Goal: Task Accomplishment & Management: Use online tool/utility

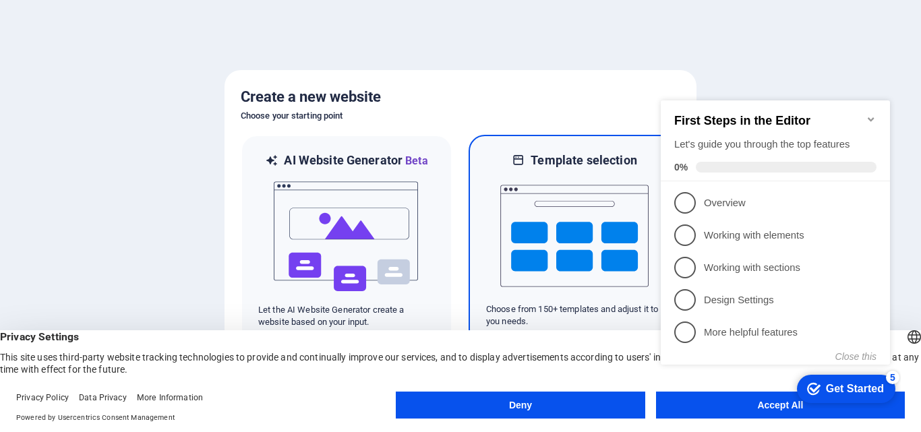
click at [564, 218] on img at bounding box center [574, 236] width 148 height 135
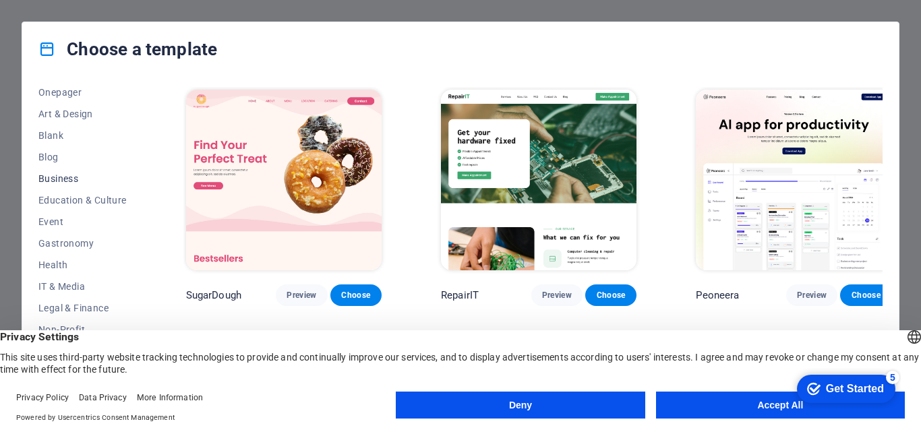
scroll to position [202, 0]
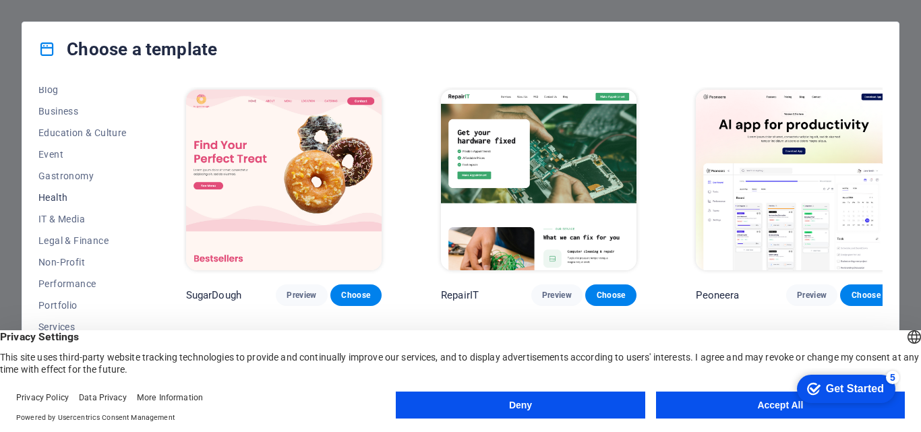
click at [61, 195] on span "Health" at bounding box center [82, 197] width 88 height 11
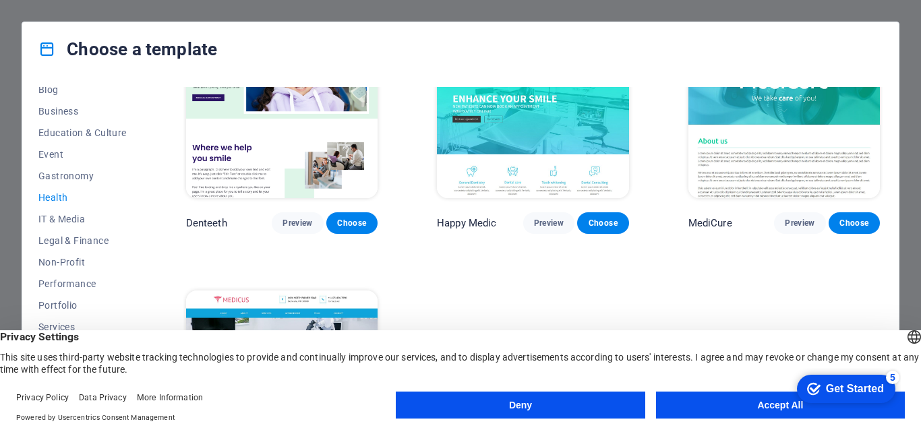
scroll to position [0, 0]
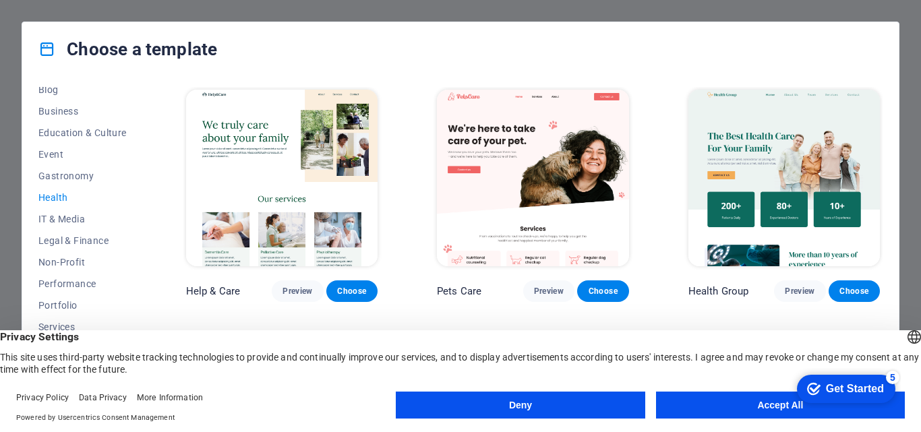
click at [327, 151] on img at bounding box center [282, 178] width 192 height 177
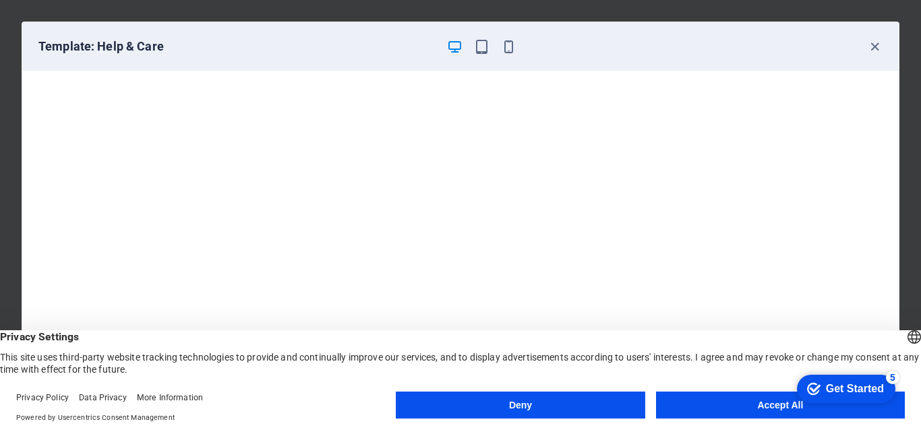
click at [740, 411] on button "Accept All" at bounding box center [780, 405] width 249 height 27
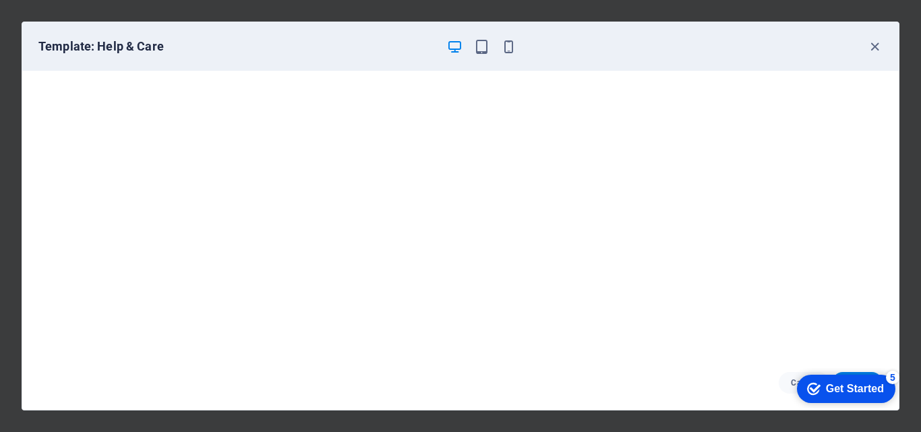
click at [848, 383] on div "Get Started" at bounding box center [855, 389] width 58 height 12
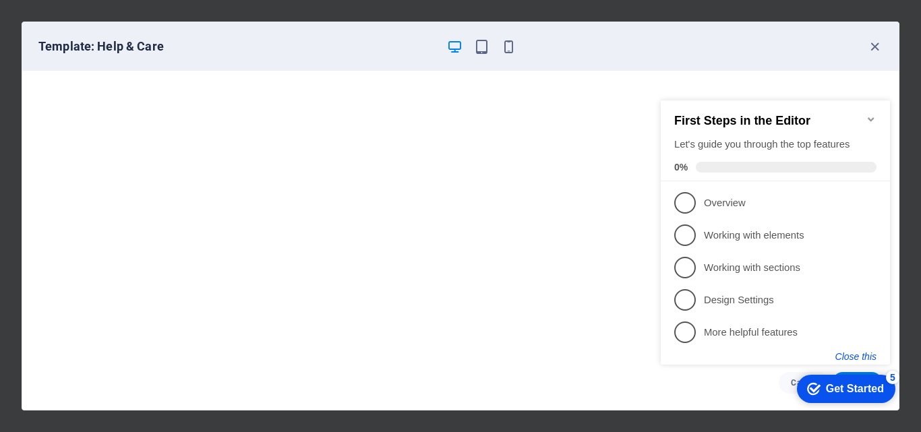
click at [862, 357] on button "Close this" at bounding box center [855, 356] width 41 height 11
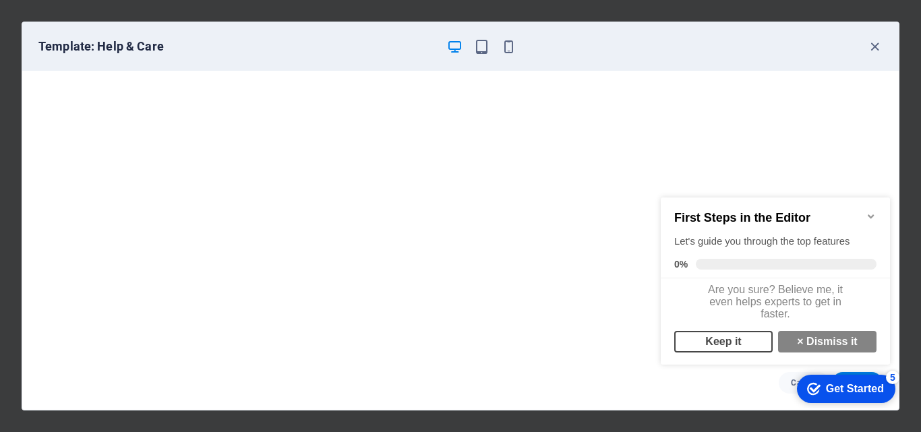
click at [746, 345] on link "Keep it" at bounding box center [723, 342] width 98 height 22
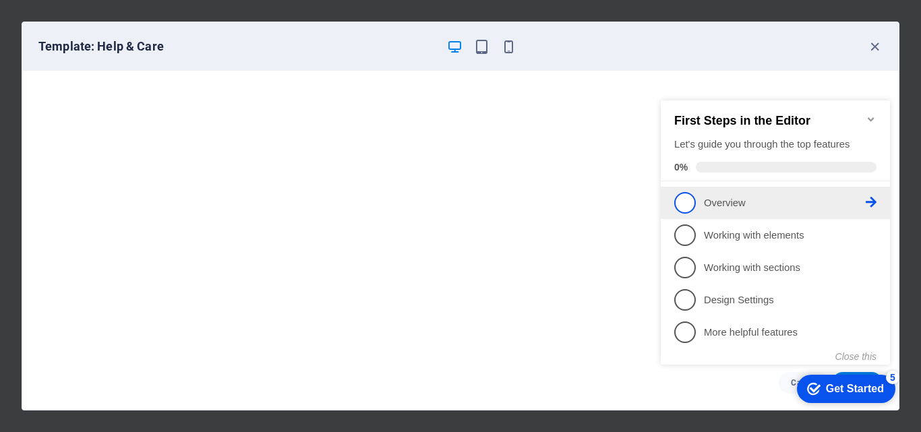
click at [690, 204] on span "1" at bounding box center [685, 203] width 22 height 22
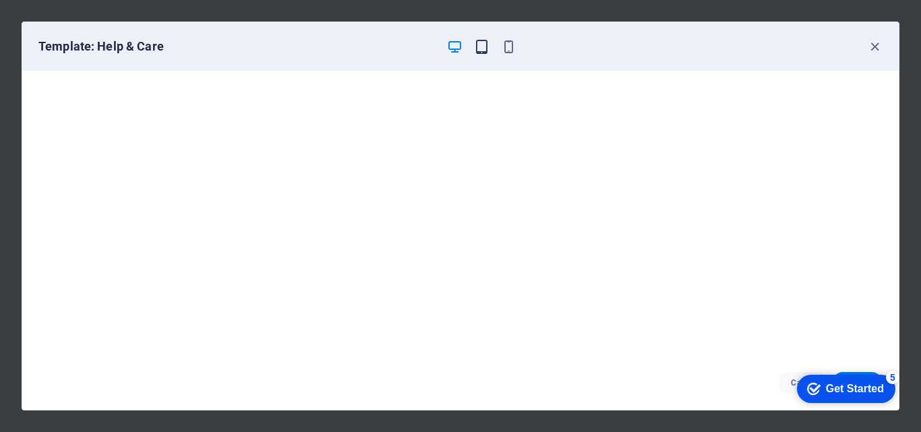
click at [479, 49] on icon "button" at bounding box center [482, 47] width 16 height 16
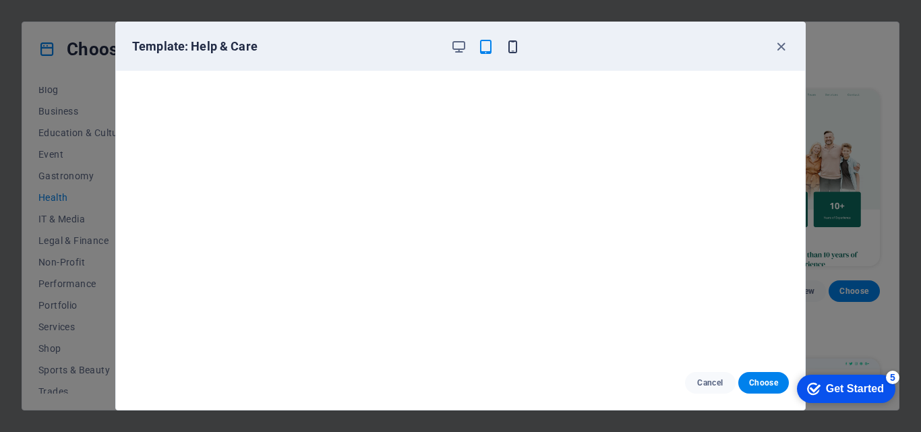
click at [515, 49] on icon "button" at bounding box center [513, 47] width 16 height 16
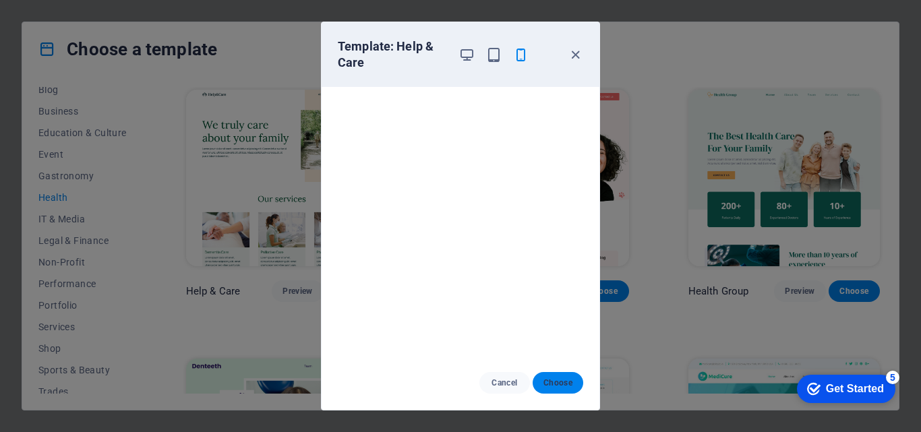
click at [552, 382] on span "Choose" at bounding box center [557, 383] width 29 height 11
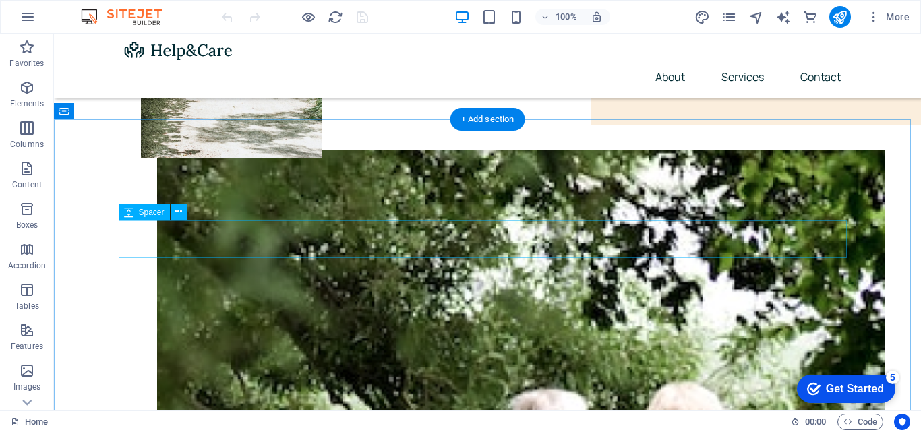
scroll to position [472, 0]
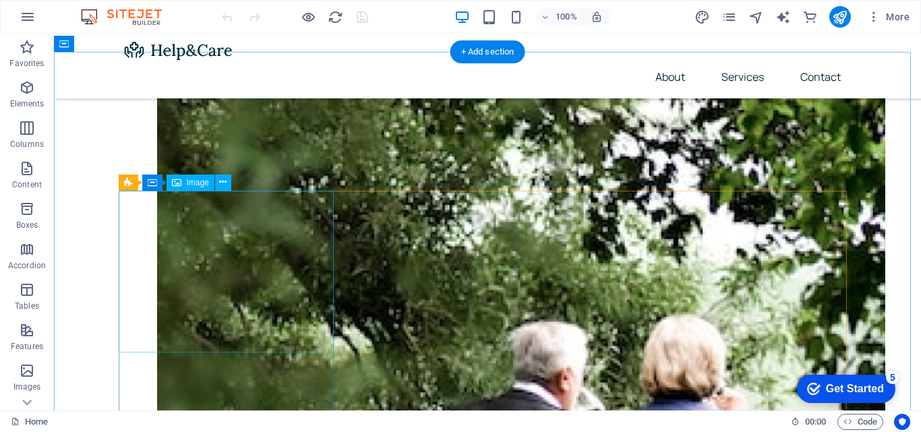
scroll to position [539, 0]
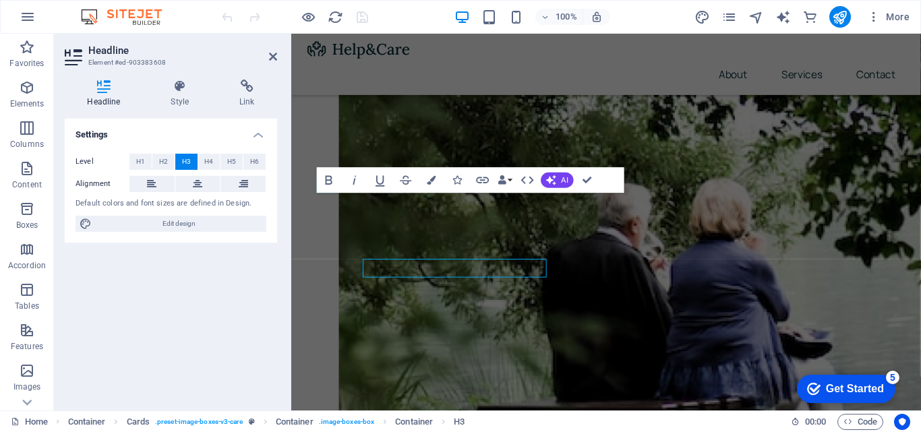
scroll to position [497, 0]
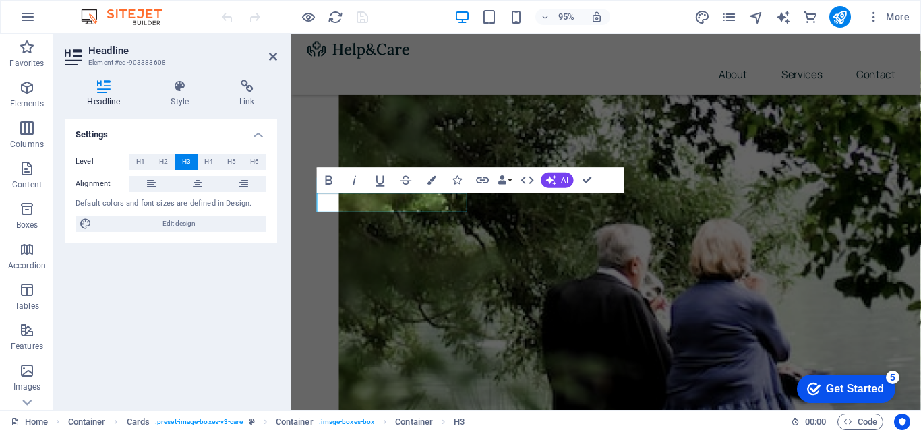
click at [231, 293] on div "Settings Level H1 H2 H3 H4 H5 H6 Alignment Default colors and font sizes are de…" at bounding box center [171, 259] width 212 height 281
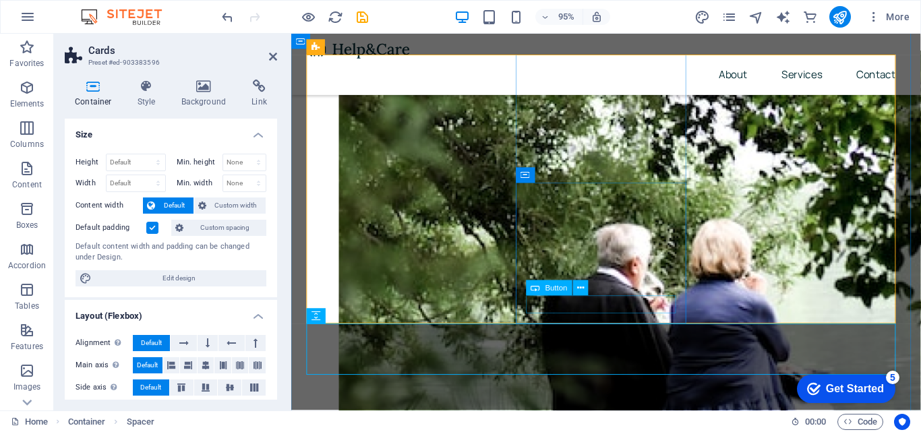
scroll to position [539, 0]
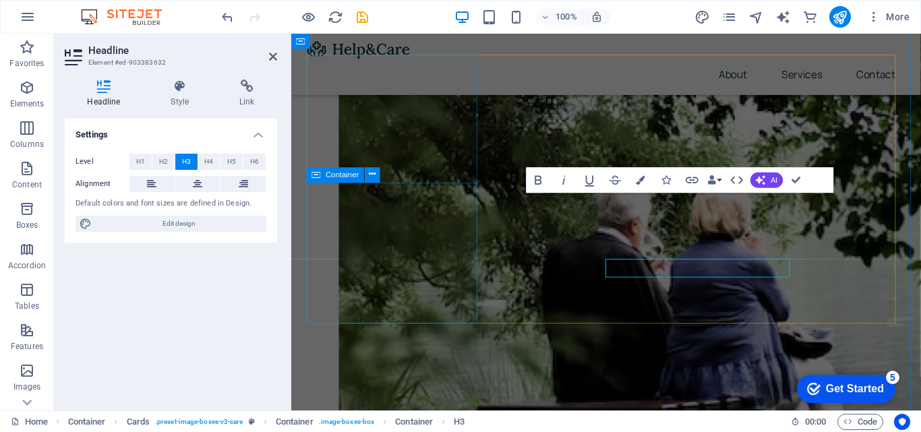
scroll to position [497, 0]
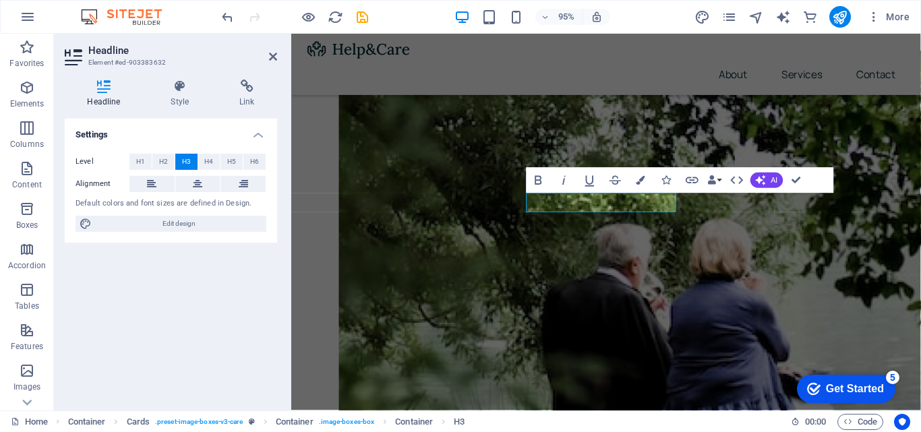
click at [227, 322] on div "Settings Level H1 H2 H3 H4 H5 H6 Alignment Default colors and font sizes are de…" at bounding box center [171, 259] width 212 height 281
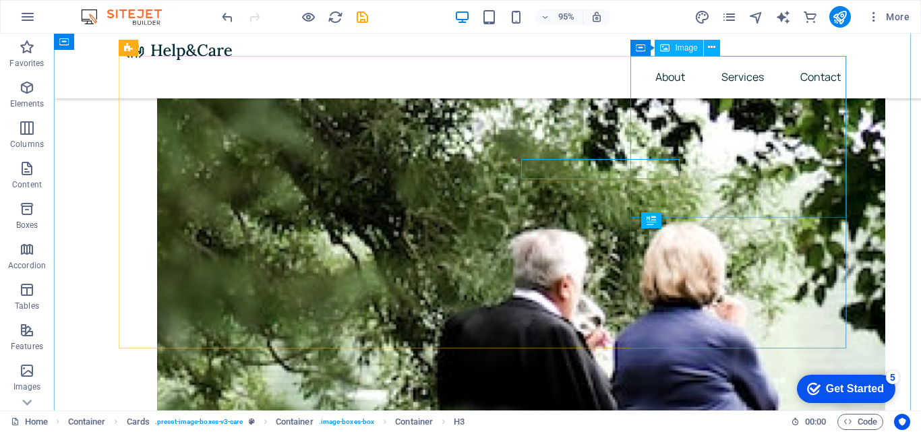
scroll to position [539, 0]
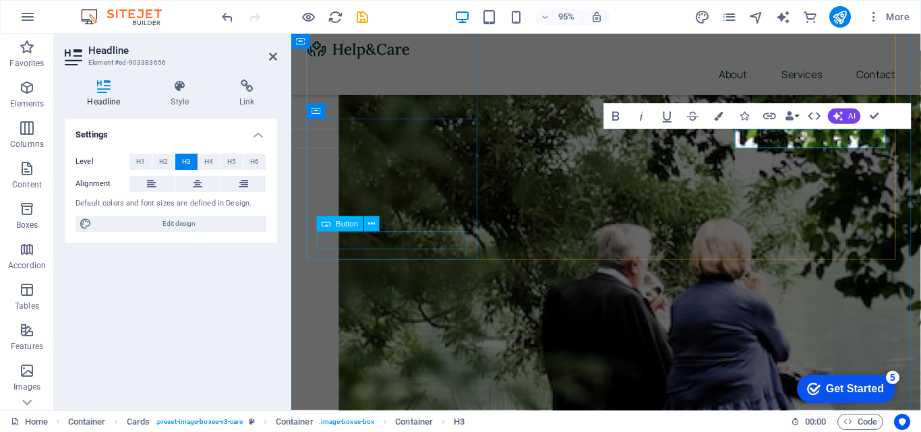
scroll to position [767, 0]
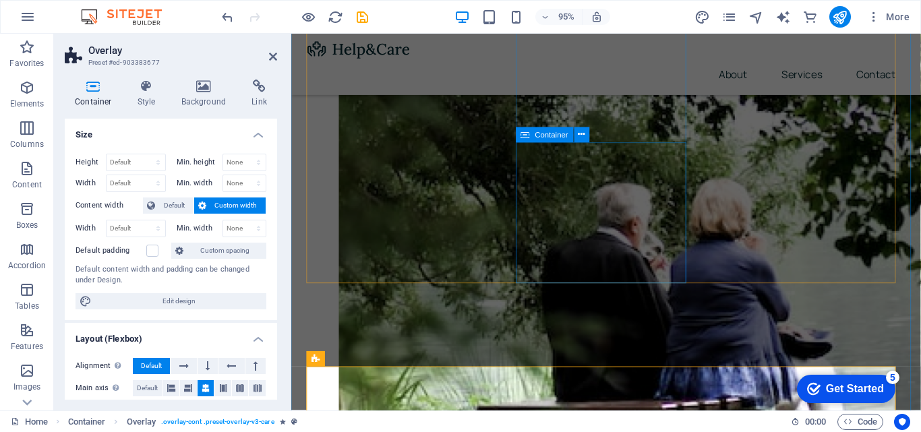
scroll to position [944, 0]
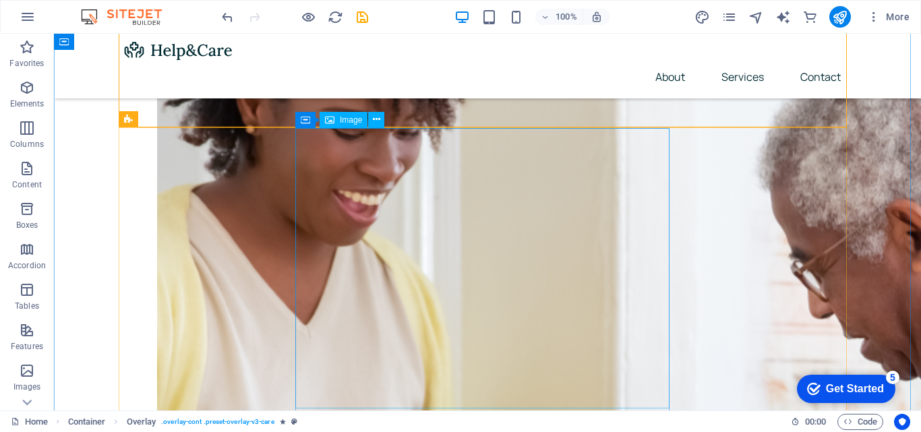
scroll to position [1551, 0]
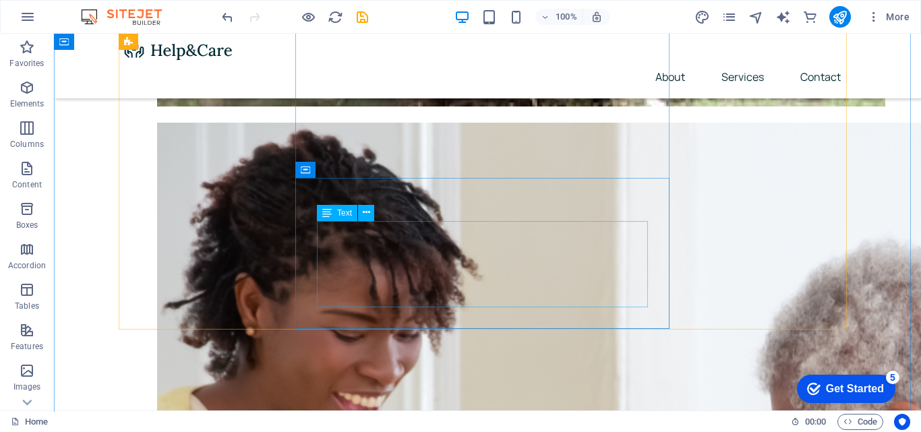
scroll to position [1416, 0]
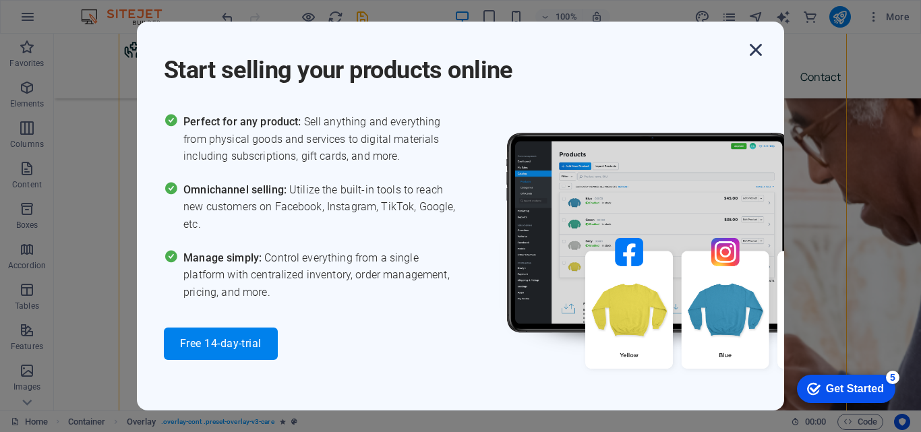
click at [759, 47] on icon "button" at bounding box center [756, 50] width 24 height 24
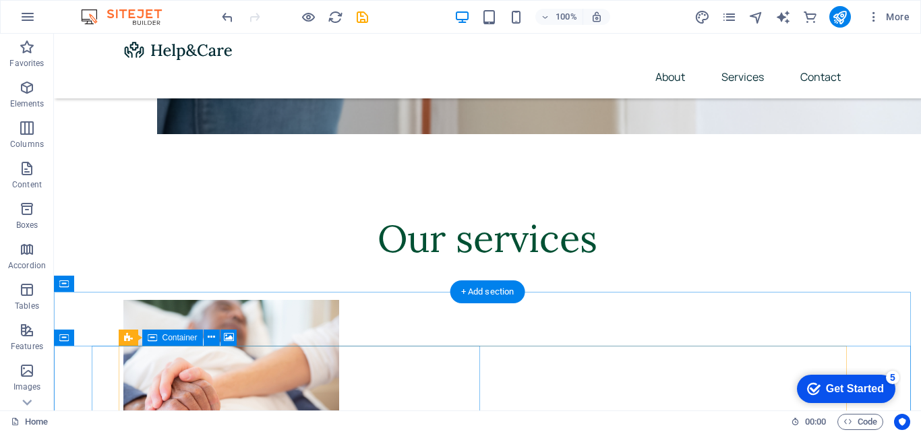
scroll to position [1821, 0]
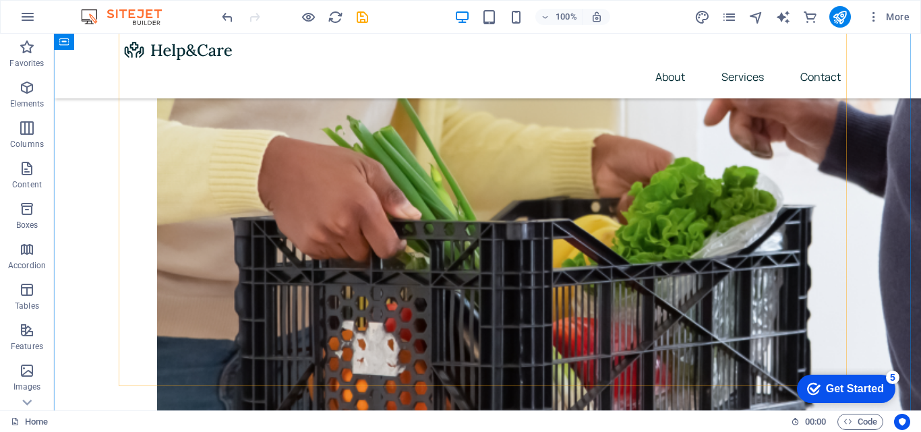
scroll to position [1955, 0]
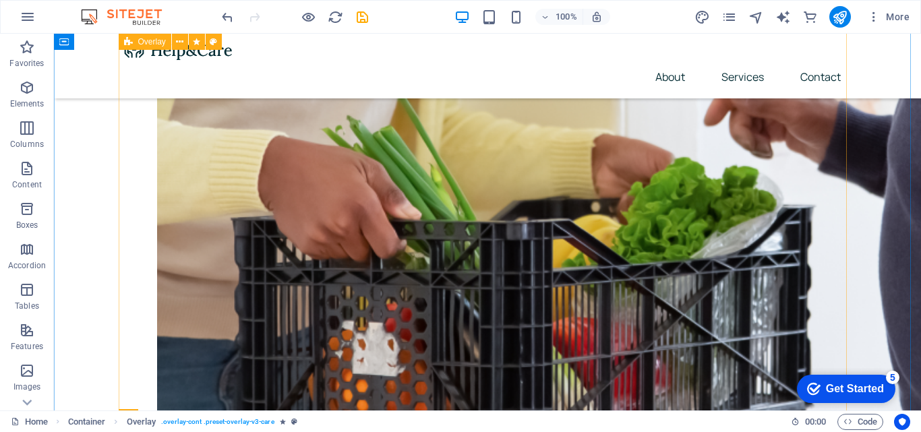
scroll to position [1349, 0]
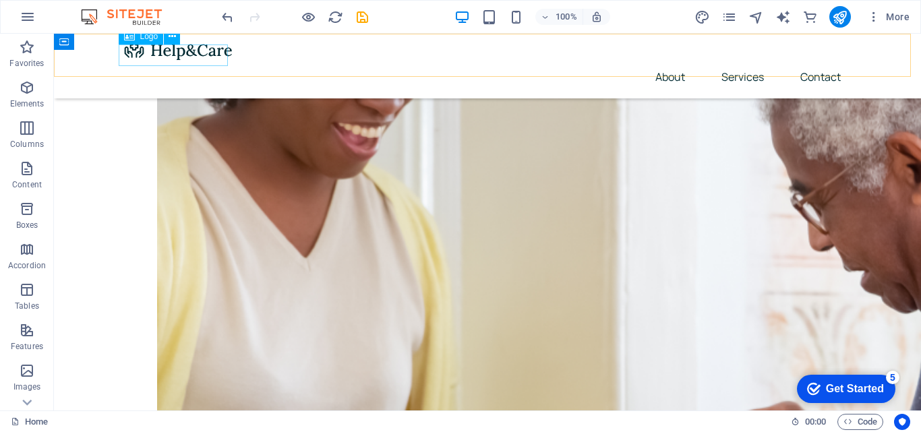
click at [185, 59] on div at bounding box center [487, 50] width 728 height 22
click at [179, 60] on div at bounding box center [487, 50] width 728 height 22
select select "px"
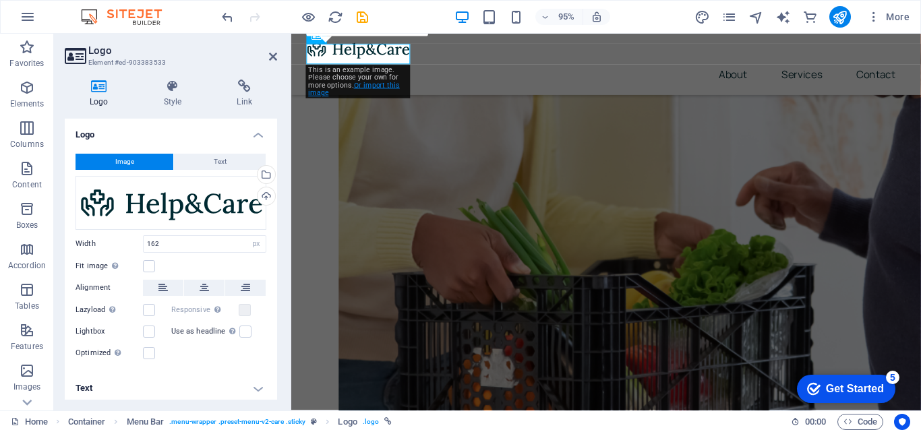
click at [388, 83] on link "Or import this image" at bounding box center [355, 89] width 92 height 16
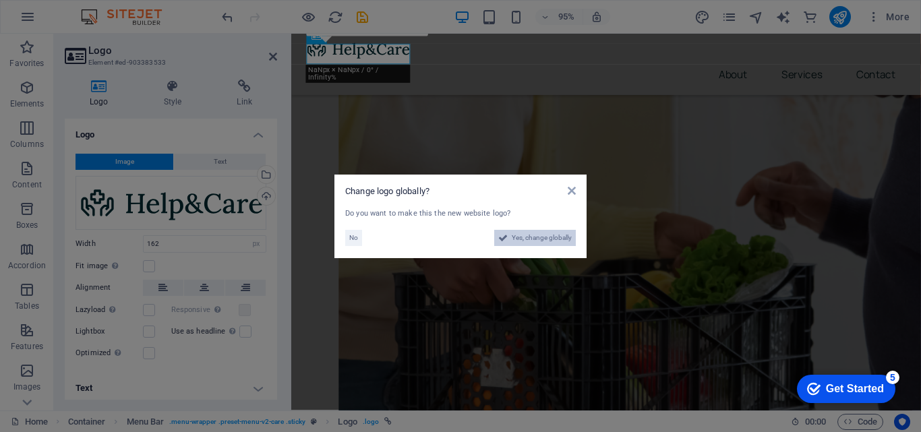
click at [546, 235] on span "Yes, change globally" at bounding box center [542, 238] width 60 height 16
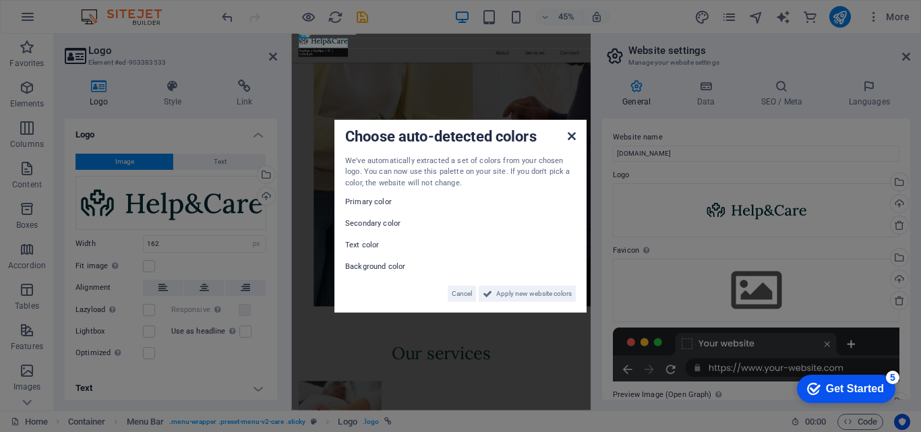
click at [572, 140] on icon at bounding box center [572, 135] width 8 height 11
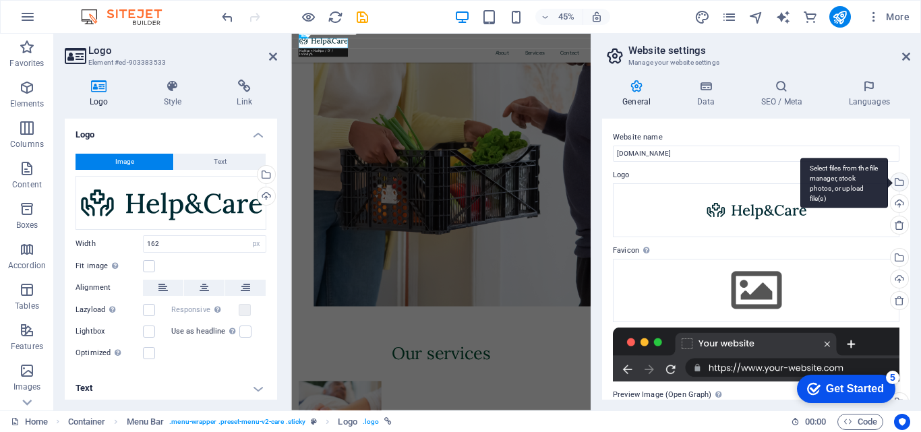
click at [897, 180] on div "Select files from the file manager, stock photos, or upload file(s)" at bounding box center [898, 183] width 20 height 20
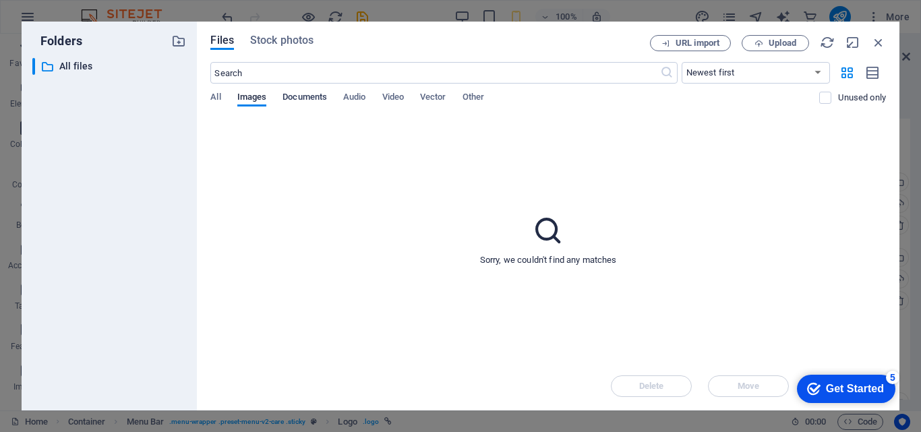
click at [299, 95] on span "Documents" at bounding box center [305, 98] width 45 height 19
click at [877, 45] on icon "button" at bounding box center [878, 42] width 15 height 15
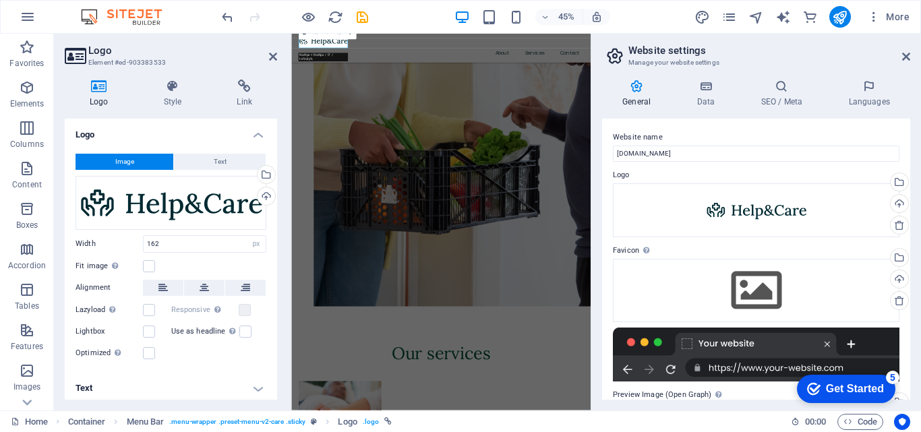
scroll to position [1326, 0]
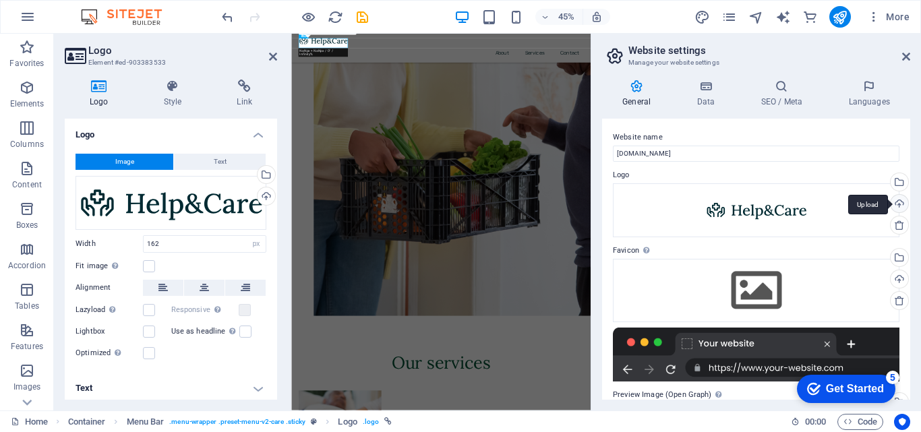
click at [898, 200] on div "Upload" at bounding box center [898, 205] width 20 height 20
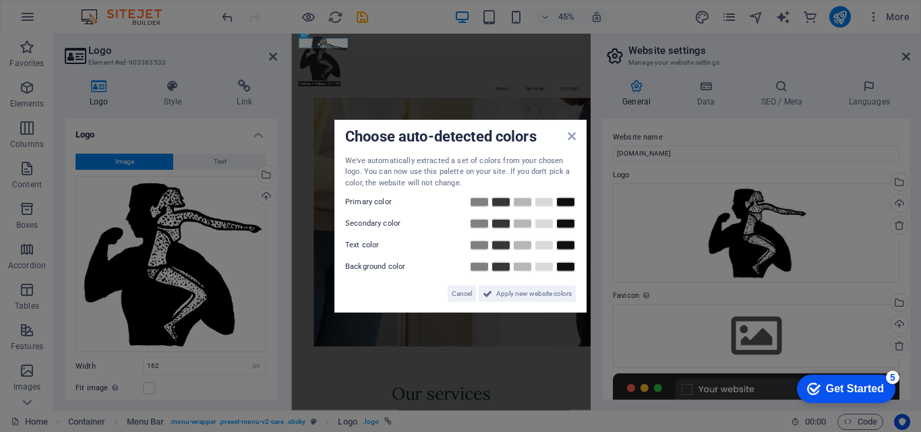
scroll to position [1394, 0]
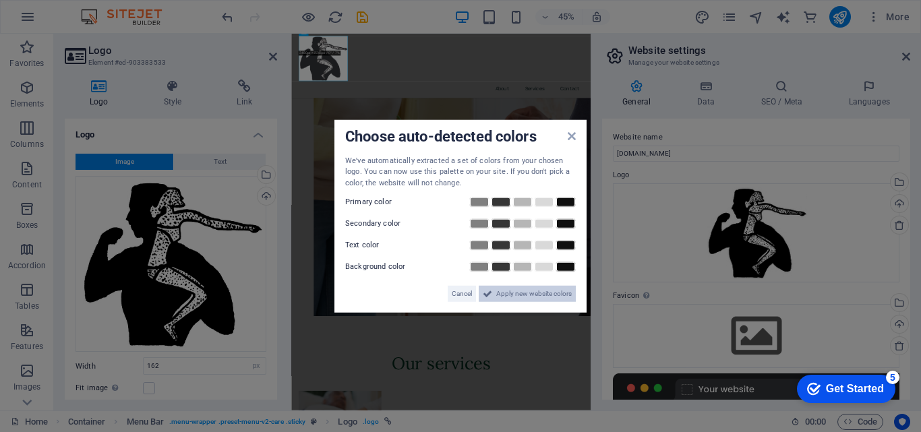
click at [542, 293] on span "Apply new website colors" at bounding box center [534, 294] width 76 height 16
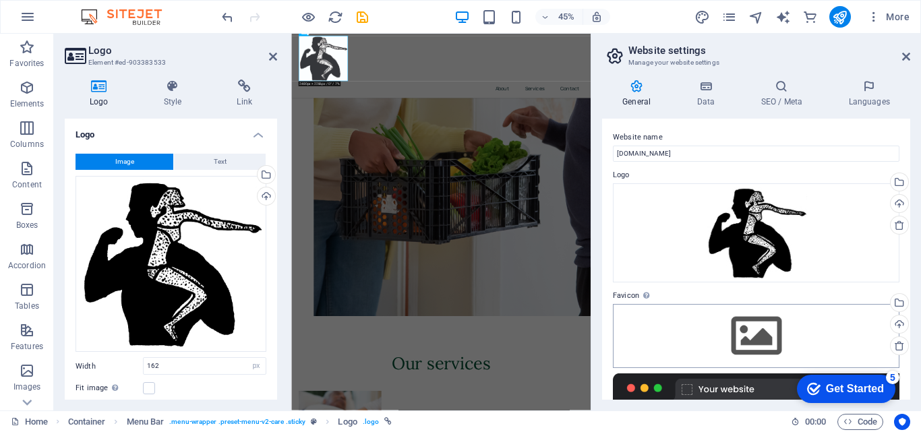
scroll to position [67, 0]
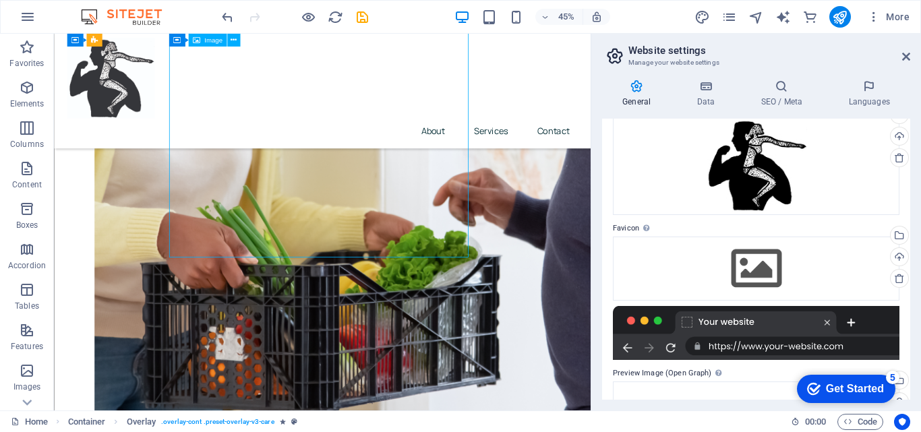
select select "%"
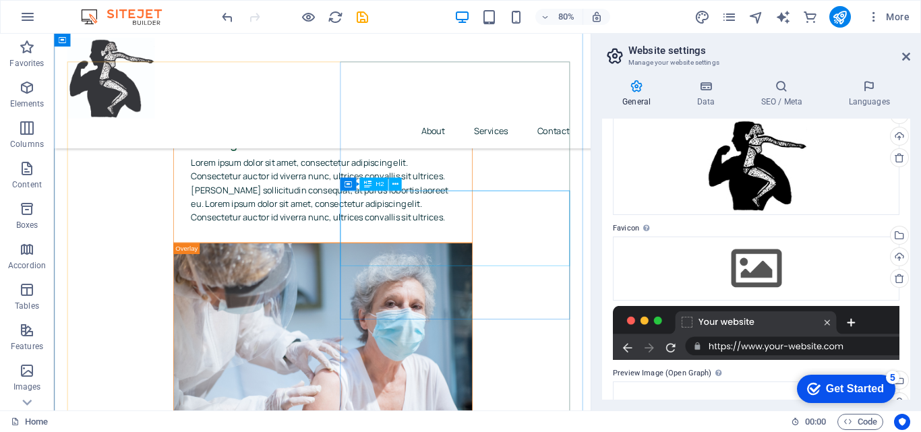
scroll to position [3750, 0]
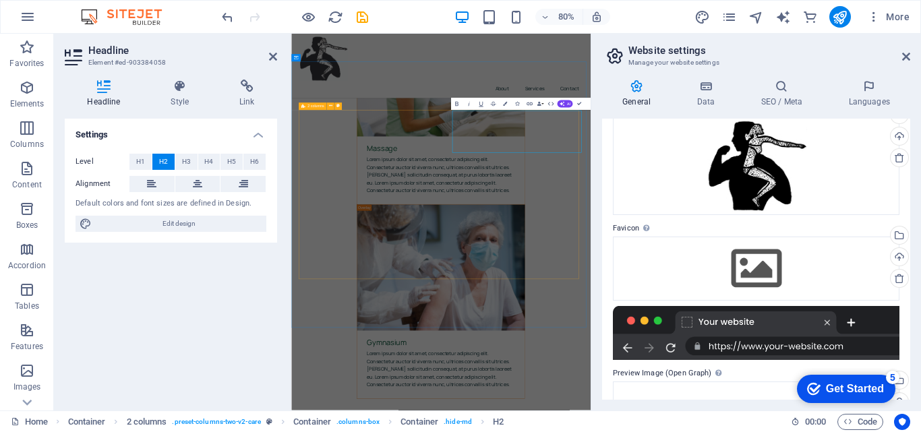
scroll to position [3748, 0]
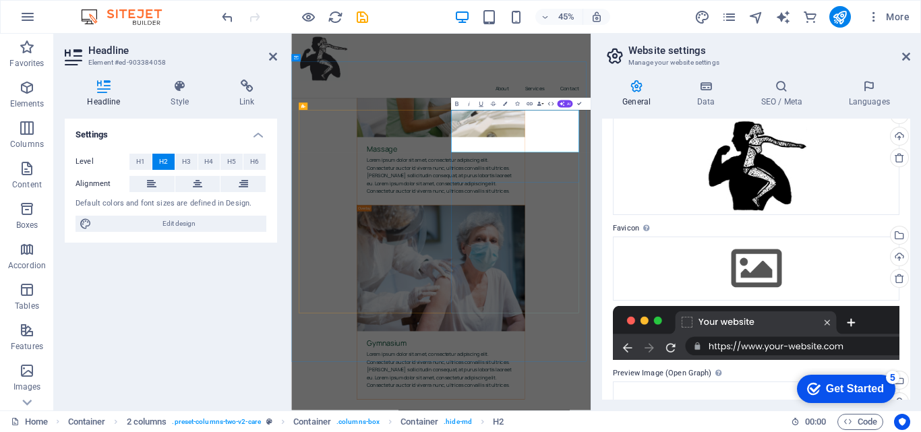
drag, startPoint x: 738, startPoint y: 231, endPoint x: 811, endPoint y: 257, distance: 77.8
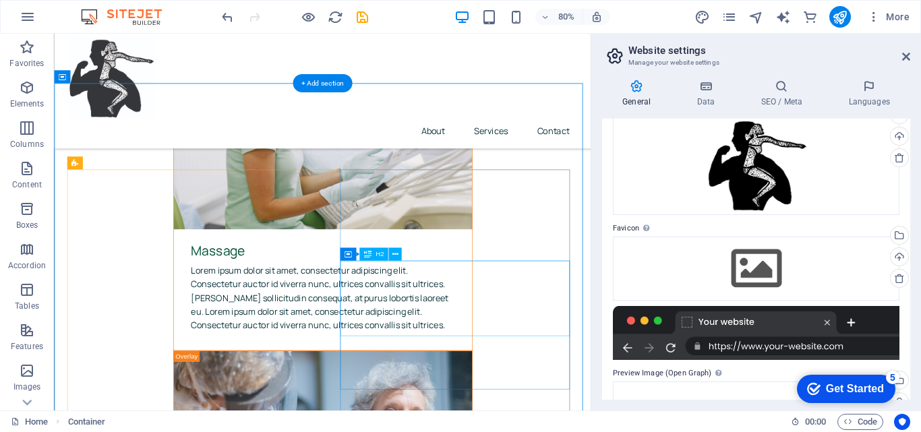
scroll to position [3817, 0]
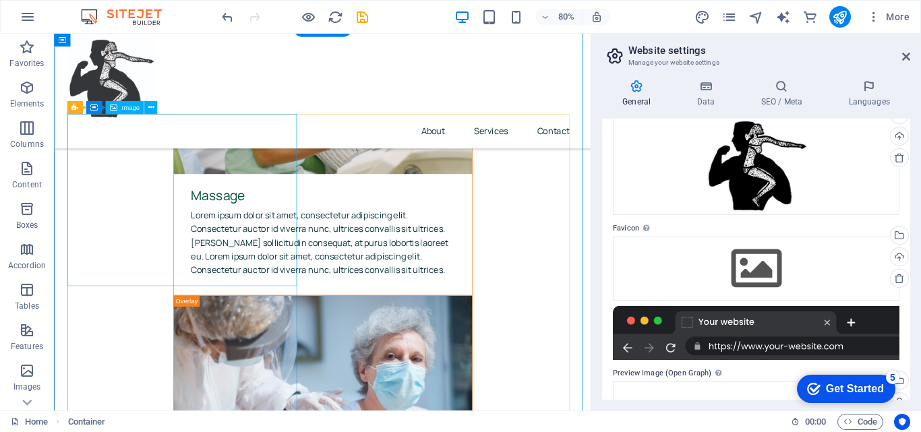
scroll to position [3887, 0]
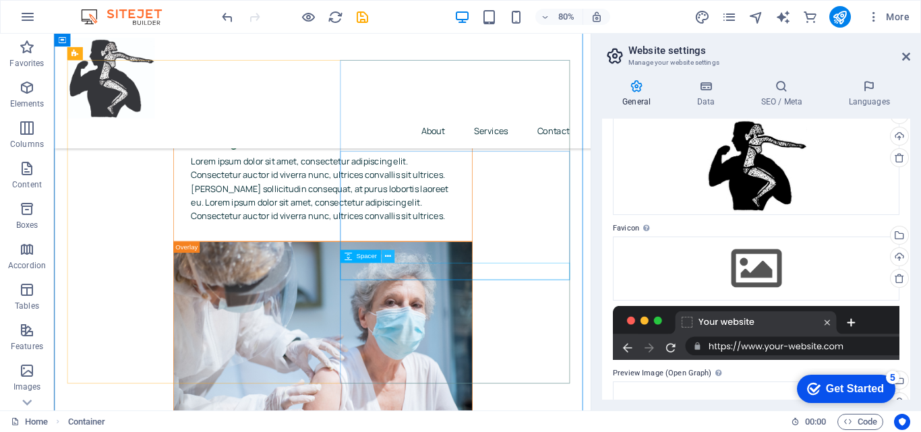
click at [388, 254] on icon at bounding box center [388, 256] width 6 height 11
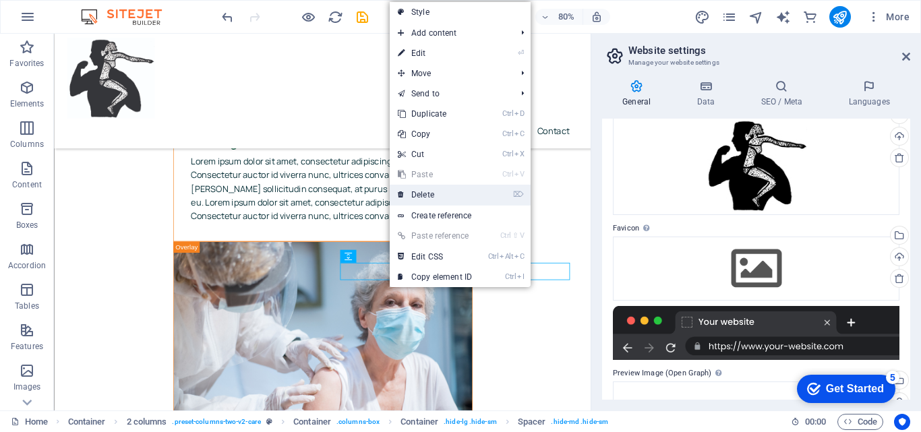
click at [445, 194] on link "⌦ Delete" at bounding box center [435, 195] width 90 height 20
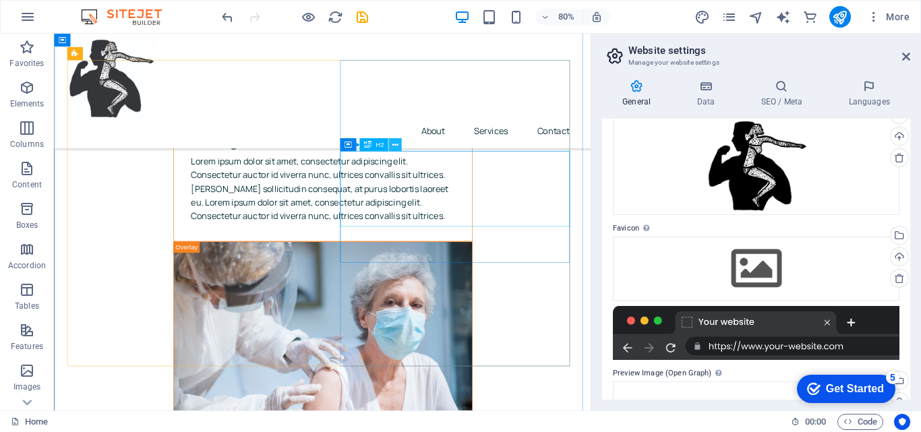
click at [396, 148] on icon at bounding box center [395, 144] width 6 height 11
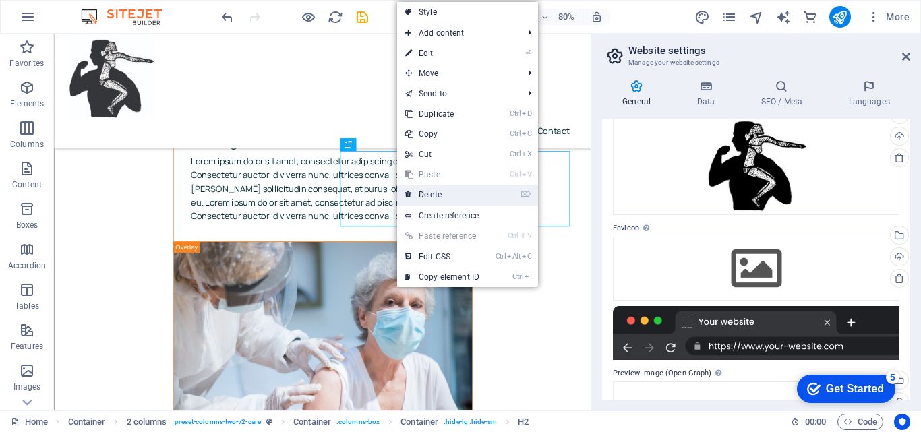
click at [432, 197] on link "⌦ Delete" at bounding box center [442, 195] width 90 height 20
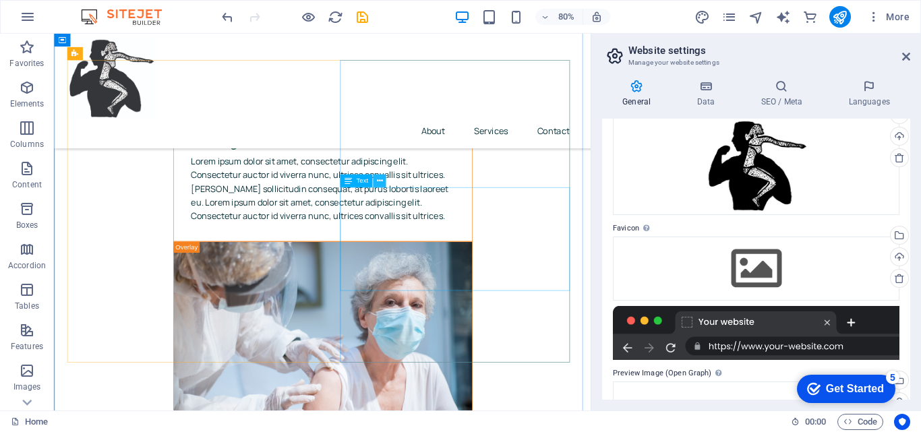
click at [378, 179] on icon at bounding box center [379, 180] width 6 height 11
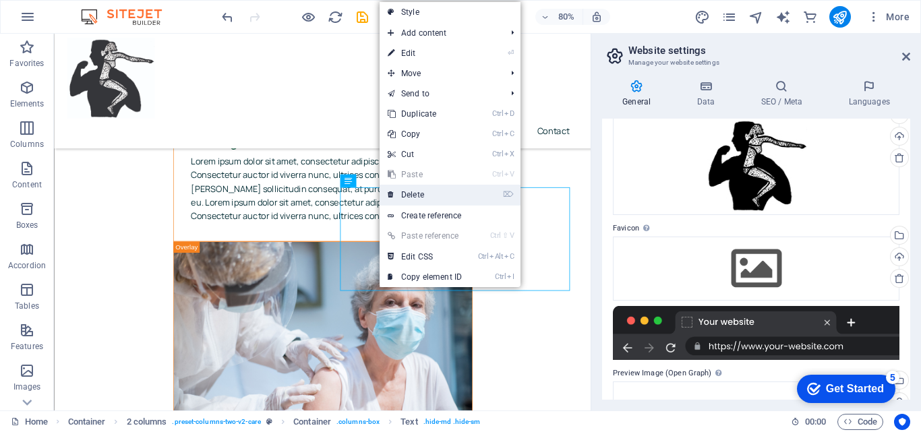
click at [432, 194] on link "⌦ Delete" at bounding box center [425, 195] width 90 height 20
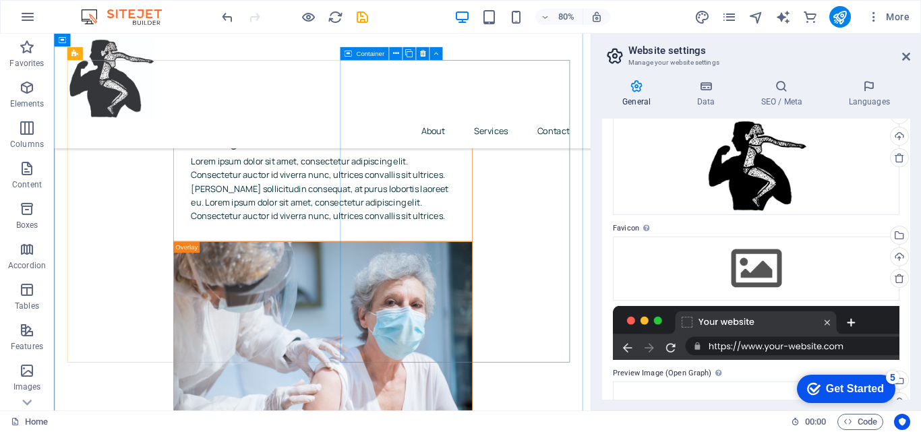
scroll to position [3752, 0]
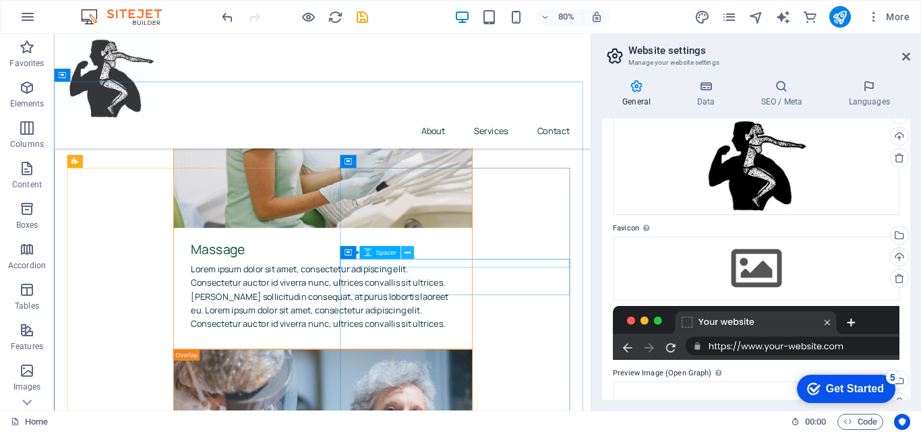
click at [406, 255] on icon at bounding box center [408, 252] width 6 height 11
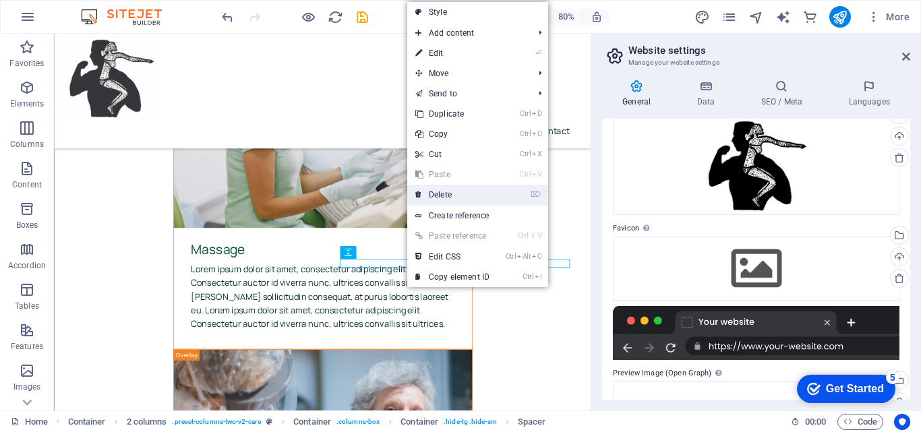
click at [461, 193] on link "⌦ Delete" at bounding box center [452, 195] width 90 height 20
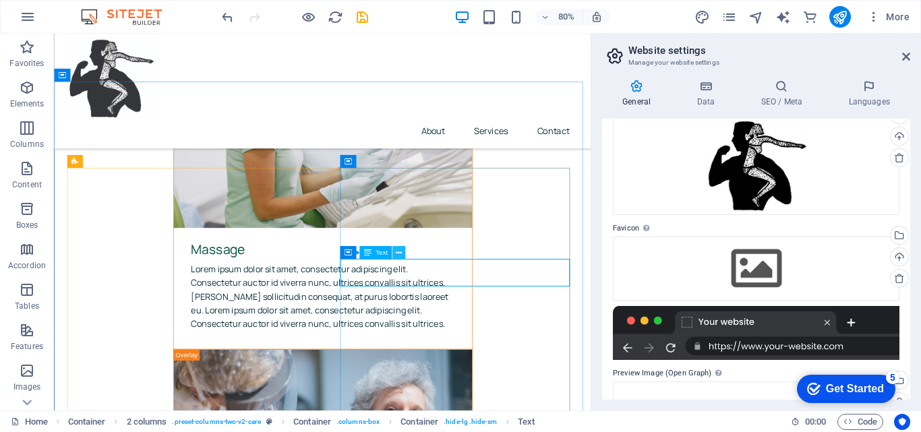
click at [397, 254] on icon at bounding box center [399, 252] width 6 height 11
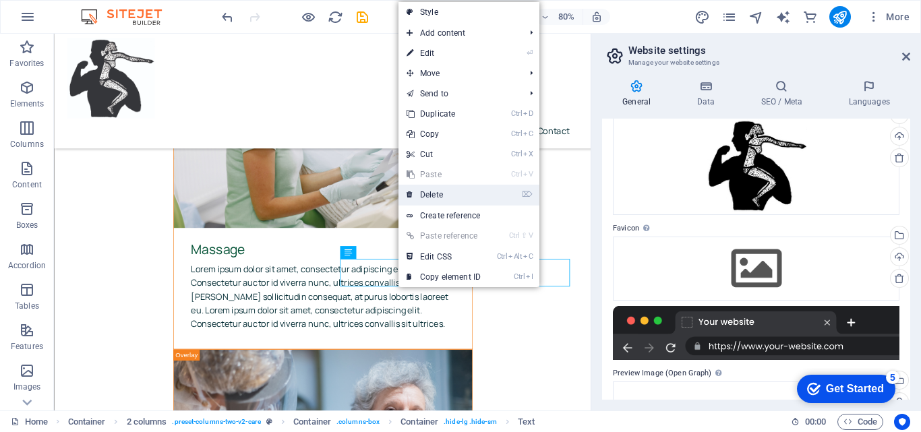
click at [429, 198] on link "⌦ Delete" at bounding box center [444, 195] width 90 height 20
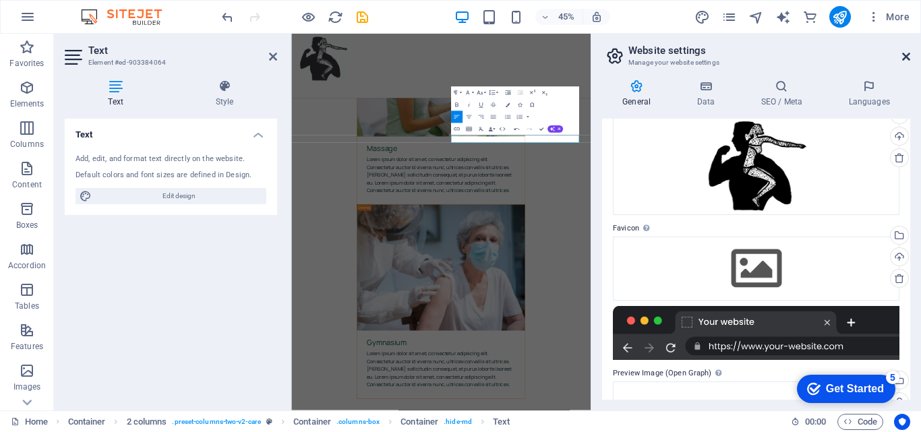
click at [904, 55] on icon at bounding box center [906, 56] width 8 height 11
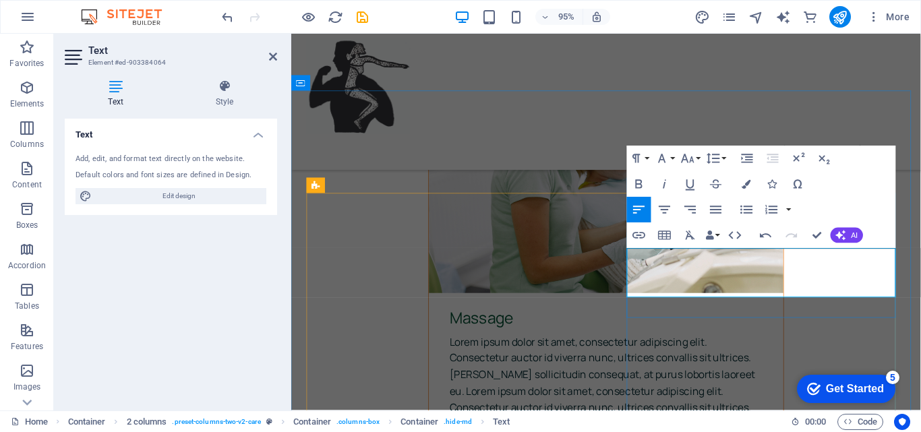
drag, startPoint x: 645, startPoint y: 266, endPoint x: 730, endPoint y: 268, distance: 85.0
click at [639, 182] on icon "button" at bounding box center [639, 185] width 16 height 16
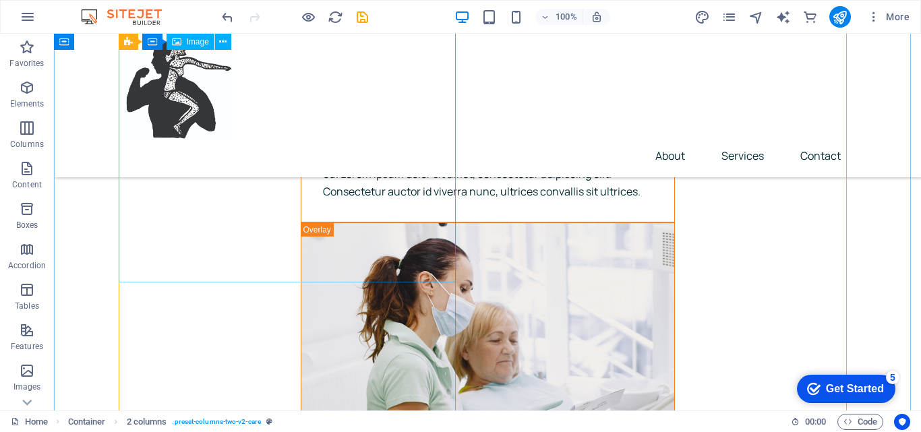
scroll to position [3885, 0]
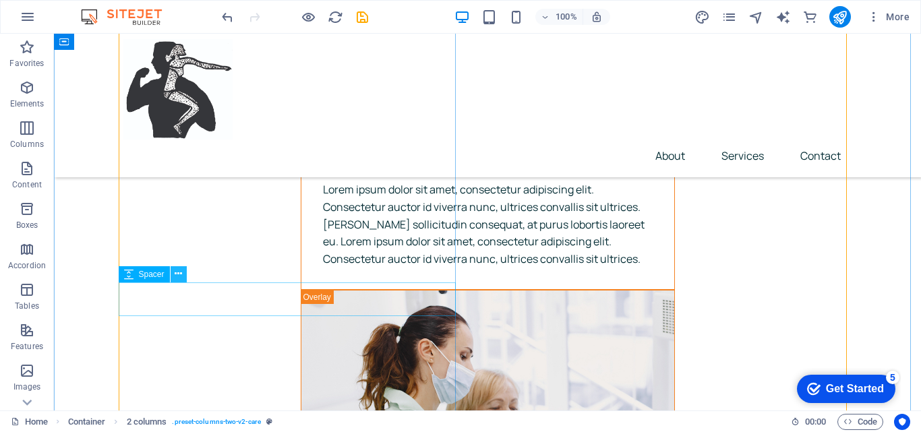
click at [178, 272] on icon at bounding box center [178, 274] width 7 height 14
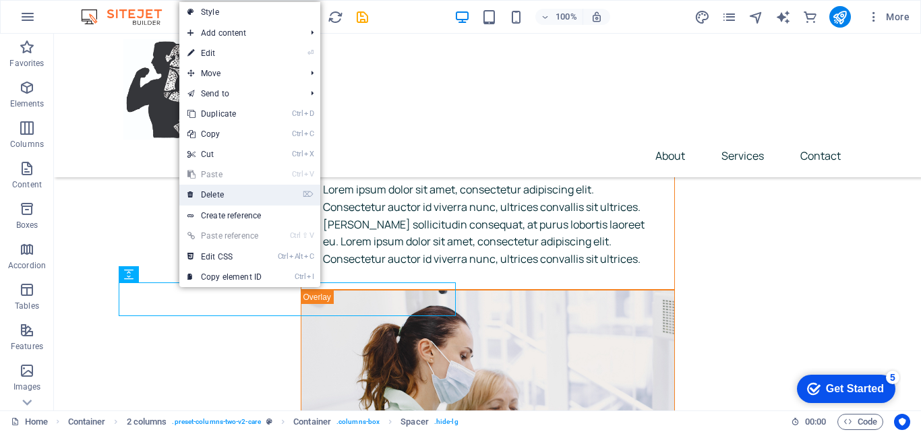
click at [215, 189] on link "⌦ Delete" at bounding box center [224, 195] width 90 height 20
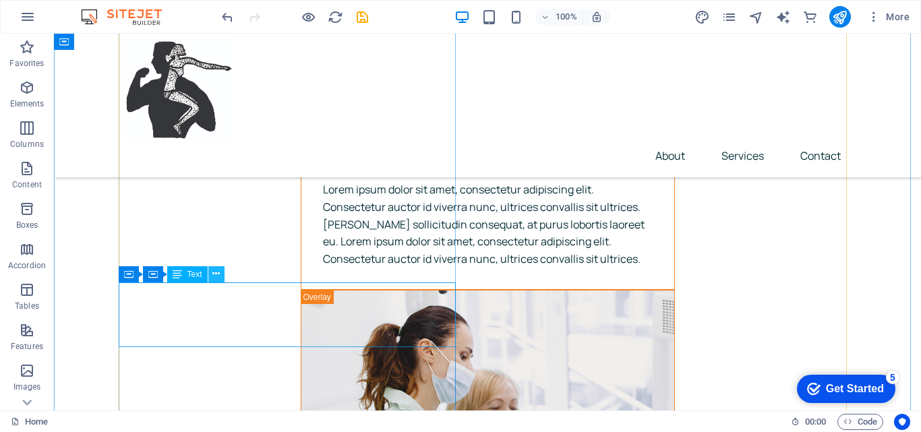
click at [215, 278] on icon at bounding box center [215, 274] width 7 height 14
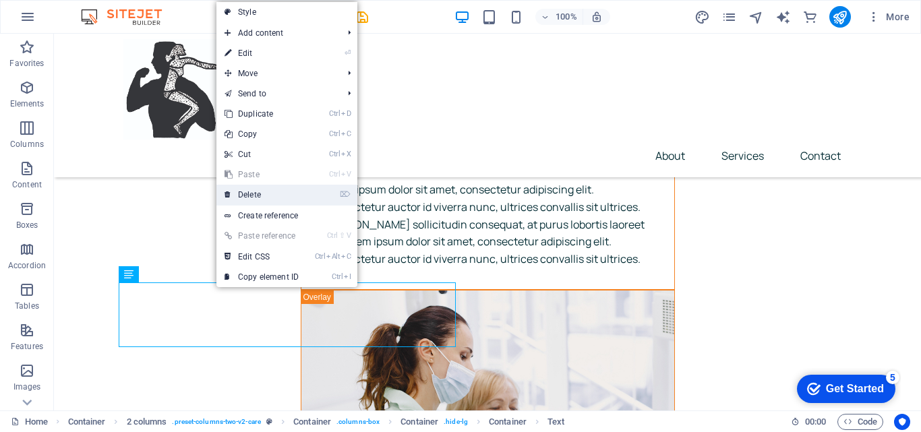
click at [262, 190] on link "⌦ Delete" at bounding box center [261, 195] width 90 height 20
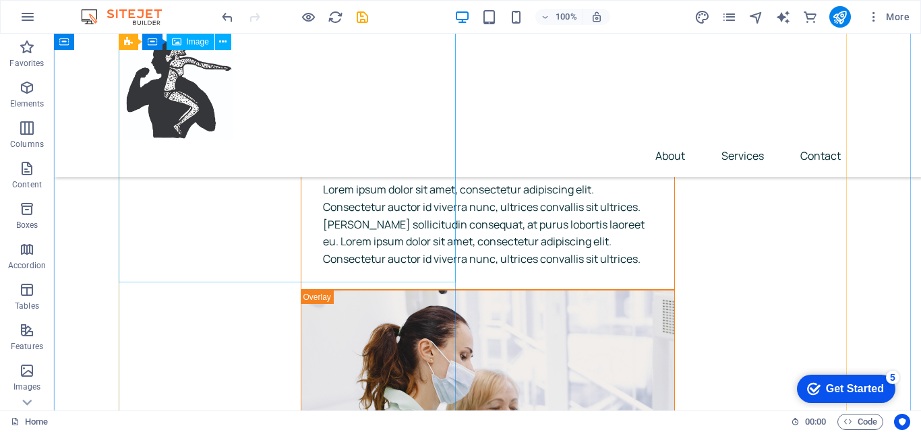
scroll to position [4020, 0]
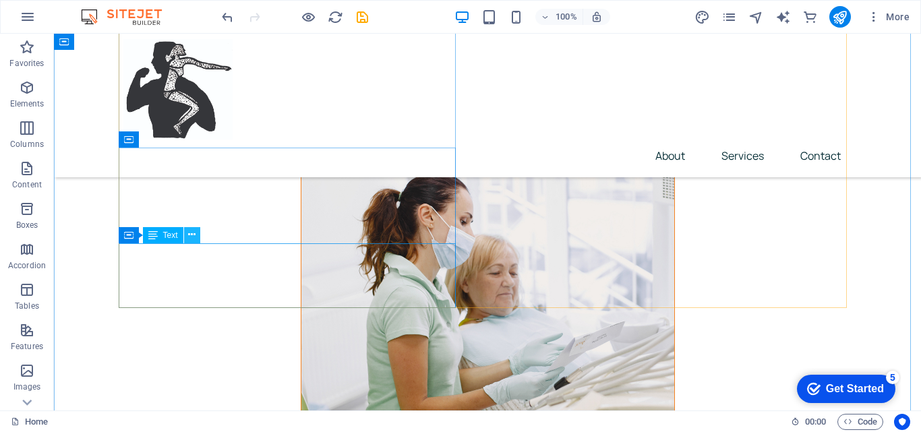
click at [191, 237] on icon at bounding box center [191, 235] width 7 height 14
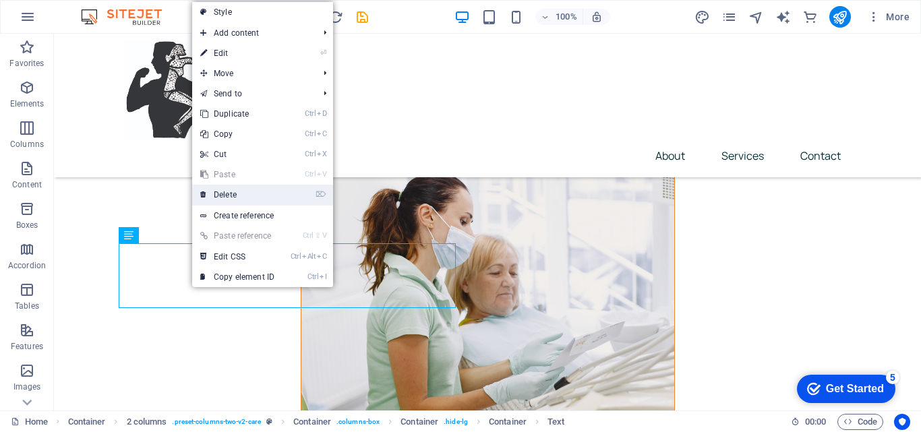
click at [235, 196] on link "⌦ Delete" at bounding box center [237, 195] width 90 height 20
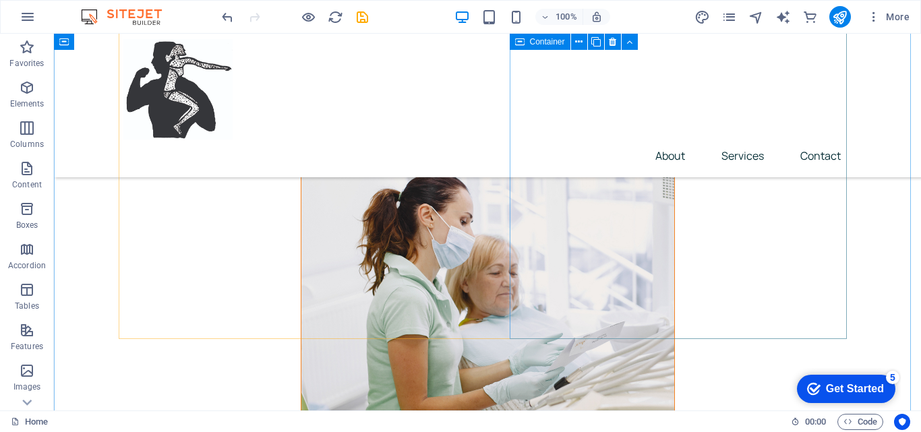
scroll to position [3750, 0]
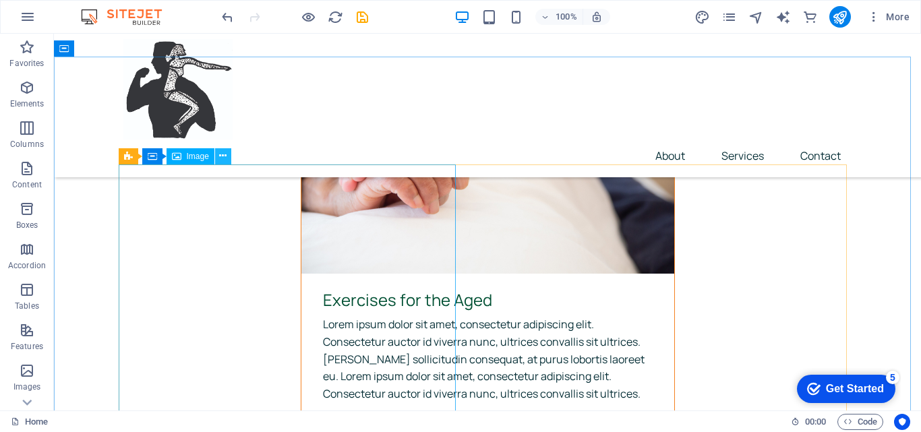
click at [223, 155] on icon at bounding box center [222, 156] width 7 height 14
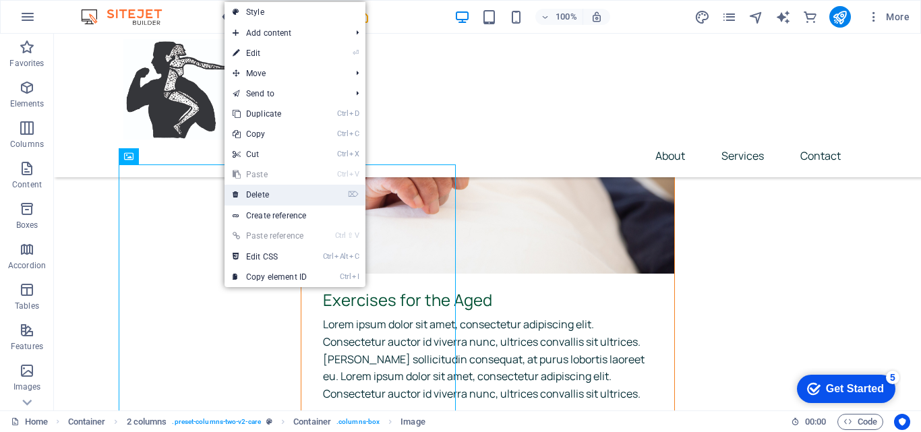
click at [264, 190] on link "⌦ Delete" at bounding box center [270, 195] width 90 height 20
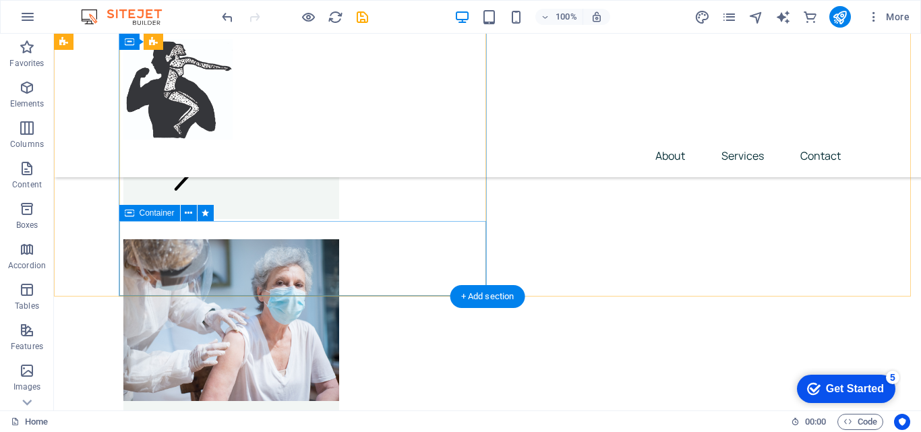
scroll to position [3210, 0]
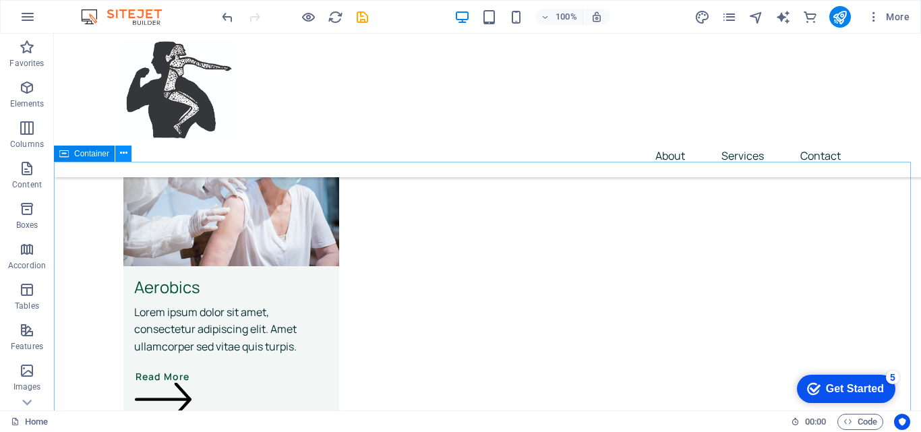
click at [121, 153] on icon at bounding box center [123, 153] width 7 height 14
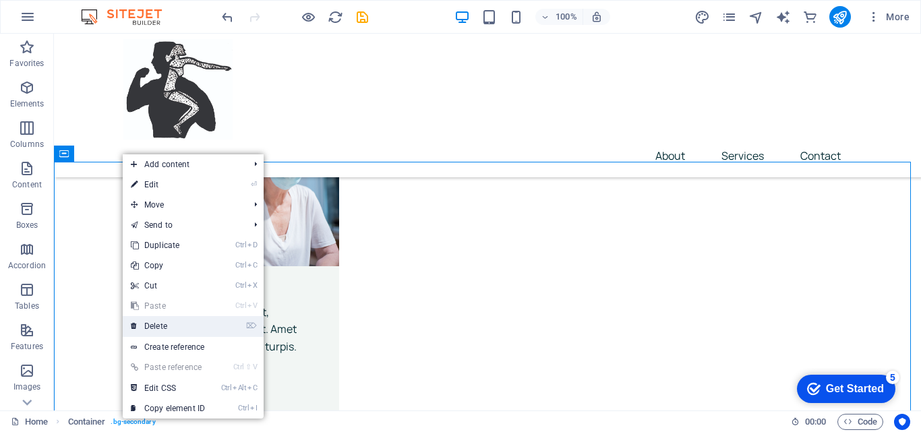
click at [170, 324] on link "⌦ Delete" at bounding box center [168, 326] width 90 height 20
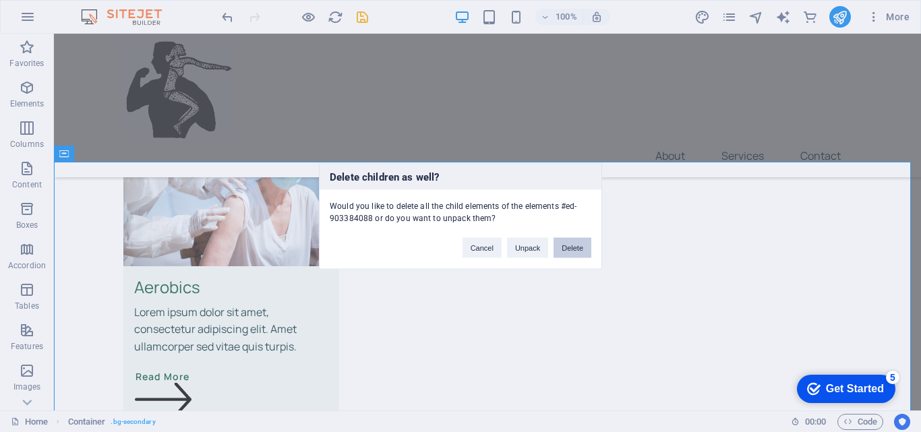
click at [576, 250] on button "Delete" at bounding box center [573, 247] width 38 height 20
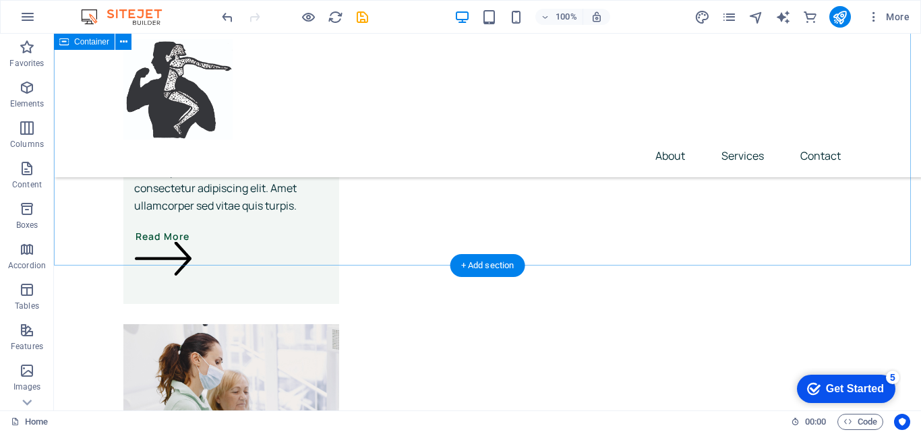
scroll to position [2495, 0]
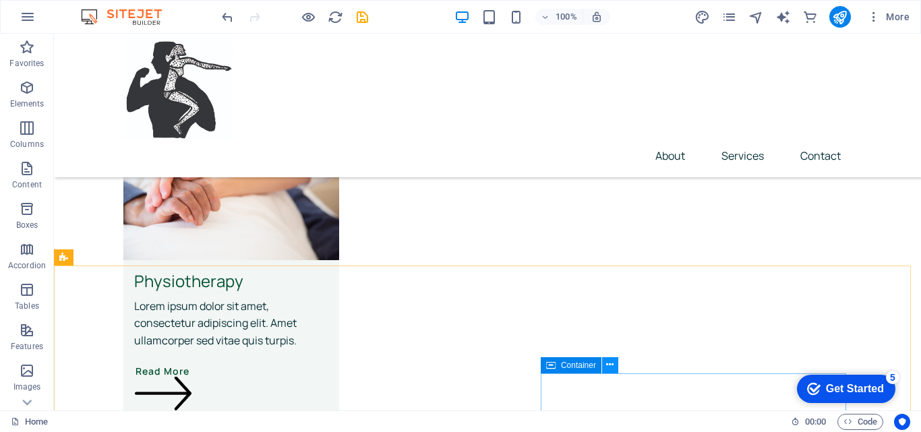
click at [616, 363] on button at bounding box center [610, 365] width 16 height 16
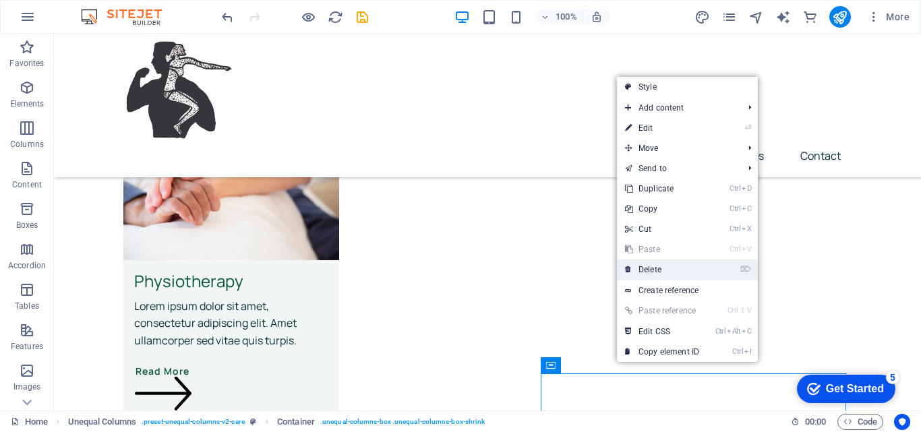
click at [660, 271] on link "⌦ Delete" at bounding box center [662, 270] width 90 height 20
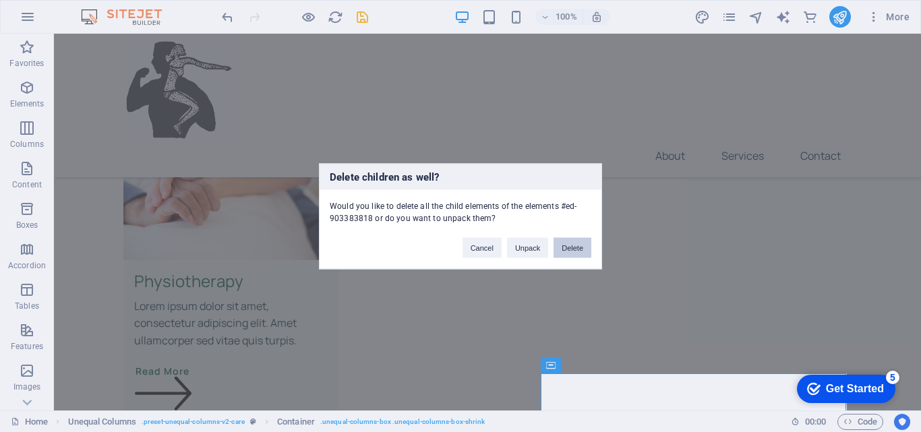
click at [564, 245] on button "Delete" at bounding box center [573, 247] width 38 height 20
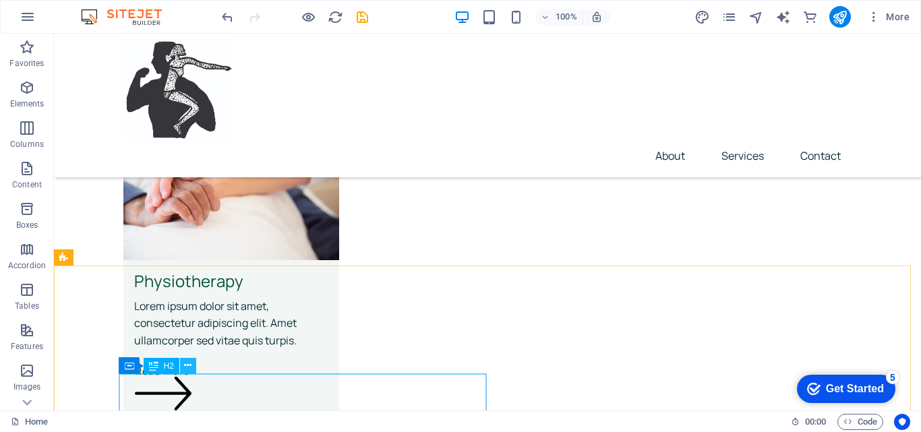
click at [189, 365] on icon at bounding box center [187, 366] width 7 height 14
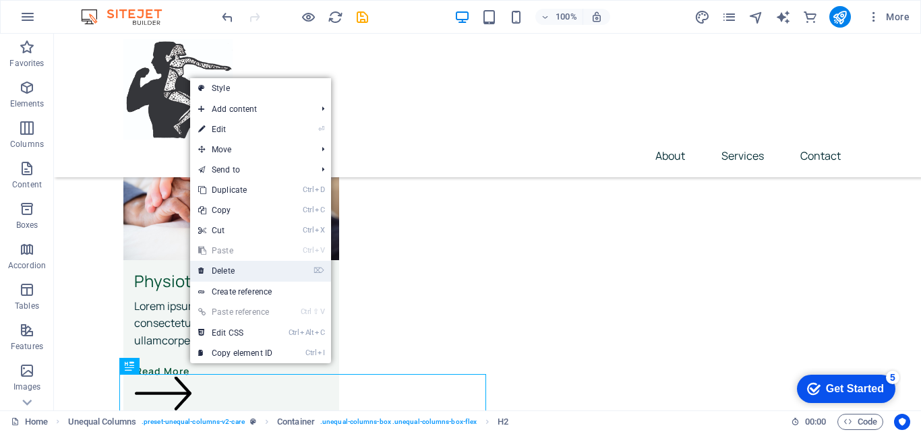
click at [233, 266] on link "⌦ Delete" at bounding box center [235, 271] width 90 height 20
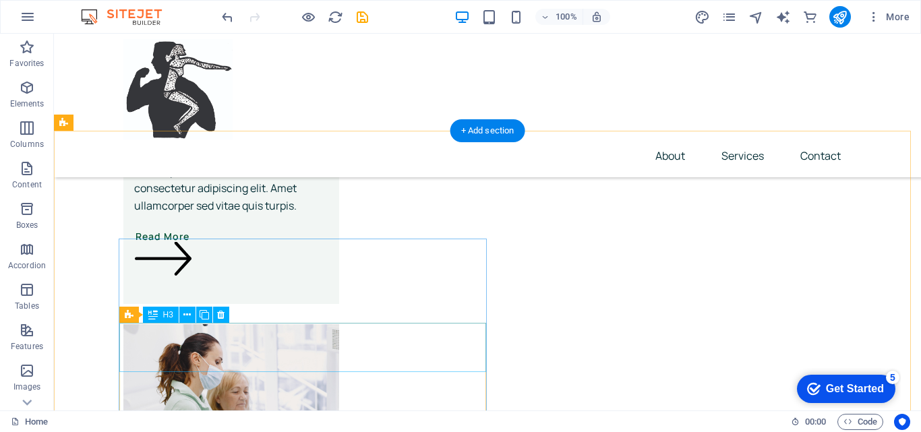
scroll to position [2697, 0]
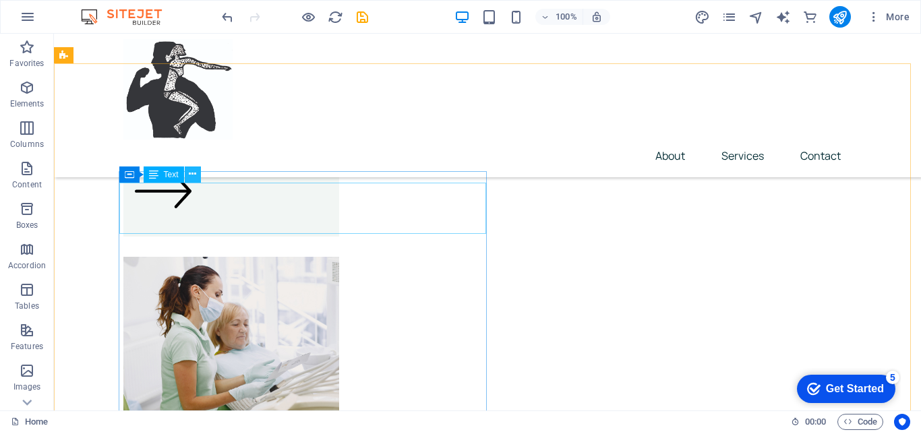
click at [192, 175] on icon at bounding box center [192, 174] width 7 height 14
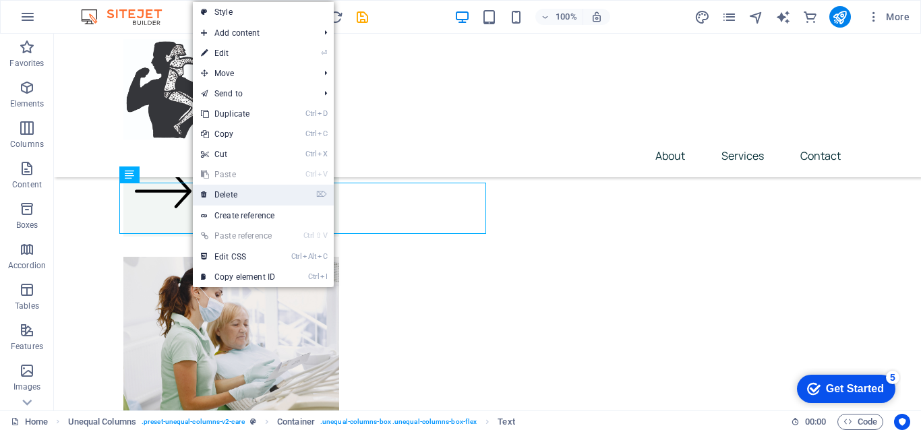
click at [226, 196] on link "⌦ Delete" at bounding box center [238, 195] width 90 height 20
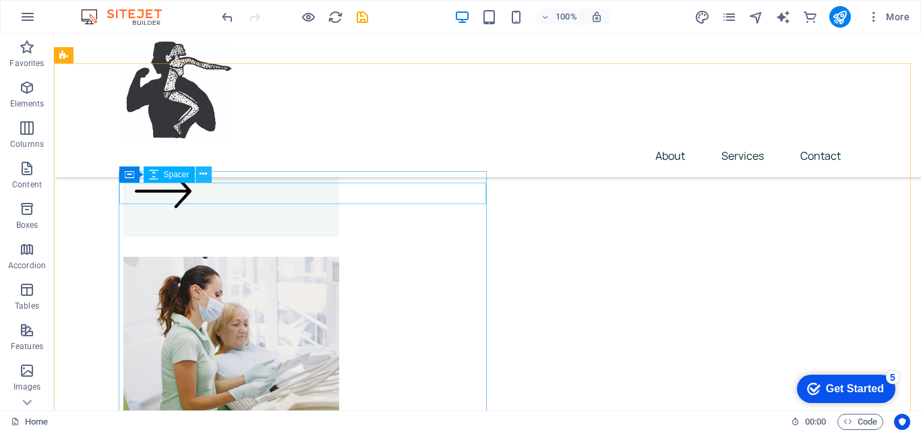
click at [206, 174] on icon at bounding box center [203, 174] width 7 height 14
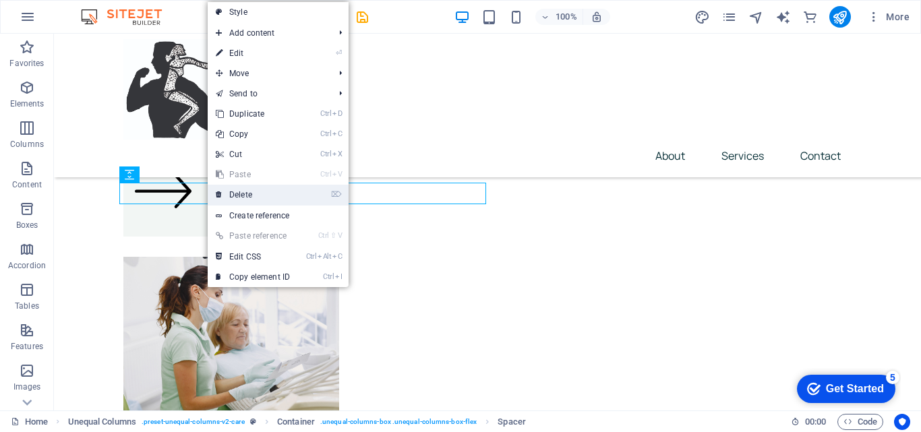
click at [230, 195] on link "⌦ Delete" at bounding box center [253, 195] width 90 height 20
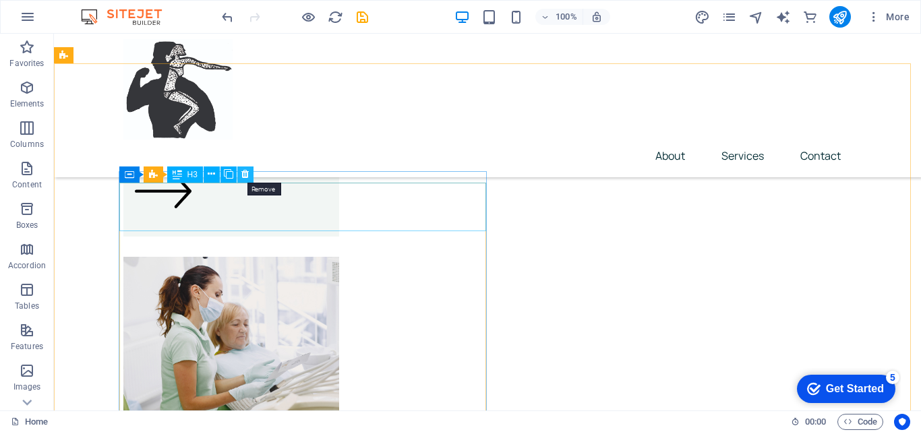
drag, startPoint x: 247, startPoint y: 176, endPoint x: 189, endPoint y: 143, distance: 66.7
click at [247, 176] on icon at bounding box center [244, 174] width 7 height 14
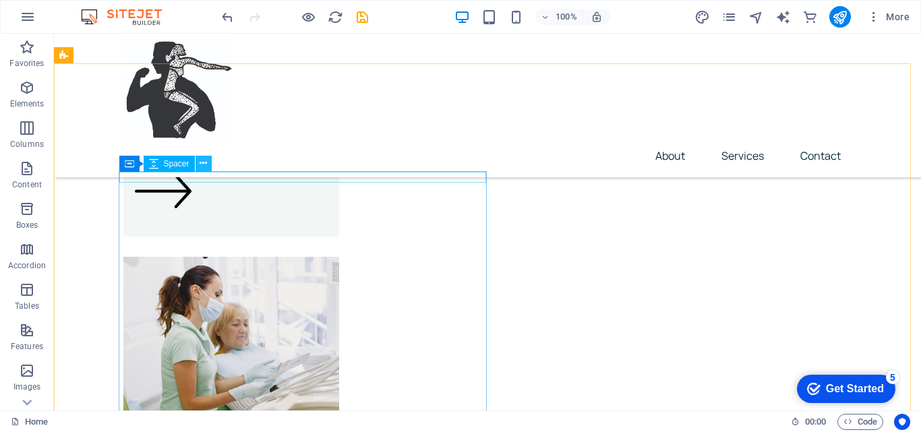
click at [206, 165] on icon at bounding box center [203, 163] width 7 height 14
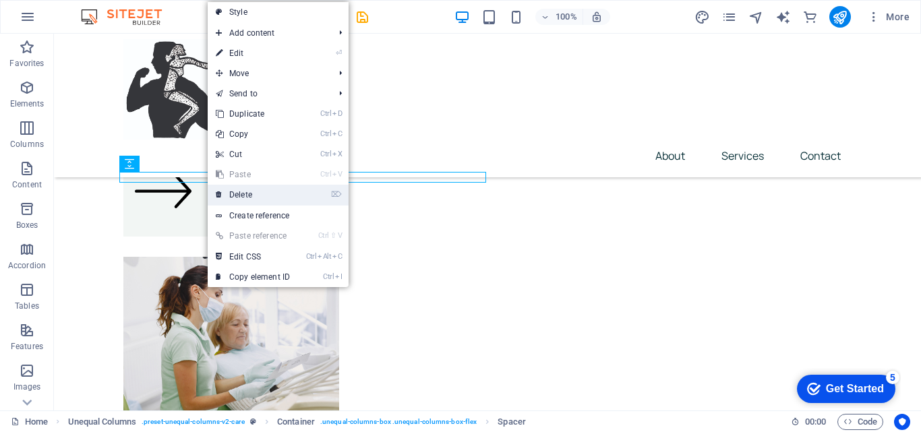
click at [247, 195] on link "⌦ Delete" at bounding box center [253, 195] width 90 height 20
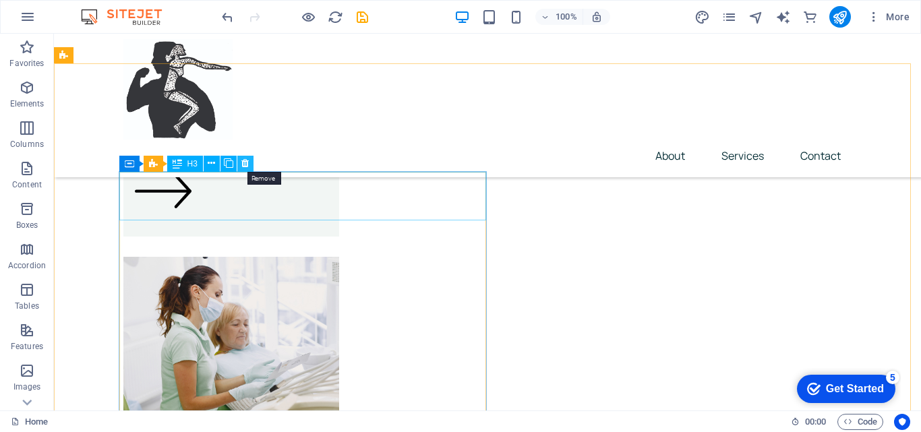
click at [244, 163] on icon at bounding box center [244, 163] width 7 height 14
click at [245, 163] on icon at bounding box center [244, 163] width 7 height 14
click at [246, 163] on icon at bounding box center [244, 163] width 7 height 14
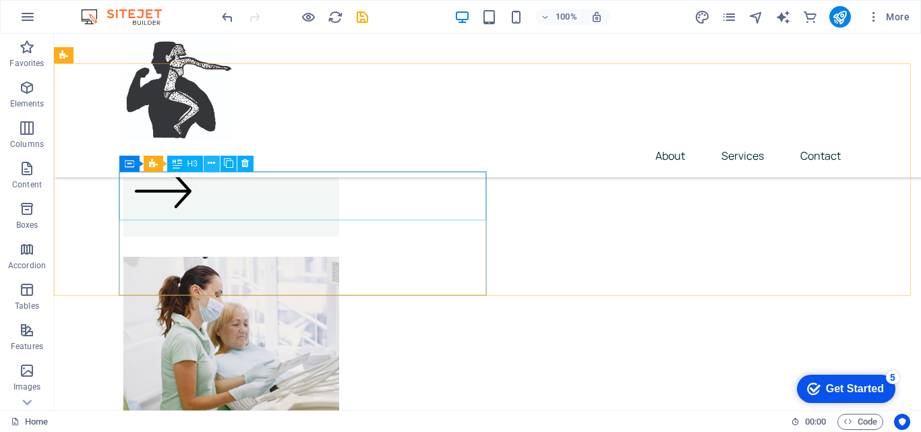
click at [213, 163] on icon at bounding box center [211, 163] width 7 height 14
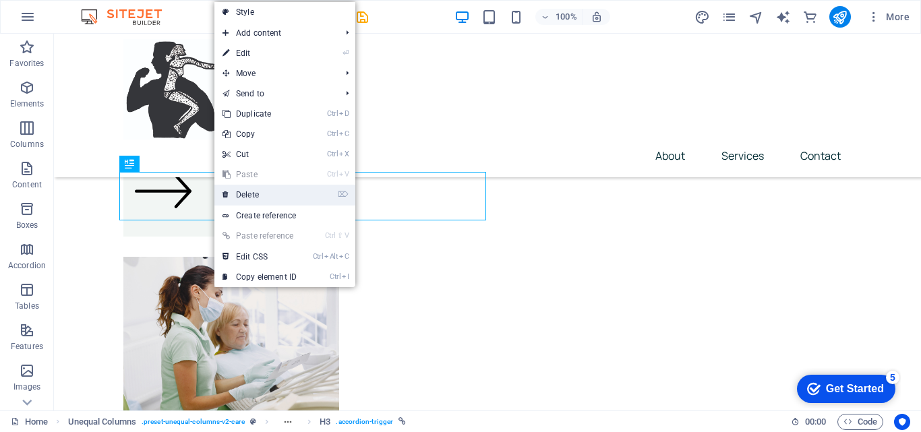
click at [242, 195] on link "⌦ Delete" at bounding box center [259, 195] width 90 height 20
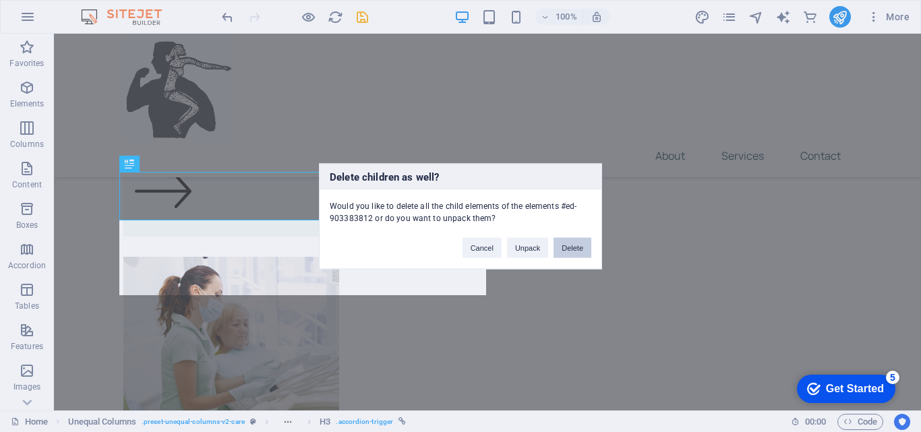
click at [568, 250] on button "Delete" at bounding box center [573, 247] width 38 height 20
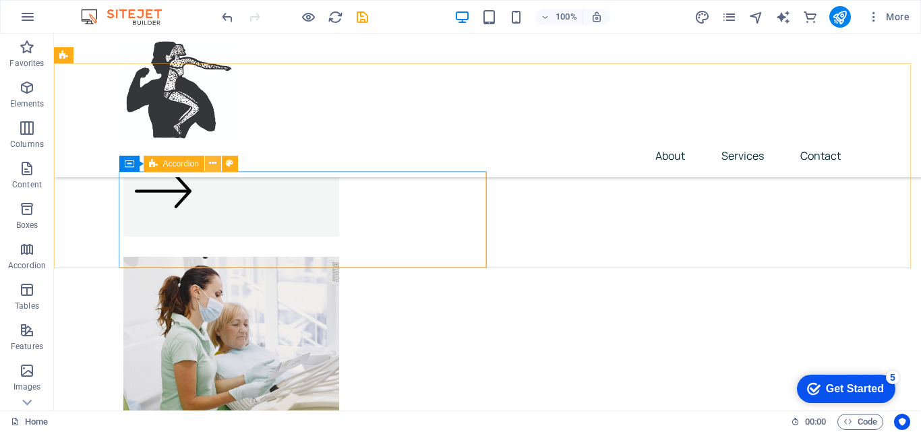
click at [214, 163] on icon at bounding box center [212, 163] width 7 height 14
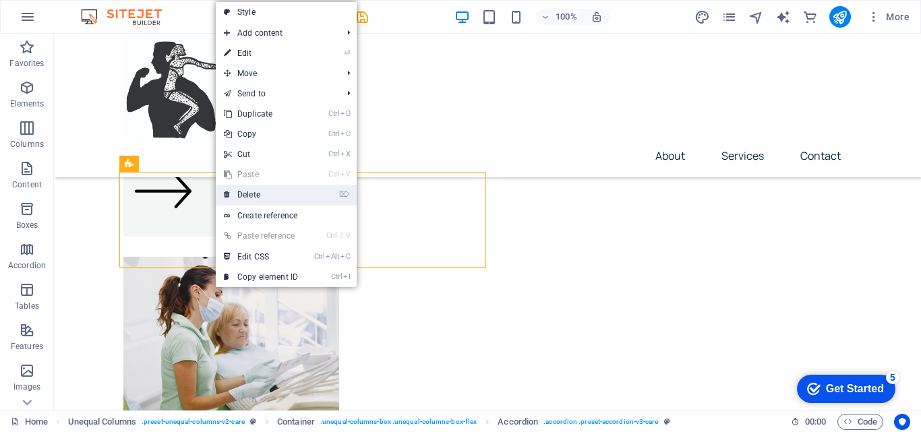
click at [256, 192] on link "⌦ Delete" at bounding box center [261, 195] width 90 height 20
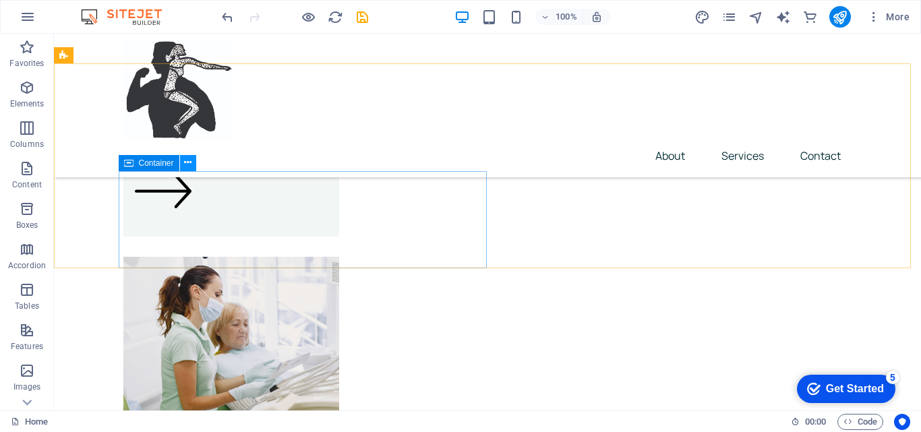
click at [189, 164] on icon at bounding box center [187, 163] width 7 height 14
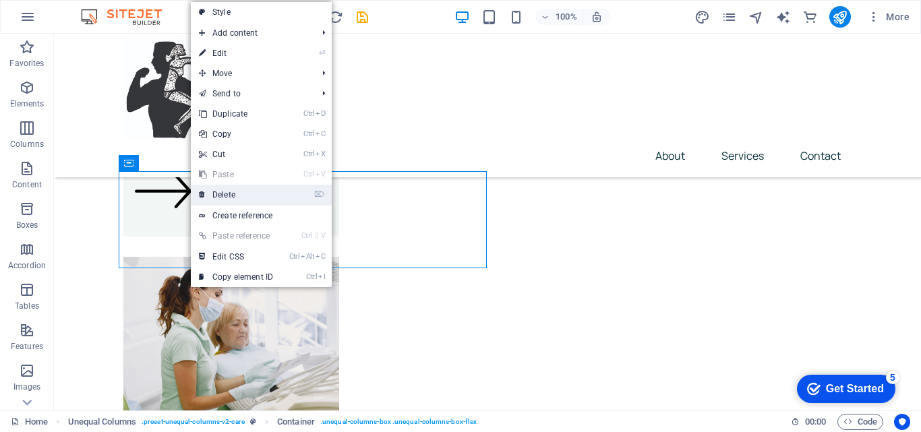
click at [230, 194] on link "⌦ Delete" at bounding box center [236, 195] width 90 height 20
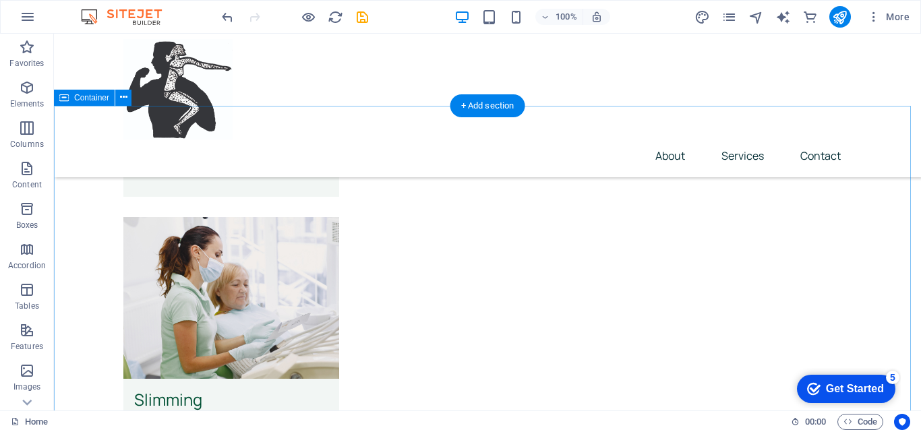
scroll to position [2804, 0]
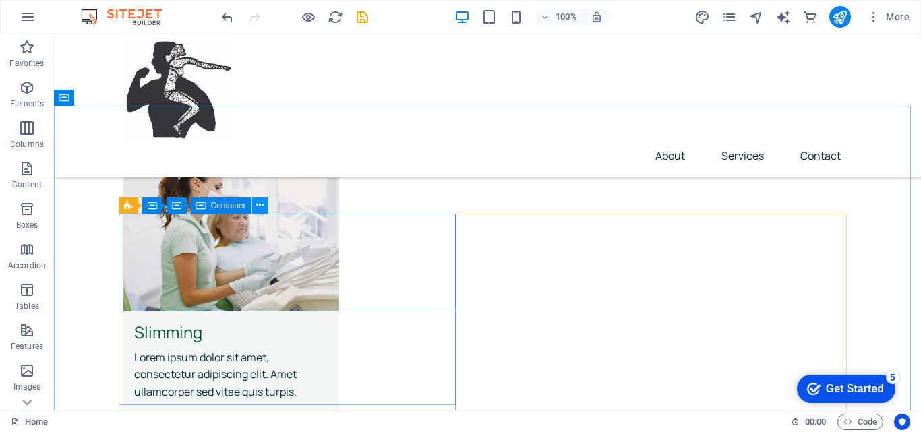
click at [262, 204] on icon at bounding box center [259, 205] width 7 height 14
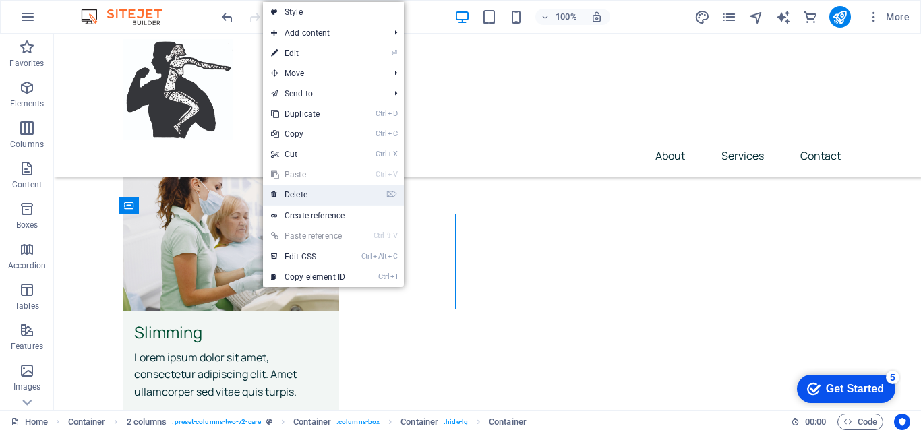
click at [303, 193] on link "⌦ Delete" at bounding box center [308, 195] width 90 height 20
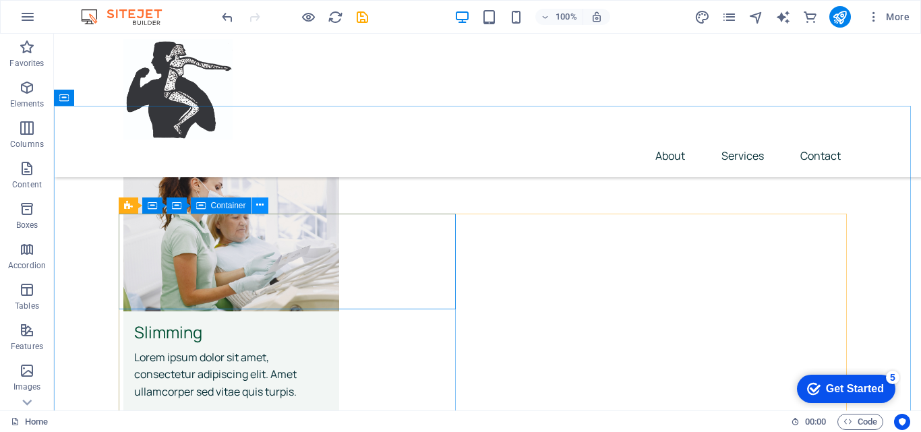
click at [263, 206] on icon at bounding box center [259, 205] width 7 height 14
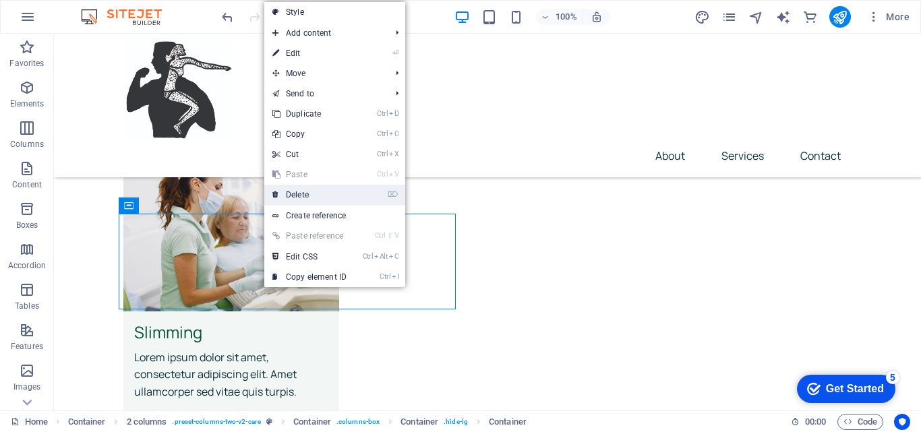
click at [291, 198] on link "⌦ Delete" at bounding box center [309, 195] width 90 height 20
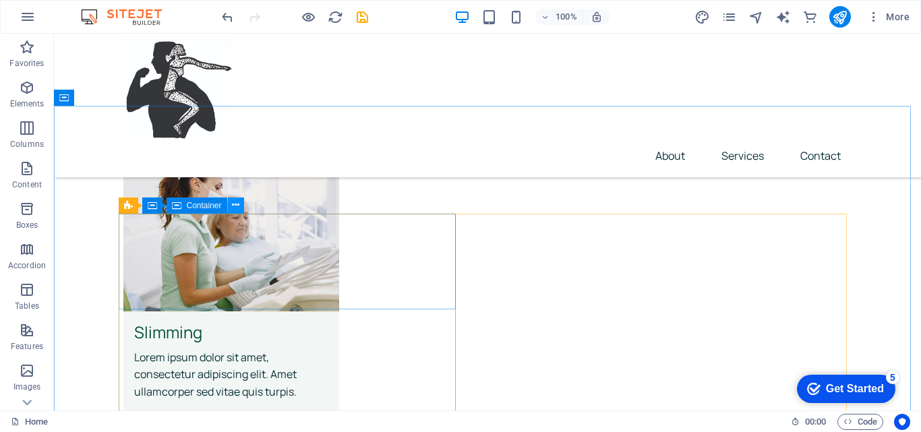
click at [235, 202] on icon at bounding box center [235, 205] width 7 height 14
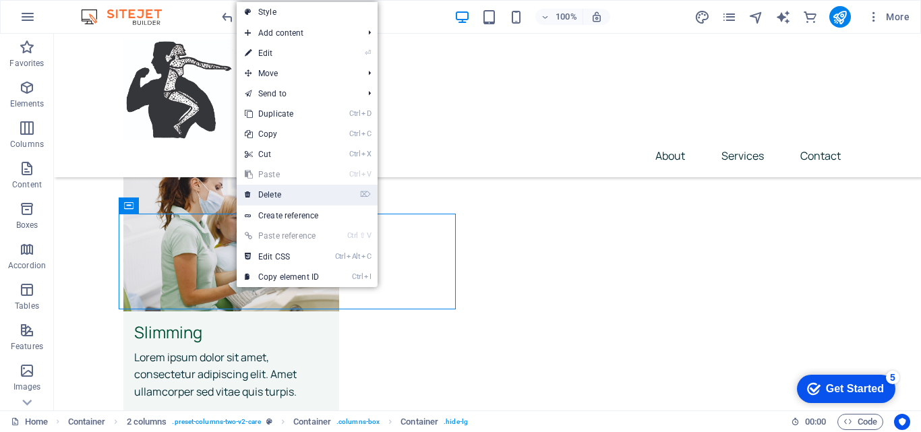
click at [262, 194] on link "⌦ Delete" at bounding box center [282, 195] width 90 height 20
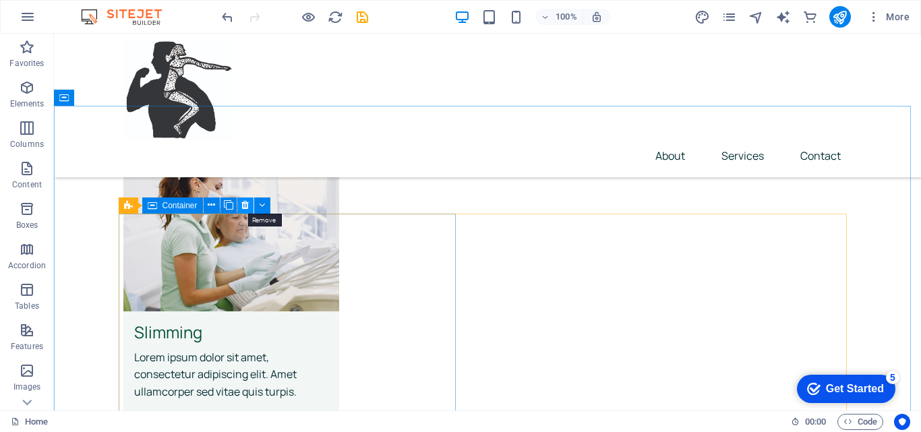
click at [243, 204] on icon at bounding box center [244, 205] width 7 height 14
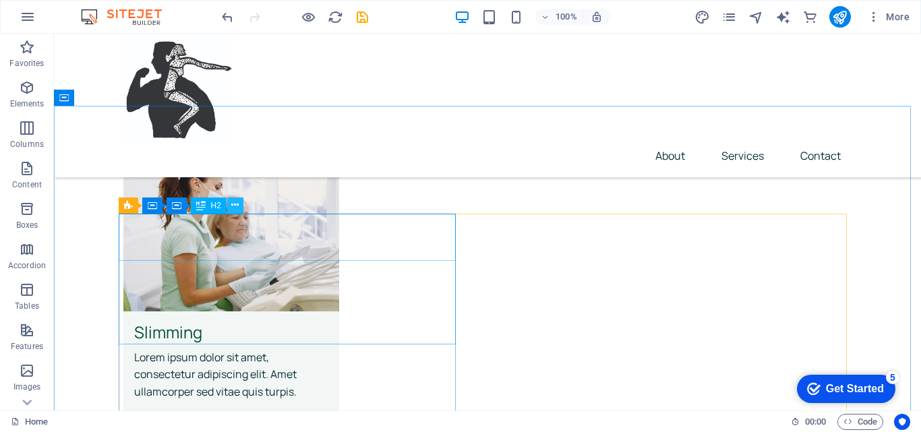
click at [235, 205] on icon at bounding box center [234, 205] width 7 height 14
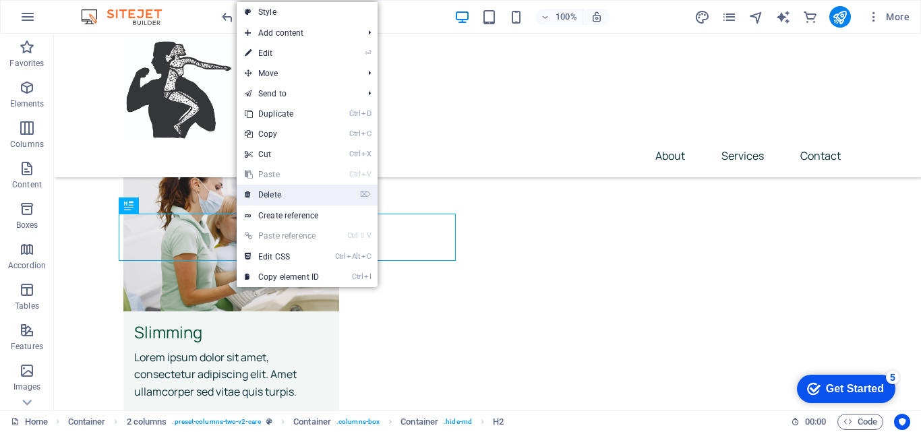
click at [277, 194] on link "⌦ Delete" at bounding box center [282, 195] width 90 height 20
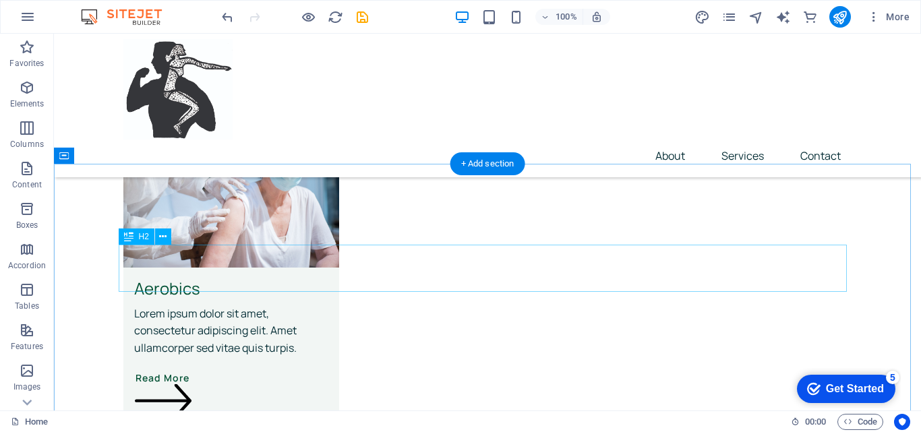
scroll to position [3142, 0]
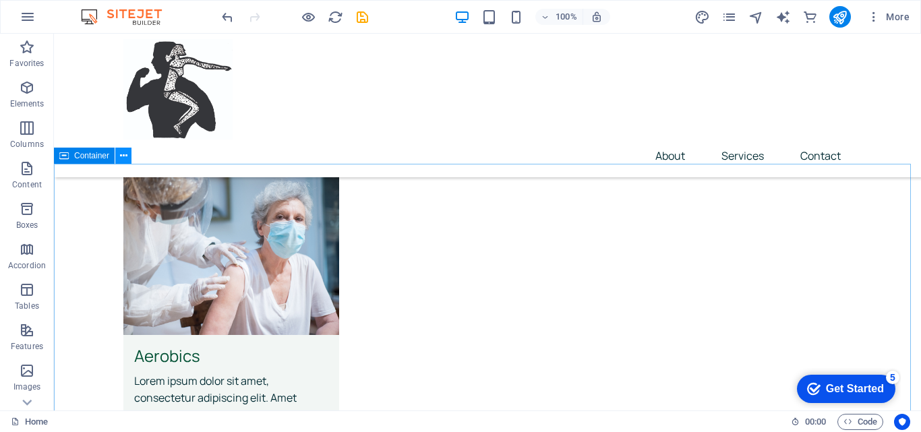
click at [123, 154] on icon at bounding box center [123, 156] width 7 height 14
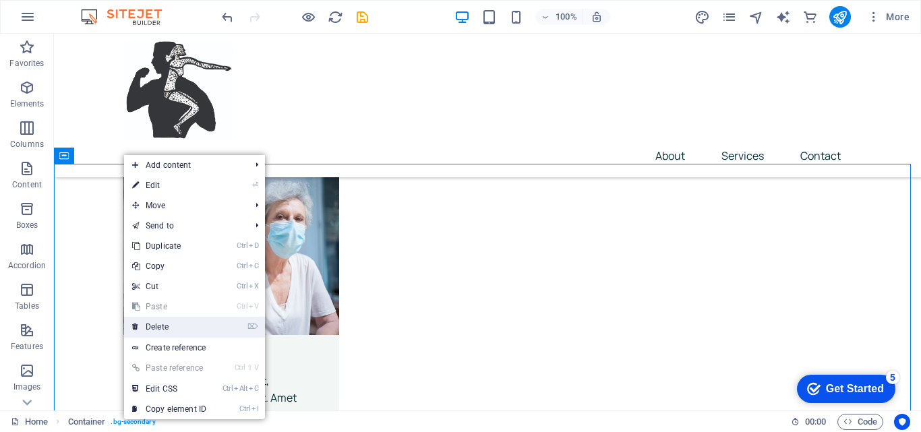
click at [171, 326] on link "⌦ Delete" at bounding box center [169, 327] width 90 height 20
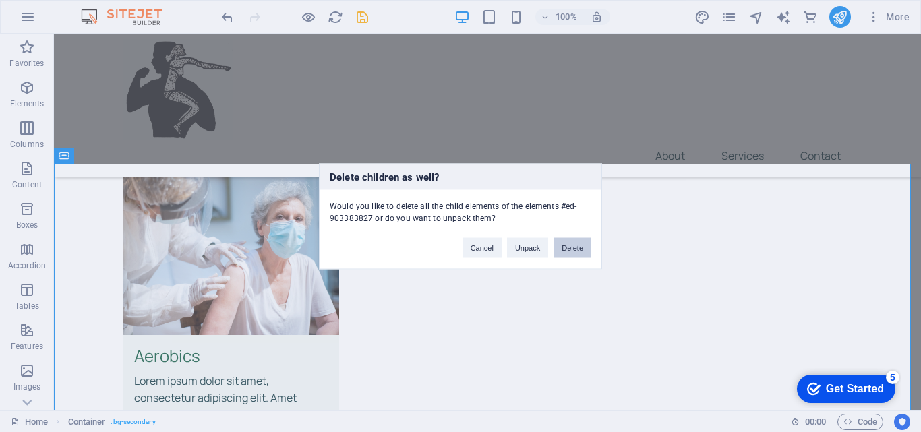
click at [572, 250] on button "Delete" at bounding box center [573, 247] width 38 height 20
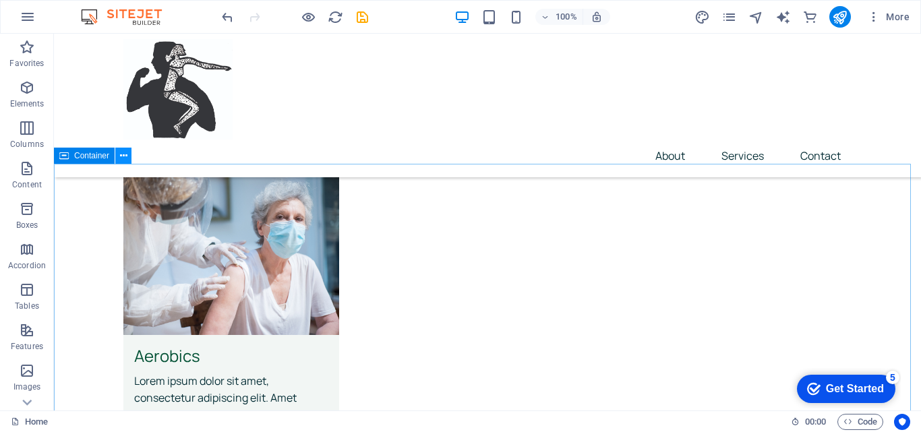
click at [124, 158] on icon at bounding box center [123, 156] width 7 height 14
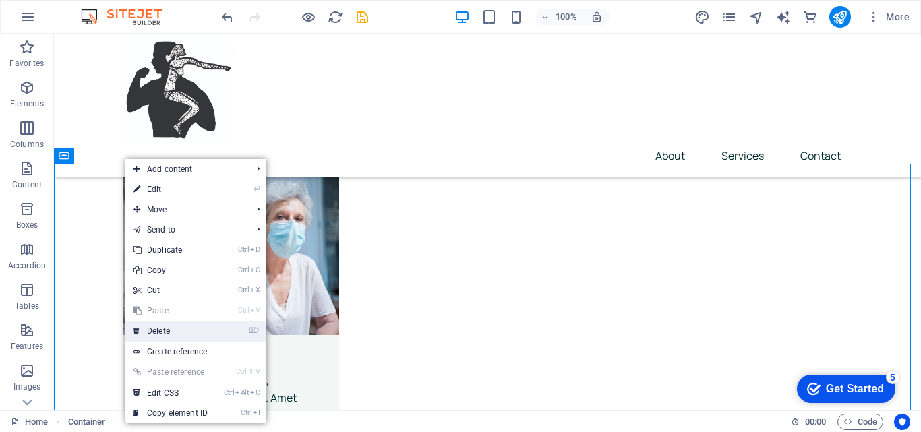
click at [171, 331] on link "⌦ Delete" at bounding box center [170, 331] width 90 height 20
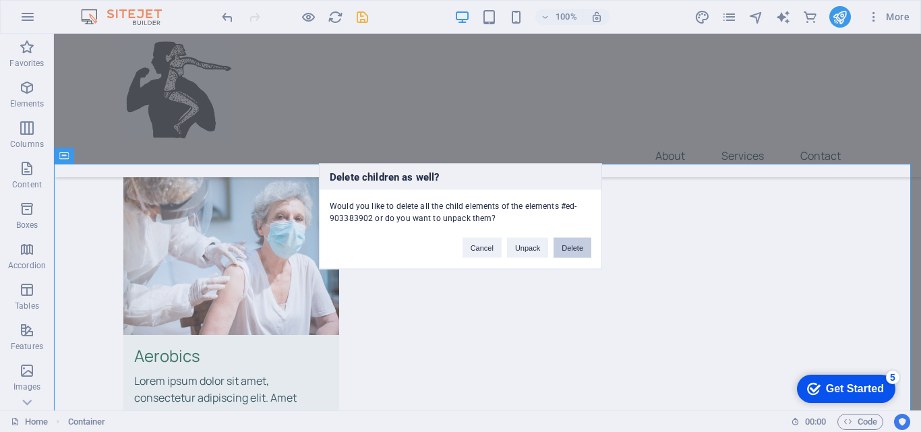
click at [575, 249] on button "Delete" at bounding box center [573, 247] width 38 height 20
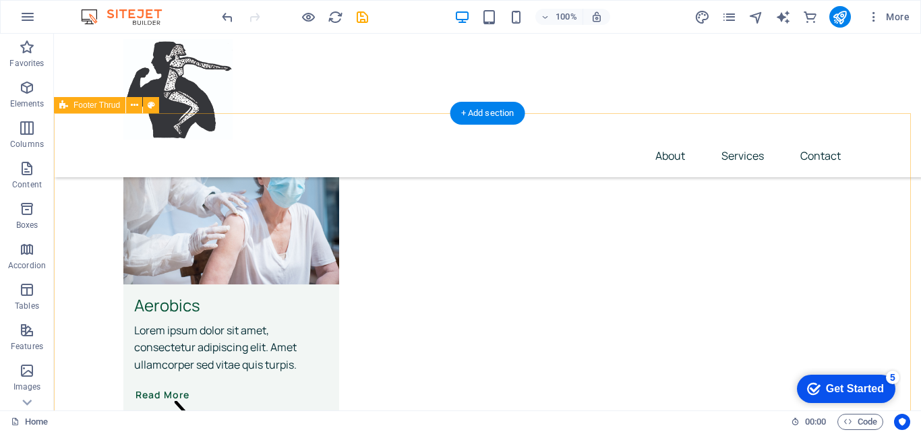
scroll to position [3057, 0]
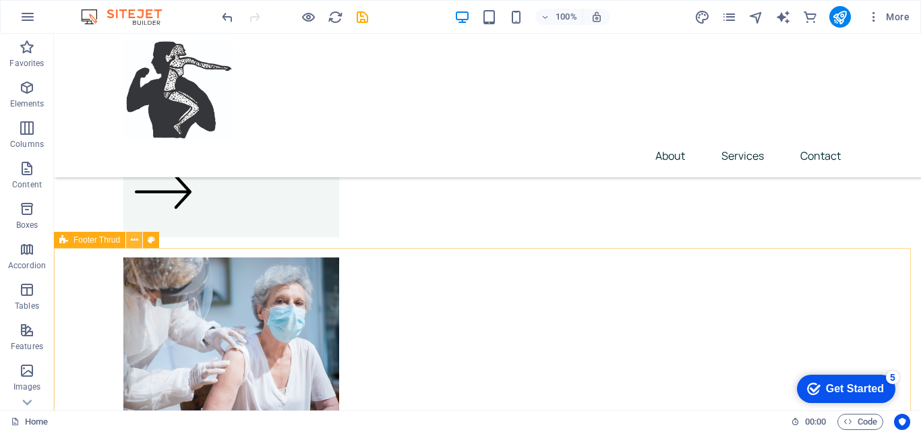
click at [132, 241] on icon at bounding box center [134, 240] width 7 height 14
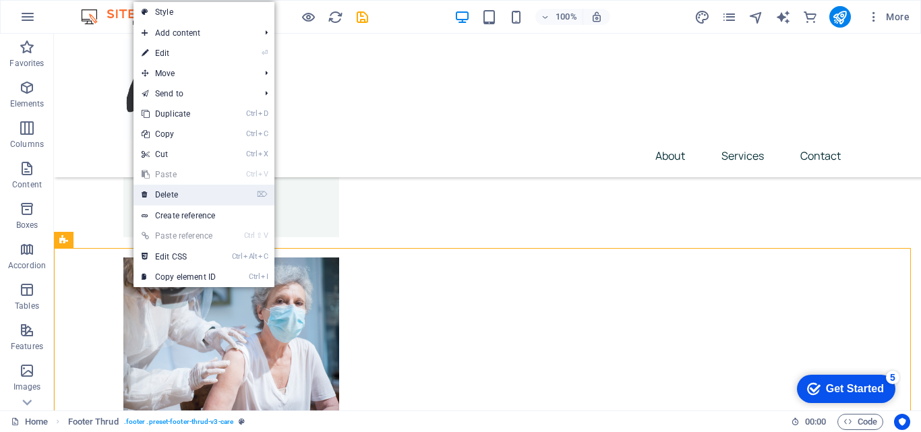
click at [167, 193] on link "⌦ Delete" at bounding box center [179, 195] width 90 height 20
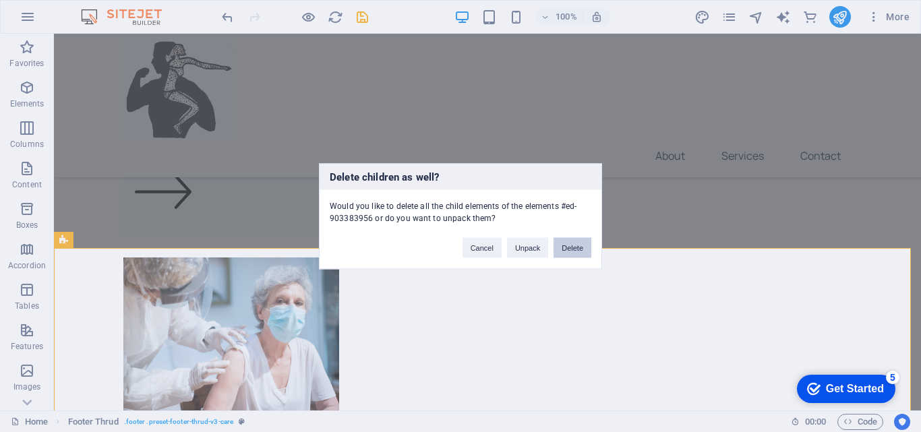
click at [569, 248] on button "Delete" at bounding box center [573, 247] width 38 height 20
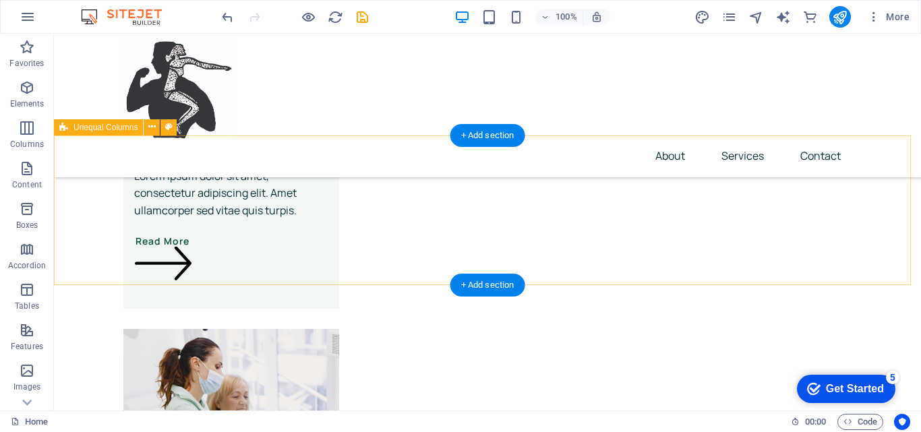
scroll to position [2895, 0]
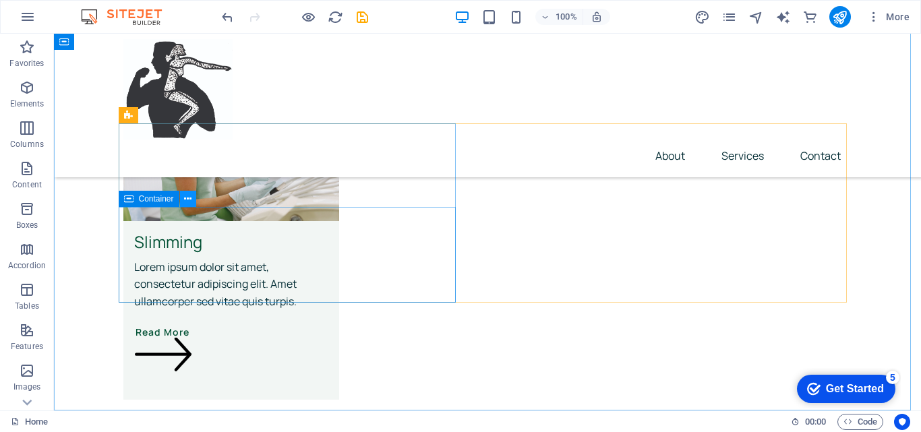
click at [189, 200] on icon at bounding box center [187, 199] width 7 height 14
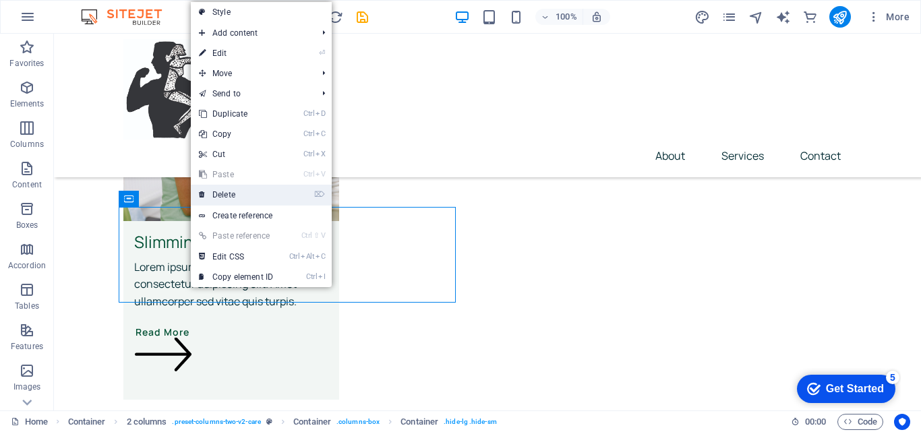
click at [240, 196] on link "⌦ Delete" at bounding box center [236, 195] width 90 height 20
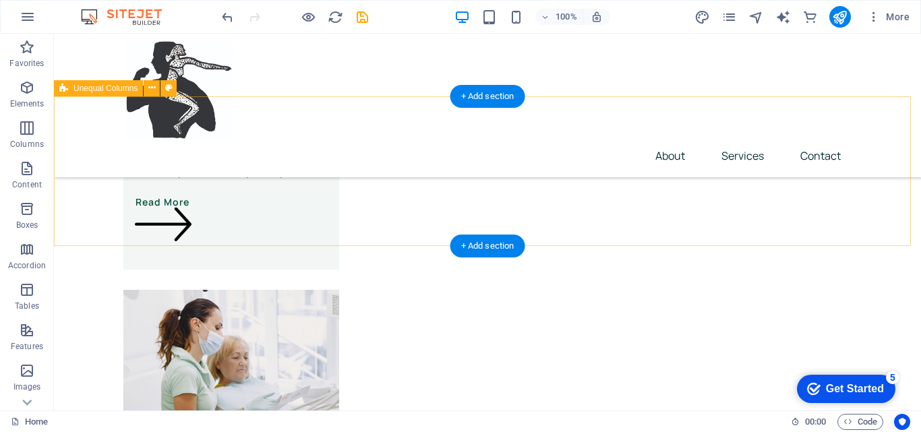
scroll to position [2529, 0]
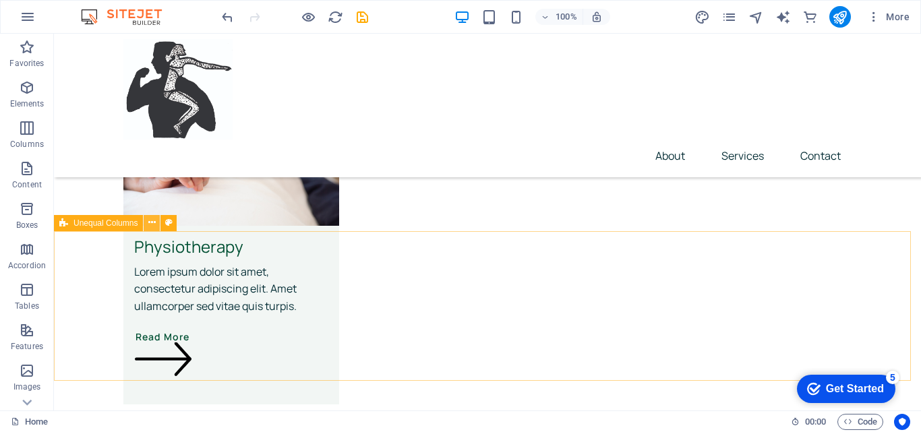
click at [154, 223] on icon at bounding box center [151, 223] width 7 height 14
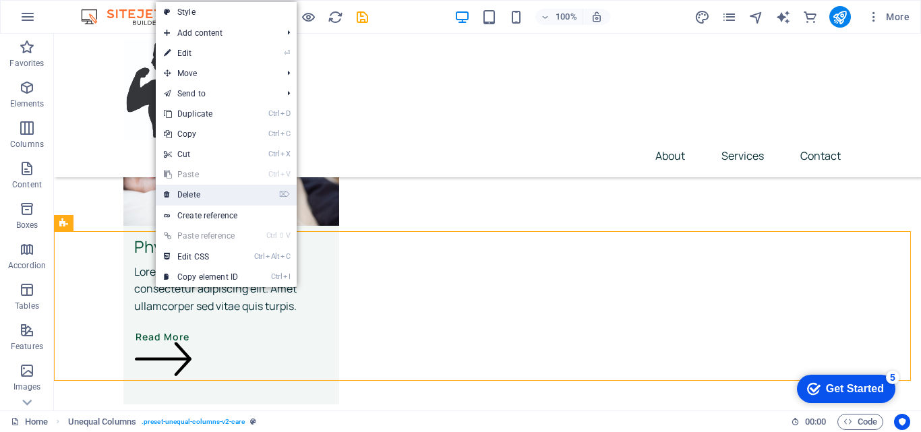
click at [206, 197] on link "⌦ Delete" at bounding box center [201, 195] width 90 height 20
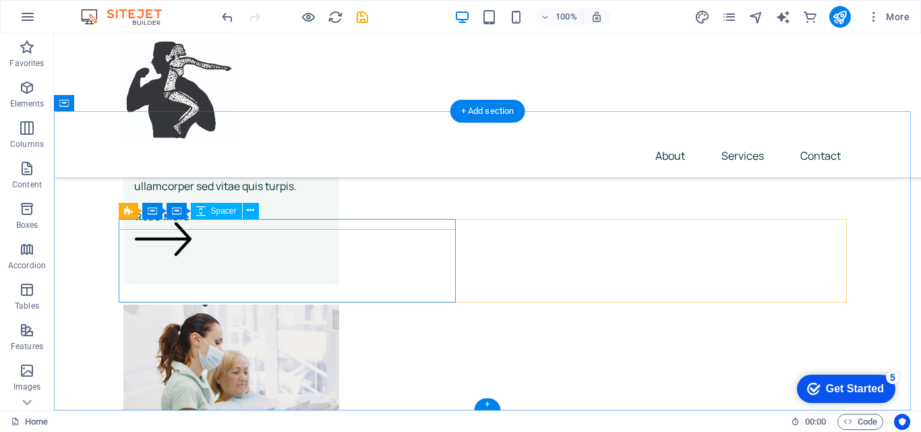
scroll to position [2582, 0]
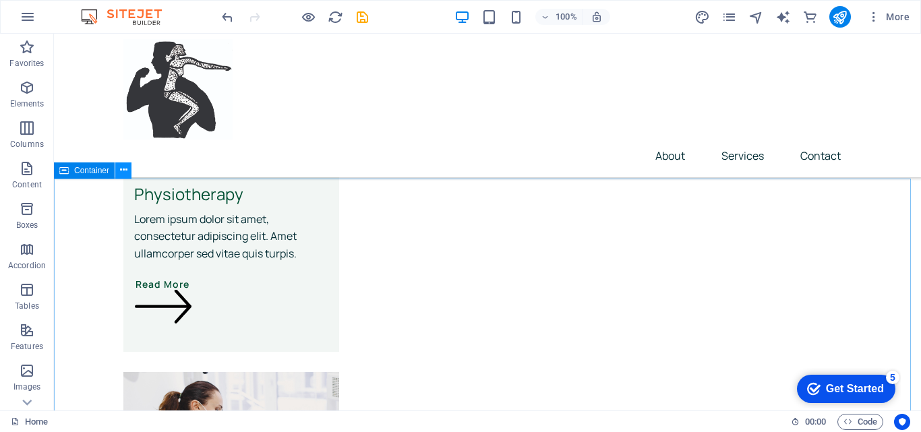
click at [125, 169] on icon at bounding box center [123, 170] width 7 height 14
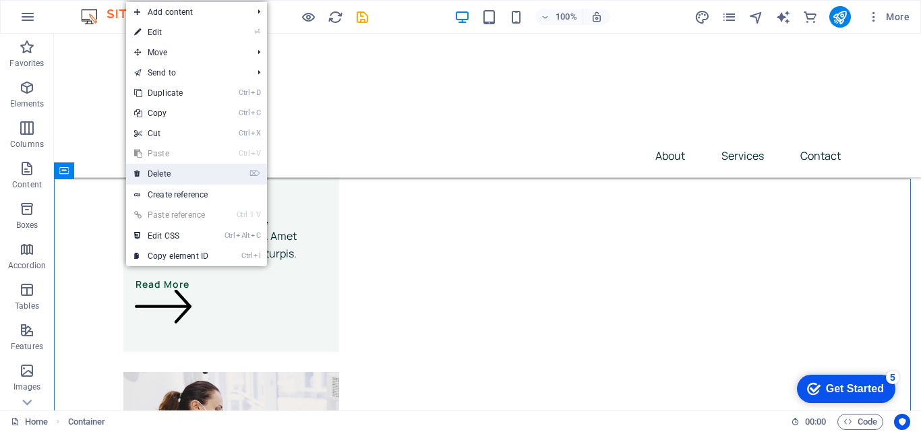
click at [170, 177] on link "⌦ Delete" at bounding box center [171, 174] width 90 height 20
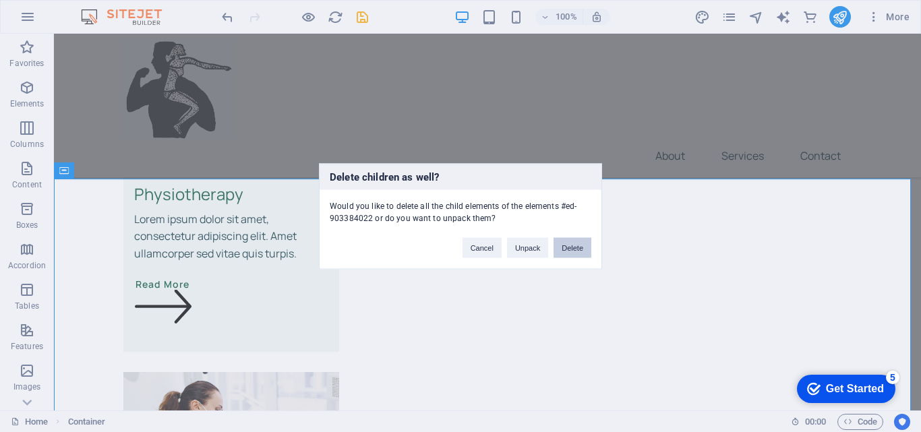
click at [572, 249] on button "Delete" at bounding box center [573, 247] width 38 height 20
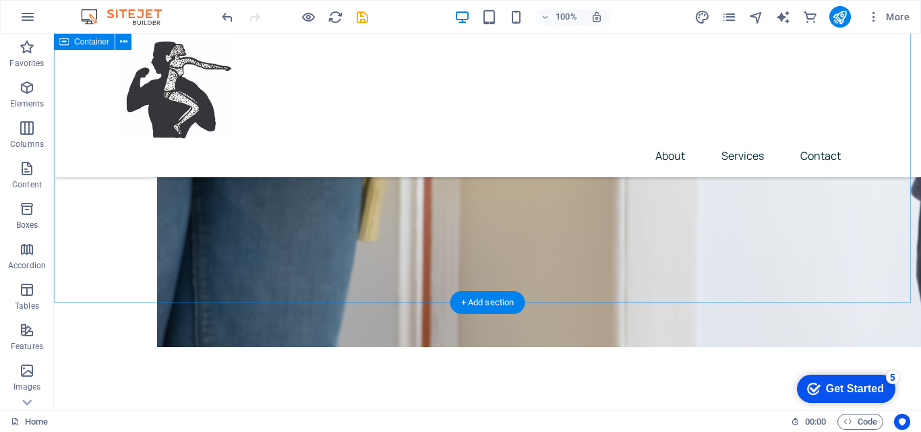
scroll to position [2350, 0]
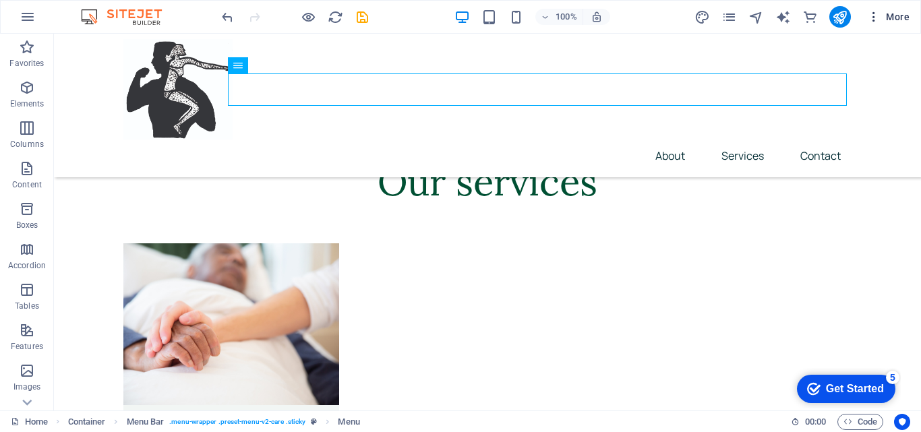
click at [877, 9] on button "More" at bounding box center [888, 17] width 53 height 22
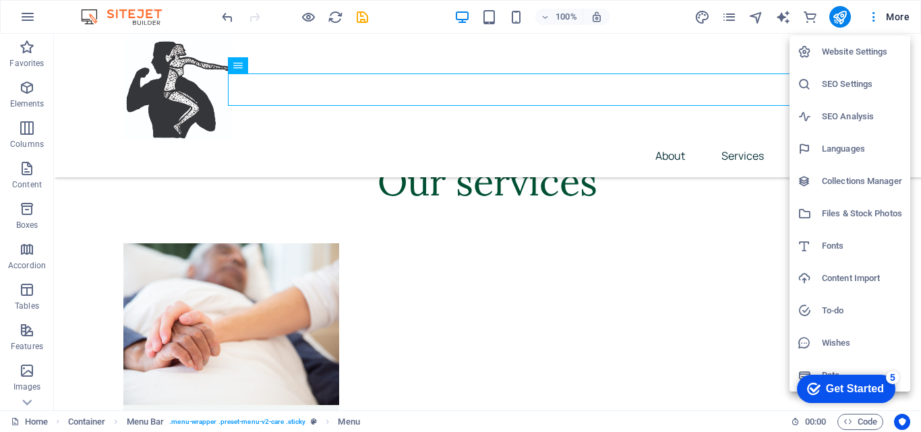
click at [597, 360] on div at bounding box center [460, 216] width 921 height 432
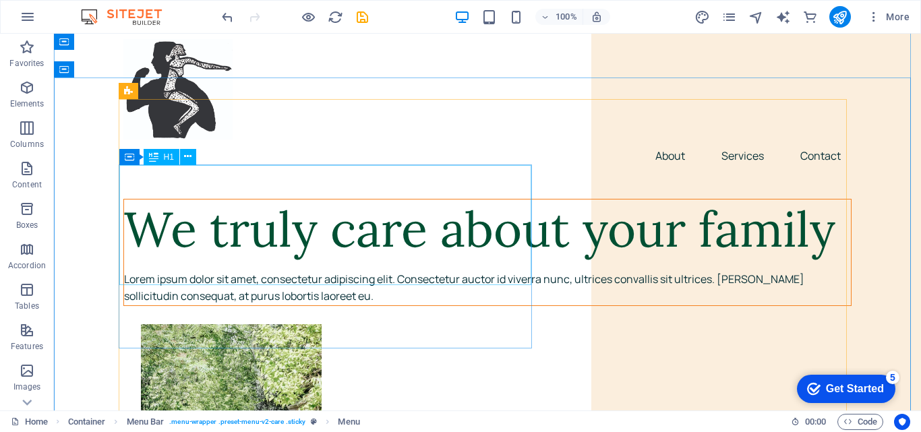
scroll to position [67, 0]
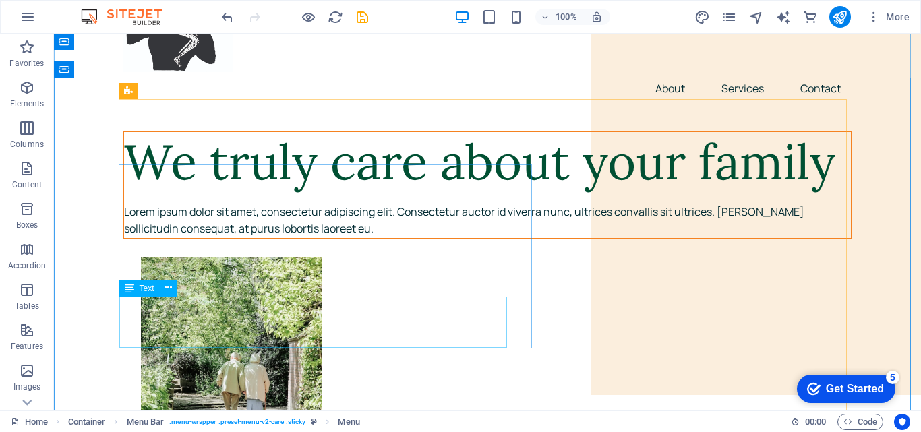
click at [229, 238] on div "Lorem ipsum dolor sit amet, consectetur adipiscing elit. Consectetur auctor id …" at bounding box center [487, 221] width 727 height 34
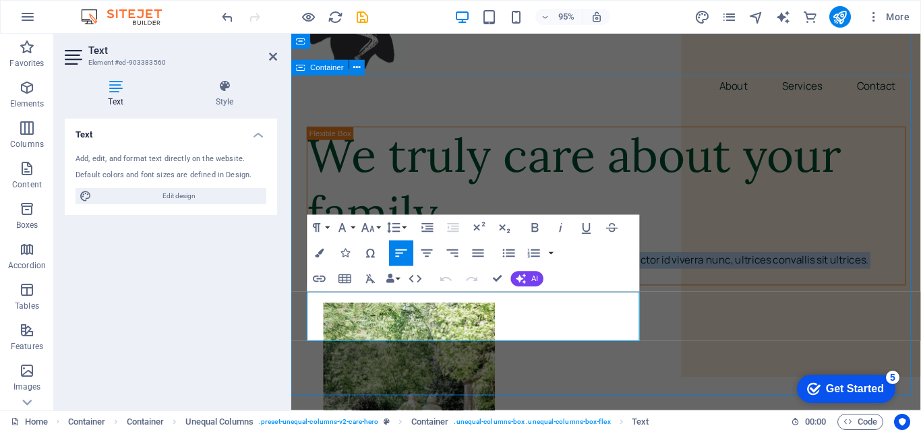
drag, startPoint x: 506, startPoint y: 349, endPoint x: 295, endPoint y: 315, distance: 214.5
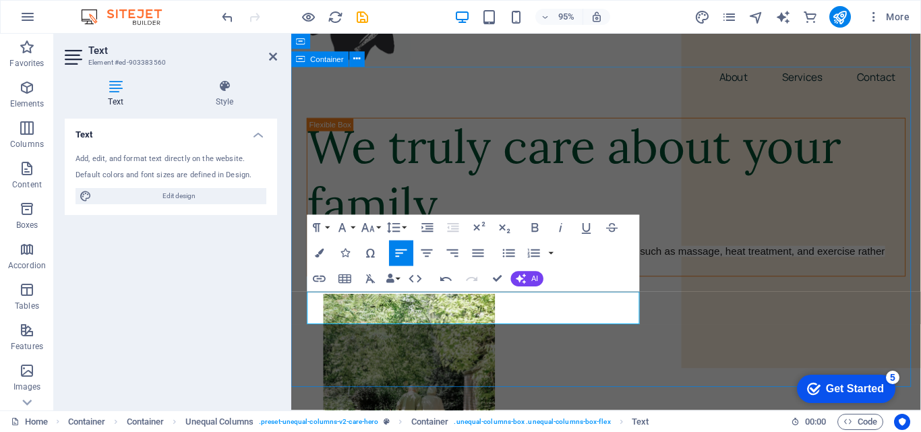
drag, startPoint x: 321, startPoint y: 312, endPoint x: 298, endPoint y: 316, distance: 23.2
click at [266, 318] on div "Text Add, edit, and format text directly on the website. Default colors and fon…" at bounding box center [171, 259] width 212 height 281
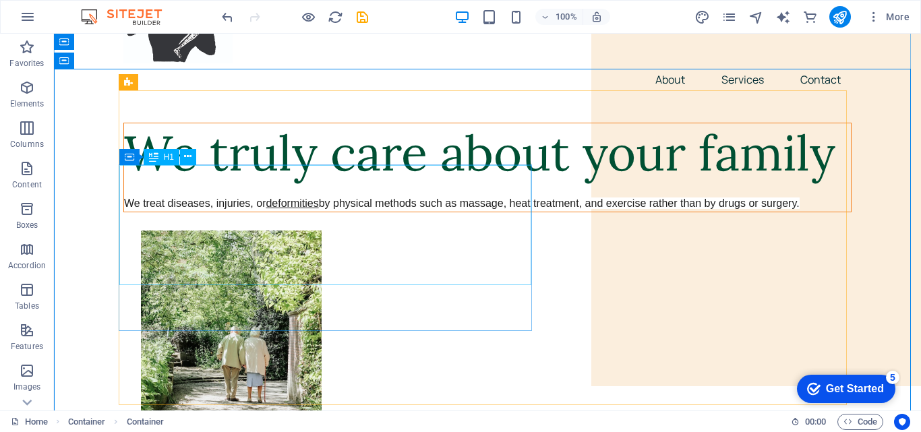
click at [148, 183] on div "We truly care about your family" at bounding box center [487, 153] width 727 height 60
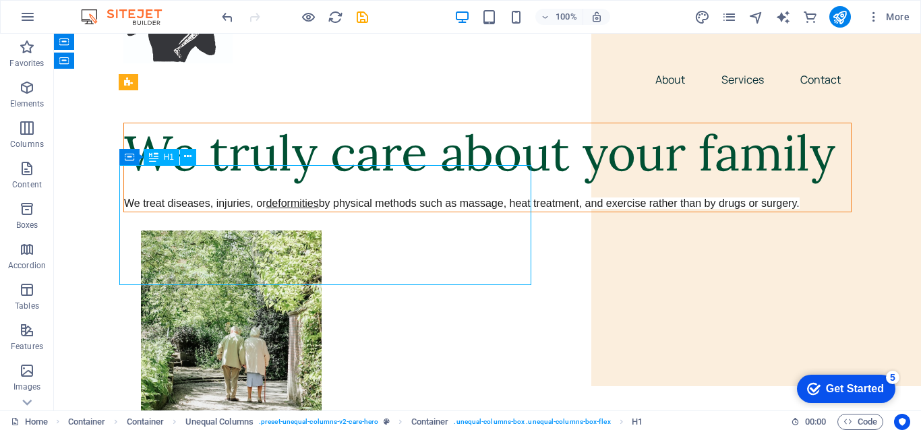
click at [131, 183] on div "We truly care about your family" at bounding box center [487, 153] width 727 height 60
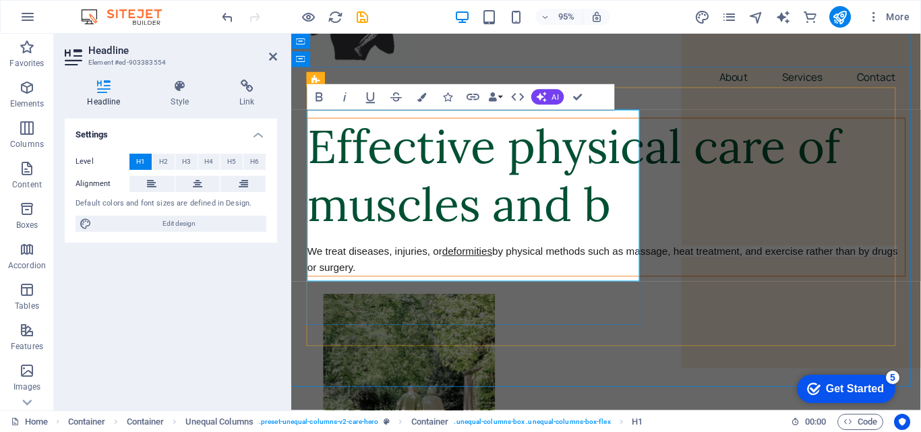
scroll to position [53, 0]
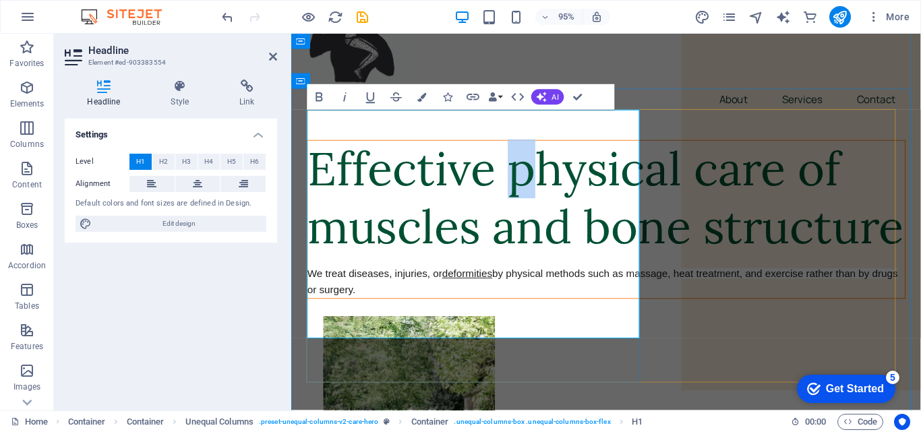
drag, startPoint x: 316, startPoint y: 212, endPoint x: 328, endPoint y: 214, distance: 12.3
click at [328, 214] on h1 "​Effective physical care of muscles and bone structure" at bounding box center [622, 206] width 629 height 121
click at [519, 210] on h1 "Effective Physical care of muscles and bone structure" at bounding box center [622, 206] width 629 height 121
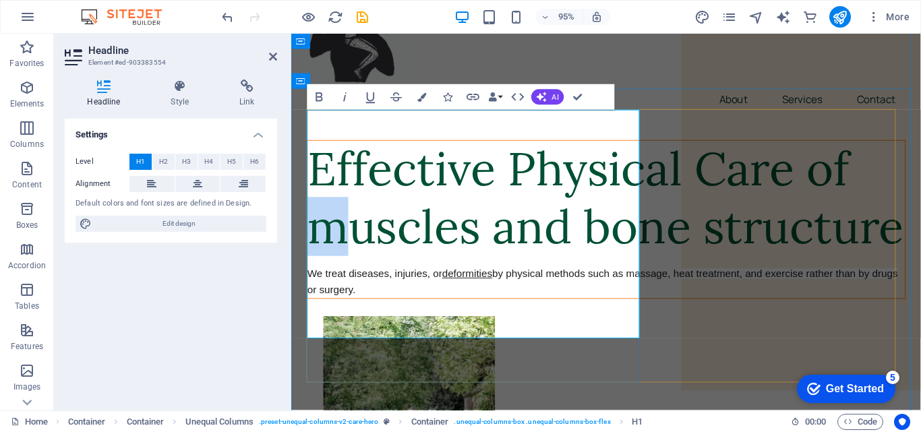
drag, startPoint x: 374, startPoint y: 278, endPoint x: 388, endPoint y: 278, distance: 14.2
click at [388, 267] on h1 "Effective Physical Care of muscles and bone structure" at bounding box center [622, 206] width 629 height 121
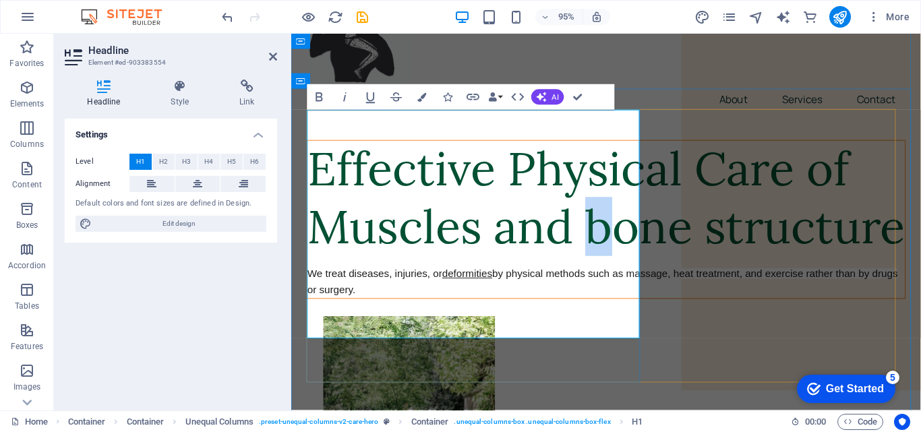
drag, startPoint x: 312, startPoint y: 331, endPoint x: 328, endPoint y: 334, distance: 16.4
click at [328, 267] on h1 "Effective Physical Care of Muscles and bone structure" at bounding box center [622, 206] width 629 height 121
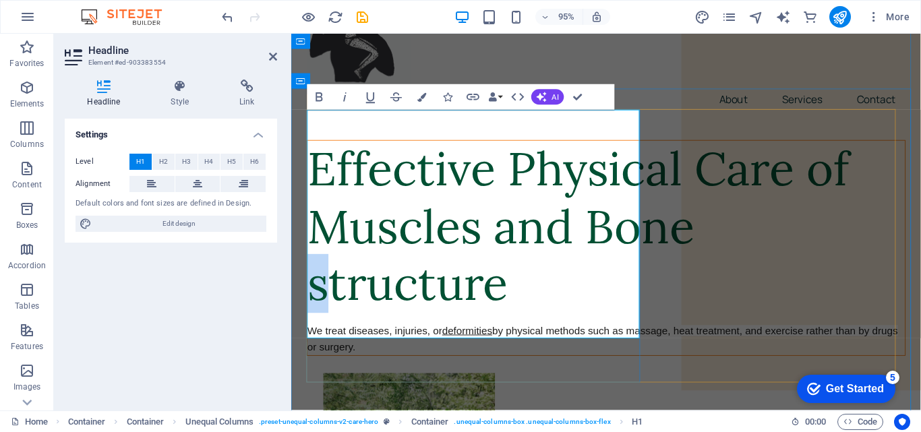
drag, startPoint x: 443, startPoint y: 337, endPoint x: 450, endPoint y: 337, distance: 7.4
click at [450, 327] on h1 "Effective Physical Care of Muscles and Bone structure" at bounding box center [622, 236] width 629 height 181
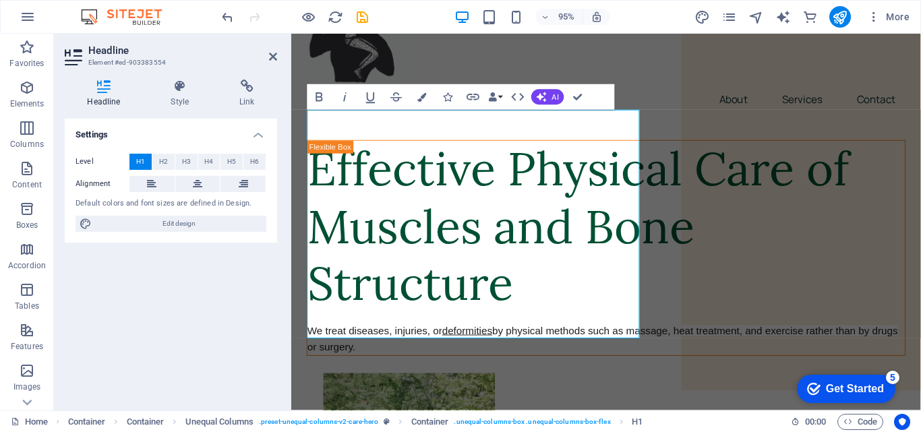
click at [243, 293] on div "Settings Level H1 H2 H3 H4 H5 H6 Alignment Default colors and font sizes are de…" at bounding box center [171, 259] width 212 height 281
click at [612, 61] on div "About Services Contact" at bounding box center [622, 52] width 663 height 144
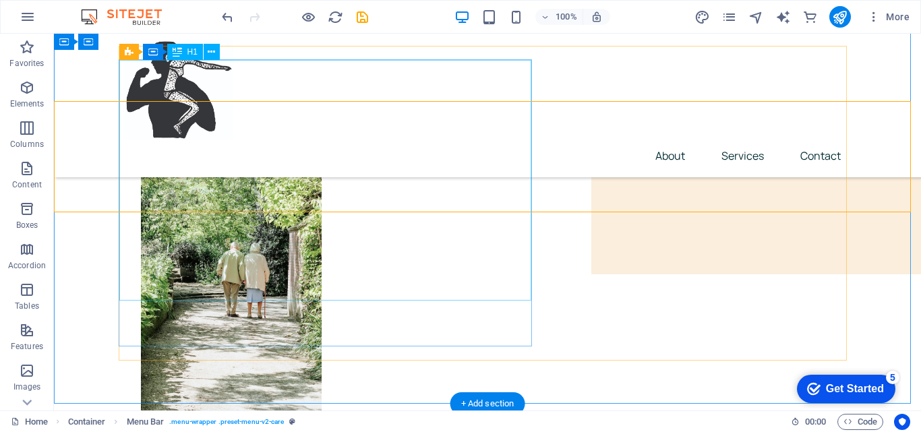
scroll to position [121, 0]
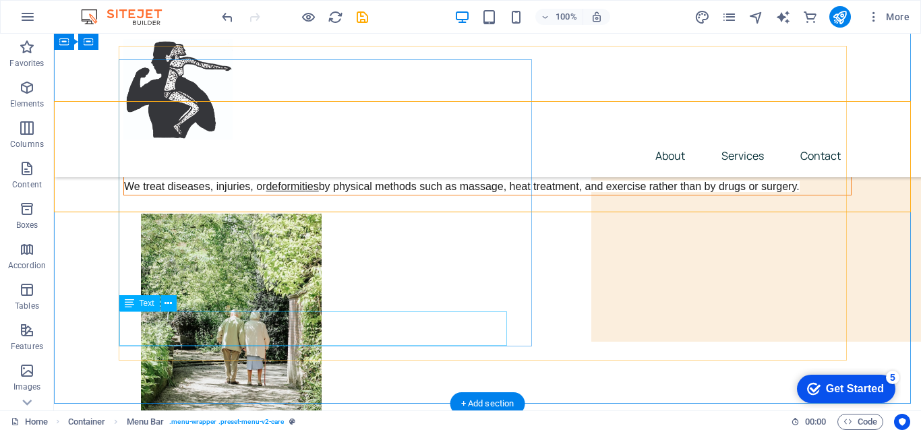
click at [137, 196] on div "We treat diseases, injuries, or deformit ies by physical methods such as massag…" at bounding box center [487, 187] width 727 height 18
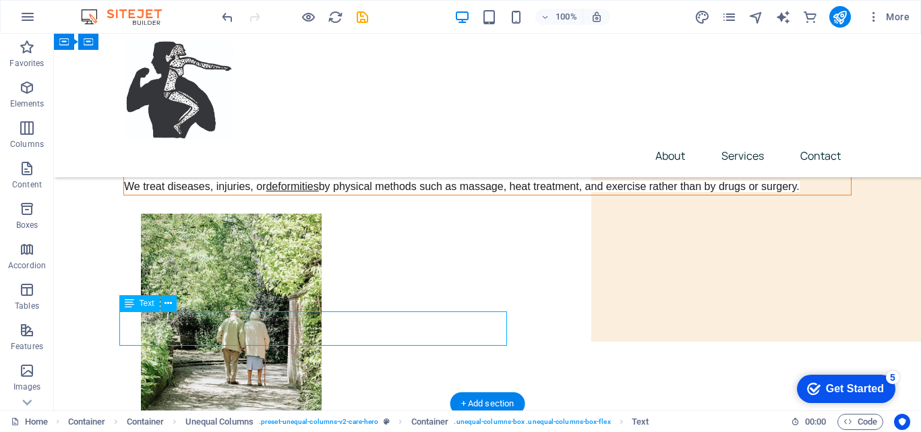
click at [136, 196] on div "We treat diseases, injuries, or deformit ies by physical methods such as massag…" at bounding box center [487, 187] width 727 height 18
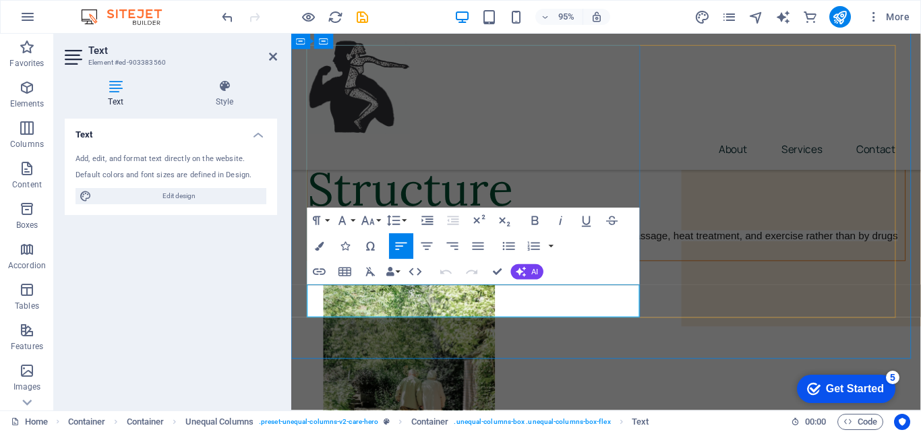
drag, startPoint x: 324, startPoint y: 307, endPoint x: 310, endPoint y: 310, distance: 14.6
click at [310, 252] on span "We treat diseases, injuries, or" at bounding box center [379, 246] width 142 height 11
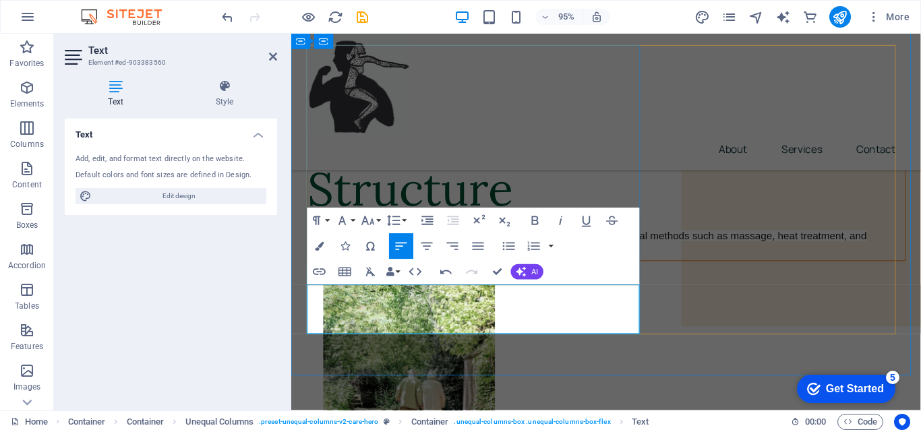
click at [617, 270] on span "by physical methods such as massage, heat treatment, and exercise rather than b…" at bounding box center [602, 255] width 589 height 29
click at [223, 337] on div "Text Add, edit, and format text directly on the website. Default colors and fon…" at bounding box center [171, 259] width 212 height 281
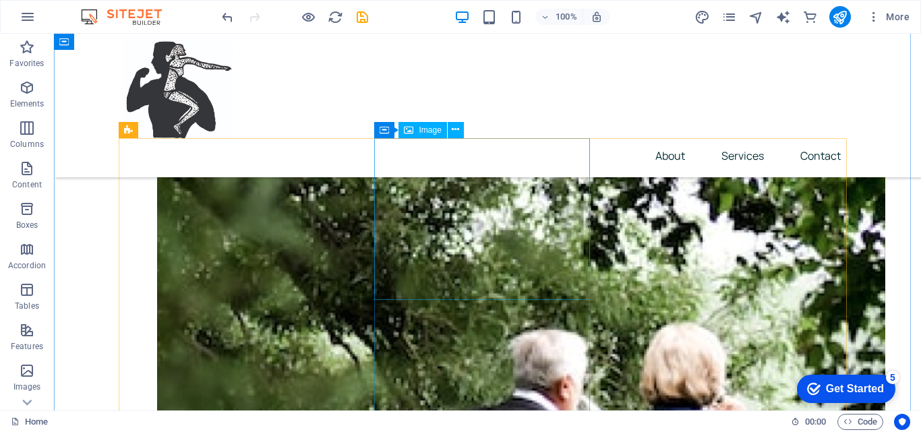
scroll to position [593, 0]
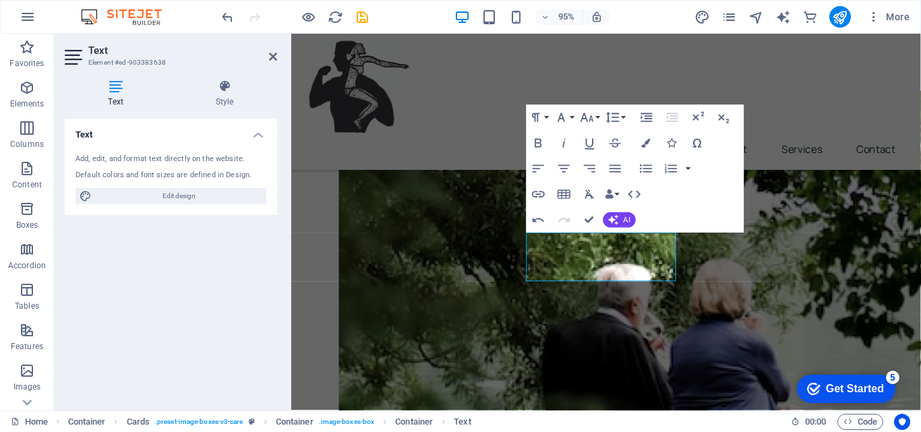
click at [200, 288] on div "Text Add, edit, and format text directly on the website. Default colors and fon…" at bounding box center [171, 259] width 212 height 281
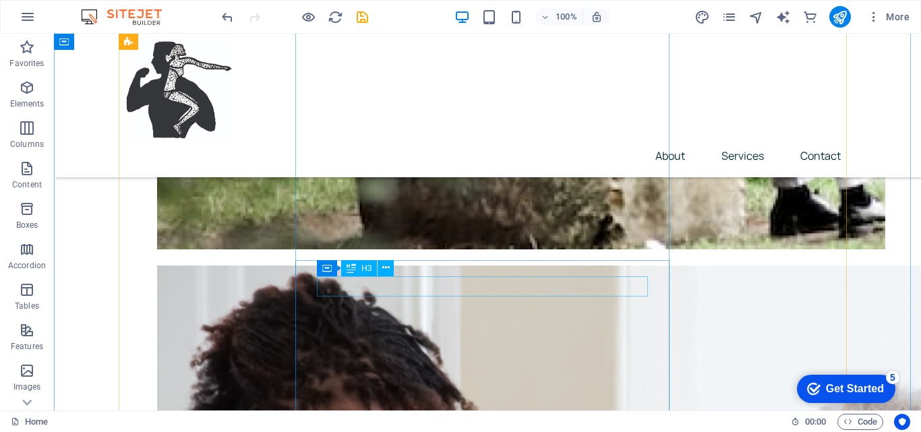
scroll to position [1132, 0]
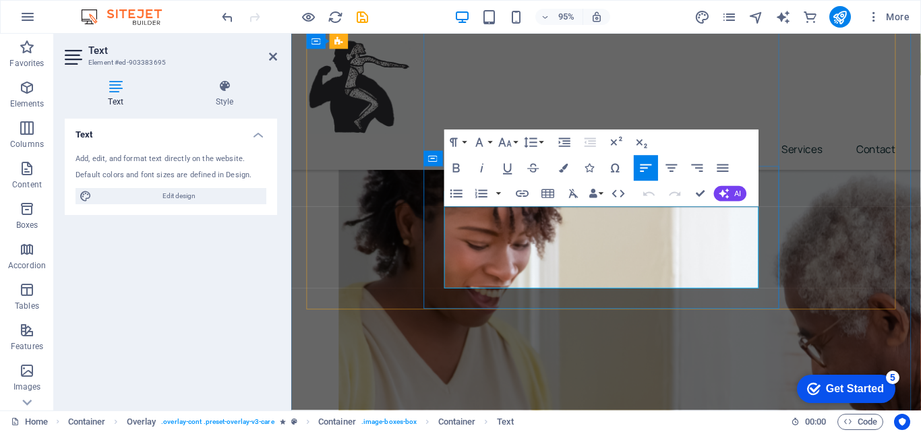
drag, startPoint x: 707, startPoint y: 296, endPoint x: 450, endPoint y: 221, distance: 267.6
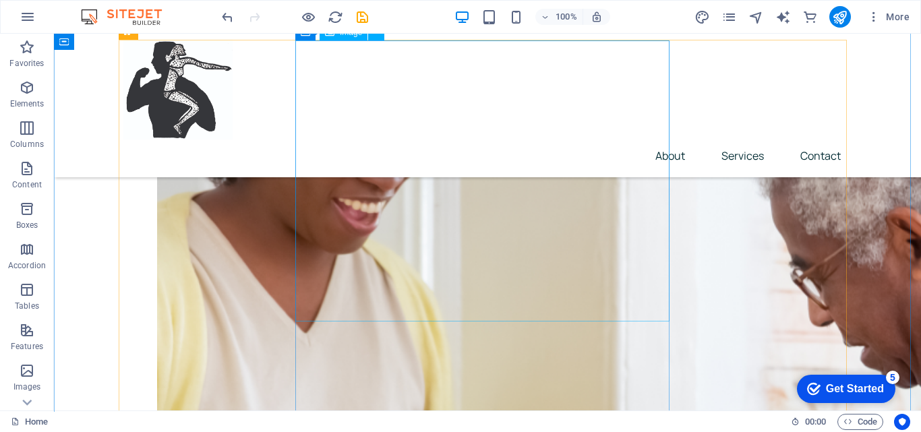
scroll to position [1469, 0]
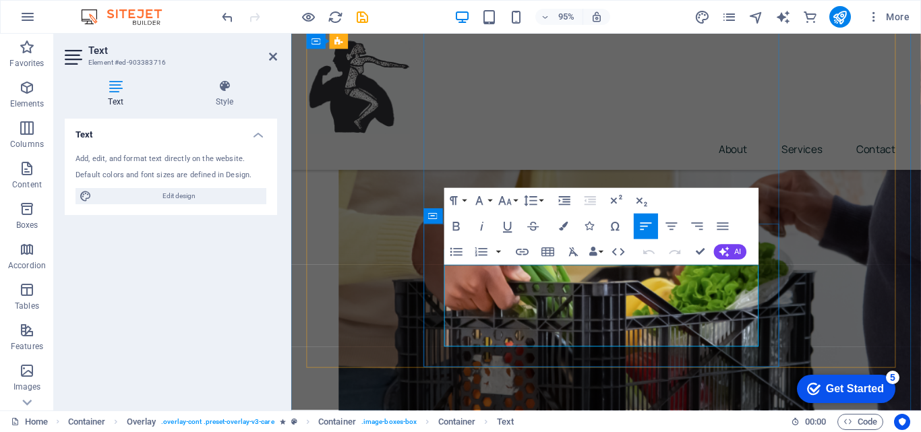
drag, startPoint x: 707, startPoint y: 355, endPoint x: 450, endPoint y: 285, distance: 265.7
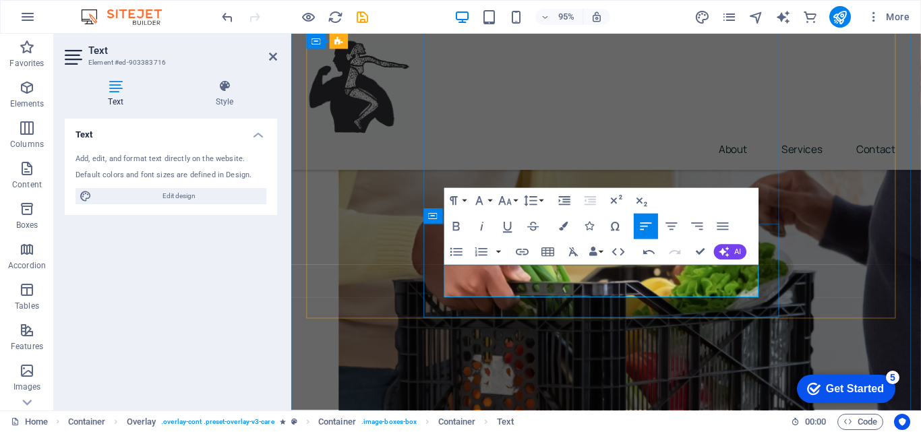
drag, startPoint x: 556, startPoint y: 303, endPoint x: 587, endPoint y: 307, distance: 31.3
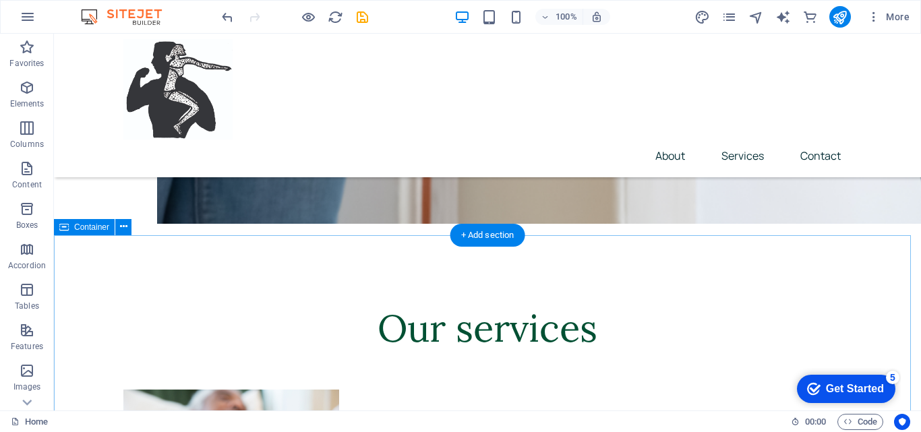
scroll to position [2129, 0]
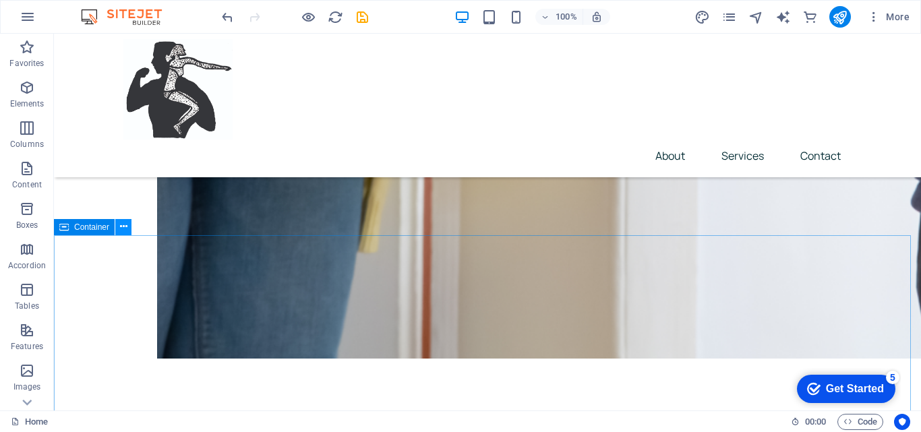
click at [125, 229] on icon at bounding box center [123, 227] width 7 height 14
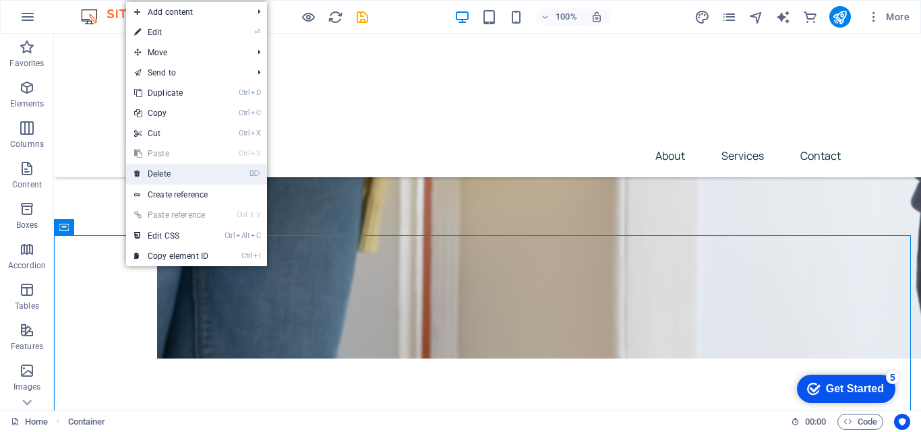
click at [170, 174] on link "⌦ Delete" at bounding box center [171, 174] width 90 height 20
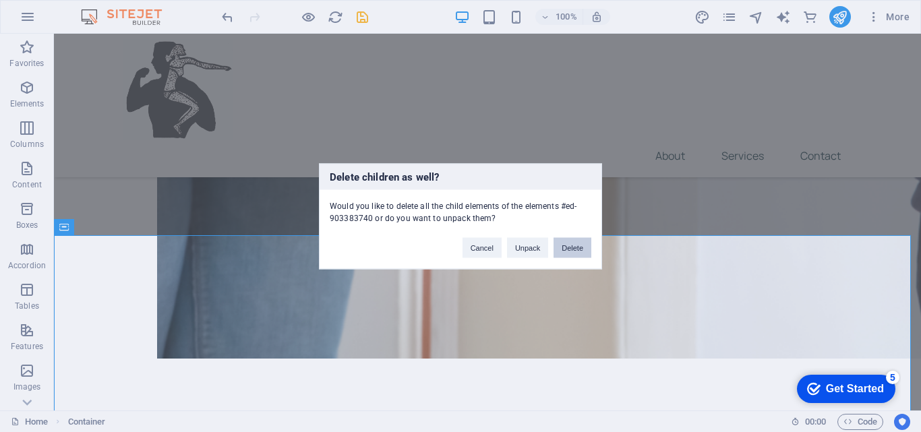
click at [572, 248] on button "Delete" at bounding box center [573, 247] width 38 height 20
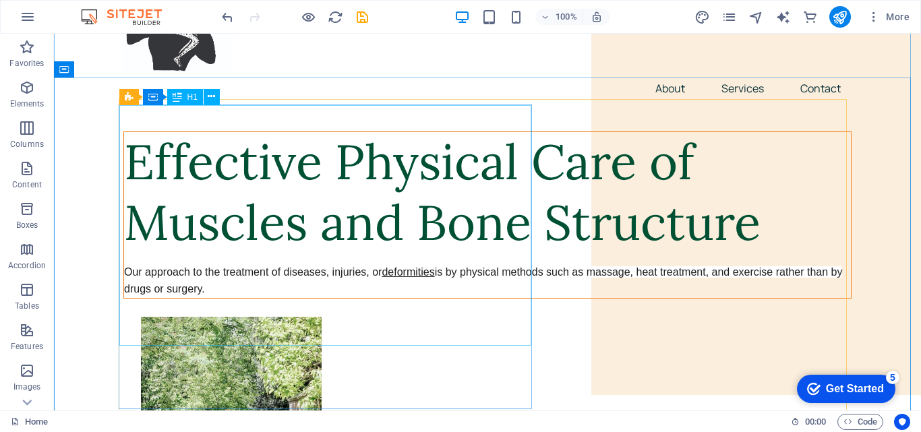
scroll to position [135, 0]
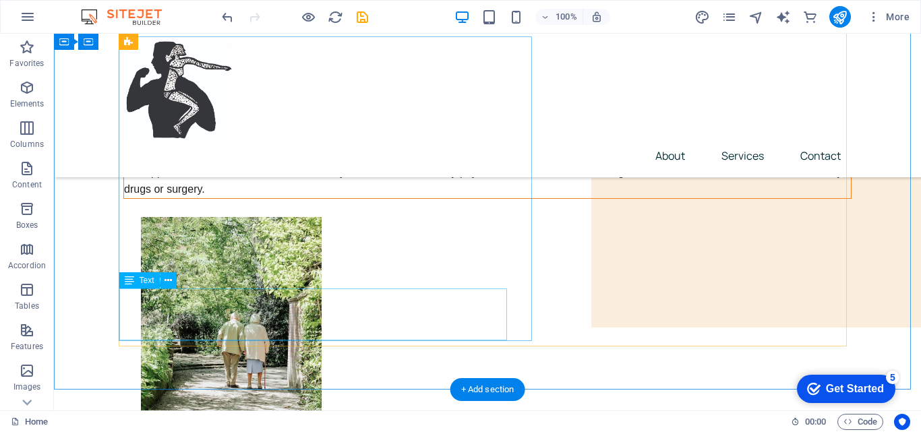
click at [390, 198] on div "Our approach to the treatment of diseases, injuries, or deformit ies is by phys…" at bounding box center [487, 181] width 727 height 34
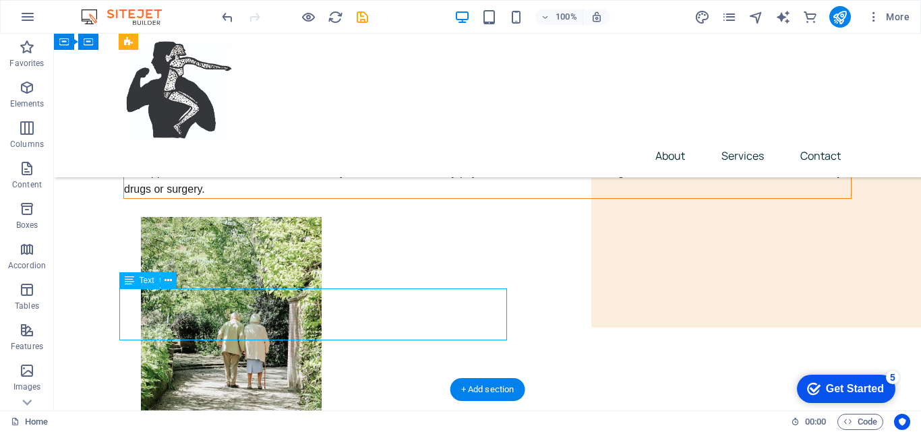
click at [390, 198] on div "Our approach to the treatment of diseases, injuries, or deformit ies is by phys…" at bounding box center [487, 181] width 727 height 34
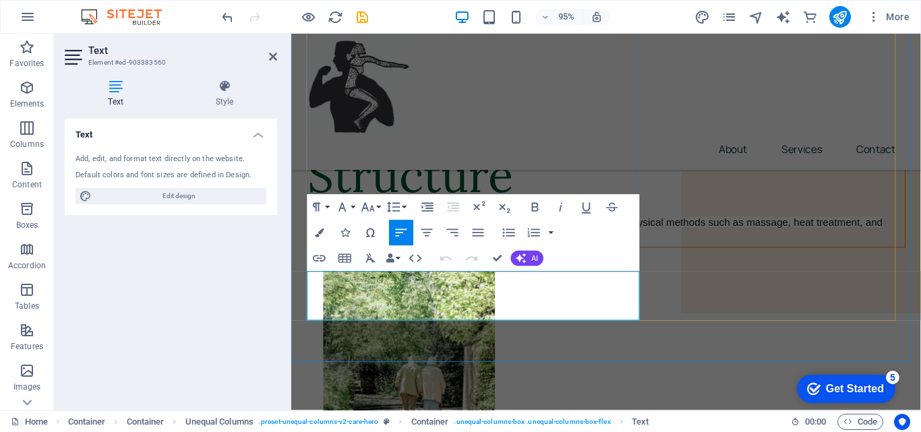
drag, startPoint x: 560, startPoint y: 292, endPoint x: 611, endPoint y: 295, distance: 51.3
click at [611, 238] on span "deformit ies" at bounding box center [592, 232] width 53 height 11
click at [588, 206] on icon "button" at bounding box center [587, 208] width 16 height 16
click at [537, 256] on span "is by physical methods such as massage, heat treatment, and exercise rather tha…" at bounding box center [611, 241] width 606 height 29
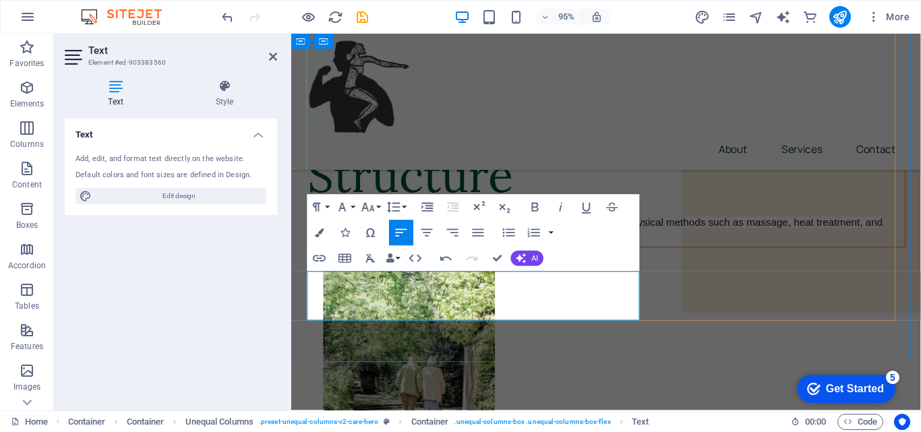
click at [597, 238] on link "deformit" at bounding box center [585, 232] width 39 height 11
drag, startPoint x: 560, startPoint y: 296, endPoint x: 612, endPoint y: 297, distance: 51.9
click at [612, 238] on span "deformit ies" at bounding box center [592, 232] width 53 height 11
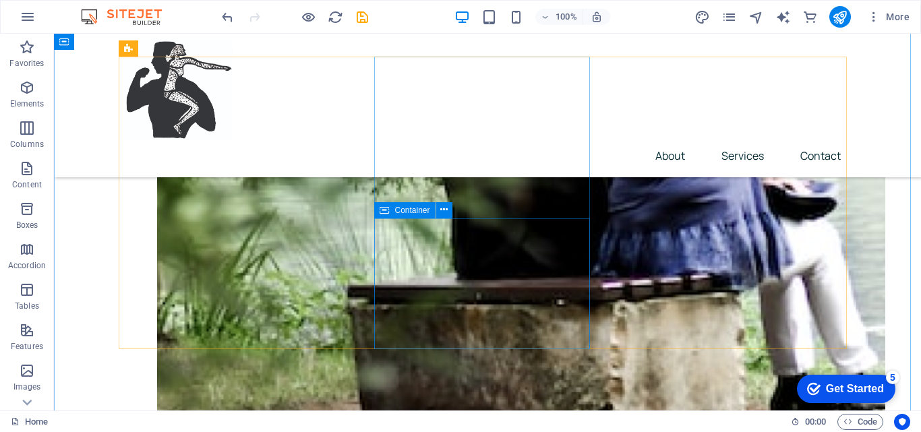
scroll to position [607, 0]
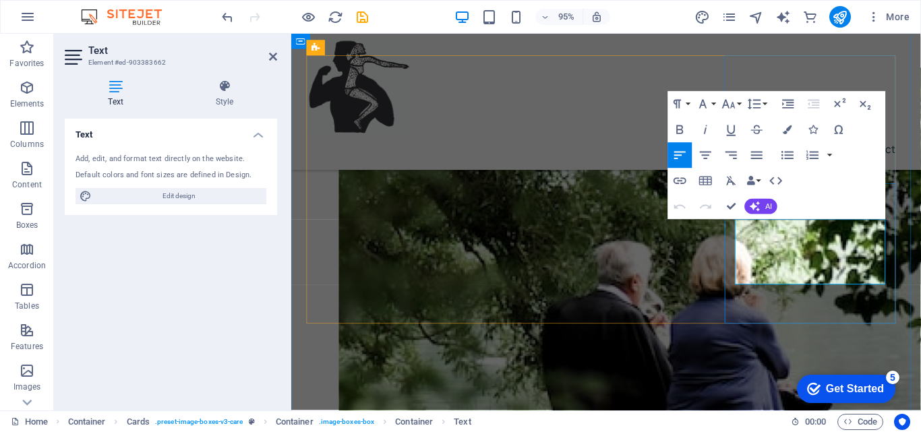
scroll to position [597, 0]
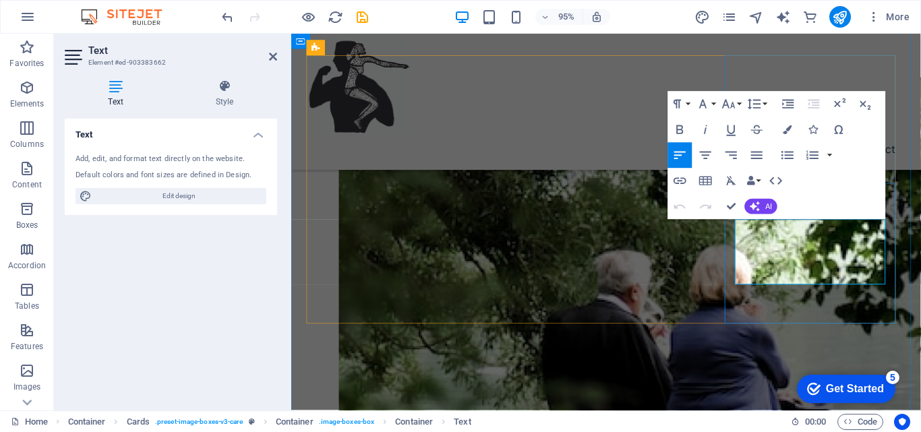
drag, startPoint x: 794, startPoint y: 291, endPoint x: 751, endPoint y: 233, distance: 71.7
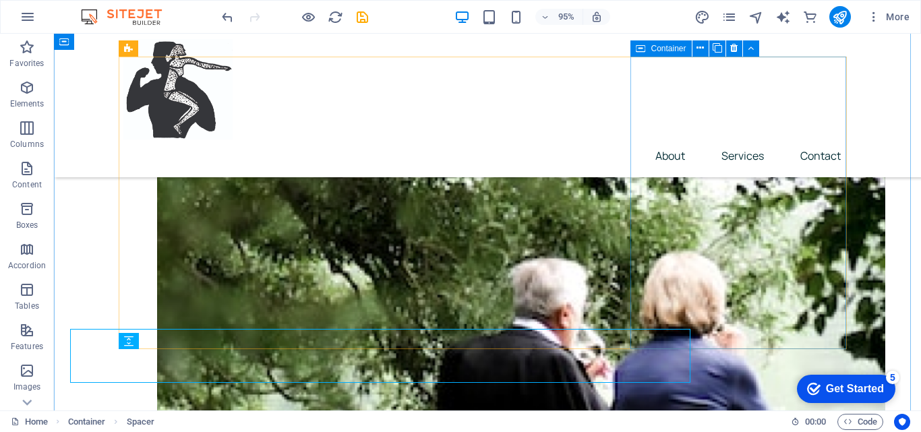
scroll to position [607, 0]
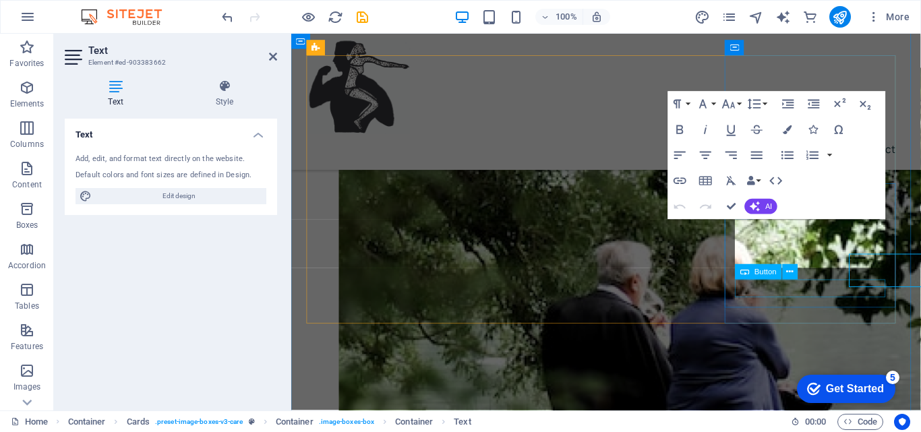
scroll to position [597, 0]
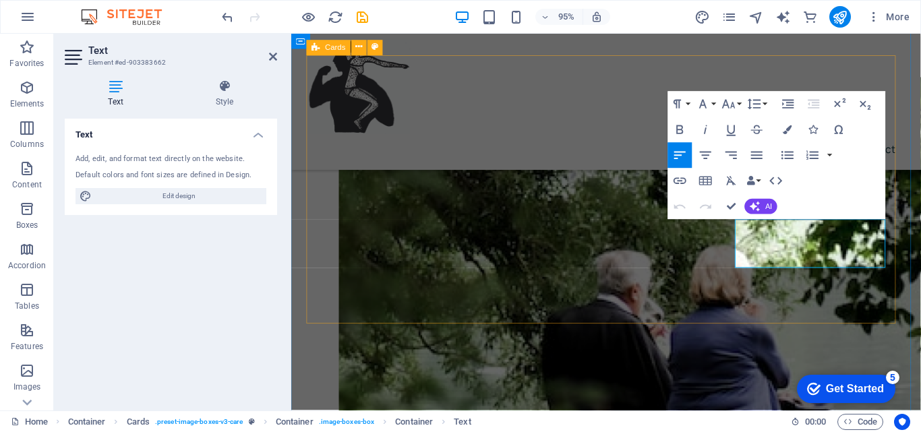
drag, startPoint x: 840, startPoint y: 268, endPoint x: 708, endPoint y: 181, distance: 158.6
click at [759, 181] on button "Data Bindings" at bounding box center [754, 181] width 18 height 26
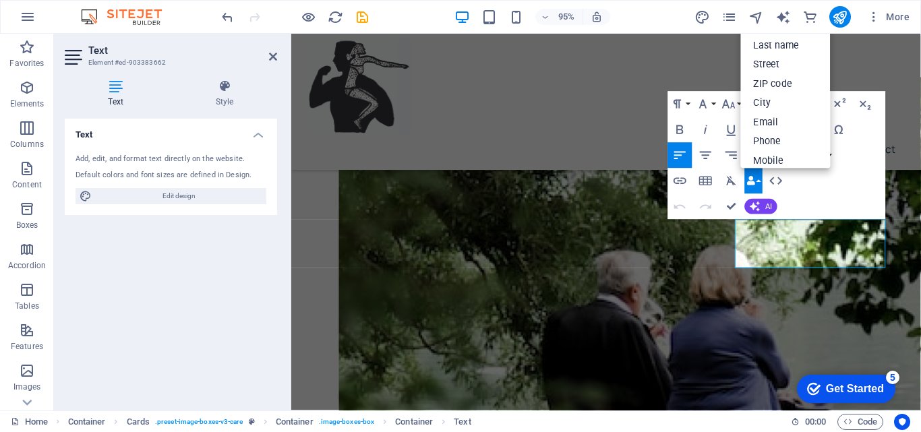
click at [759, 181] on button "Data Bindings" at bounding box center [754, 181] width 18 height 26
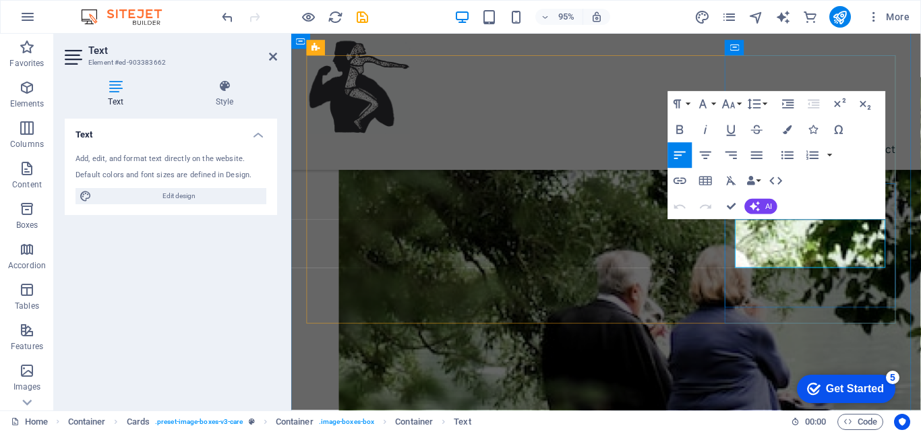
drag, startPoint x: 825, startPoint y: 249, endPoint x: 856, endPoint y: 248, distance: 31.7
click at [829, 156] on button "button" at bounding box center [830, 155] width 10 height 26
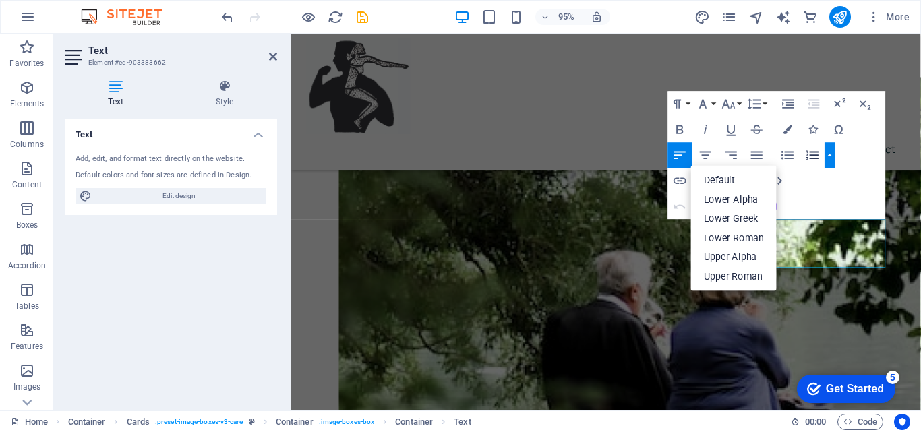
click at [829, 156] on button "button" at bounding box center [830, 155] width 10 height 26
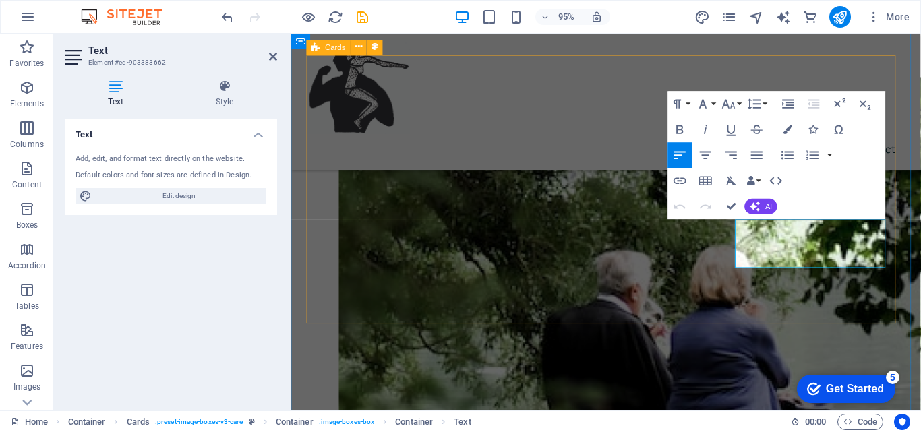
drag, startPoint x: 823, startPoint y: 272, endPoint x: 732, endPoint y: 216, distance: 107.2
click at [789, 127] on icon "button" at bounding box center [788, 129] width 9 height 9
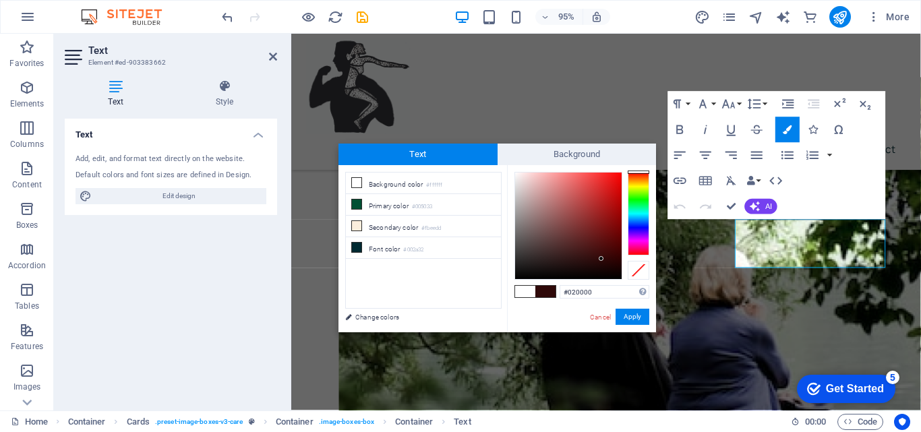
type input "#000000"
drag, startPoint x: 594, startPoint y: 249, endPoint x: 625, endPoint y: 293, distance: 53.1
click at [625, 293] on div "#000000 Supported formats #0852ed rgb(8, 82, 237) rgba(8, 82, 237, 90%) hsv(221…" at bounding box center [581, 346] width 149 height 363
click at [640, 315] on button "Apply" at bounding box center [633, 317] width 34 height 16
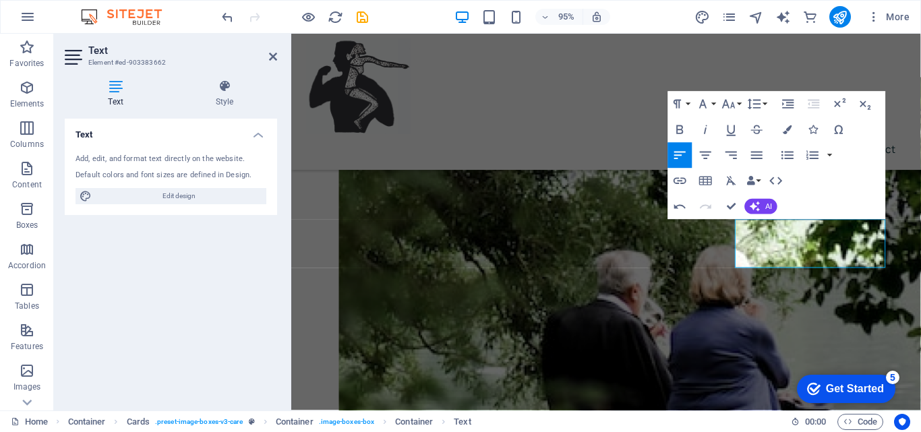
click at [817, 256] on div "Unequal Columns Container H1 Container Container Container Unequal Columns Uneq…" at bounding box center [606, 222] width 630 height 377
drag, startPoint x: 804, startPoint y: 272, endPoint x: 753, endPoint y: 270, distance: 51.3
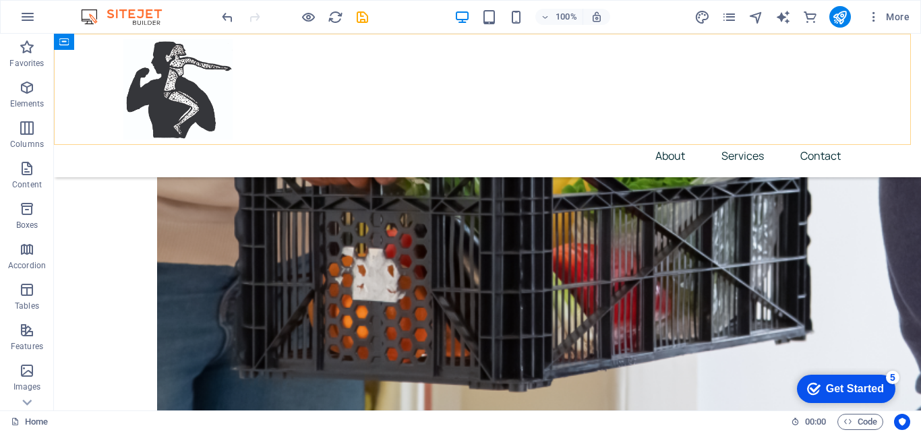
scroll to position [1970, 0]
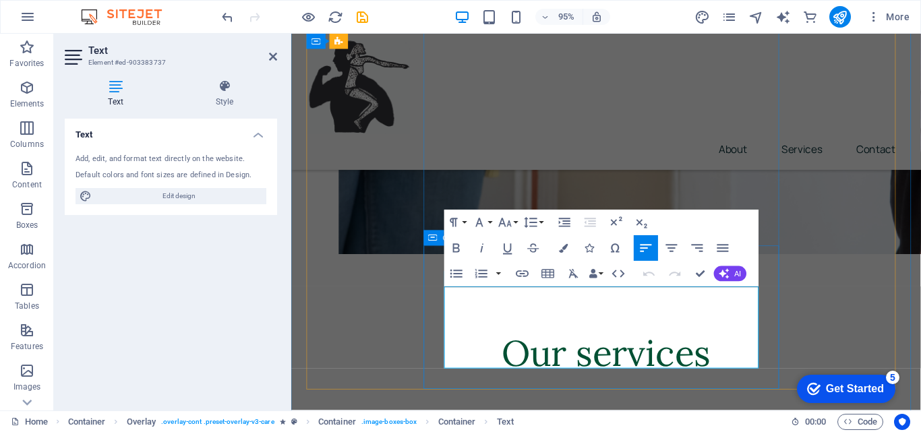
drag, startPoint x: 697, startPoint y: 376, endPoint x: 431, endPoint y: 295, distance: 277.7
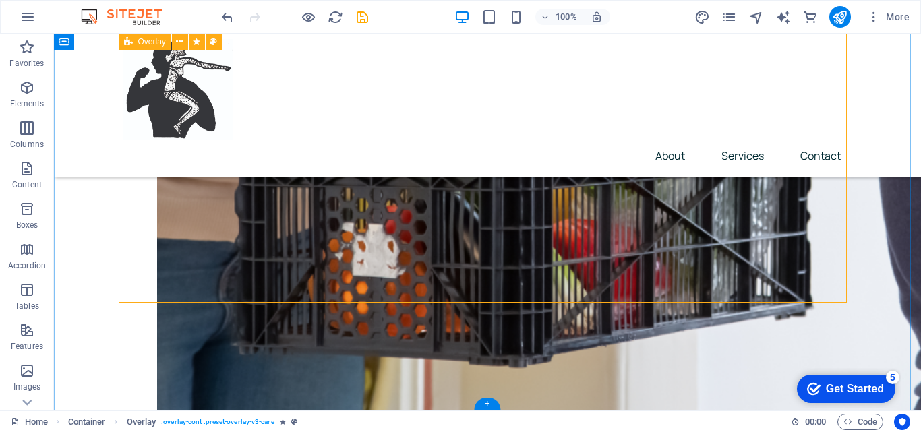
scroll to position [1936, 0]
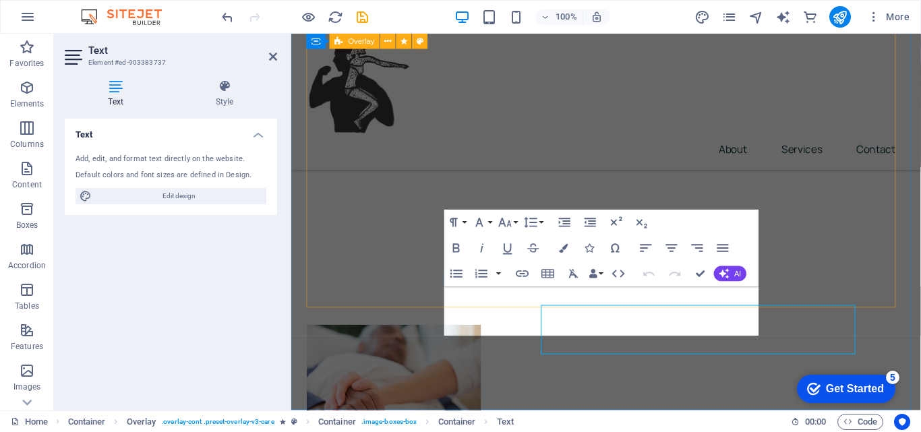
scroll to position [1845, 0]
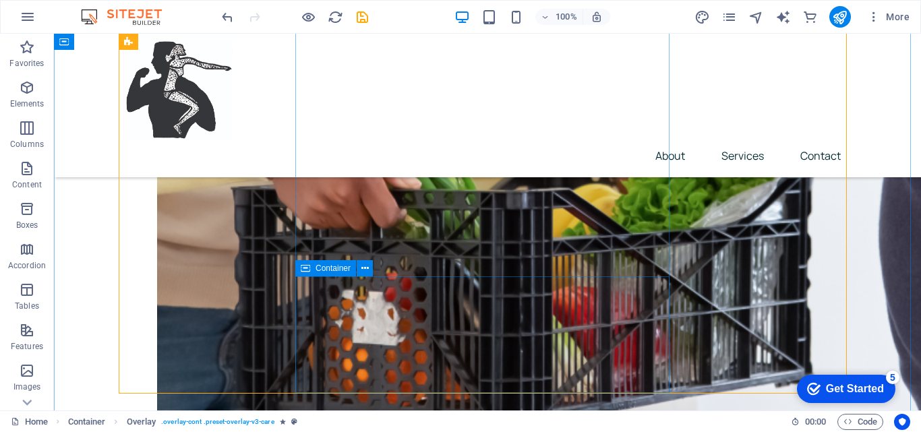
scroll to position [1936, 0]
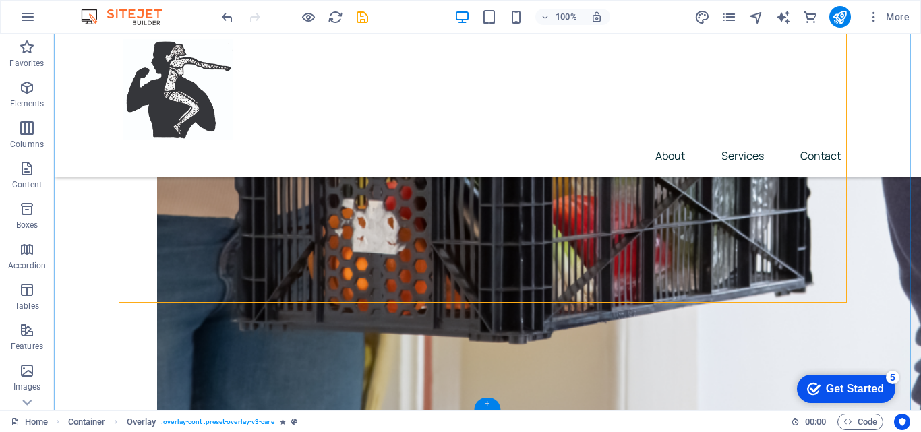
click at [488, 400] on div "+" at bounding box center [487, 404] width 26 height 12
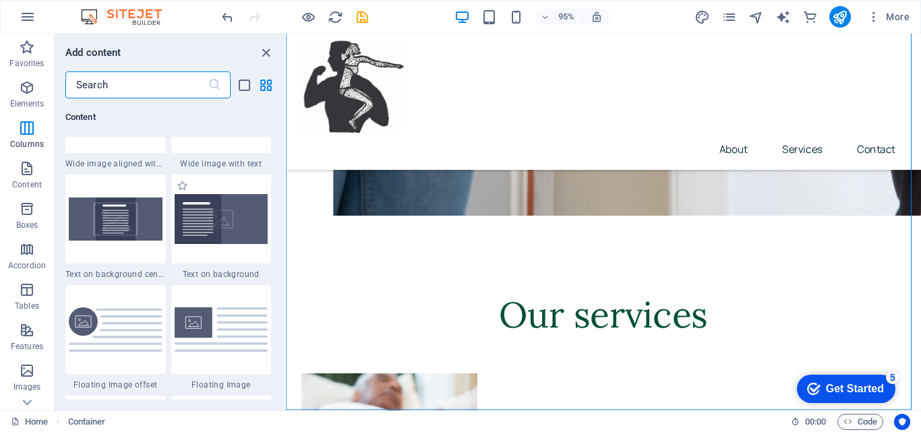
scroll to position [2225, 0]
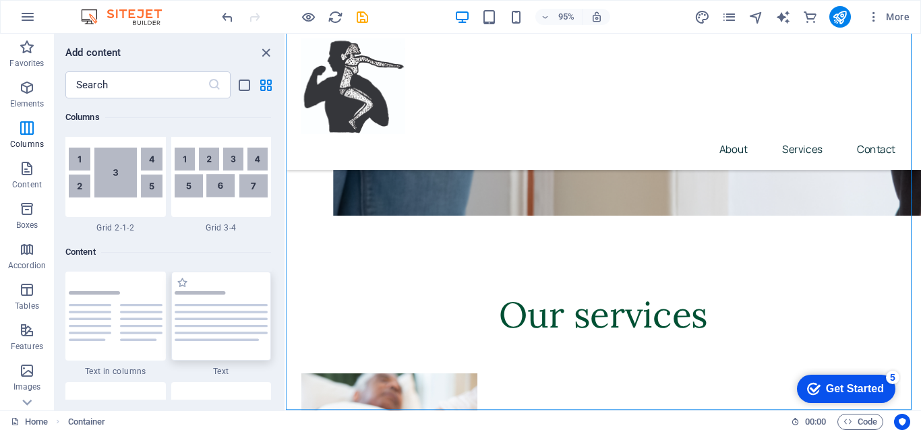
click at [211, 312] on img at bounding box center [222, 316] width 94 height 50
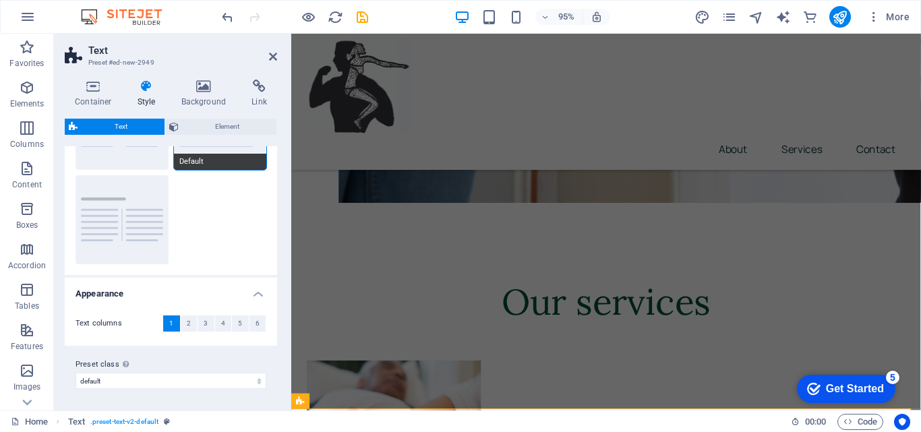
scroll to position [0, 0]
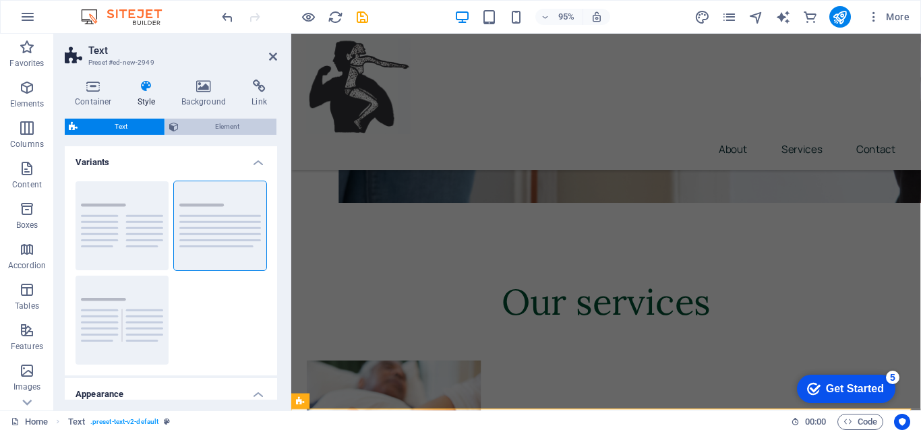
click at [216, 126] on span "Element" at bounding box center [228, 127] width 90 height 16
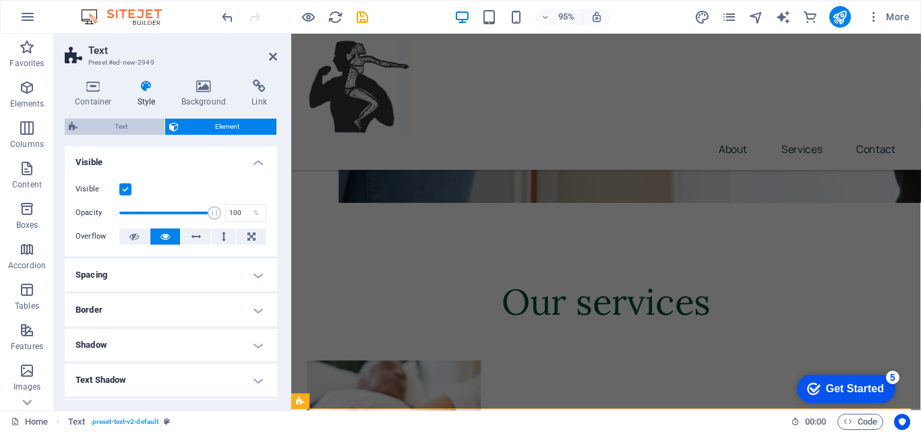
click at [127, 126] on span "Text" at bounding box center [121, 127] width 79 height 16
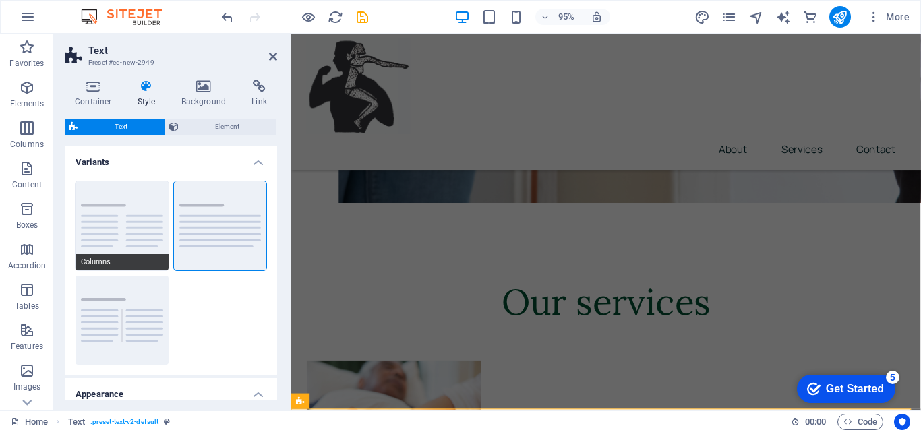
click at [114, 199] on button "Columns" at bounding box center [122, 225] width 93 height 89
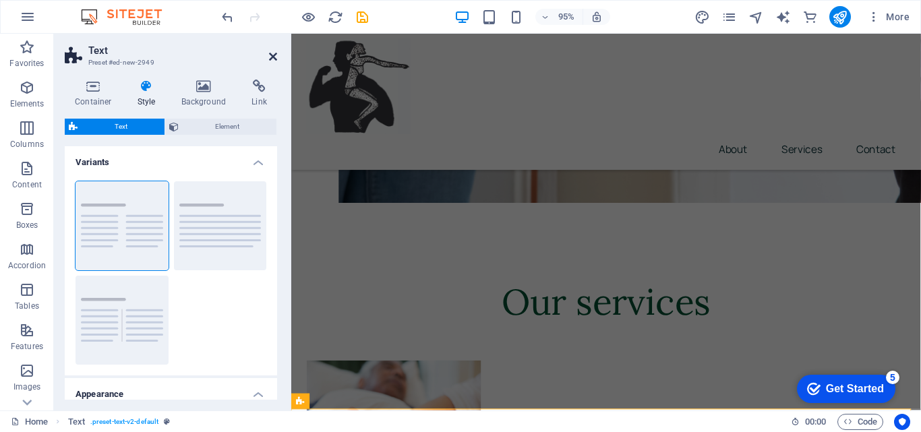
click at [272, 56] on icon at bounding box center [273, 56] width 8 height 11
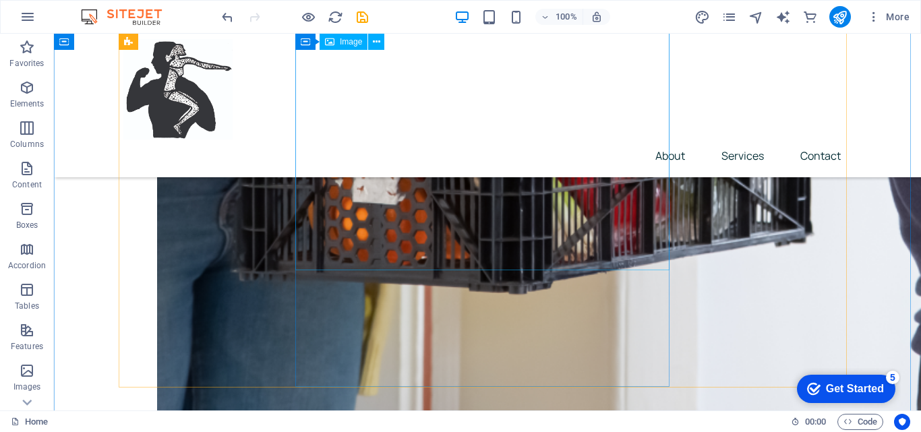
scroll to position [2188, 0]
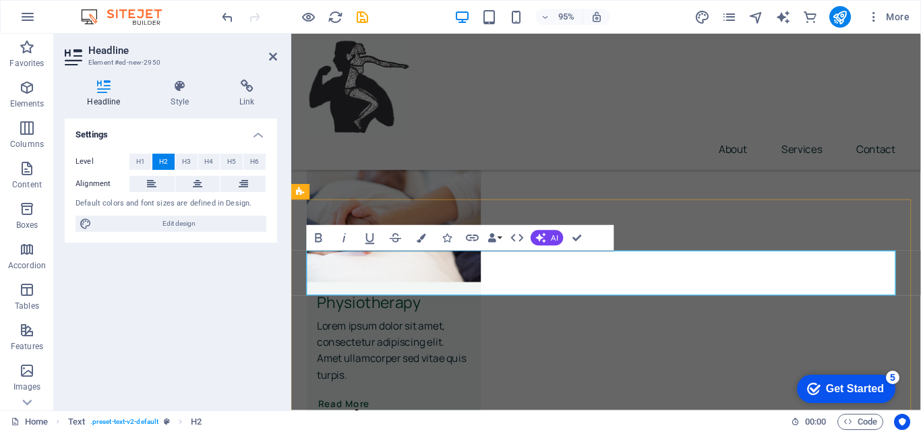
drag, startPoint x: 586, startPoint y: 289, endPoint x: 321, endPoint y: 305, distance: 265.5
drag, startPoint x: 524, startPoint y: 353, endPoint x: 745, endPoint y: 338, distance: 221.7
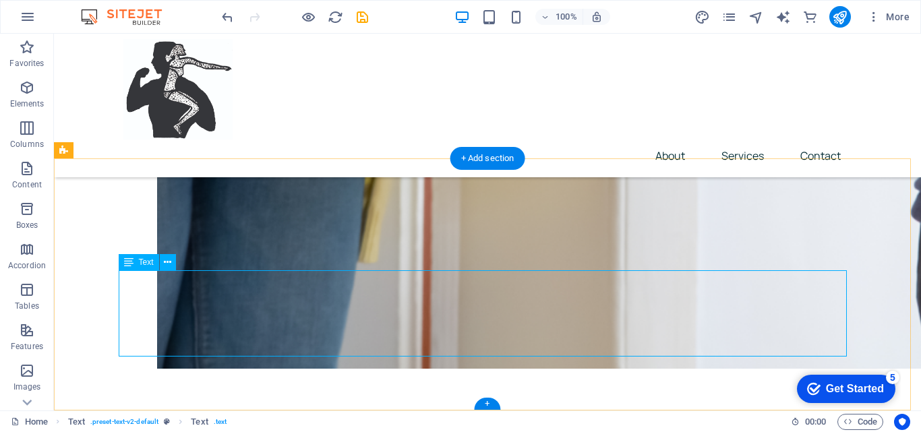
scroll to position [2188, 0]
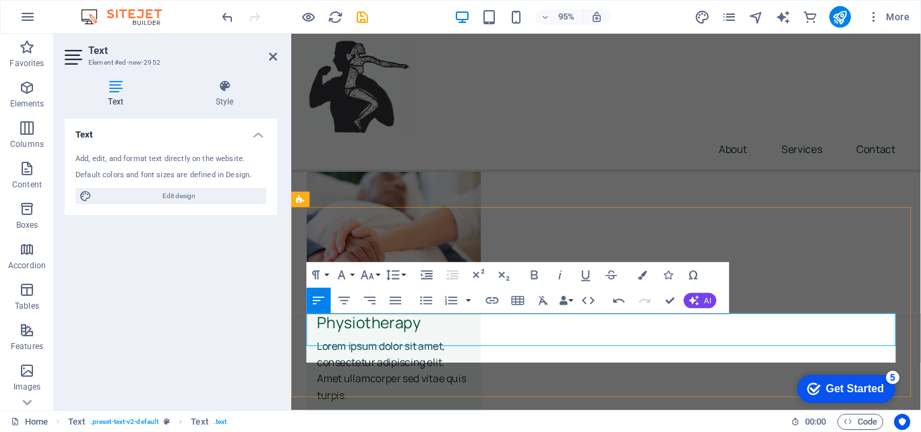
scroll to position [2111, 0]
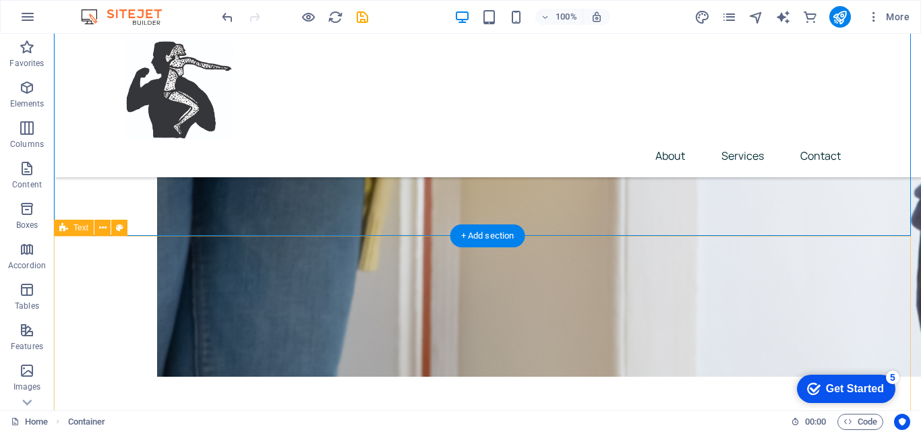
scroll to position [2171, 0]
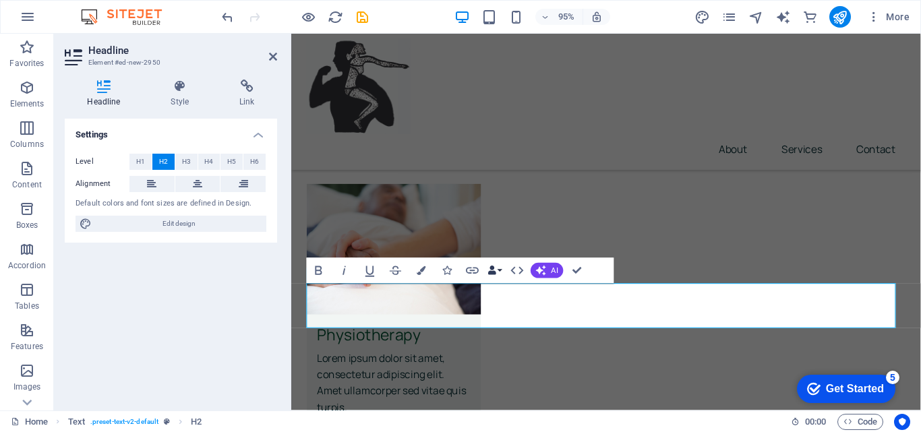
click at [500, 274] on button "Data Bindings" at bounding box center [495, 271] width 18 height 26
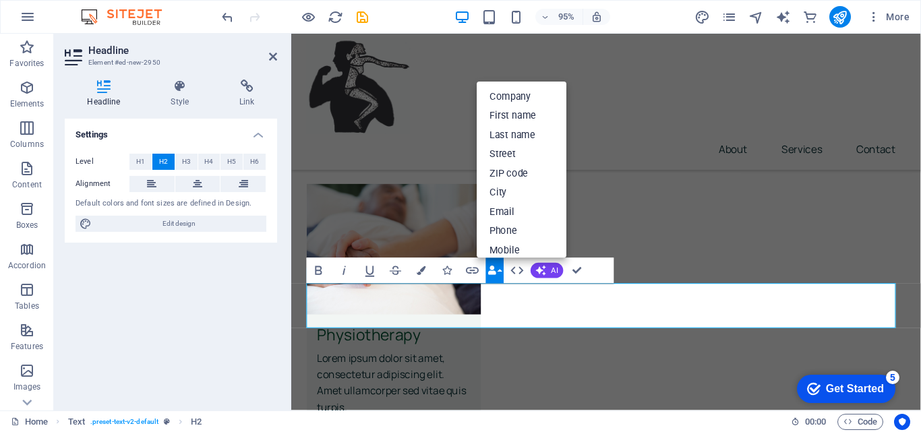
click at [500, 274] on button "Data Bindings" at bounding box center [495, 271] width 18 height 26
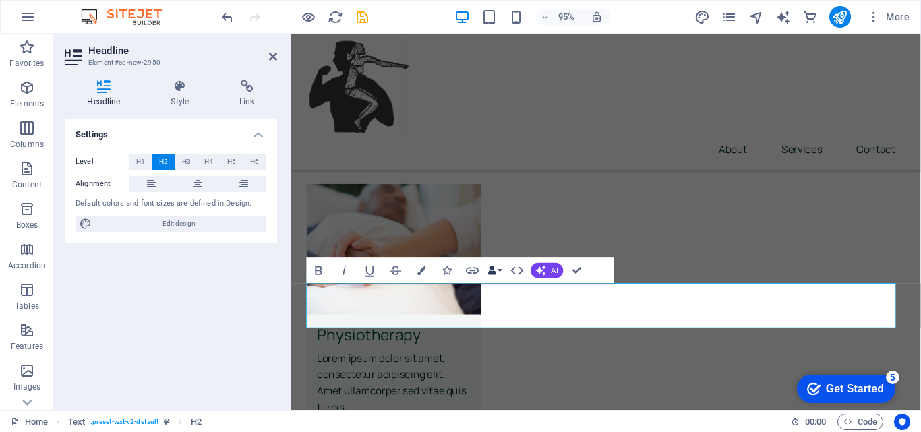
click at [500, 272] on button "Data Bindings" at bounding box center [495, 271] width 18 height 26
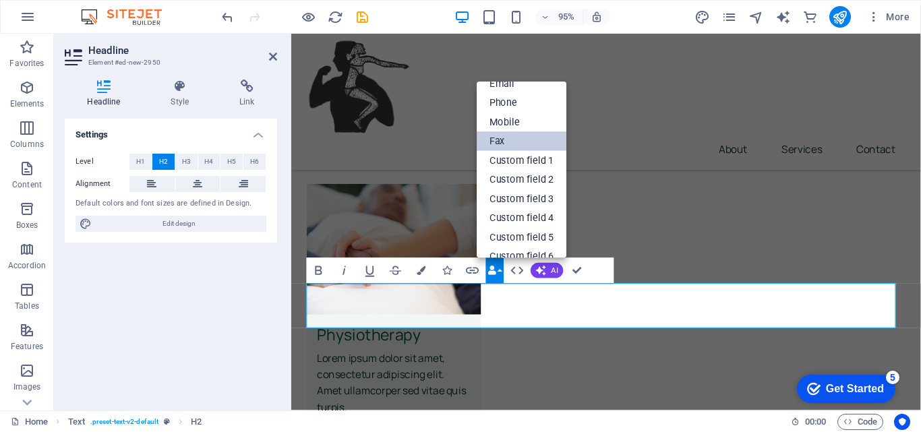
scroll to position [0, 0]
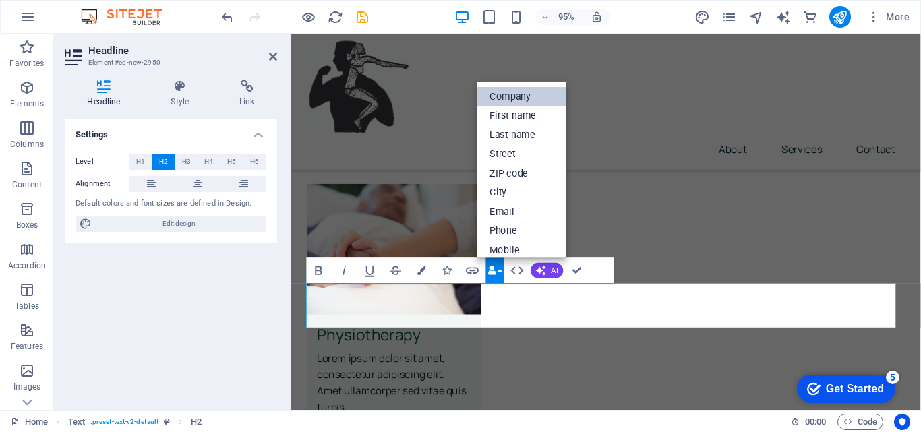
click at [522, 89] on link "Company" at bounding box center [522, 97] width 90 height 20
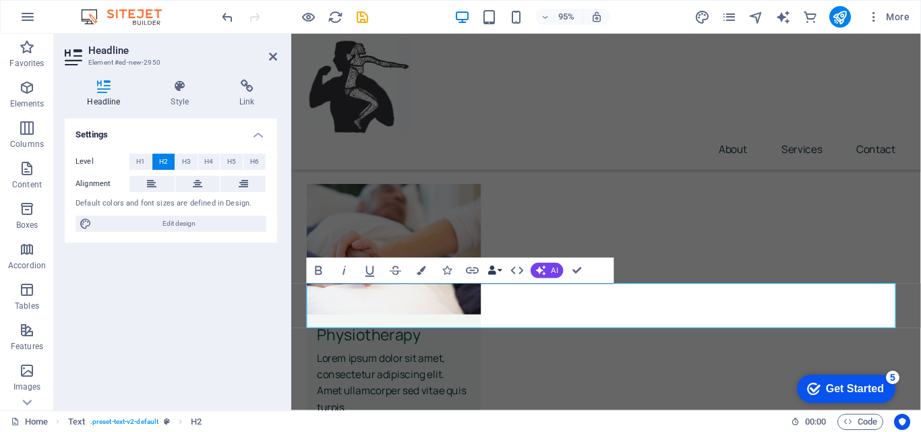
click at [502, 271] on button "Data Bindings" at bounding box center [495, 271] width 18 height 26
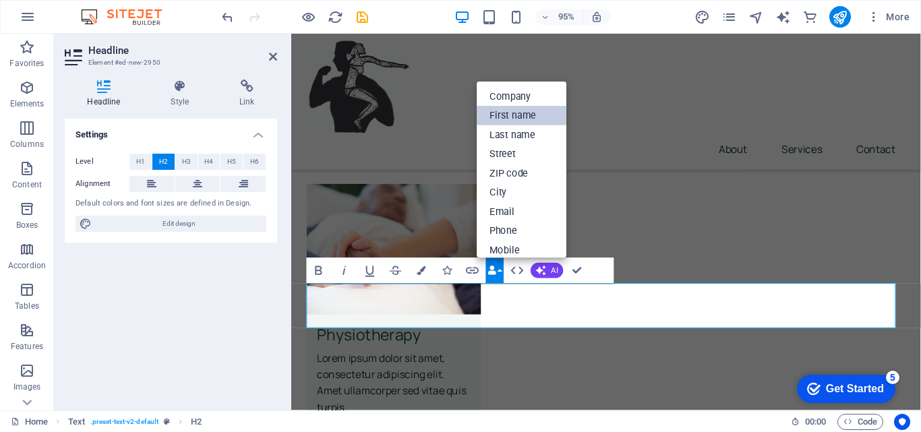
click at [518, 115] on link "First name" at bounding box center [522, 116] width 90 height 20
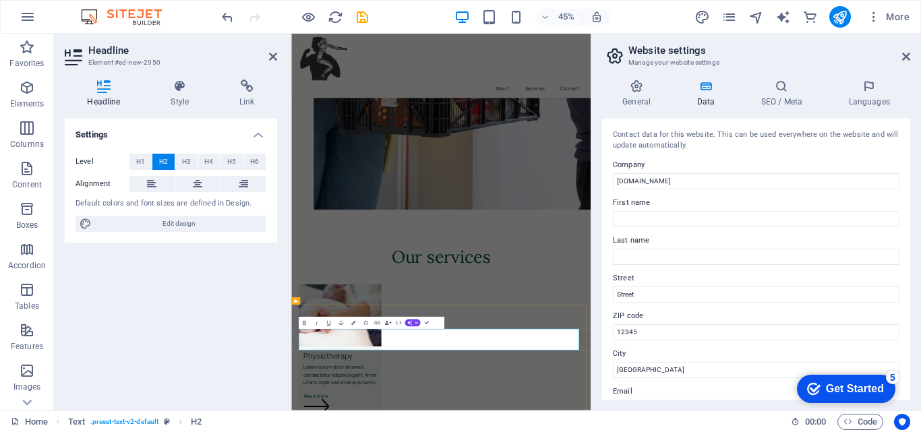
drag, startPoint x: 508, startPoint y: 709, endPoint x: 372, endPoint y: 717, distance: 137.1
click at [905, 53] on icon at bounding box center [906, 56] width 8 height 11
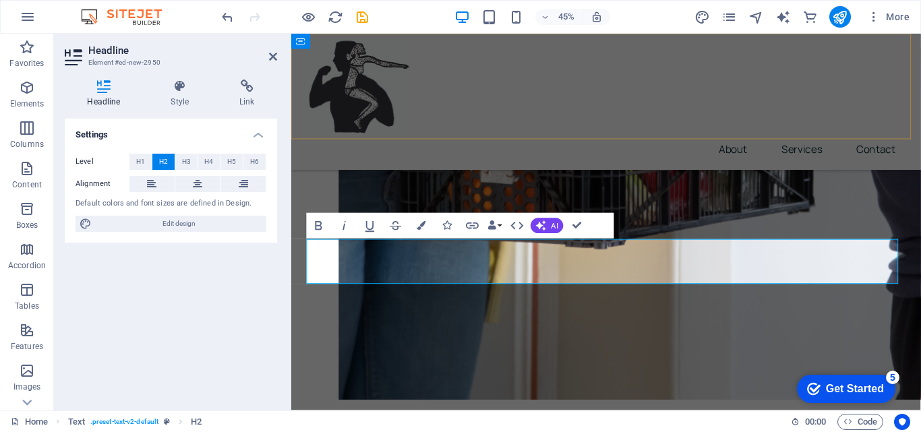
scroll to position [2131, 0]
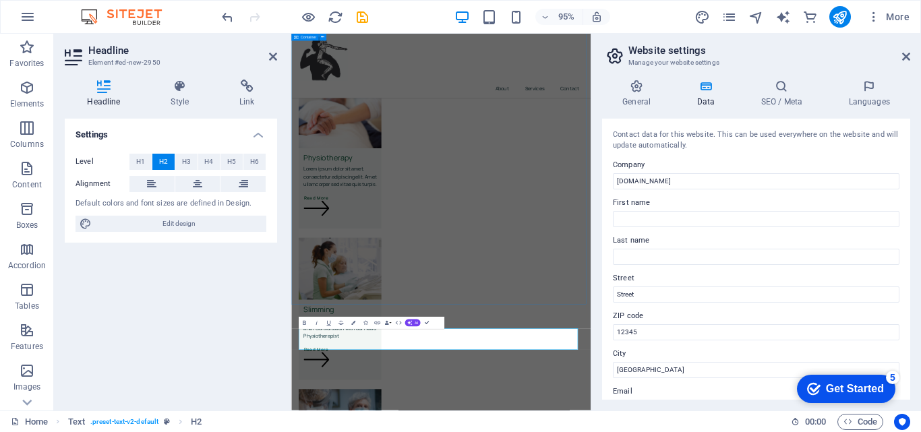
scroll to position [1691, 0]
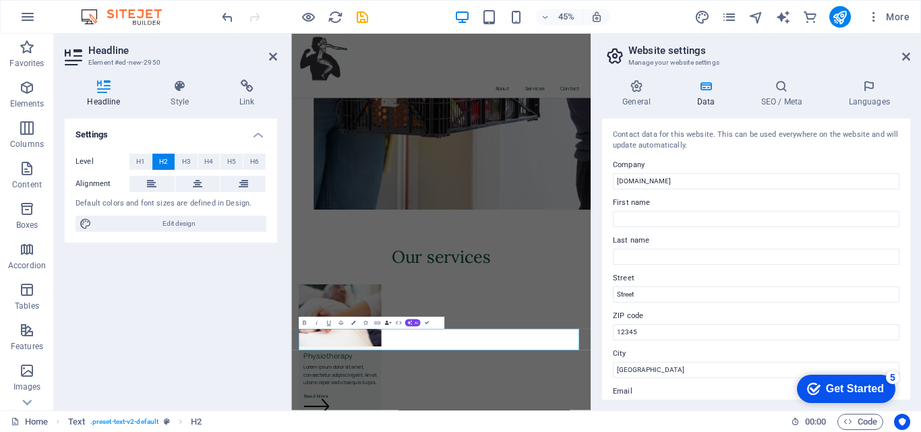
click at [390, 321] on button "Data Bindings" at bounding box center [388, 323] width 9 height 12
click at [366, 247] on link "First name" at bounding box center [358, 249] width 42 height 9
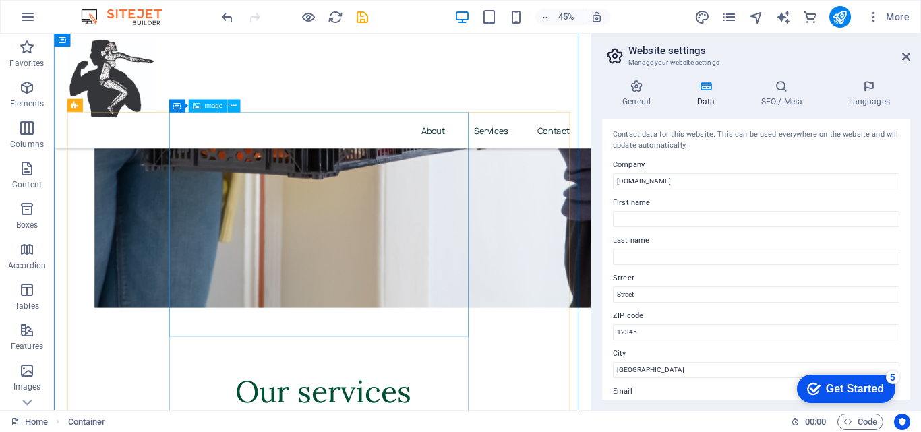
scroll to position [2059, 0]
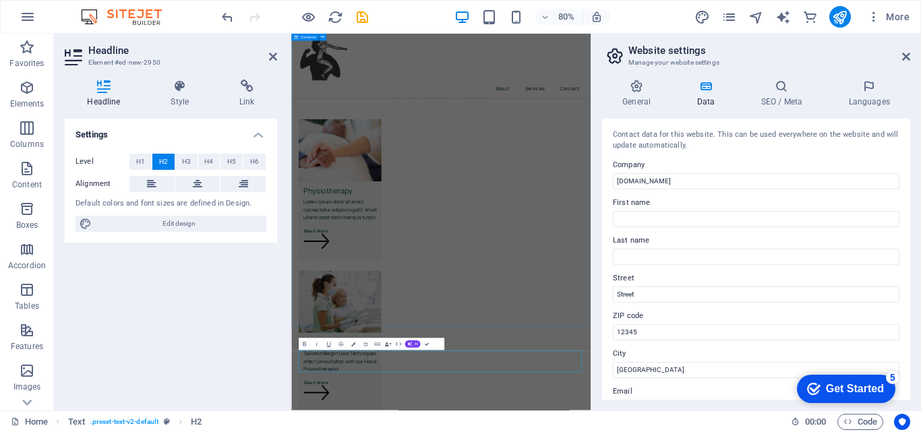
scroll to position [1644, 0]
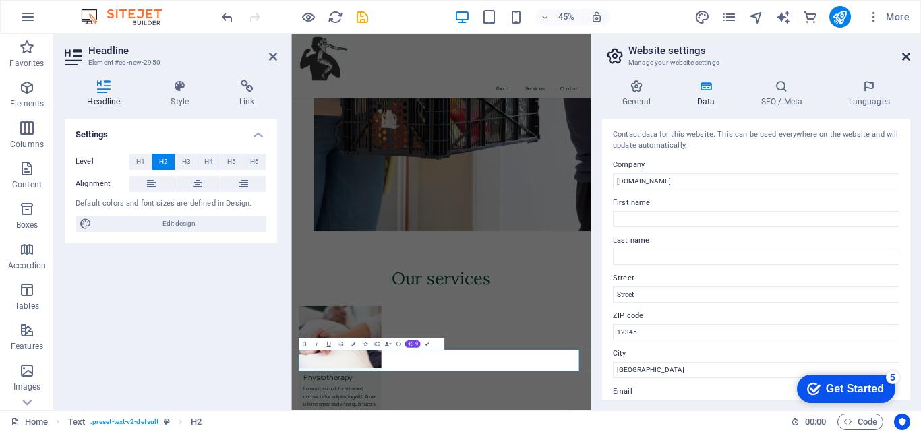
click at [908, 53] on icon at bounding box center [906, 56] width 8 height 11
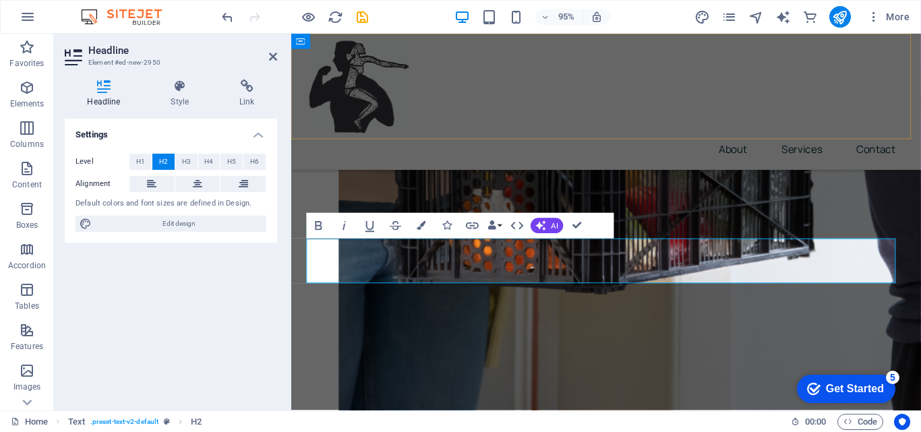
scroll to position [2131, 0]
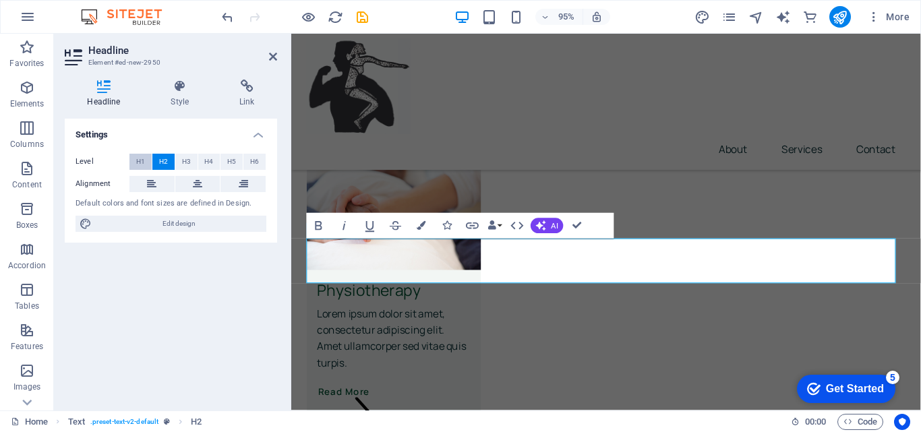
click at [138, 161] on span "H1" at bounding box center [140, 162] width 9 height 16
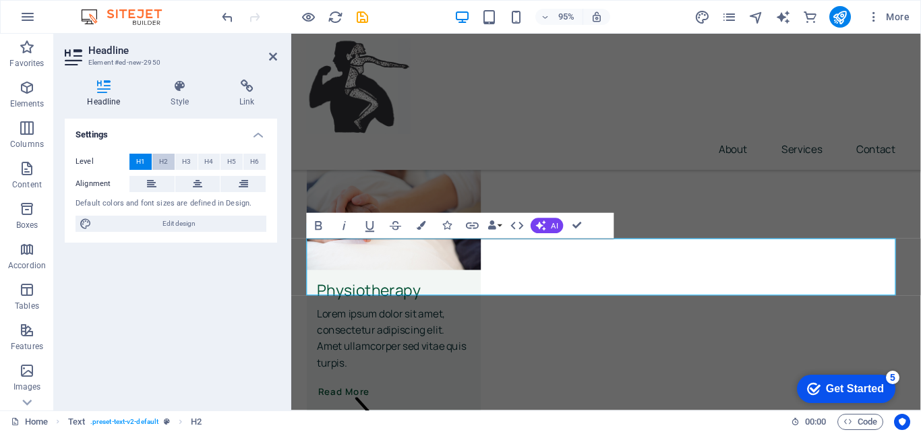
click at [160, 161] on span "H2" at bounding box center [163, 162] width 9 height 16
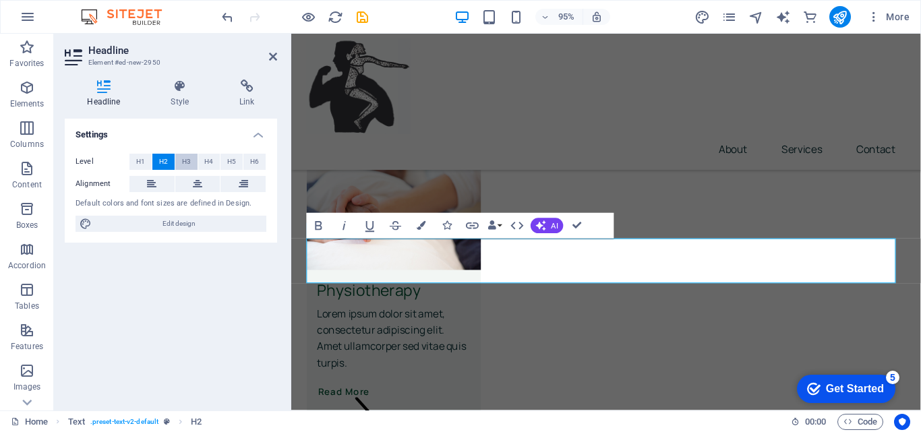
click at [186, 164] on span "H3" at bounding box center [186, 162] width 9 height 16
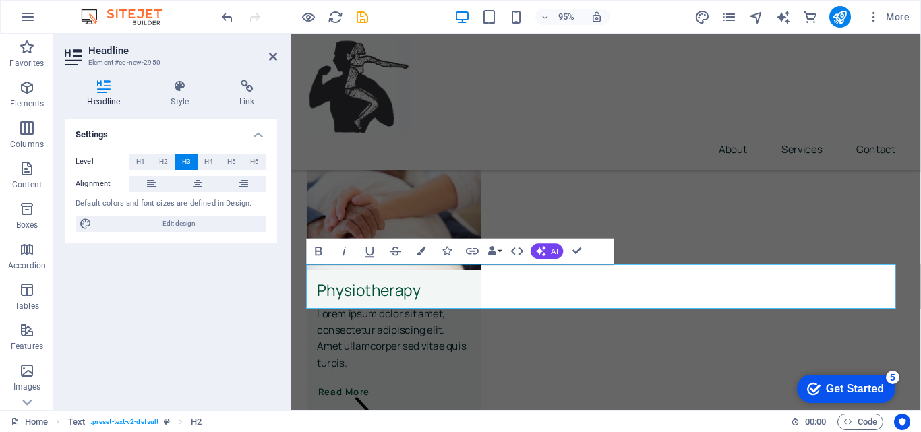
scroll to position [2105, 0]
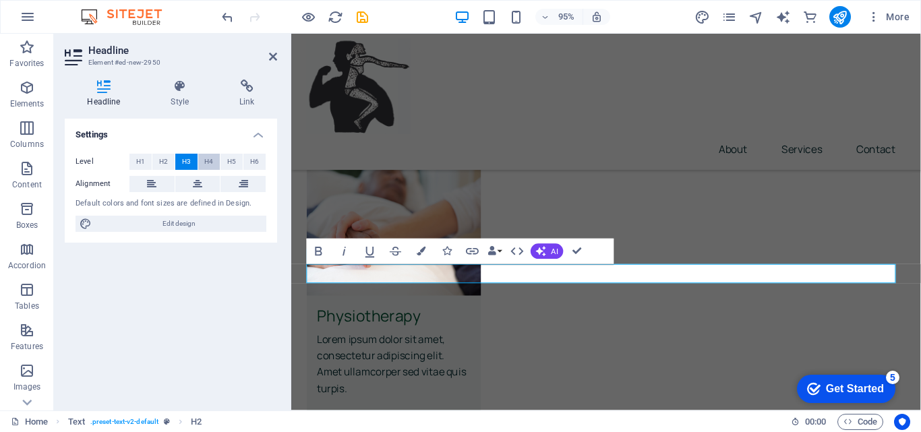
click at [206, 162] on span "H4" at bounding box center [208, 162] width 9 height 16
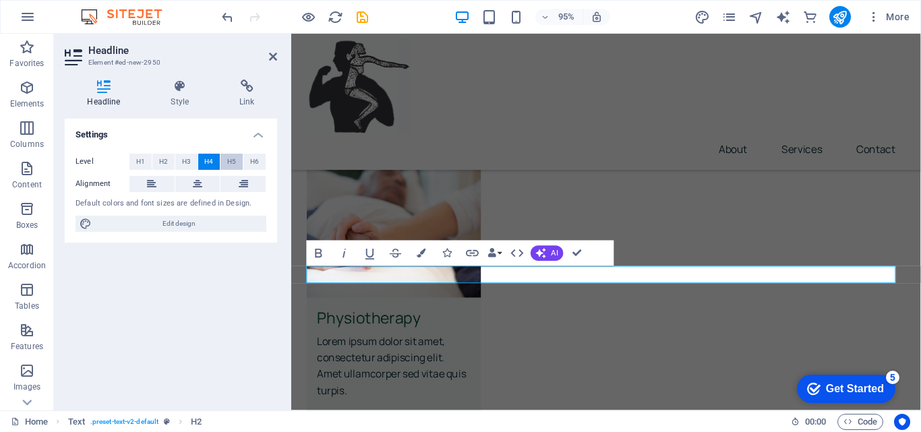
click at [228, 162] on span "H5" at bounding box center [231, 162] width 9 height 16
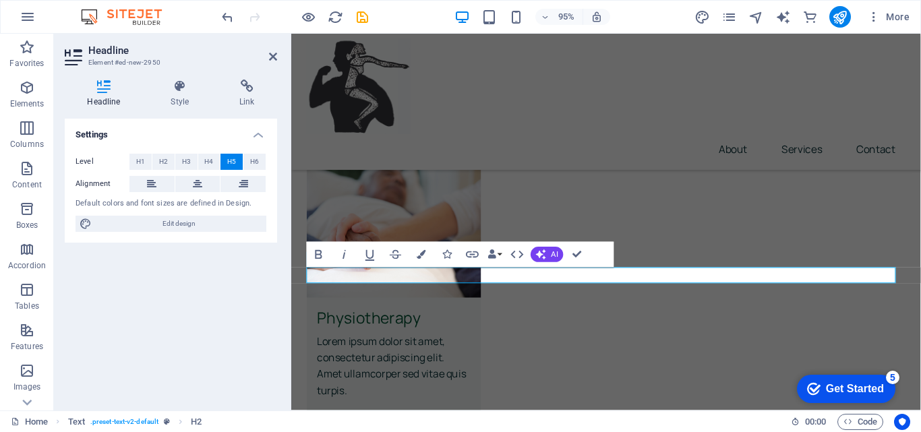
scroll to position [2101, 0]
click at [189, 164] on span "H3" at bounding box center [186, 162] width 9 height 16
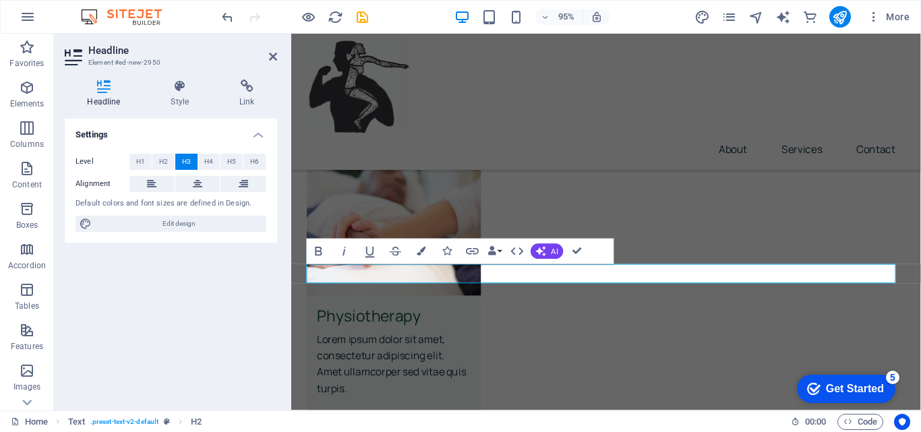
click at [144, 297] on div "Settings Level H1 H2 H3 H4 H5 H6 Alignment Default colors and font sizes are de…" at bounding box center [171, 259] width 212 height 281
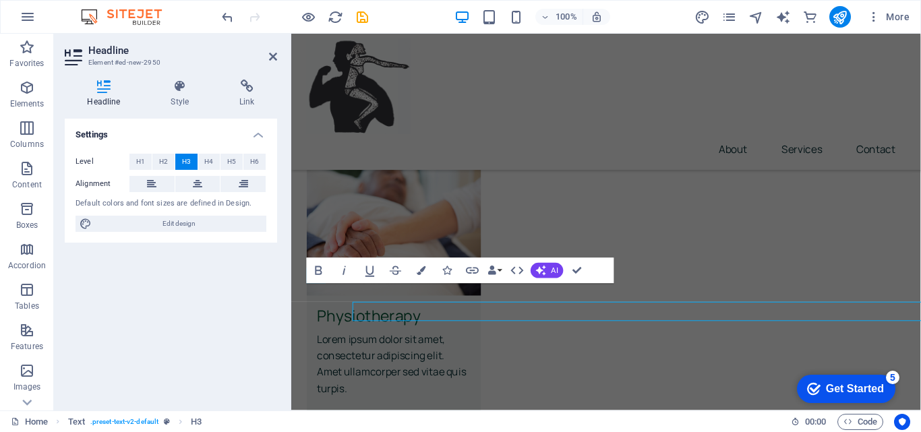
scroll to position [2084, 0]
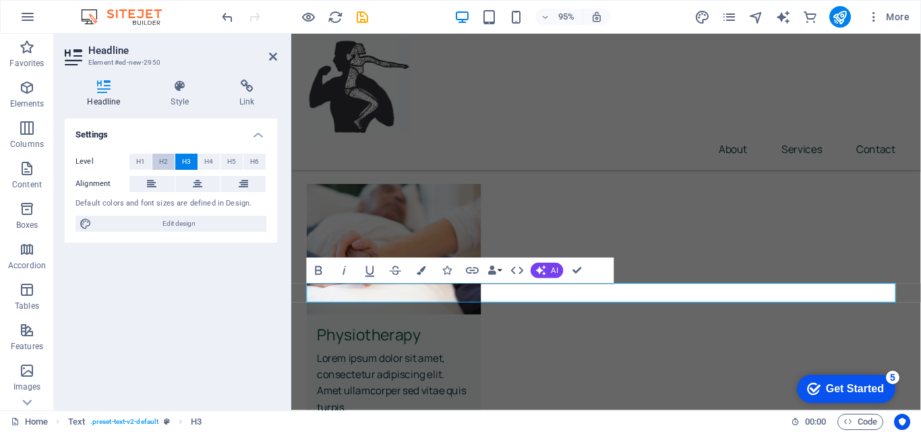
click at [167, 160] on span "H2" at bounding box center [163, 162] width 9 height 16
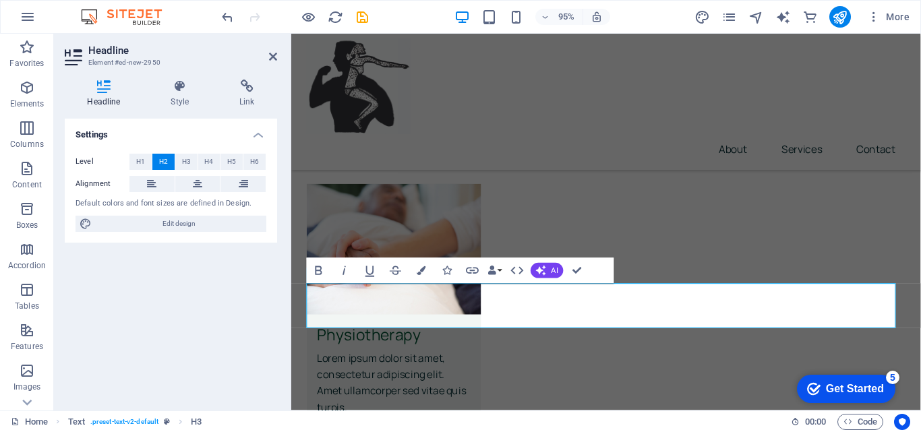
click at [216, 295] on div "Settings Level H1 H2 H3 H4 H5 H6 Alignment Default colors and font sizes are de…" at bounding box center [171, 259] width 212 height 281
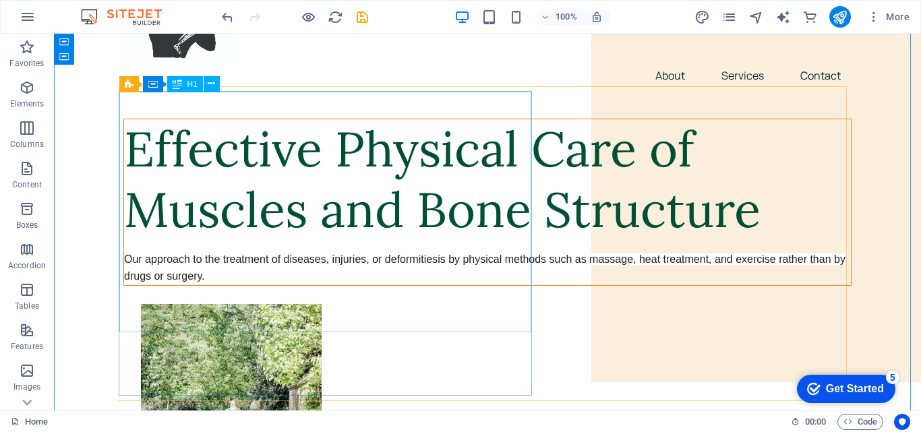
scroll to position [0, 0]
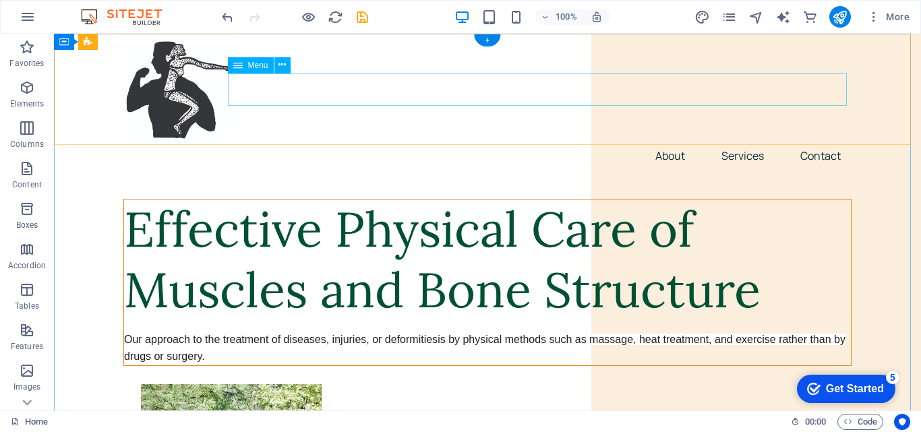
click at [303, 140] on nav "About Services Contact" at bounding box center [487, 156] width 728 height 32
click at [302, 140] on nav "About Services Contact" at bounding box center [487, 156] width 728 height 32
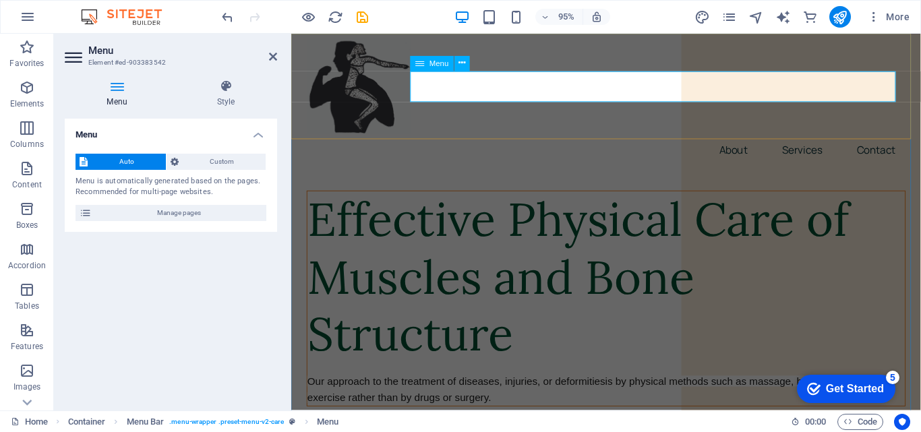
click at [472, 140] on nav "About Services Contact" at bounding box center [622, 156] width 630 height 32
click at [376, 97] on div at bounding box center [622, 89] width 630 height 100
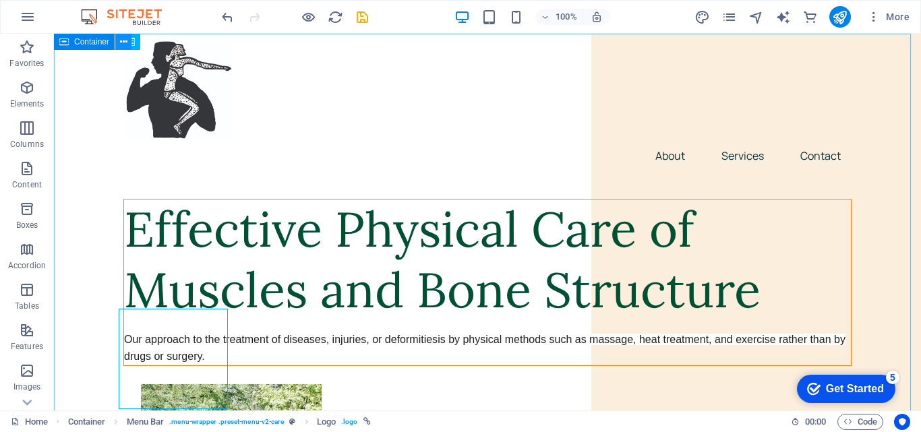
click at [125, 42] on icon at bounding box center [123, 42] width 7 height 14
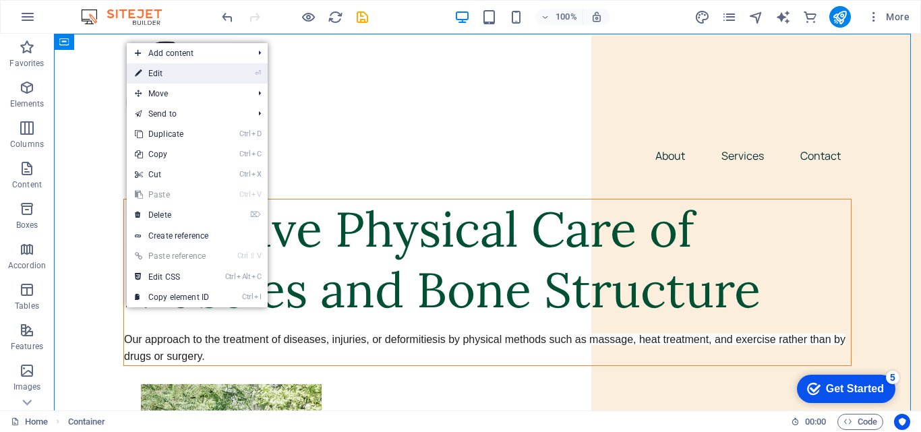
click at [161, 72] on link "⏎ Edit" at bounding box center [172, 73] width 90 height 20
select select "header"
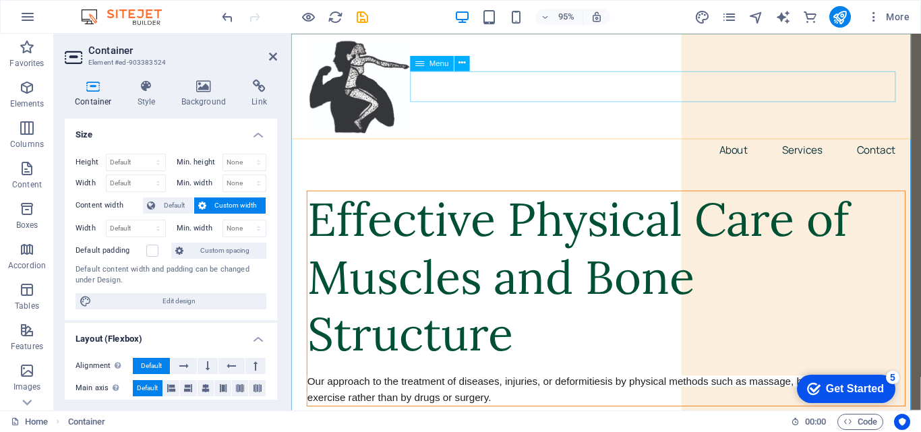
click at [523, 140] on nav "About Services Contact" at bounding box center [622, 156] width 630 height 32
click at [486, 140] on nav "About Services Contact" at bounding box center [622, 156] width 630 height 32
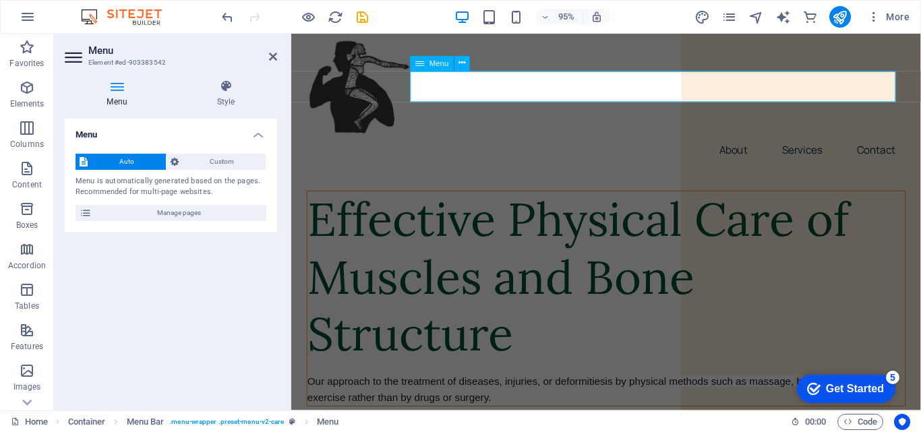
click at [462, 140] on nav "About Services Contact" at bounding box center [622, 156] width 630 height 32
click at [405, 42] on icon at bounding box center [403, 40] width 7 height 13
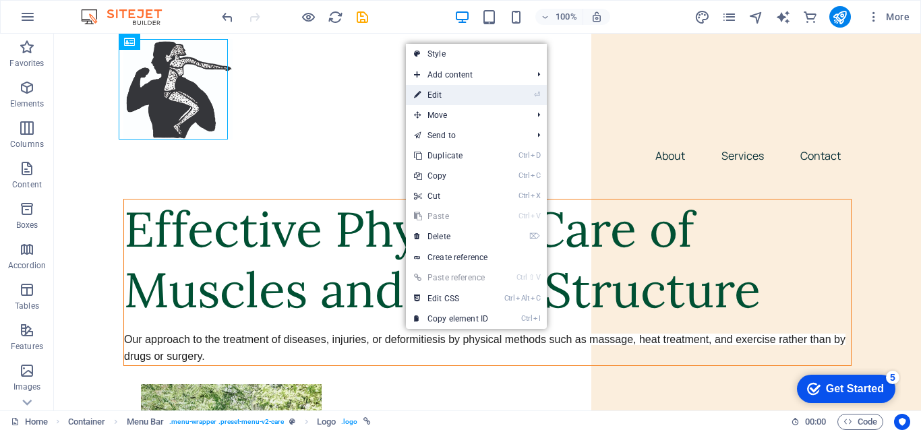
click at [438, 94] on link "⏎ Edit" at bounding box center [451, 95] width 90 height 20
select select "px"
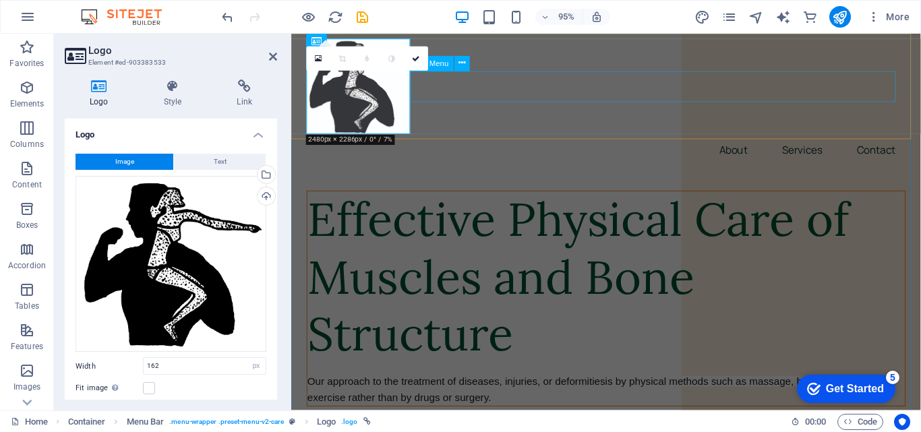
drag, startPoint x: 466, startPoint y: 91, endPoint x: 701, endPoint y: 88, distance: 234.7
click at [696, 140] on nav "About Services Contact" at bounding box center [622, 156] width 630 height 32
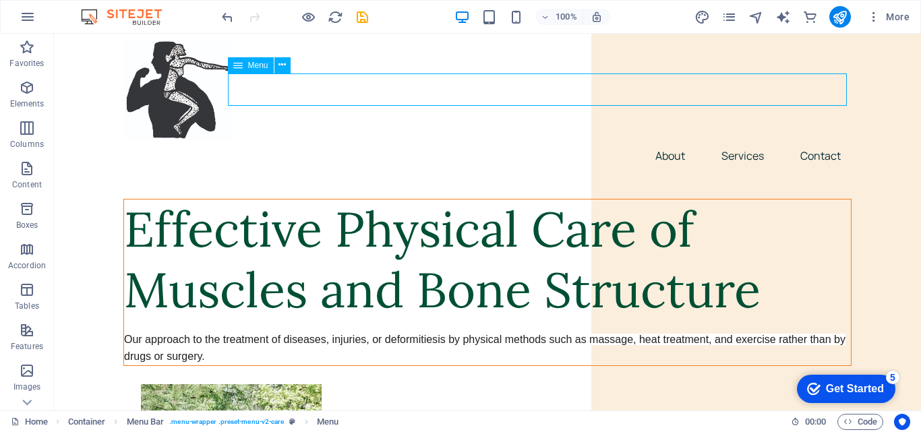
click at [423, 140] on nav "About Services Contact" at bounding box center [487, 156] width 728 height 32
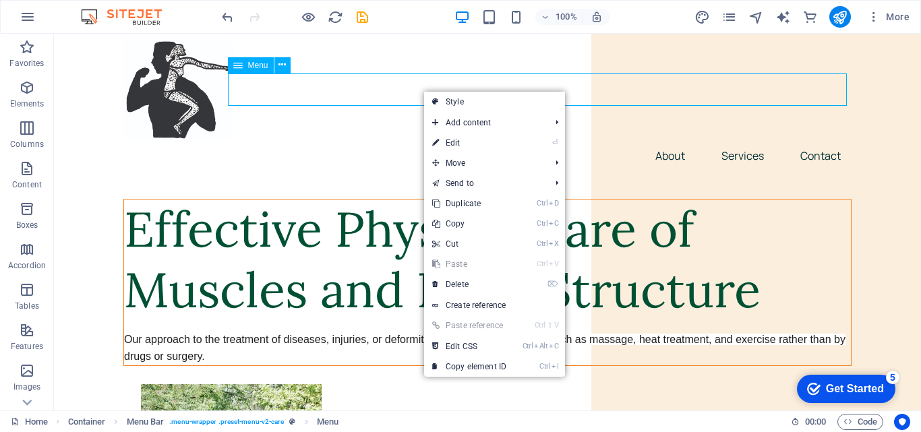
click at [383, 140] on nav "About Services Contact" at bounding box center [487, 156] width 728 height 32
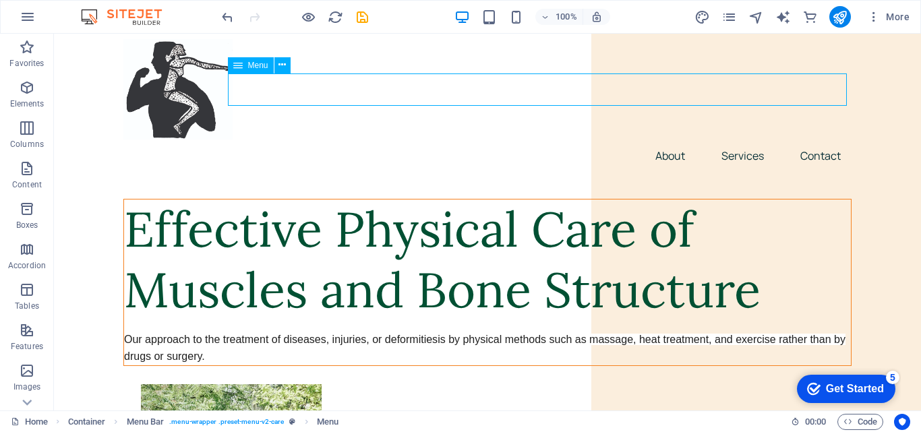
click at [383, 140] on nav "About Services Contact" at bounding box center [487, 156] width 728 height 32
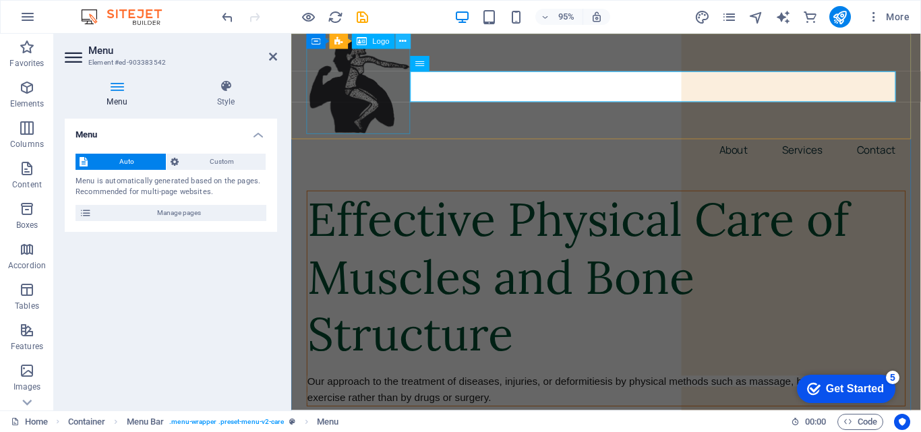
click at [401, 39] on icon at bounding box center [403, 40] width 7 height 13
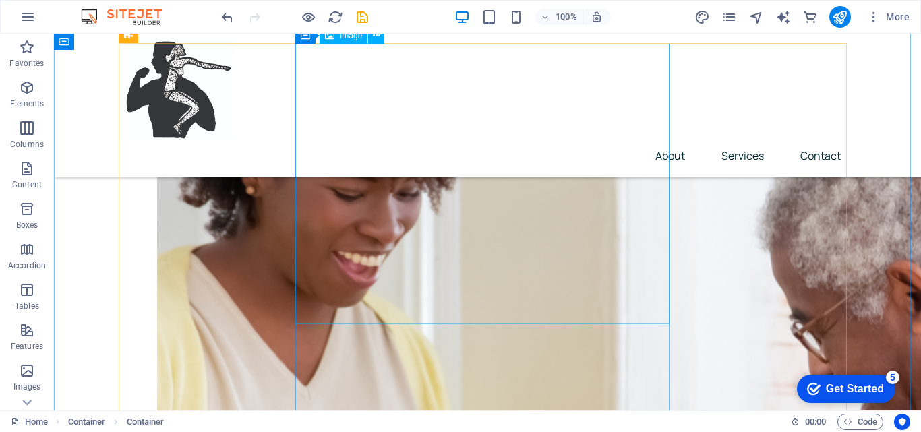
scroll to position [1416, 0]
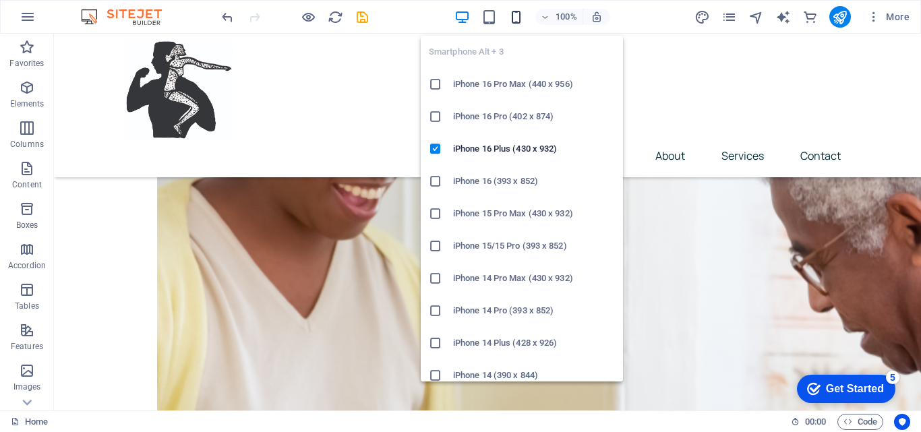
drag, startPoint x: 518, startPoint y: 16, endPoint x: 512, endPoint y: 10, distance: 8.1
click at [517, 11] on icon "button" at bounding box center [516, 17] width 16 height 16
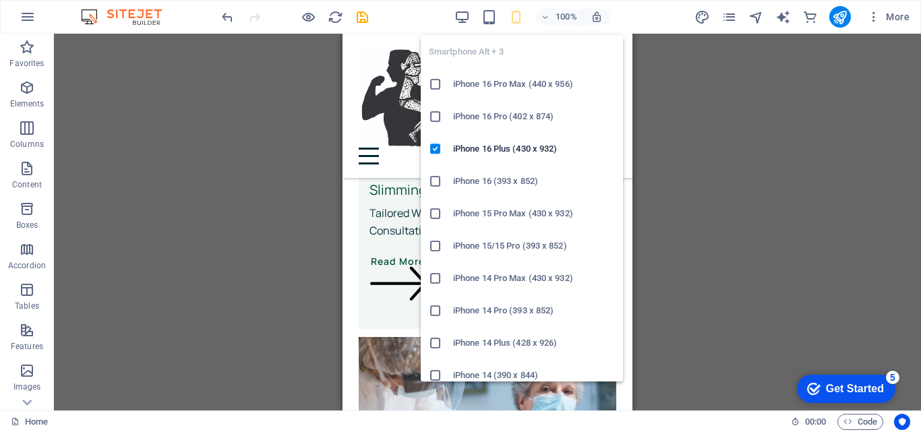
scroll to position [1432, 0]
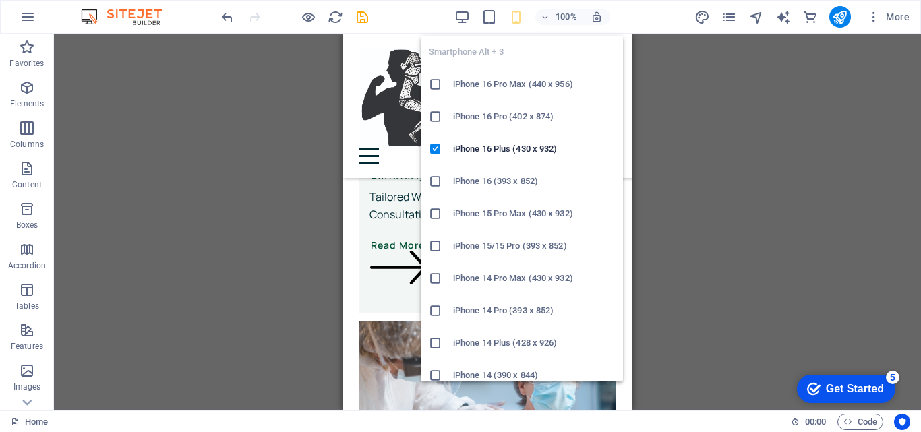
click at [516, 16] on icon "button" at bounding box center [516, 17] width 16 height 16
click at [486, 149] on h6 "iPhone 16 Plus (430 x 932)" at bounding box center [534, 149] width 162 height 16
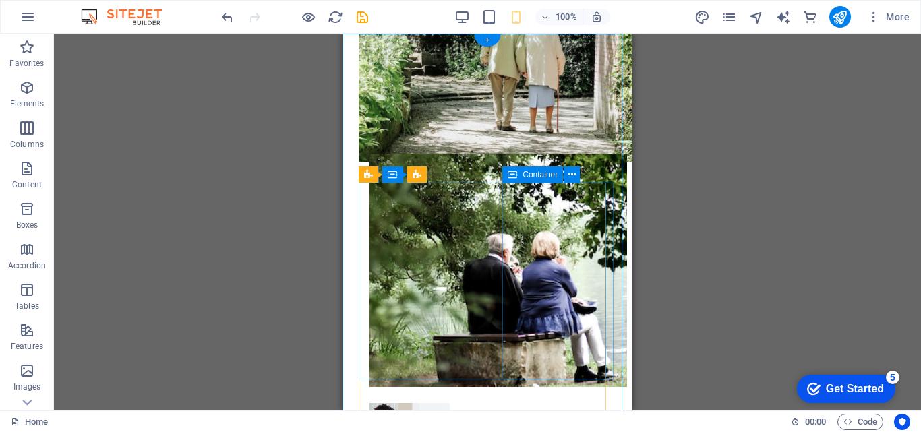
scroll to position [0, 0]
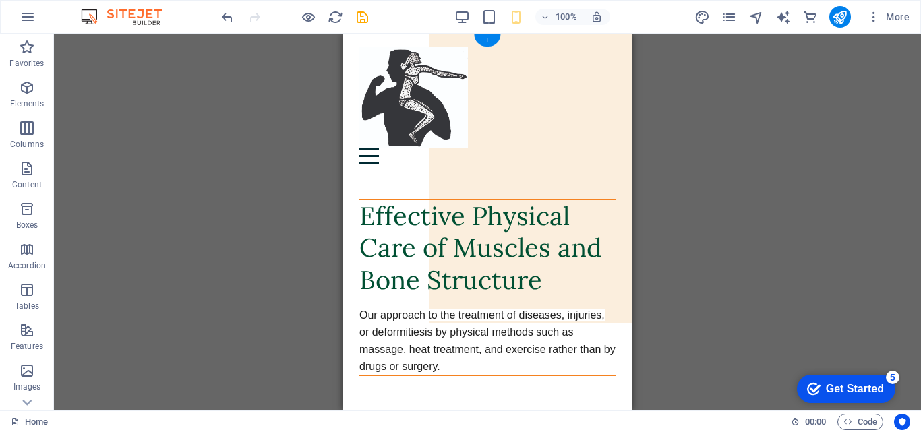
click at [493, 38] on div "+" at bounding box center [487, 40] width 26 height 12
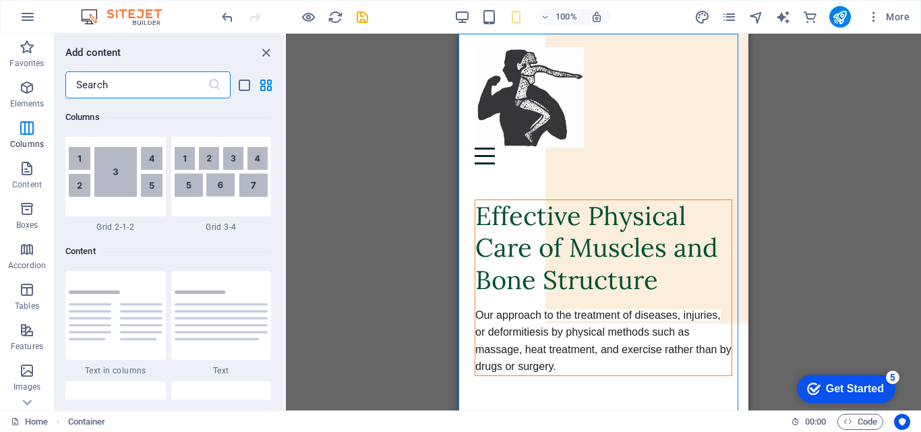
scroll to position [2293, 0]
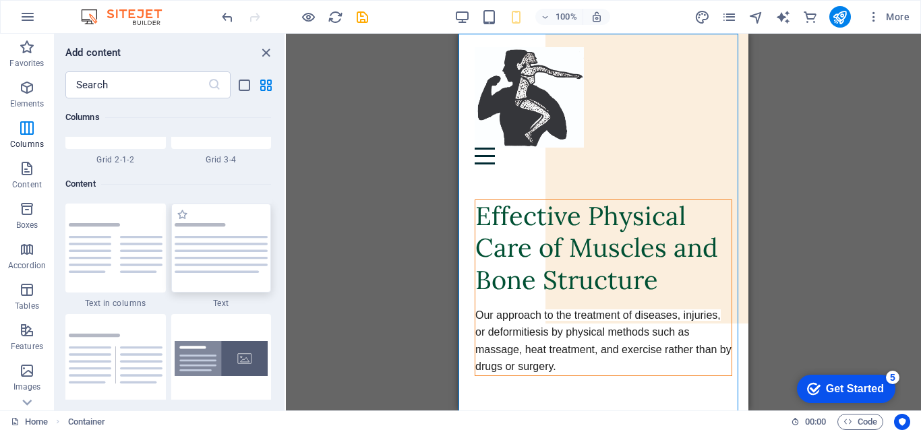
click at [222, 242] on img at bounding box center [222, 248] width 94 height 50
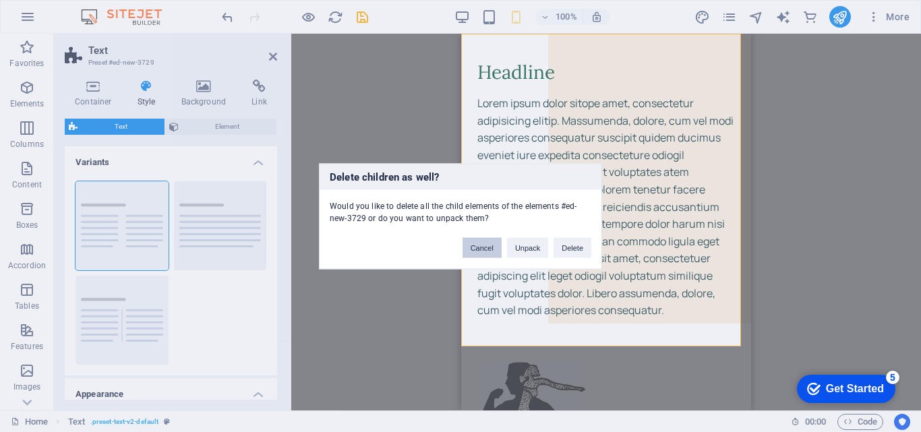
click at [486, 252] on button "Cancel" at bounding box center [482, 247] width 39 height 20
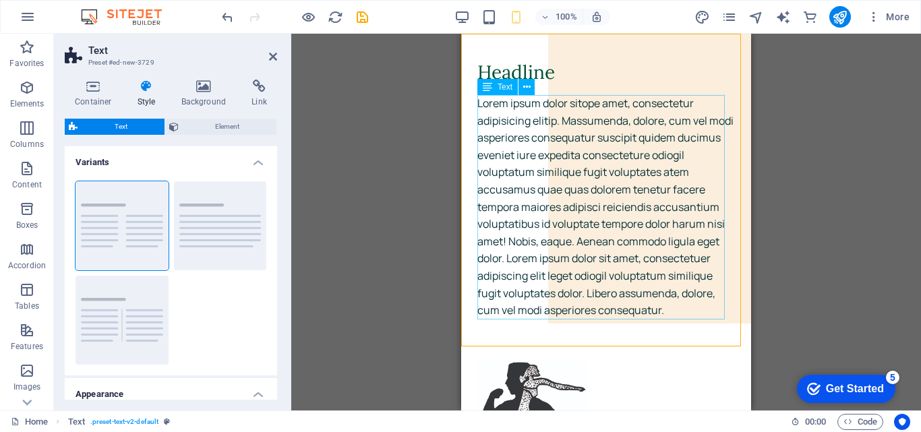
click at [666, 308] on div "Lorem ipsum dolor sitope amet, consectetur adipisicing elitip. Massumenda, dolo…" at bounding box center [606, 207] width 258 height 225
click at [664, 303] on div "Lorem ipsum dolor sitope amet, consectetur adipisicing elitip. Massumenda, dolo…" at bounding box center [606, 207] width 258 height 225
click at [664, 302] on div "Lorem ipsum dolor sitope amet, consectetur adipisicing elitip. Massumenda, dolo…" at bounding box center [606, 207] width 258 height 225
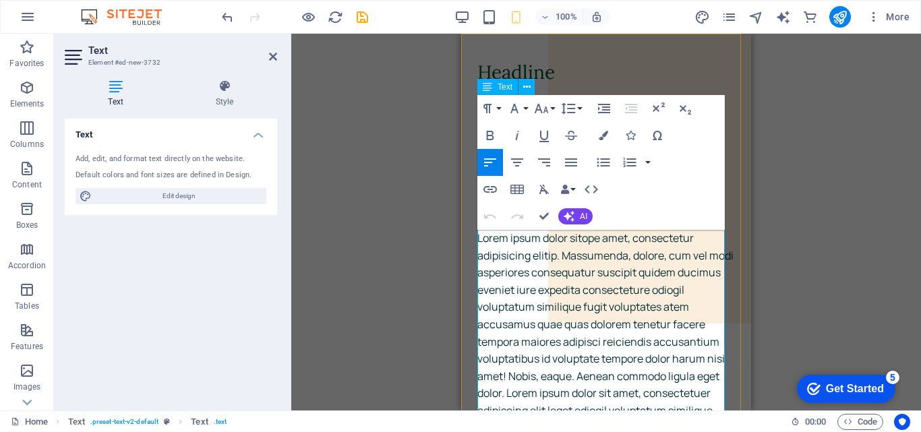
scroll to position [202, 0]
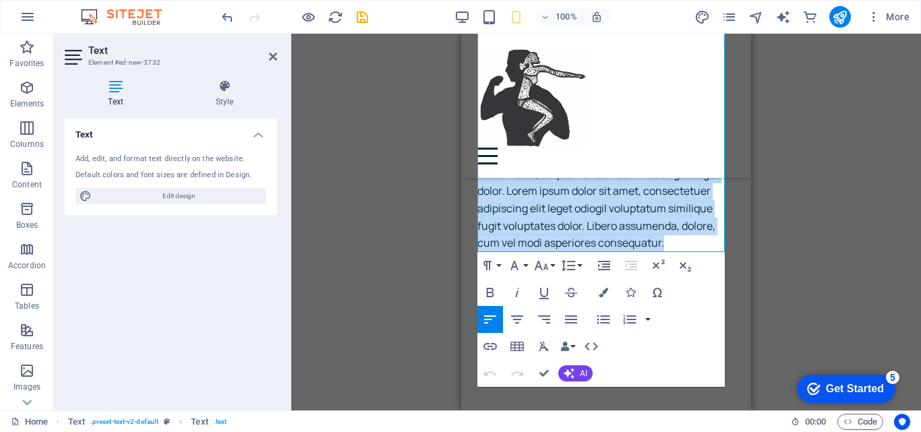
drag, startPoint x: 667, startPoint y: 245, endPoint x: 422, endPoint y: 102, distance: 283.5
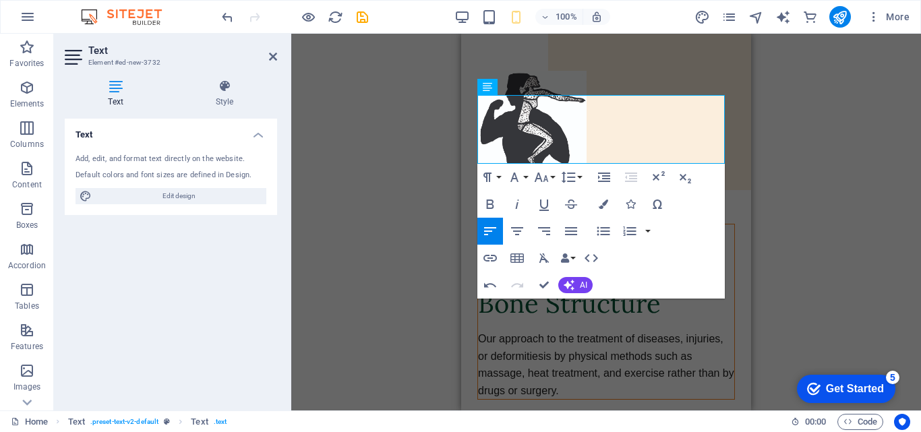
scroll to position [0, 0]
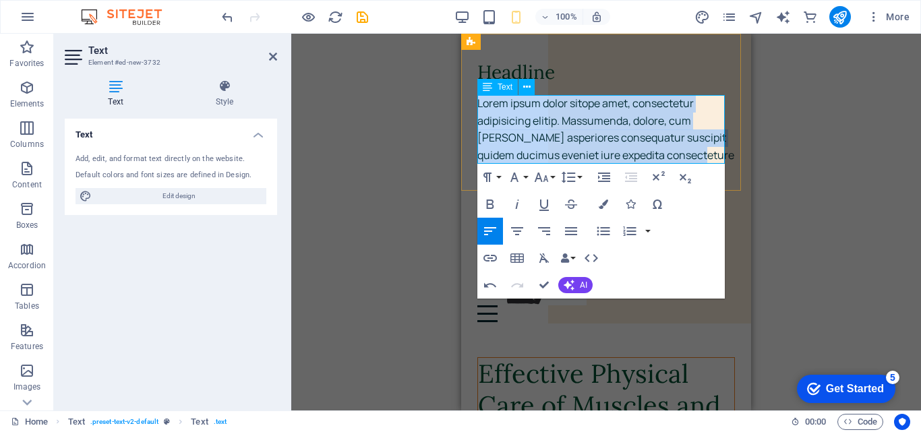
drag, startPoint x: 698, startPoint y: 154, endPoint x: 457, endPoint y: 81, distance: 251.7
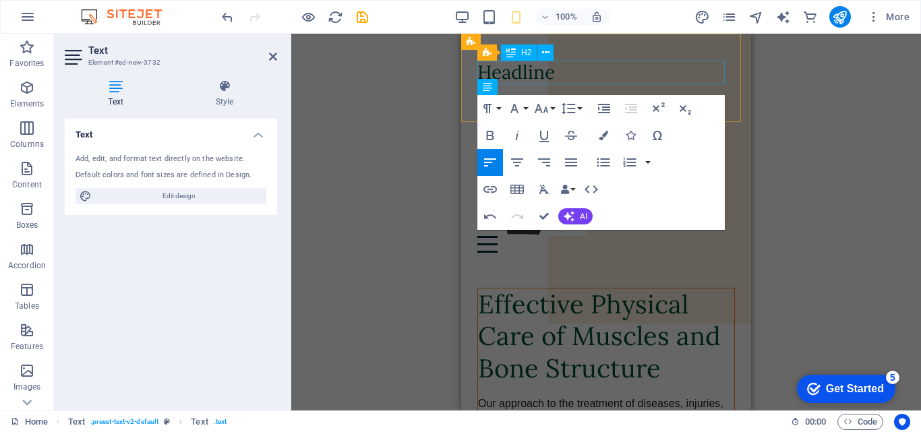
click at [579, 80] on div "Headline" at bounding box center [606, 73] width 258 height 24
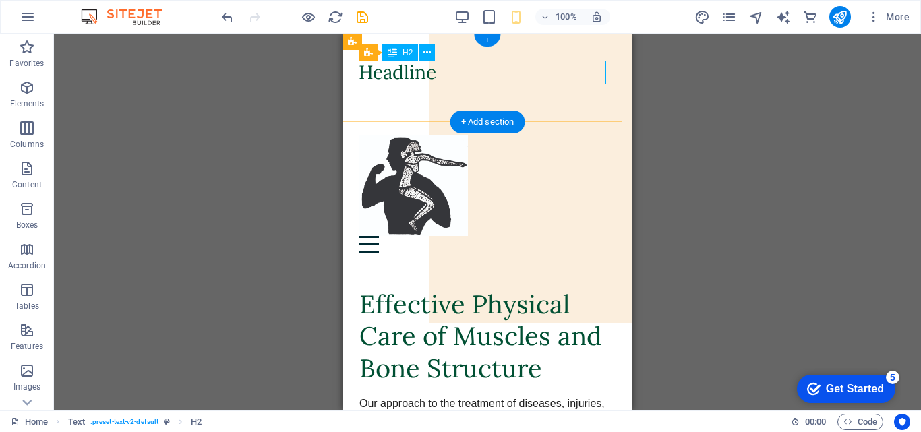
click at [442, 72] on div "Headline" at bounding box center [488, 73] width 258 height 24
click at [437, 72] on div "Headline" at bounding box center [488, 73] width 258 height 24
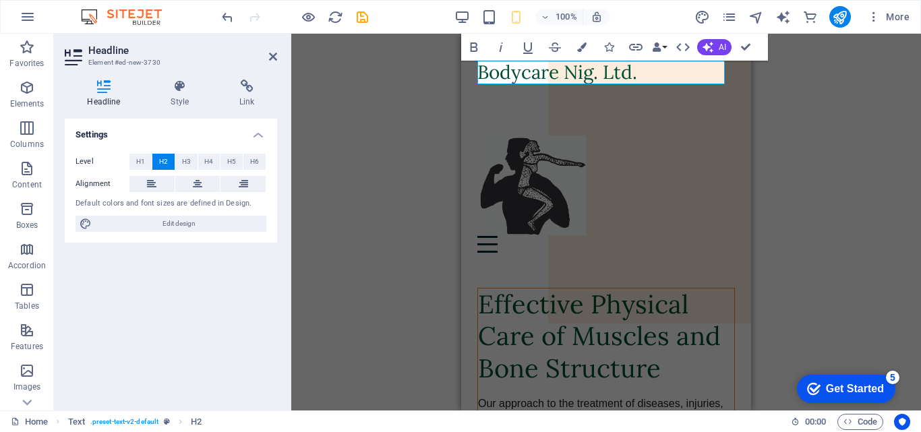
click at [394, 111] on div "H1 Container Container Container Unequal Columns Container Container Menu Bar C…" at bounding box center [606, 222] width 630 height 377
drag, startPoint x: 635, startPoint y: 71, endPoint x: 463, endPoint y: 86, distance: 172.6
click at [463, 79] on div "Bodycare Nig. Ltd." at bounding box center [606, 78] width 290 height 88
click at [135, 162] on button "H1" at bounding box center [140, 162] width 22 height 16
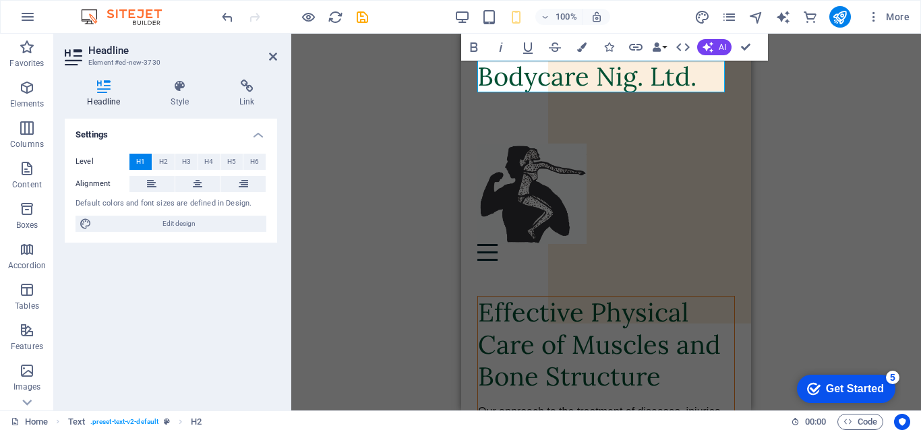
click at [377, 171] on div "H1 Container Container Container Unequal Columns Container Container Menu Bar C…" at bounding box center [606, 222] width 630 height 377
click at [695, 107] on div "Bodycare Nig. Ltd." at bounding box center [606, 82] width 290 height 96
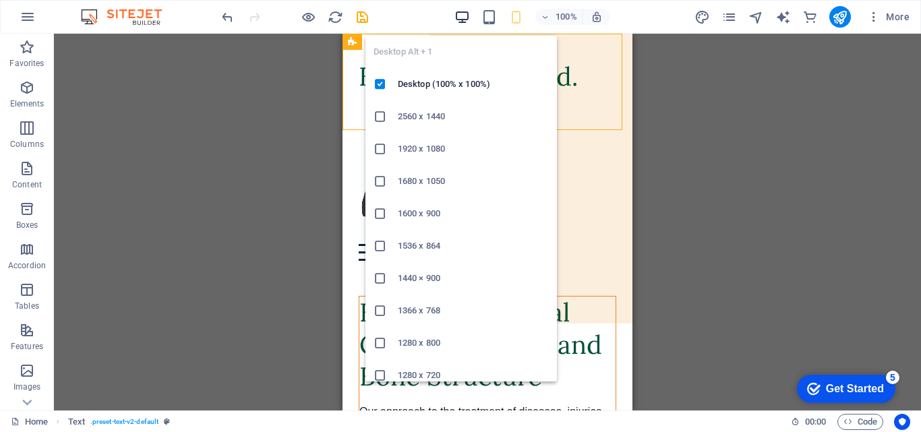
click at [463, 11] on icon "button" at bounding box center [462, 17] width 16 height 16
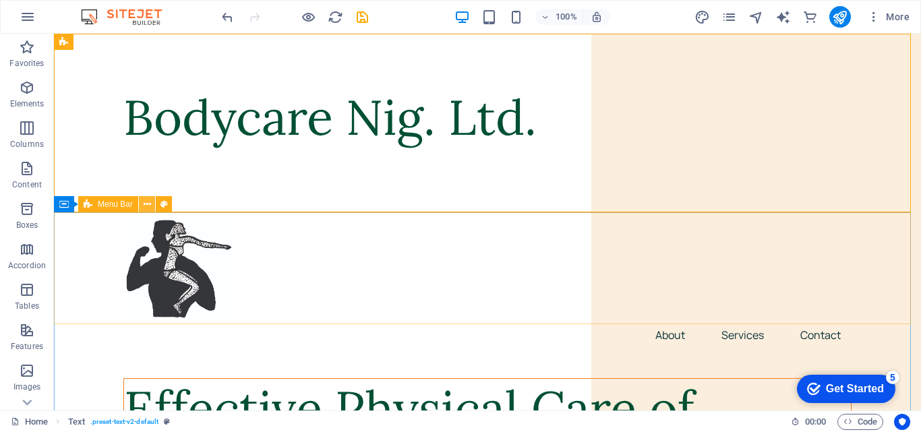
click at [148, 205] on icon at bounding box center [147, 205] width 7 height 14
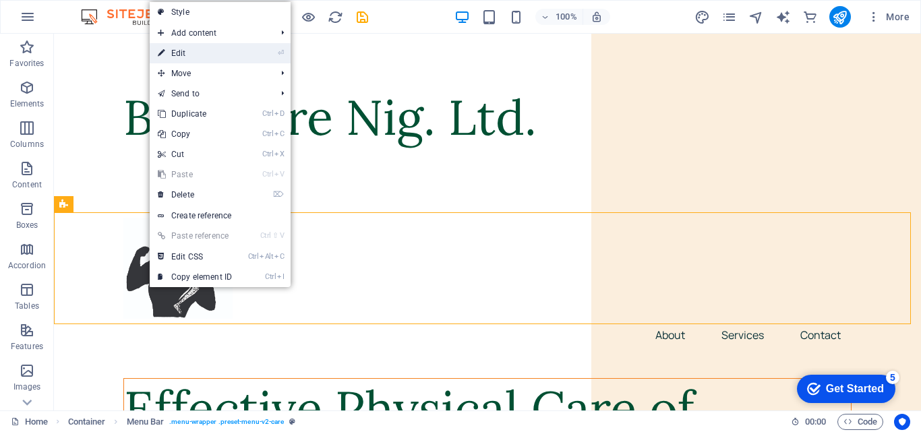
click at [233, 51] on link "⏎ Edit" at bounding box center [195, 53] width 90 height 20
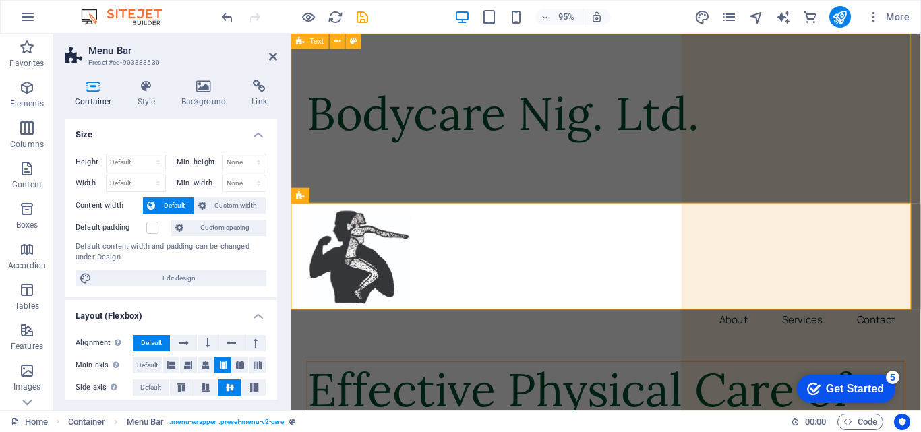
click at [415, 174] on div "Bodycare Nig. Ltd." at bounding box center [622, 123] width 663 height 179
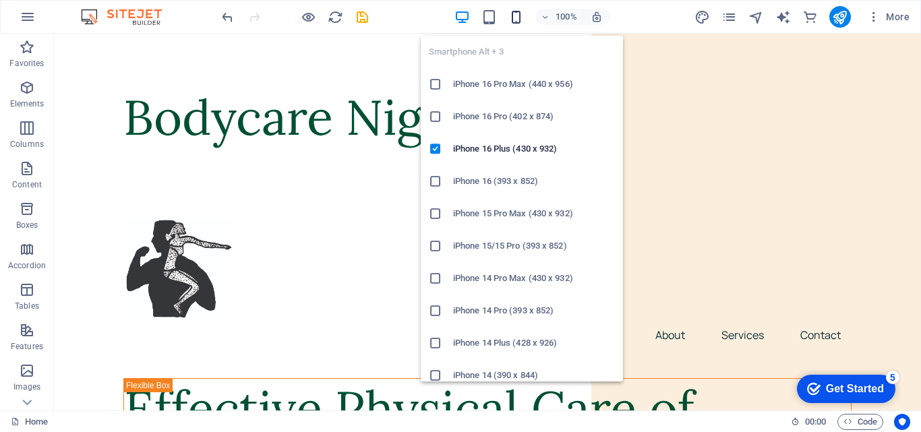
click at [515, 16] on icon "button" at bounding box center [516, 17] width 16 height 16
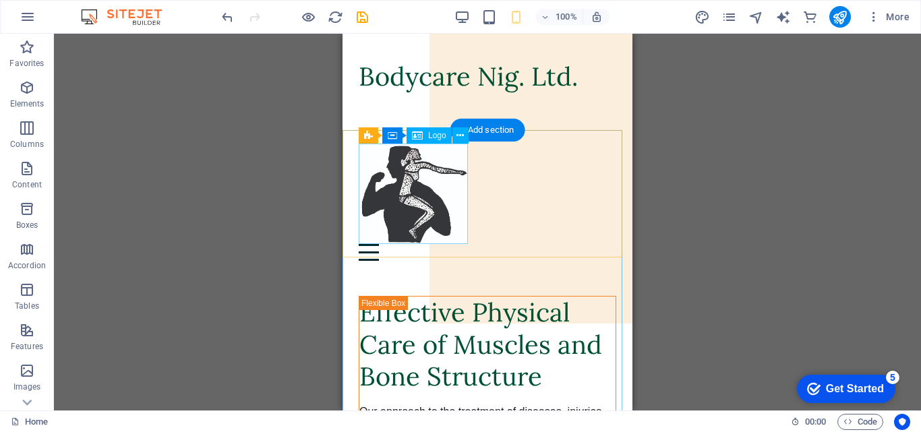
click at [418, 196] on div at bounding box center [488, 194] width 258 height 100
drag, startPoint x: 414, startPoint y: 202, endPoint x: 757, endPoint y: 235, distance: 344.1
click at [414, 202] on div at bounding box center [488, 194] width 258 height 100
select select "px"
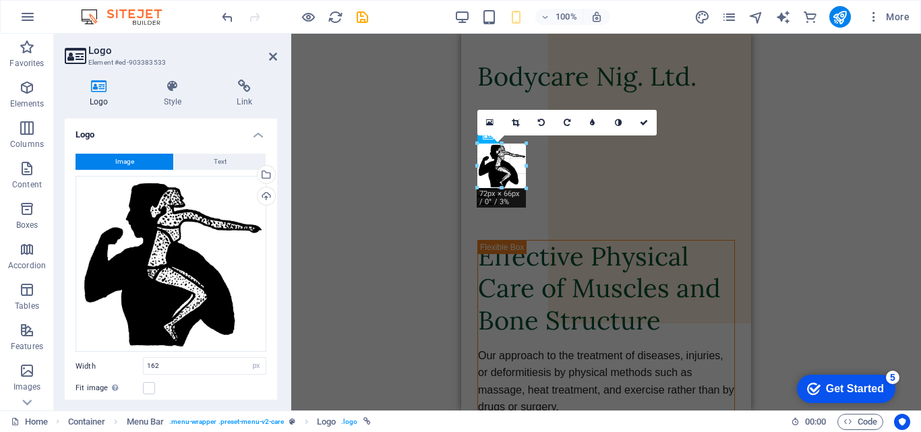
drag, startPoint x: 560, startPoint y: 220, endPoint x: 527, endPoint y: 185, distance: 48.2
type input "72"
click at [362, 225] on div "Unequal Columns Container H1 Container Container Unequal Columns Unequal Column…" at bounding box center [606, 222] width 630 height 377
click at [591, 180] on div "About Services Contact" at bounding box center [606, 174] width 290 height 89
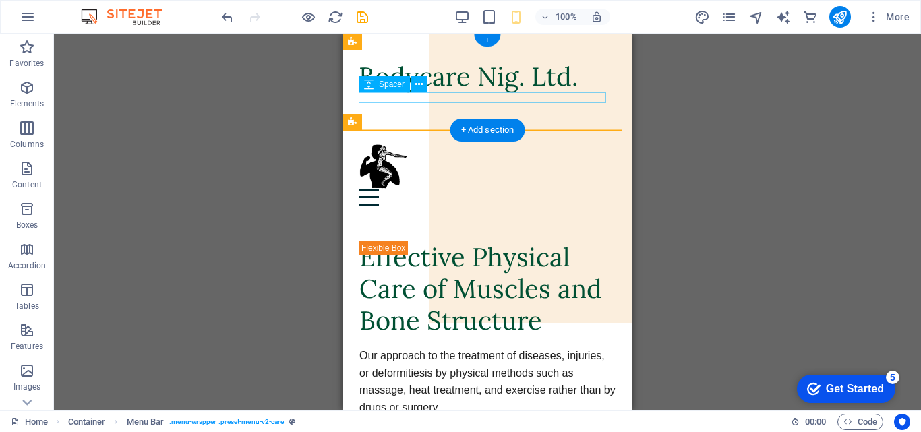
click at [492, 100] on div at bounding box center [488, 97] width 258 height 11
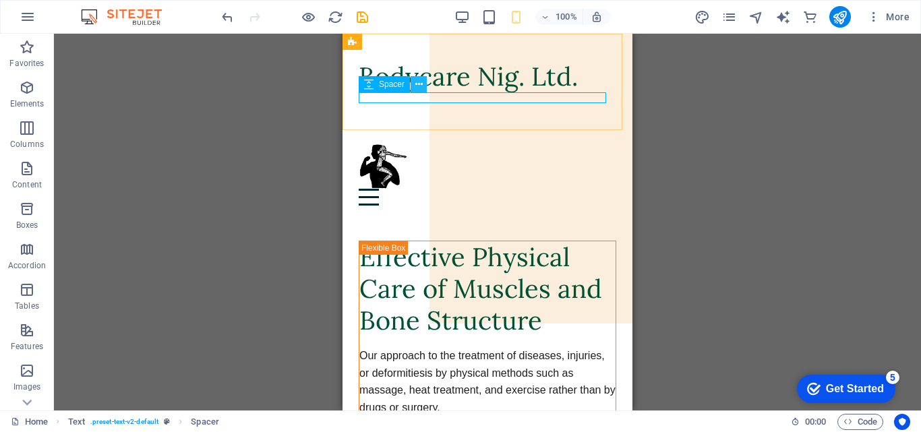
click at [418, 85] on icon at bounding box center [418, 85] width 7 height 14
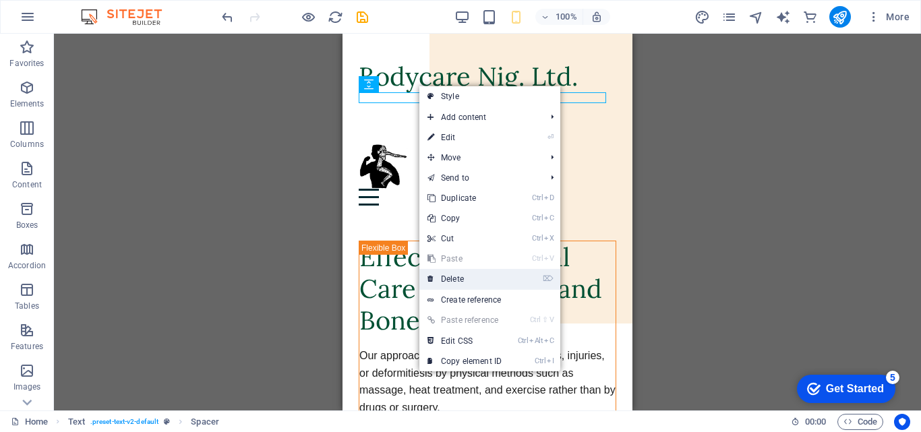
click at [477, 280] on link "⌦ Delete" at bounding box center [464, 279] width 90 height 20
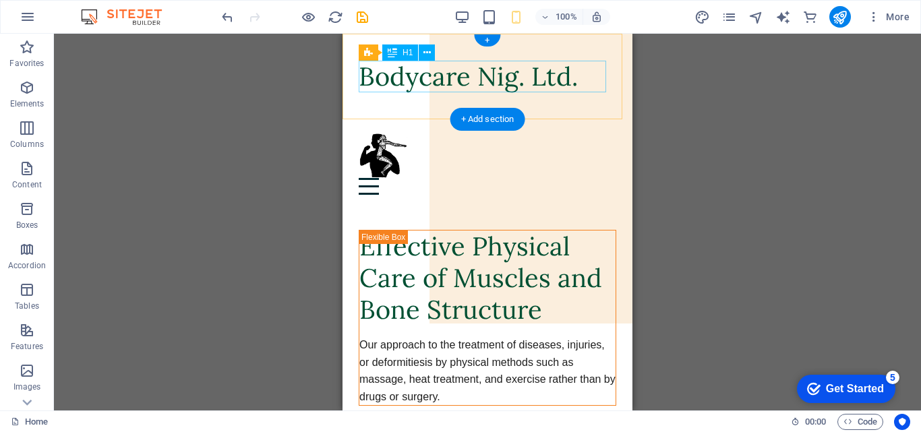
click at [552, 86] on div "Bodycare Nig. Ltd." at bounding box center [488, 77] width 258 height 32
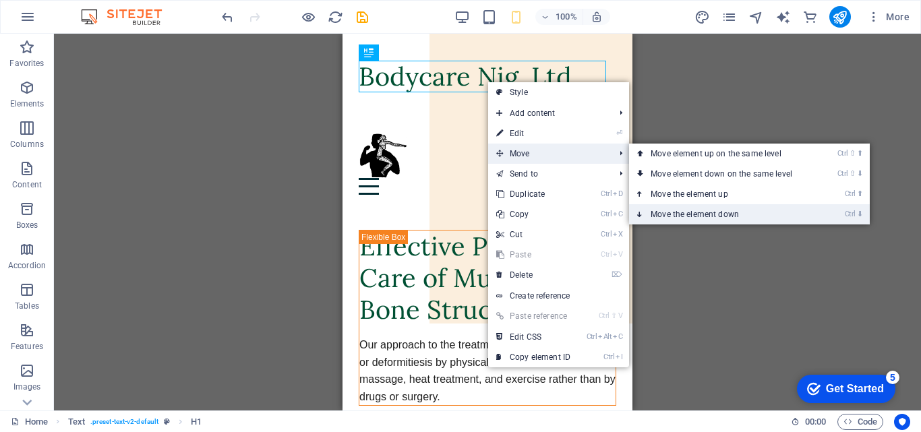
click at [713, 212] on link "Ctrl ⬇ Move the element down" at bounding box center [724, 214] width 190 height 20
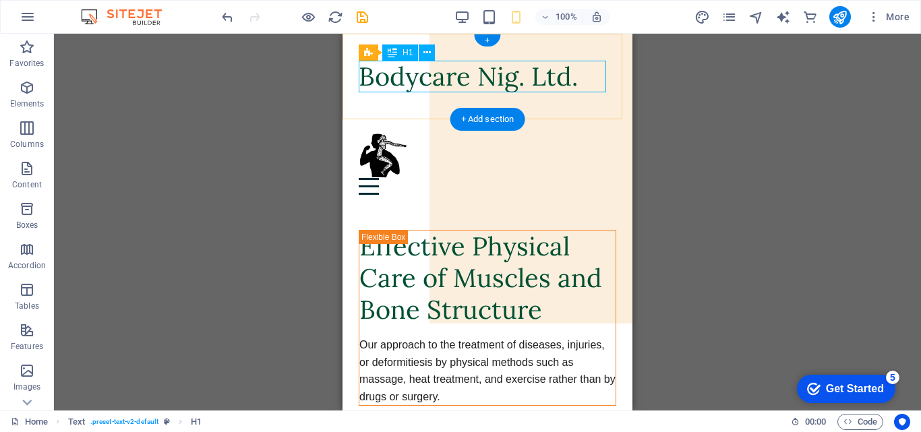
click at [585, 86] on div "Bodycare Nig. Ltd." at bounding box center [488, 77] width 258 height 32
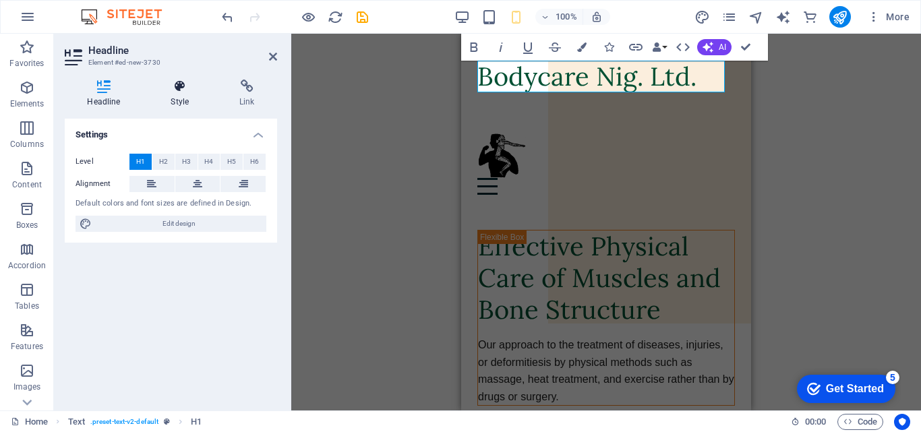
click at [182, 96] on h4 "Style" at bounding box center [182, 94] width 69 height 28
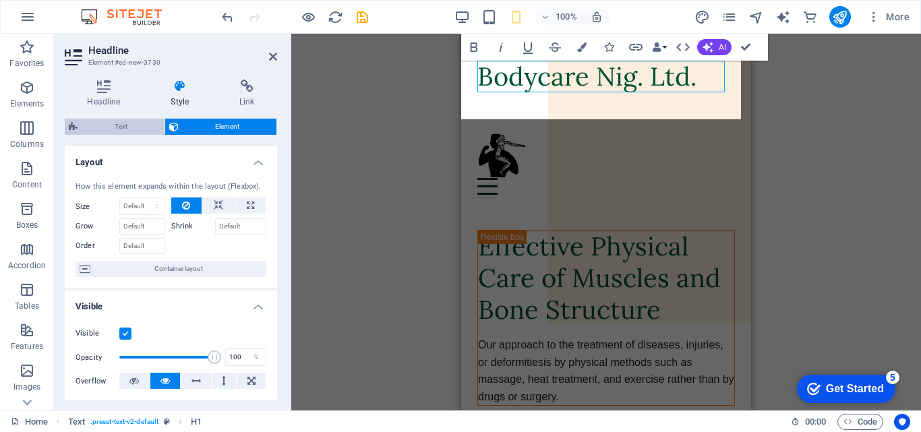
click at [121, 125] on span "Text" at bounding box center [121, 127] width 79 height 16
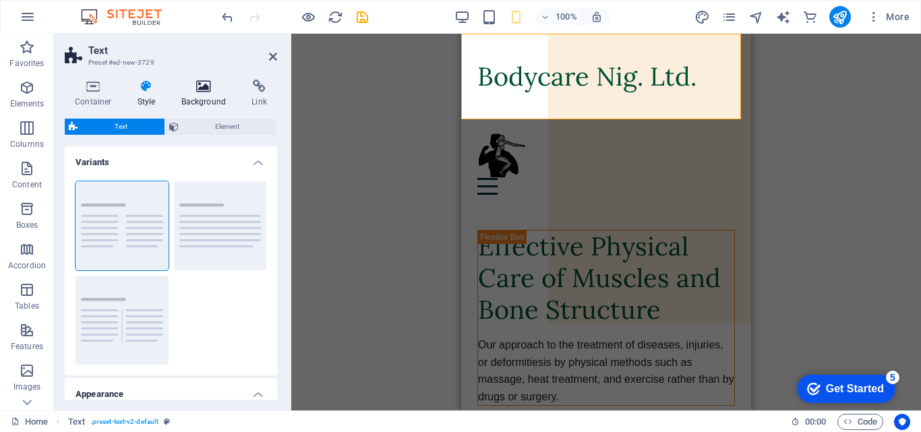
click at [196, 81] on icon at bounding box center [203, 86] width 65 height 13
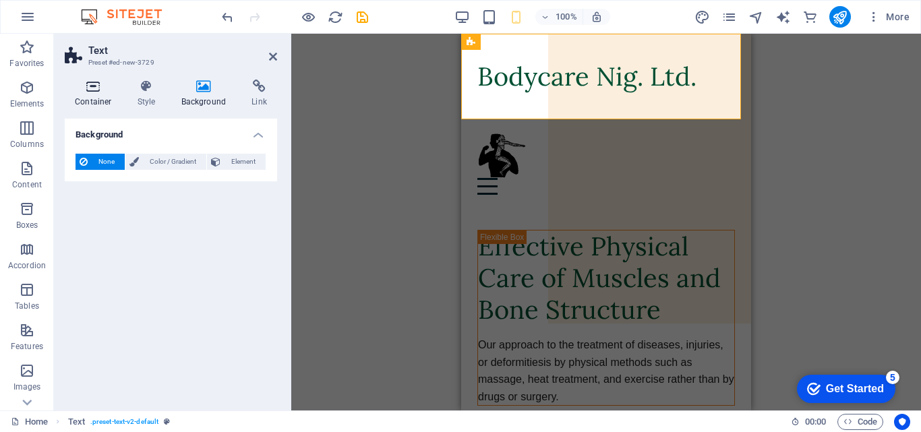
click at [103, 99] on h4 "Container" at bounding box center [96, 94] width 63 height 28
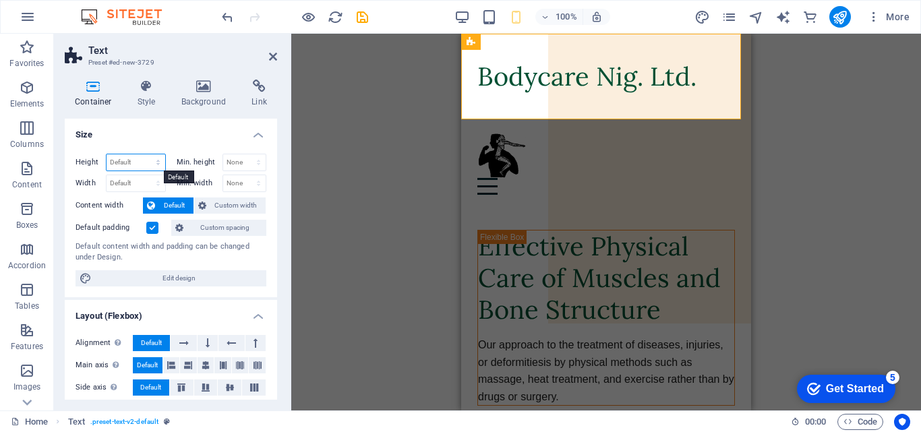
click at [158, 164] on select "Default px rem % vh vw" at bounding box center [136, 162] width 59 height 16
click at [169, 138] on h4 "Size" at bounding box center [171, 131] width 212 height 24
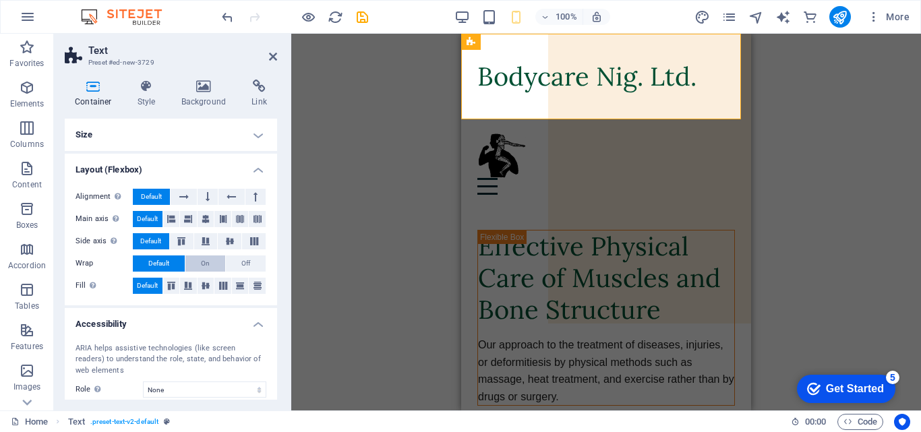
click at [201, 262] on span "On" at bounding box center [205, 264] width 9 height 16
click at [238, 262] on button "Off" at bounding box center [246, 264] width 40 height 16
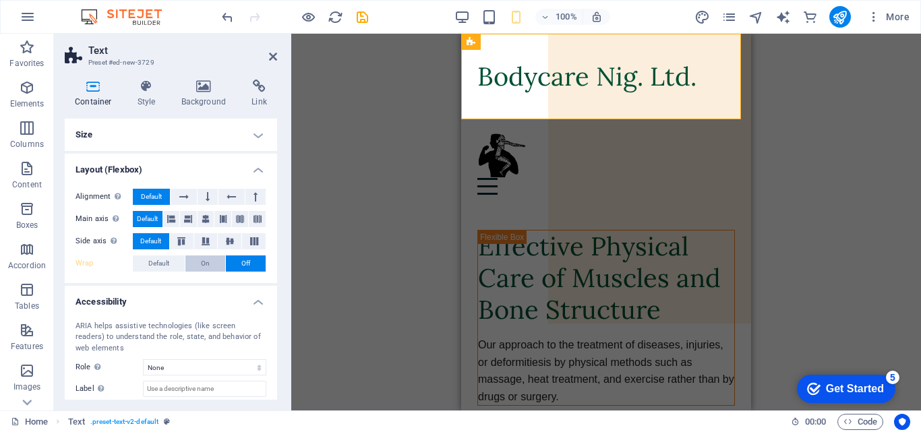
click at [206, 266] on span "On" at bounding box center [205, 264] width 9 height 16
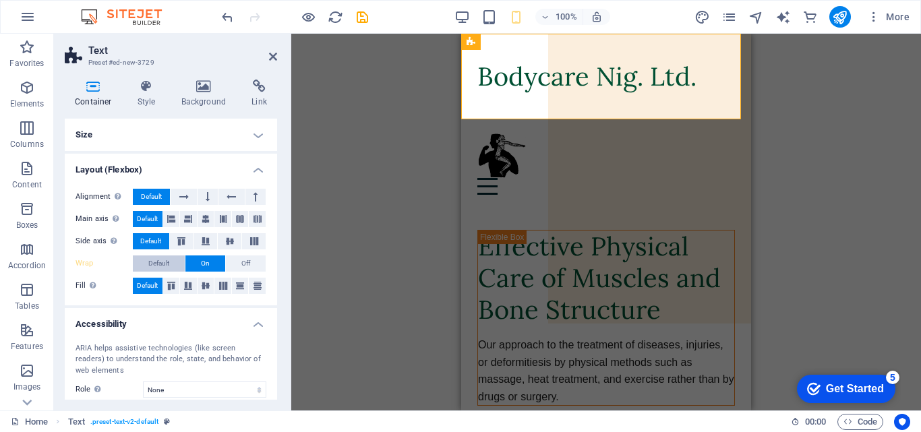
click at [163, 264] on span "Default" at bounding box center [158, 264] width 21 height 16
click at [181, 195] on icon at bounding box center [183, 197] width 9 height 16
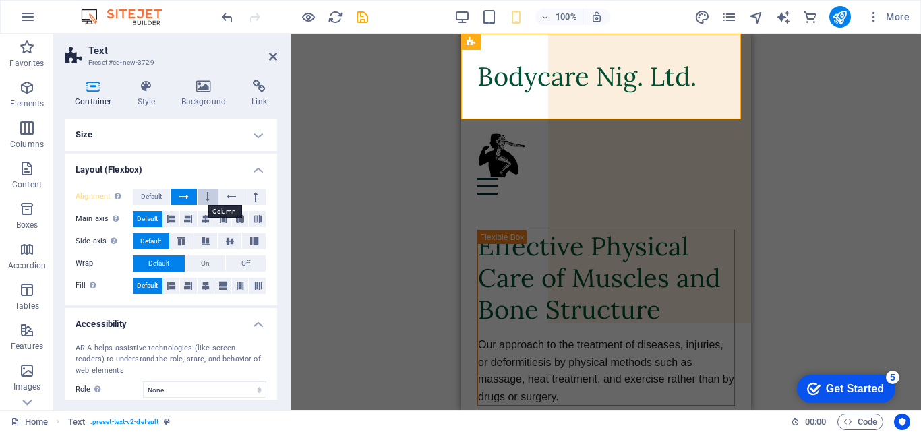
click at [208, 196] on icon at bounding box center [208, 197] width 4 height 16
click at [229, 198] on icon at bounding box center [231, 197] width 9 height 16
click at [254, 196] on icon at bounding box center [256, 197] width 4 height 16
click at [148, 197] on span "Default" at bounding box center [151, 197] width 21 height 16
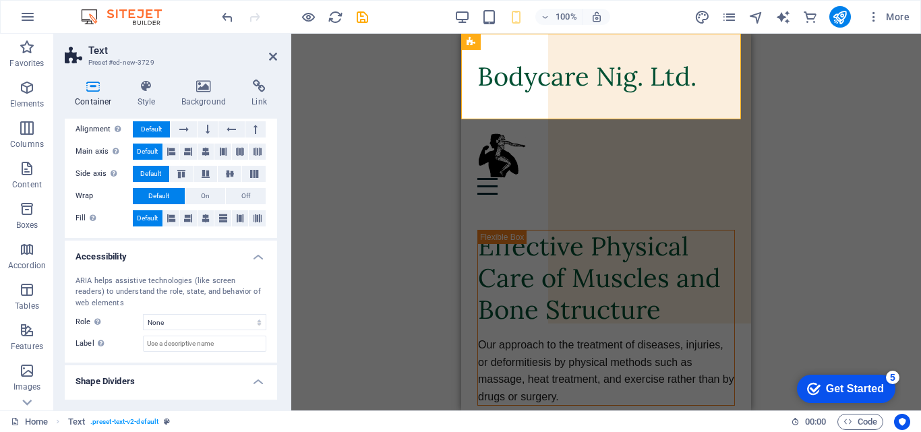
scroll to position [95, 0]
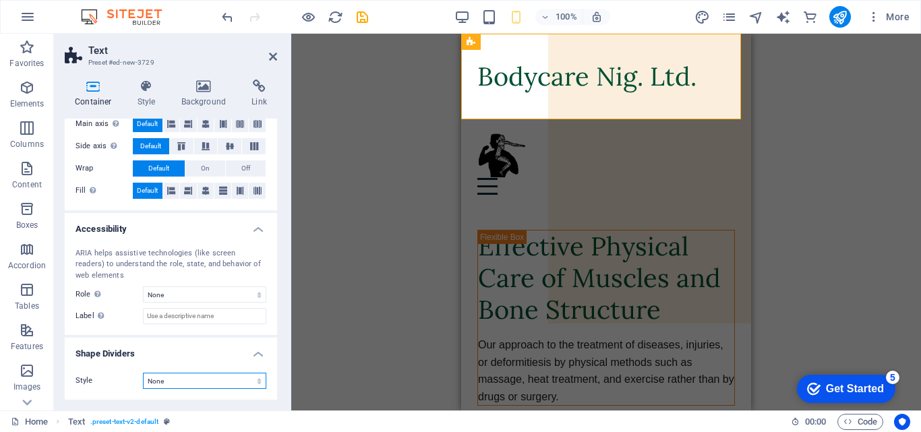
click at [258, 385] on select "None Triangle Square Diagonal Polygon 1 Polygon 2 Zigzag Multiple Zigzags Waves…" at bounding box center [204, 381] width 123 height 16
click at [143, 373] on select "None Triangle Square Diagonal Polygon 1 Polygon 2 Zigzag Multiple Zigzags Waves…" at bounding box center [204, 381] width 123 height 16
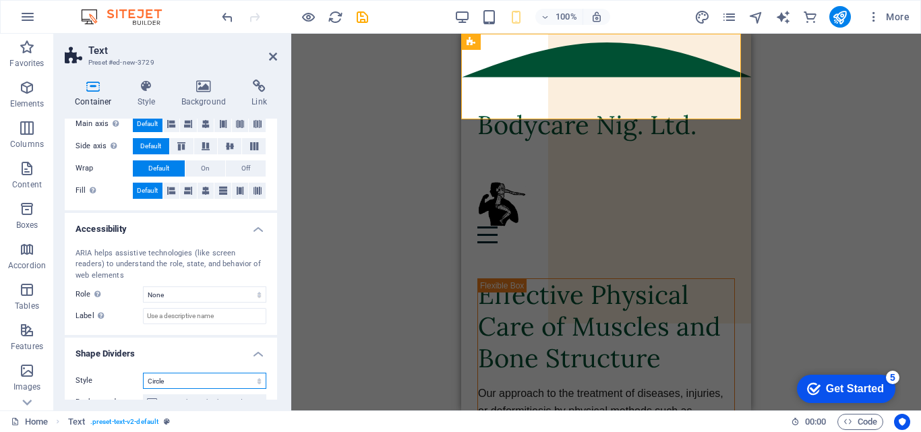
click at [258, 380] on select "None Triangle Square Diagonal Polygon 1 Polygon 2 Zigzag Multiple Zigzags Waves…" at bounding box center [204, 381] width 123 height 16
click at [143, 373] on select "None Triangle Square Diagonal Polygon 1 Polygon 2 Zigzag Multiple Zigzags Waves…" at bounding box center [204, 381] width 123 height 16
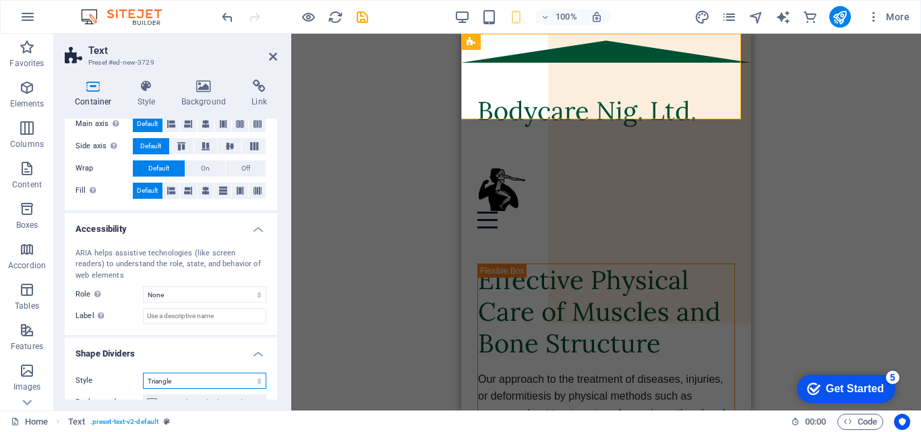
click at [257, 382] on select "None Triangle Square Diagonal Polygon 1 Polygon 2 Zigzag Multiple Zigzags Waves…" at bounding box center [204, 381] width 123 height 16
click at [143, 373] on select "None Triangle Square Diagonal Polygon 1 Polygon 2 Zigzag Multiple Zigzags Waves…" at bounding box center [204, 381] width 123 height 16
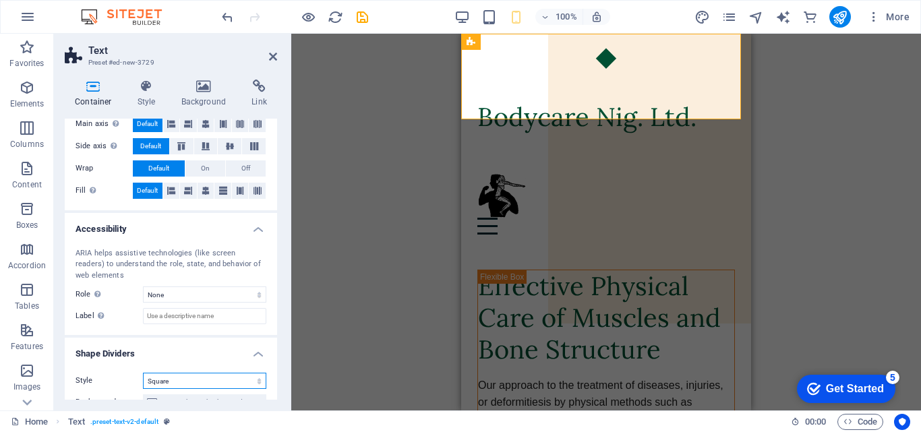
click at [256, 379] on select "None Triangle Square Diagonal Polygon 1 Polygon 2 Zigzag Multiple Zigzags Waves…" at bounding box center [204, 381] width 123 height 16
click at [143, 373] on select "None Triangle Square Diagonal Polygon 1 Polygon 2 Zigzag Multiple Zigzags Waves…" at bounding box center [204, 381] width 123 height 16
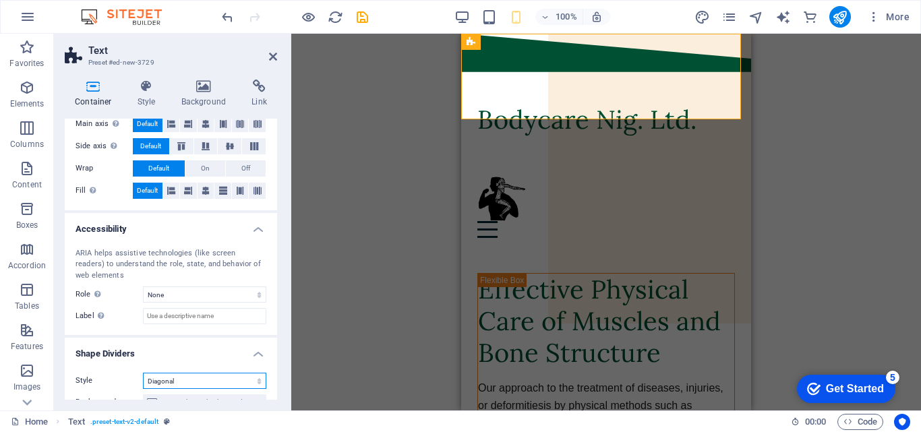
click at [260, 384] on select "None Triangle Square Diagonal Polygon 1 Polygon 2 Zigzag Multiple Zigzags Waves…" at bounding box center [204, 381] width 123 height 16
click at [143, 373] on select "None Triangle Square Diagonal Polygon 1 Polygon 2 Zigzag Multiple Zigzags Waves…" at bounding box center [204, 381] width 123 height 16
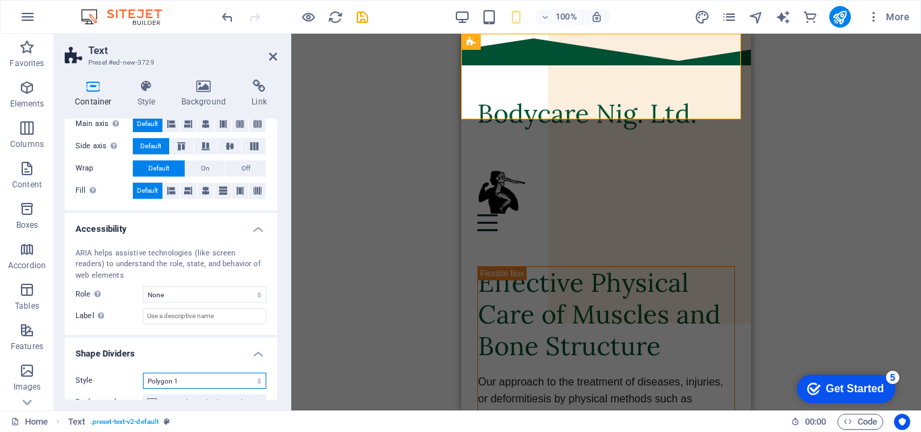
click at [258, 384] on select "None Triangle Square Diagonal Polygon 1 Polygon 2 Zigzag Multiple Zigzags Waves…" at bounding box center [204, 381] width 123 height 16
click at [143, 373] on select "None Triangle Square Diagonal Polygon 1 Polygon 2 Zigzag Multiple Zigzags Waves…" at bounding box center [204, 381] width 123 height 16
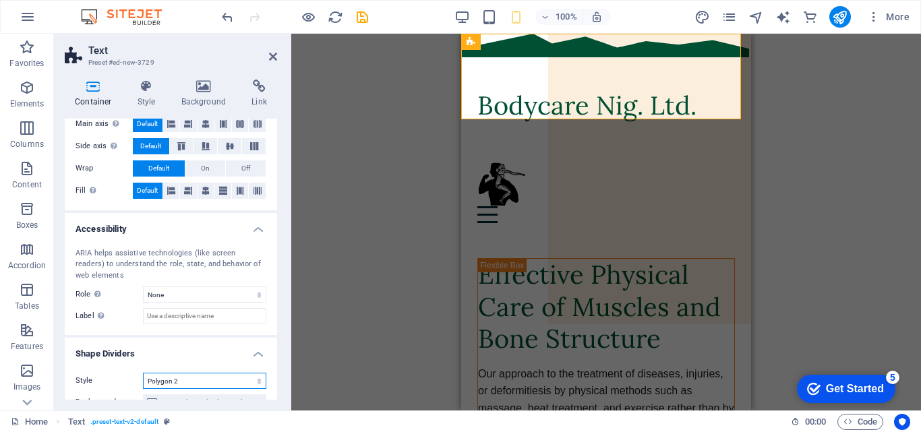
click at [258, 383] on select "None Triangle Square Diagonal Polygon 1 Polygon 2 Zigzag Multiple Zigzags Waves…" at bounding box center [204, 381] width 123 height 16
click at [143, 373] on select "None Triangle Square Diagonal Polygon 1 Polygon 2 Zigzag Multiple Zigzags Waves…" at bounding box center [204, 381] width 123 height 16
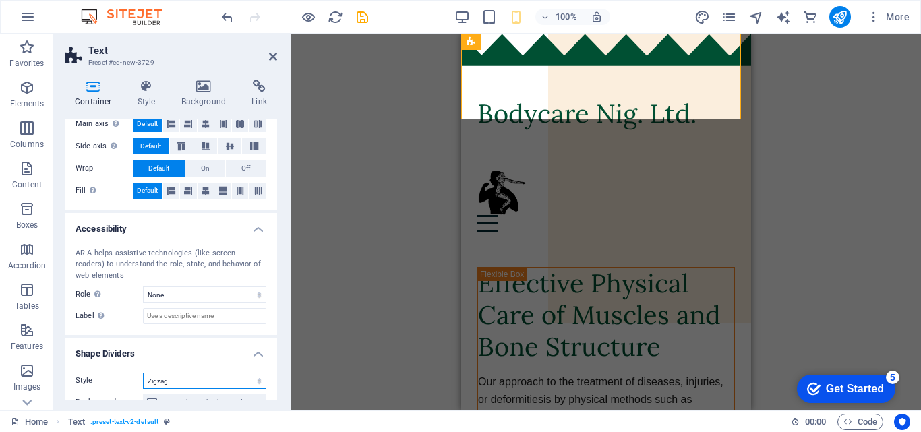
click at [256, 380] on select "None Triangle Square Diagonal Polygon 1 Polygon 2 Zigzag Multiple Zigzags Waves…" at bounding box center [204, 381] width 123 height 16
click at [143, 373] on select "None Triangle Square Diagonal Polygon 1 Polygon 2 Zigzag Multiple Zigzags Waves…" at bounding box center [204, 381] width 123 height 16
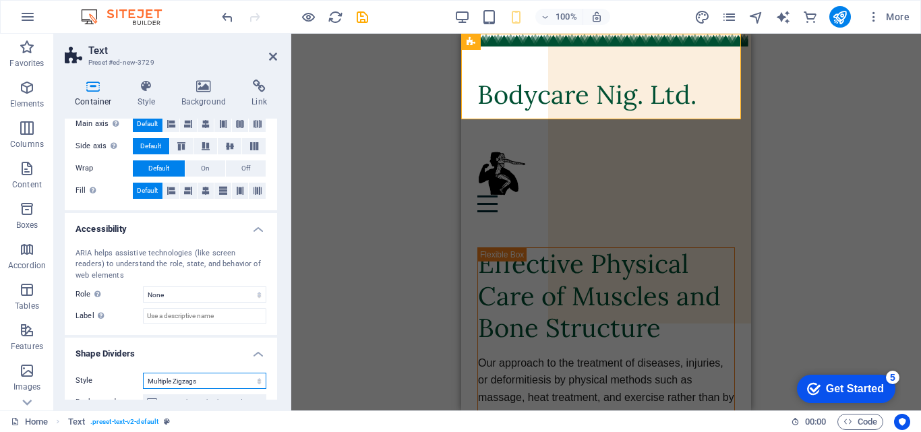
click at [256, 386] on select "None Triangle Square Diagonal Polygon 1 Polygon 2 Zigzag Multiple Zigzags Waves…" at bounding box center [204, 381] width 123 height 16
click at [143, 373] on select "None Triangle Square Diagonal Polygon 1 Polygon 2 Zigzag Multiple Zigzags Waves…" at bounding box center [204, 381] width 123 height 16
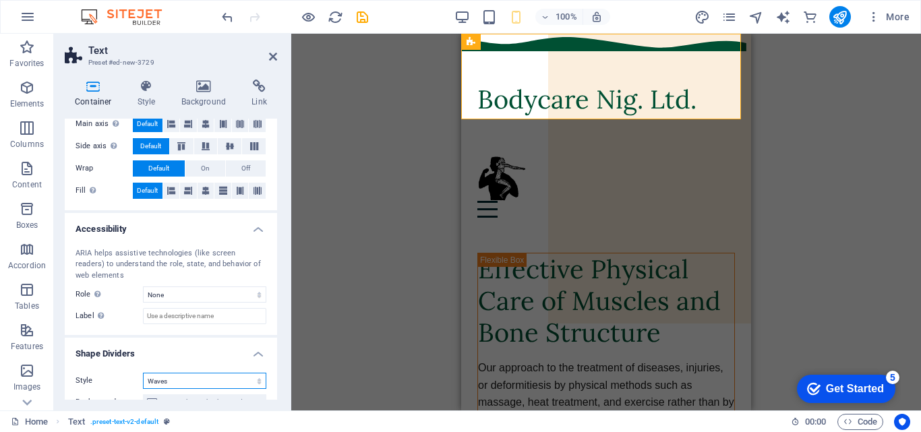
click at [256, 383] on select "None Triangle Square Diagonal Polygon 1 Polygon 2 Zigzag Multiple Zigzags Waves…" at bounding box center [204, 381] width 123 height 16
click at [143, 373] on select "None Triangle Square Diagonal Polygon 1 Polygon 2 Zigzag Multiple Zigzags Waves…" at bounding box center [204, 381] width 123 height 16
click at [257, 384] on select "None Triangle Square Diagonal Polygon 1 Polygon 2 Zigzag Multiple Zigzags Waves…" at bounding box center [204, 381] width 123 height 16
click at [143, 373] on select "None Triangle Square Diagonal Polygon 1 Polygon 2 Zigzag Multiple Zigzags Waves…" at bounding box center [204, 381] width 123 height 16
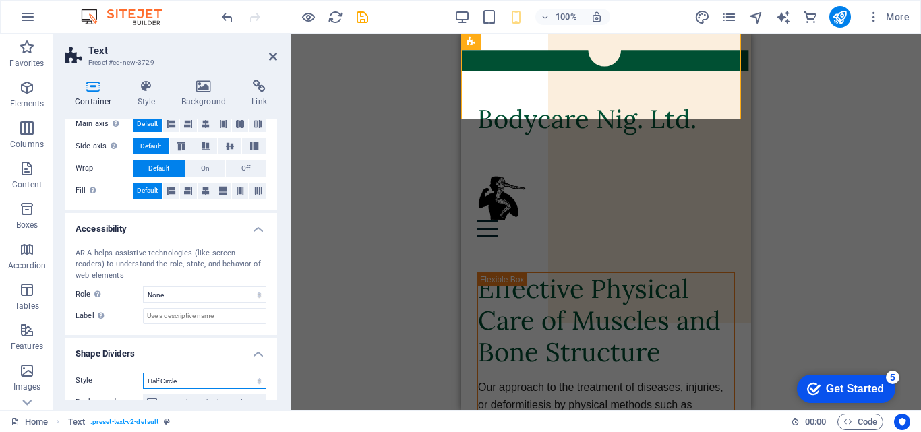
click at [258, 381] on select "None Triangle Square Diagonal Polygon 1 Polygon 2 Zigzag Multiple Zigzags Waves…" at bounding box center [204, 381] width 123 height 16
click at [143, 373] on select "None Triangle Square Diagonal Polygon 1 Polygon 2 Zigzag Multiple Zigzags Waves…" at bounding box center [204, 381] width 123 height 16
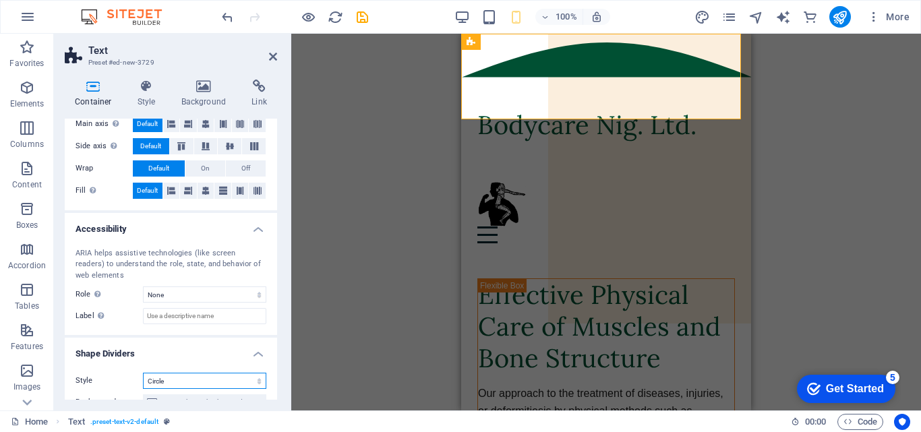
click at [258, 384] on select "None Triangle Square Diagonal Polygon 1 Polygon 2 Zigzag Multiple Zigzags Waves…" at bounding box center [204, 381] width 123 height 16
click at [143, 373] on select "None Triangle Square Diagonal Polygon 1 Polygon 2 Zigzag Multiple Zigzags Waves…" at bounding box center [204, 381] width 123 height 16
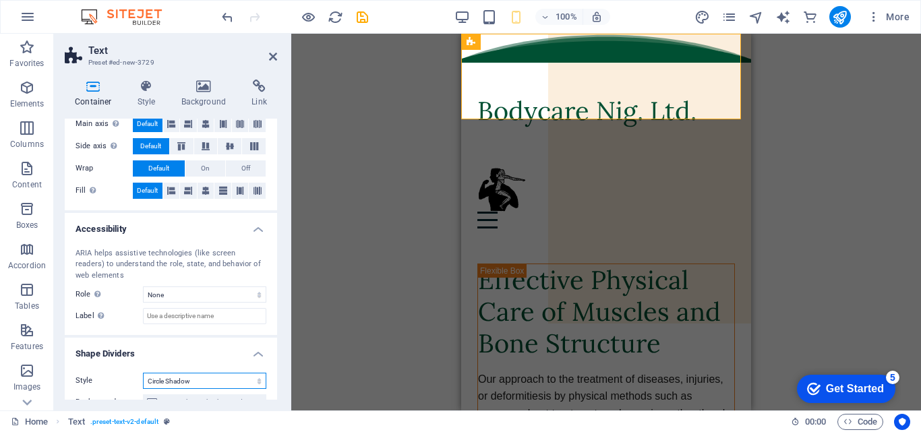
click at [254, 381] on select "None Triangle Square Diagonal Polygon 1 Polygon 2 Zigzag Multiple Zigzags Waves…" at bounding box center [204, 381] width 123 height 16
click at [143, 373] on select "None Triangle Square Diagonal Polygon 1 Polygon 2 Zigzag Multiple Zigzags Waves…" at bounding box center [204, 381] width 123 height 16
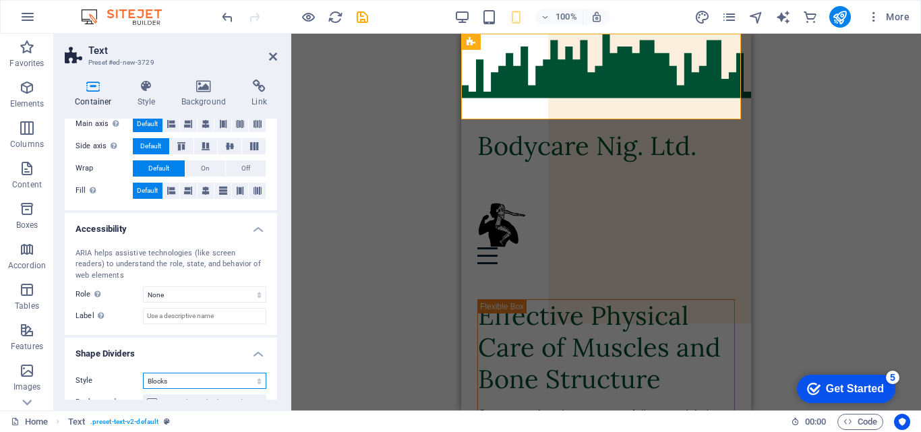
click at [256, 383] on select "None Triangle Square Diagonal Polygon 1 Polygon 2 Zigzag Multiple Zigzags Waves…" at bounding box center [204, 381] width 123 height 16
click at [143, 373] on select "None Triangle Square Diagonal Polygon 1 Polygon 2 Zigzag Multiple Zigzags Waves…" at bounding box center [204, 381] width 123 height 16
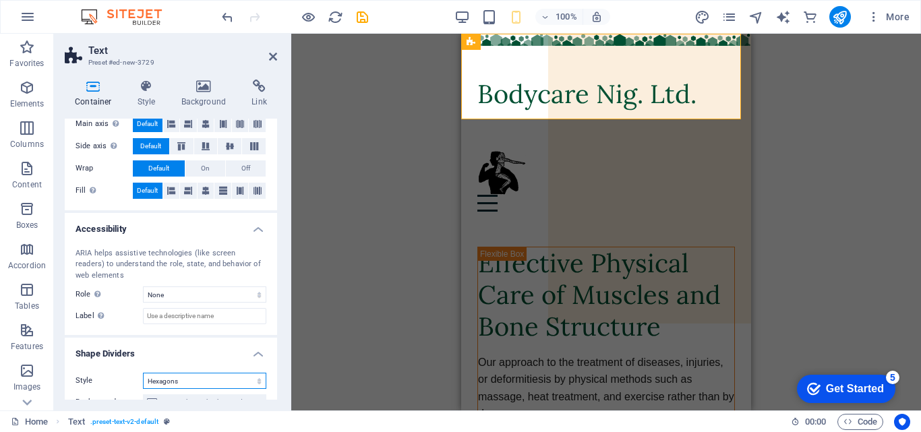
click at [257, 380] on select "None Triangle Square Diagonal Polygon 1 Polygon 2 Zigzag Multiple Zigzags Waves…" at bounding box center [204, 381] width 123 height 16
click at [143, 373] on select "None Triangle Square Diagonal Polygon 1 Polygon 2 Zigzag Multiple Zigzags Waves…" at bounding box center [204, 381] width 123 height 16
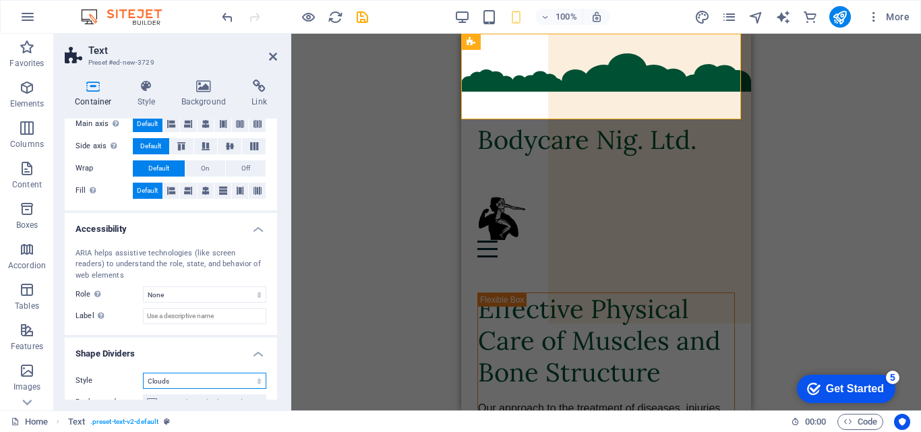
click at [261, 382] on select "None Triangle Square Diagonal Polygon 1 Polygon 2 Zigzag Multiple Zigzags Waves…" at bounding box center [204, 381] width 123 height 16
click at [143, 373] on select "None Triangle Square Diagonal Polygon 1 Polygon 2 Zigzag Multiple Zigzags Waves…" at bounding box center [204, 381] width 123 height 16
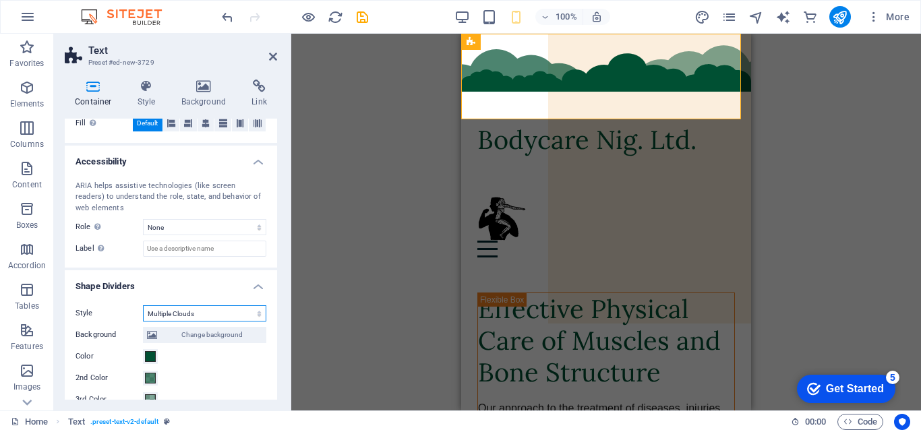
scroll to position [230, 0]
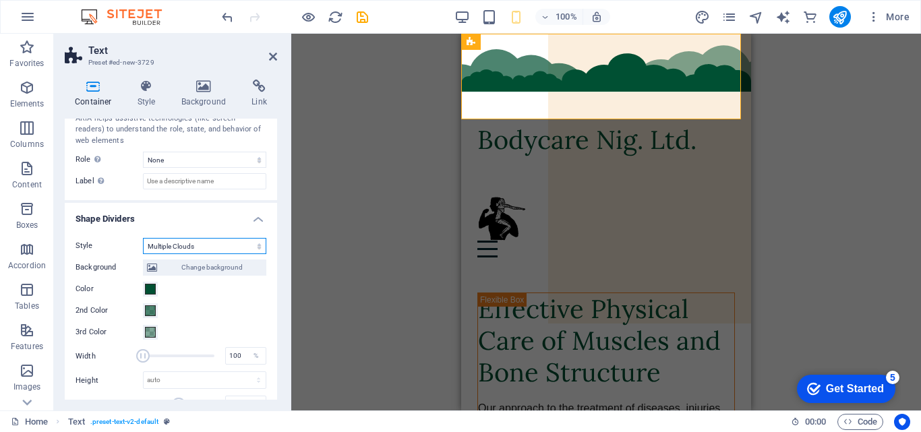
click at [259, 248] on select "None Triangle Square Diagonal Polygon 1 Polygon 2 Zigzag Multiple Zigzags Waves…" at bounding box center [204, 246] width 123 height 16
click at [143, 238] on select "None Triangle Square Diagonal Polygon 1 Polygon 2 Zigzag Multiple Zigzags Waves…" at bounding box center [204, 246] width 123 height 16
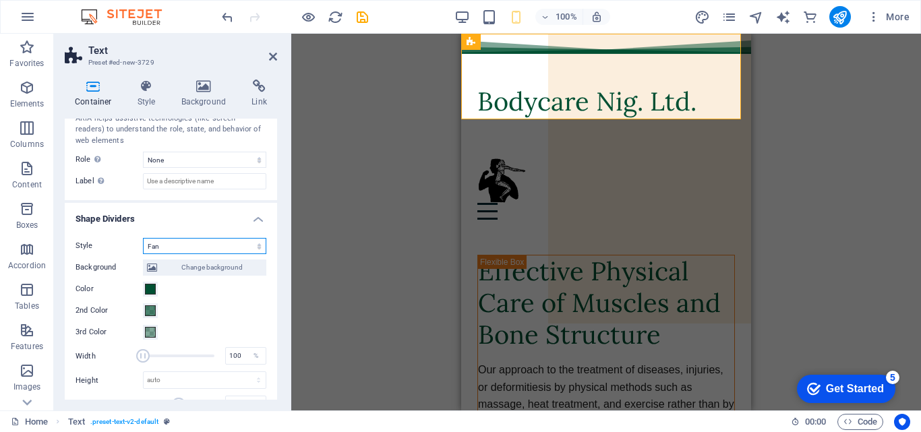
scroll to position [278, 0]
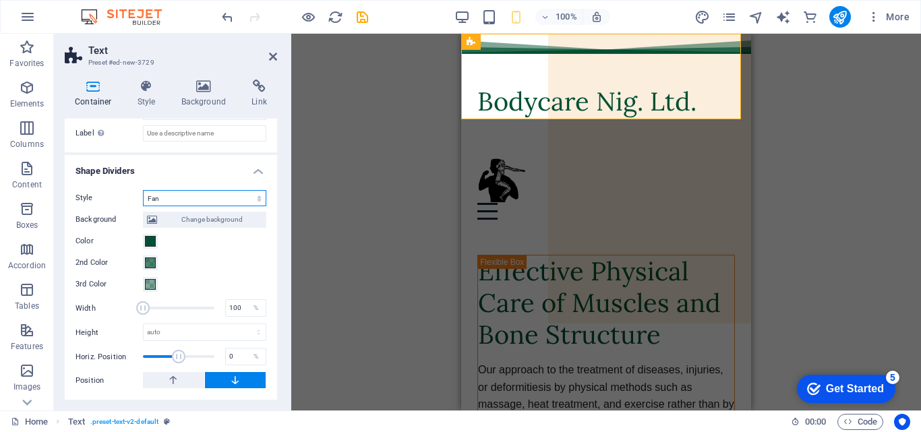
click at [254, 198] on select "None Triangle Square Diagonal Polygon 1 Polygon 2 Zigzag Multiple Zigzags Waves…" at bounding box center [204, 198] width 123 height 16
click at [143, 190] on select "None Triangle Square Diagonal Polygon 1 Polygon 2 Zigzag Multiple Zigzags Waves…" at bounding box center [204, 198] width 123 height 16
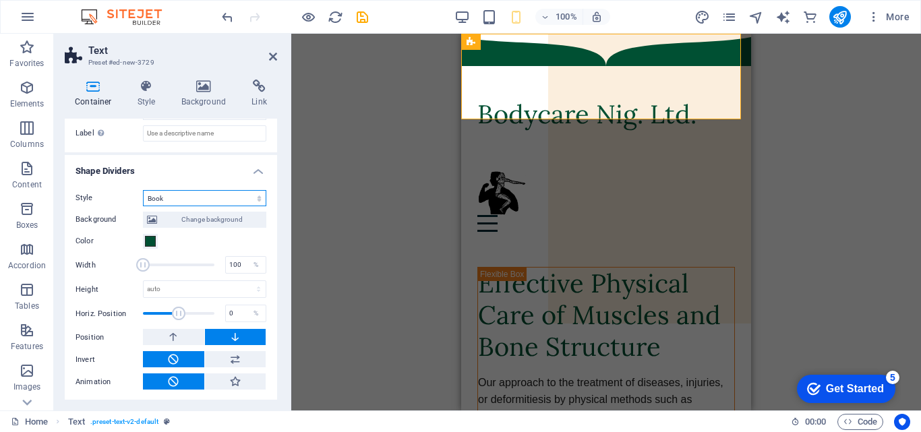
click at [256, 199] on select "None Triangle Square Diagonal Polygon 1 Polygon 2 Zigzag Multiple Zigzags Waves…" at bounding box center [204, 198] width 123 height 16
click at [143, 190] on select "None Triangle Square Diagonal Polygon 1 Polygon 2 Zigzag Multiple Zigzags Waves…" at bounding box center [204, 198] width 123 height 16
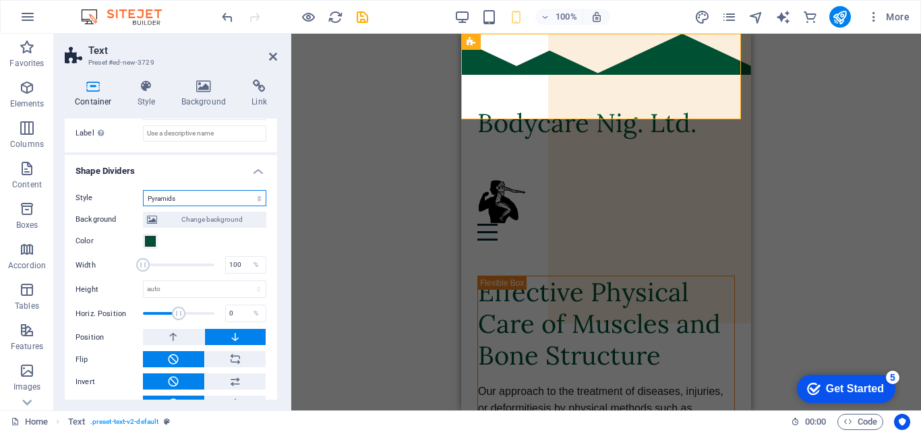
click at [258, 200] on select "None Triangle Square Diagonal Polygon 1 Polygon 2 Zigzag Multiple Zigzags Waves…" at bounding box center [204, 198] width 123 height 16
click at [143, 190] on select "None Triangle Square Diagonal Polygon 1 Polygon 2 Zigzag Multiple Zigzags Waves…" at bounding box center [204, 198] width 123 height 16
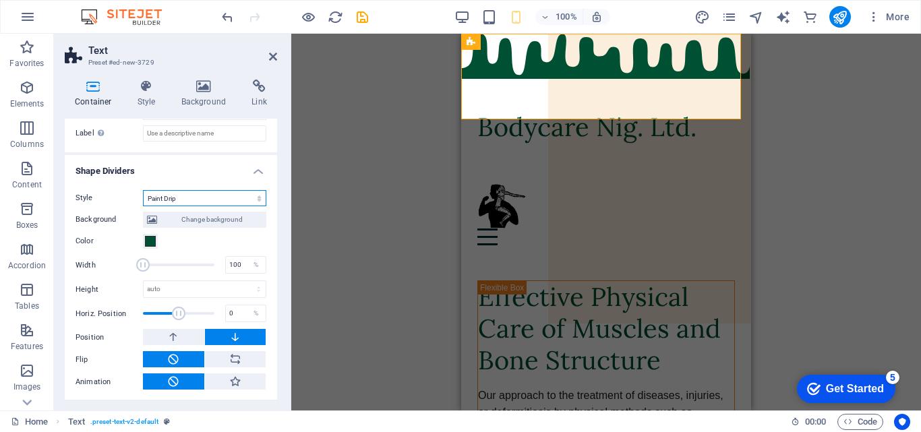
click at [258, 200] on select "None Triangle Square Diagonal Polygon 1 Polygon 2 Zigzag Multiple Zigzags Waves…" at bounding box center [204, 198] width 123 height 16
click at [143, 190] on select "None Triangle Square Diagonal Polygon 1 Polygon 2 Zigzag Multiple Zigzags Waves…" at bounding box center [204, 198] width 123 height 16
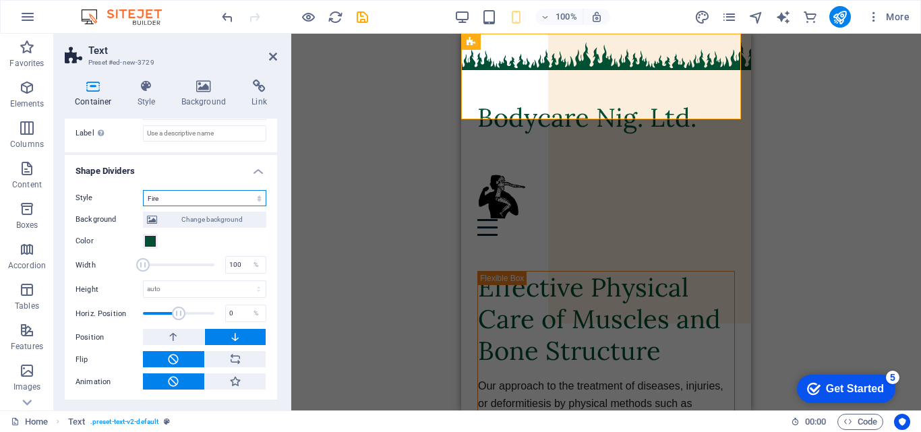
click at [257, 198] on select "None Triangle Square Diagonal Polygon 1 Polygon 2 Zigzag Multiple Zigzags Waves…" at bounding box center [204, 198] width 123 height 16
click at [143, 190] on select "None Triangle Square Diagonal Polygon 1 Polygon 2 Zigzag Multiple Zigzags Waves…" at bounding box center [204, 198] width 123 height 16
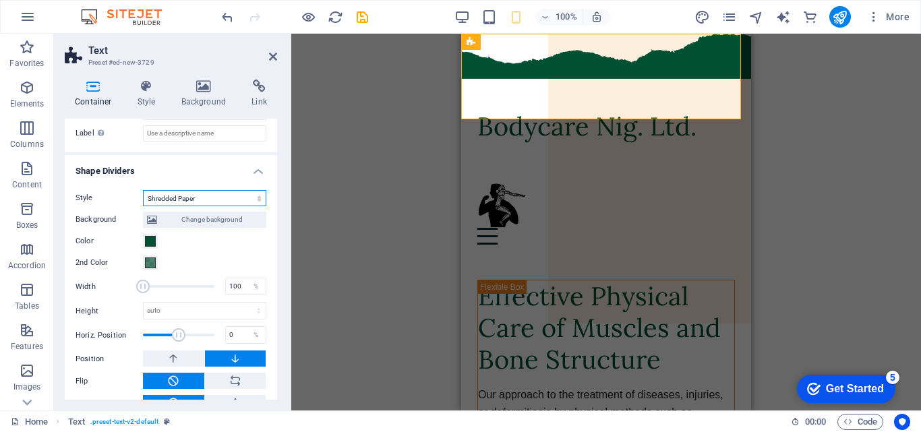
click at [256, 197] on select "None Triangle Square Diagonal Polygon 1 Polygon 2 Zigzag Multiple Zigzags Waves…" at bounding box center [204, 198] width 123 height 16
click at [143, 190] on select "None Triangle Square Diagonal Polygon 1 Polygon 2 Zigzag Multiple Zigzags Waves…" at bounding box center [204, 198] width 123 height 16
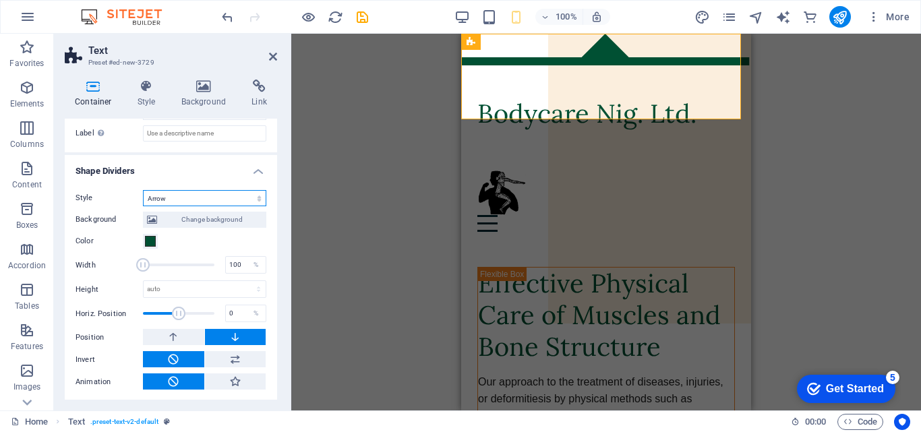
drag, startPoint x: 257, startPoint y: 199, endPoint x: 237, endPoint y: 192, distance: 20.7
click at [257, 199] on select "None Triangle Square Diagonal Polygon 1 Polygon 2 Zigzag Multiple Zigzags Waves…" at bounding box center [204, 198] width 123 height 16
select select "hexagons"
click at [143, 190] on select "None Triangle Square Diagonal Polygon 1 Polygon 2 Zigzag Multiple Zigzags Waves…" at bounding box center [204, 198] width 123 height 16
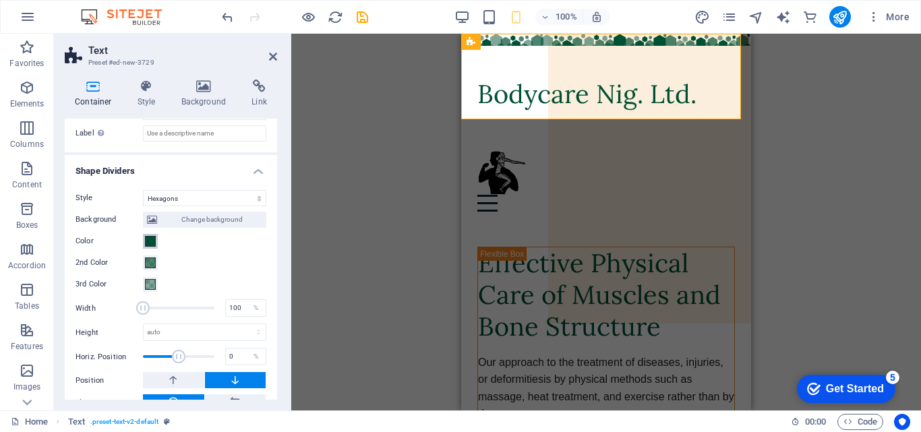
click at [151, 239] on span at bounding box center [150, 241] width 11 height 11
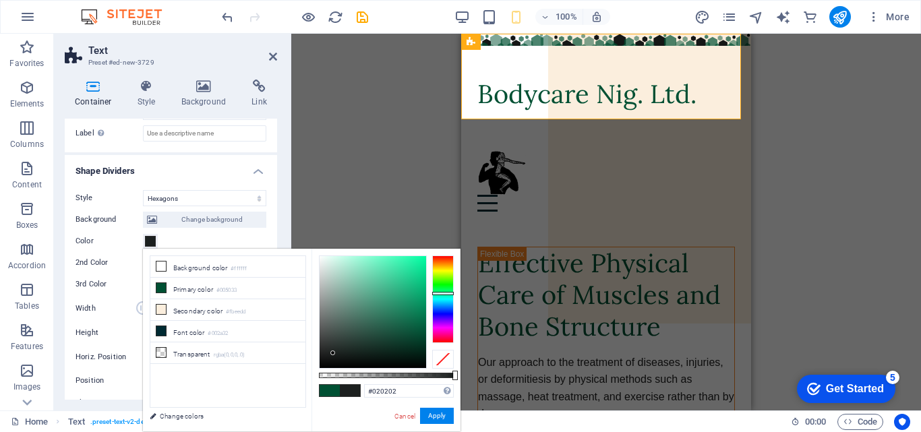
type input "#000000"
drag, startPoint x: 334, startPoint y: 353, endPoint x: 318, endPoint y: 372, distance: 25.3
click at [318, 371] on div "#000000 Supported formats #0852ed rgb(8, 82, 237) rgba(8, 82, 237, 90%) hsv(221…" at bounding box center [386, 438] width 149 height 378
click at [436, 421] on button "Apply" at bounding box center [437, 416] width 34 height 16
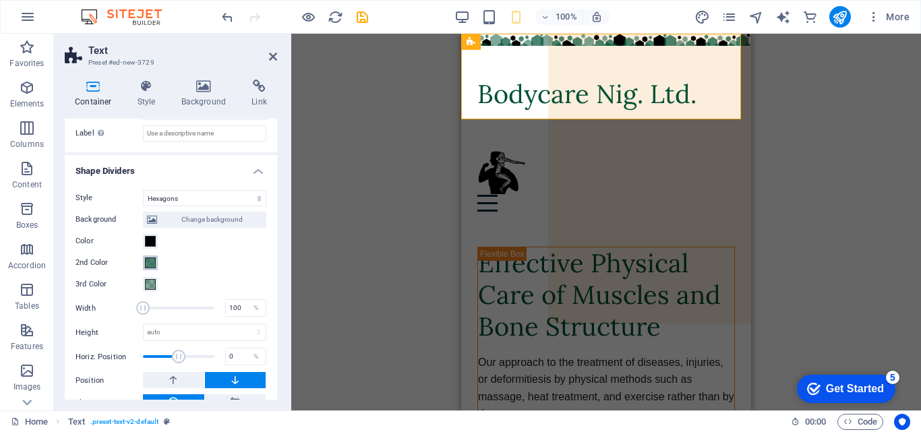
click at [150, 264] on span at bounding box center [150, 263] width 11 height 11
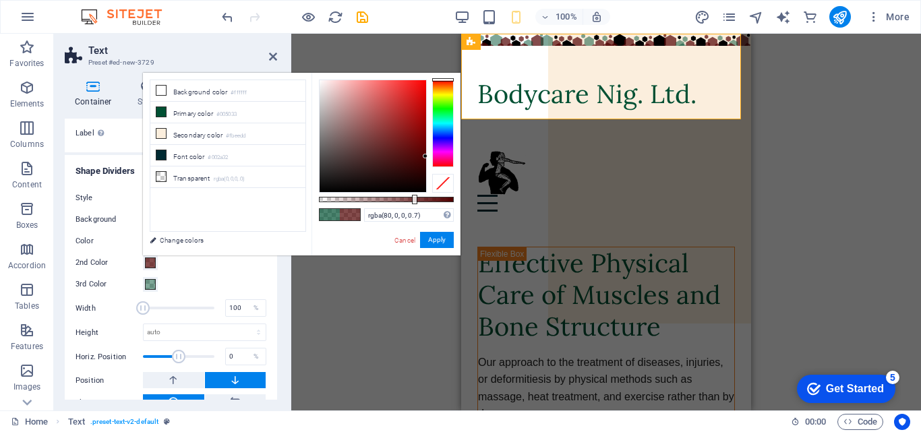
drag, startPoint x: 452, startPoint y: 118, endPoint x: 452, endPoint y: 71, distance: 46.5
click at [452, 71] on body "[DOMAIN_NAME] Home Favorites Elements Columns Content Boxes Accordion Tables Fe…" at bounding box center [460, 216] width 921 height 432
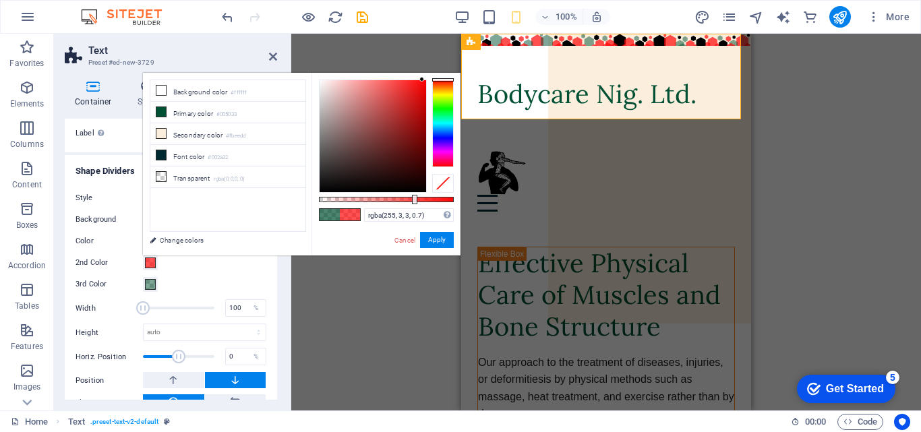
type input "rgba(255, 0, 0, 0.7)"
drag, startPoint x: 413, startPoint y: 94, endPoint x: 429, endPoint y: 70, distance: 28.6
click at [429, 70] on body "[DOMAIN_NAME] Home Favorites Elements Columns Content Boxes Accordion Tables Fe…" at bounding box center [460, 216] width 921 height 432
click at [442, 241] on button "Apply" at bounding box center [437, 240] width 34 height 16
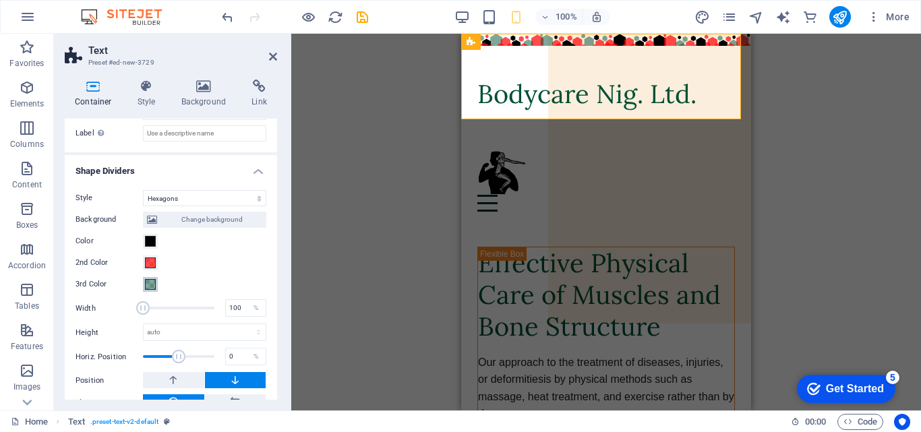
click at [147, 285] on span at bounding box center [150, 284] width 11 height 11
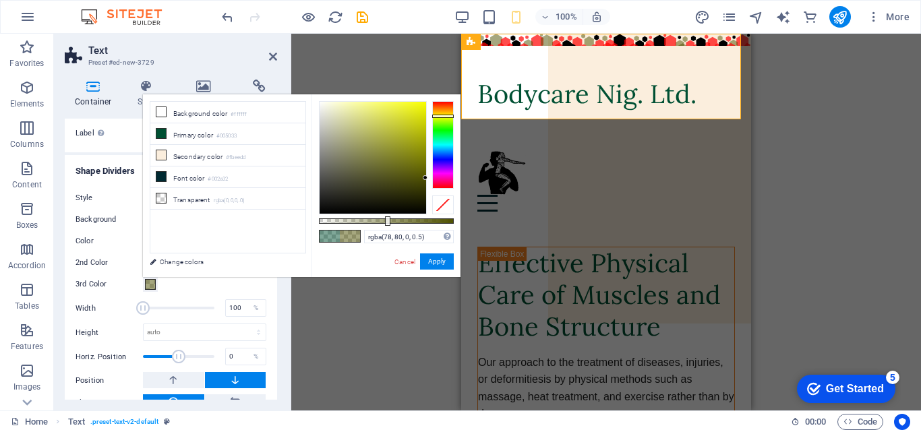
drag, startPoint x: 443, startPoint y: 138, endPoint x: 440, endPoint y: 117, distance: 21.2
click at [444, 116] on div at bounding box center [443, 116] width 22 height 3
drag, startPoint x: 398, startPoint y: 121, endPoint x: 417, endPoint y: 96, distance: 31.7
click at [417, 96] on div "rgba(249, 255, 19, 0.5) Supported formats #0852ed rgb(8, 82, 237) rgba(8, 82, 2…" at bounding box center [386, 283] width 149 height 378
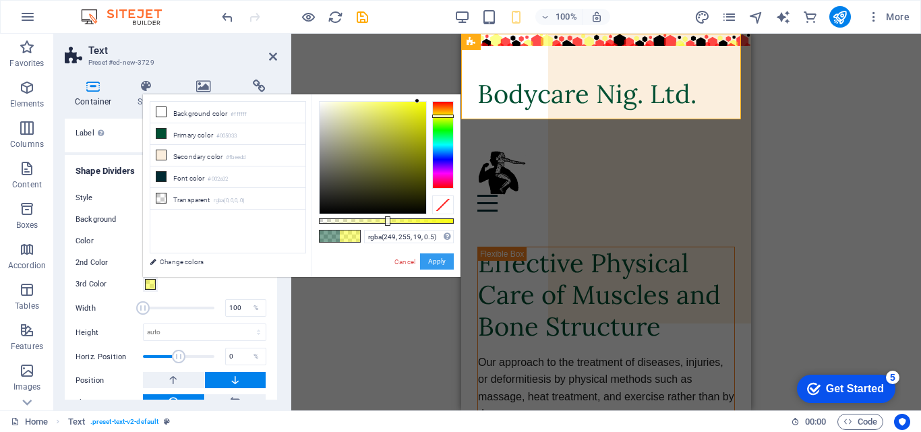
click at [438, 260] on button "Apply" at bounding box center [437, 262] width 34 height 16
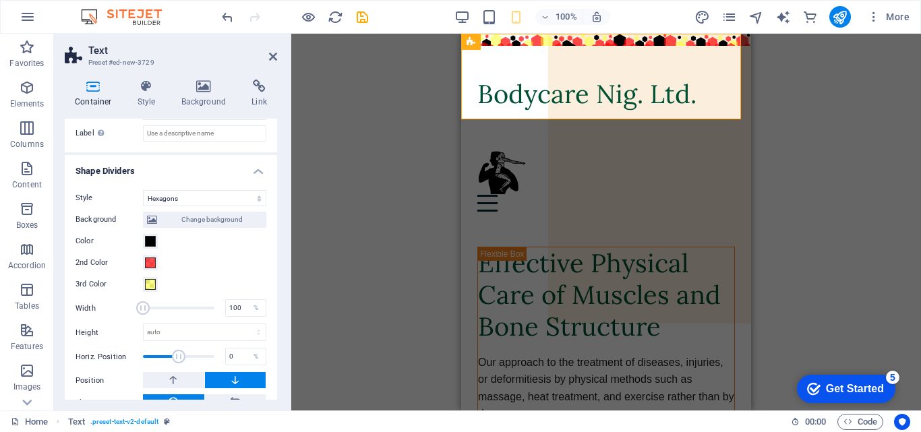
scroll to position [322, 0]
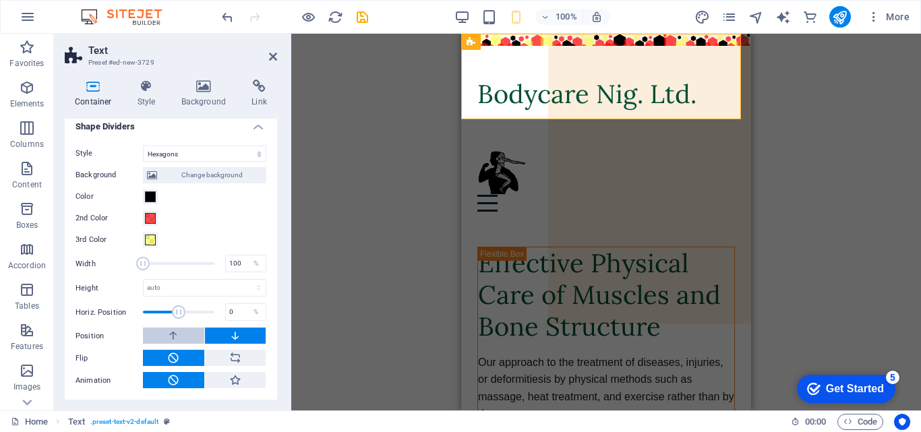
click at [182, 334] on button at bounding box center [173, 336] width 61 height 16
click at [151, 239] on span at bounding box center [150, 240] width 11 height 11
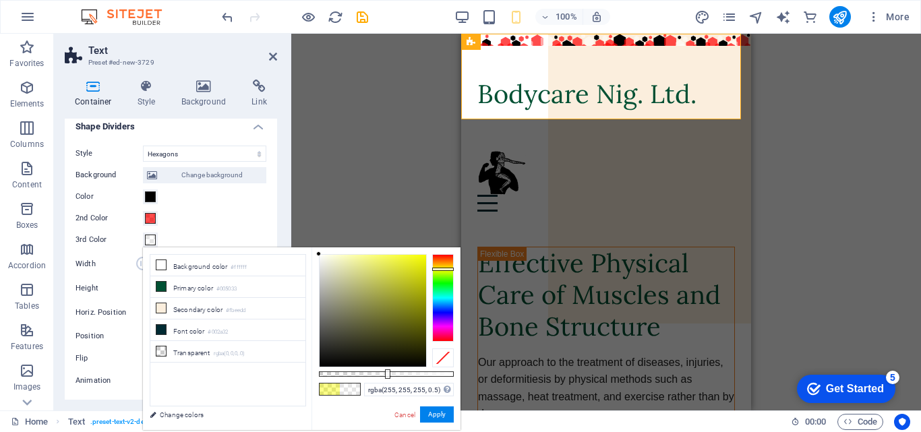
drag, startPoint x: 320, startPoint y: 257, endPoint x: 314, endPoint y: 252, distance: 7.7
click at [314, 252] on div "rgba(255, 255, 255, 0.5) Supported formats #0852ed rgb(8, 82, 237) rgba(8, 82, …" at bounding box center [386, 436] width 149 height 378
click at [434, 417] on button "Apply" at bounding box center [437, 415] width 34 height 16
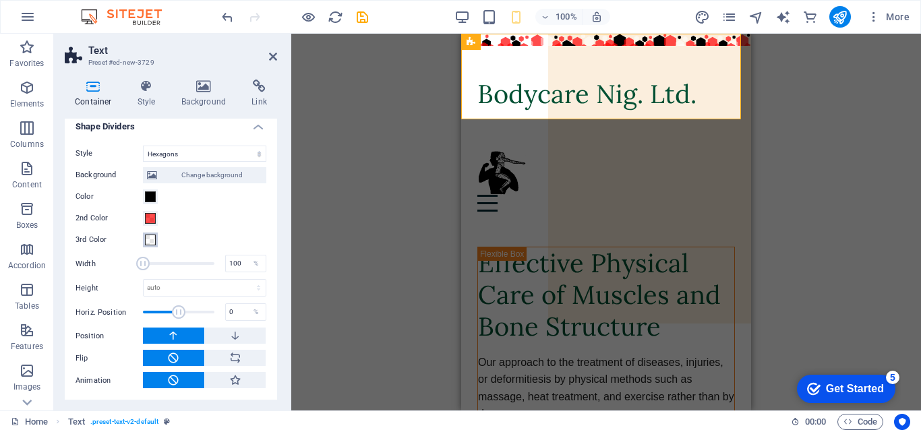
click at [150, 237] on span at bounding box center [150, 240] width 11 height 11
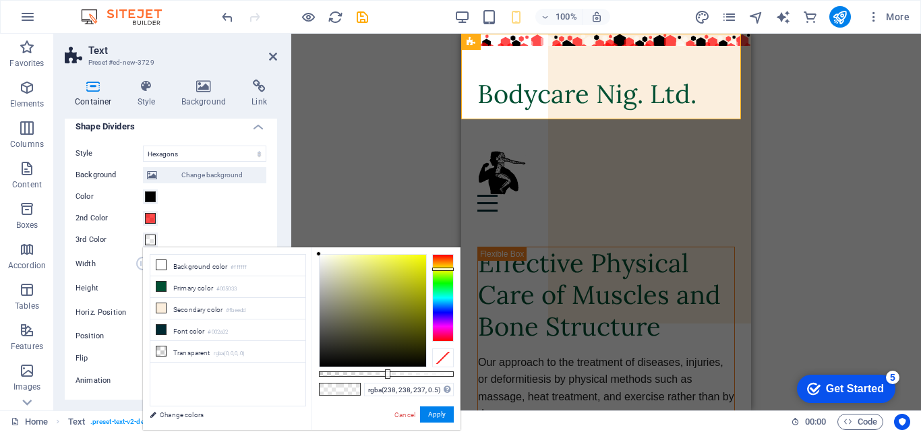
click at [320, 262] on div at bounding box center [373, 311] width 107 height 112
type input "rgba(230, 231, 222, 0.5)"
click at [323, 265] on div at bounding box center [373, 311] width 107 height 112
click at [434, 415] on button "Apply" at bounding box center [437, 415] width 34 height 16
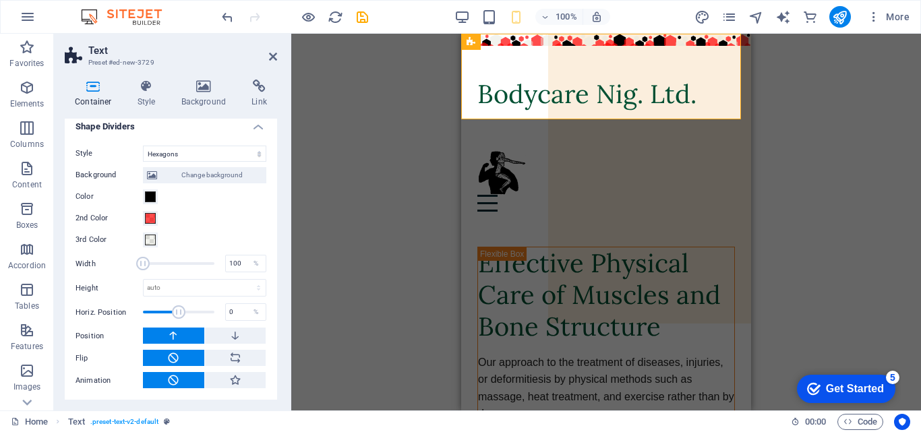
click at [436, 155] on div "Unequal Columns Container H1 Container Container Unequal Columns Unequal Column…" at bounding box center [606, 222] width 630 height 377
click at [735, 181] on div "About Services Contact" at bounding box center [606, 181] width 290 height 89
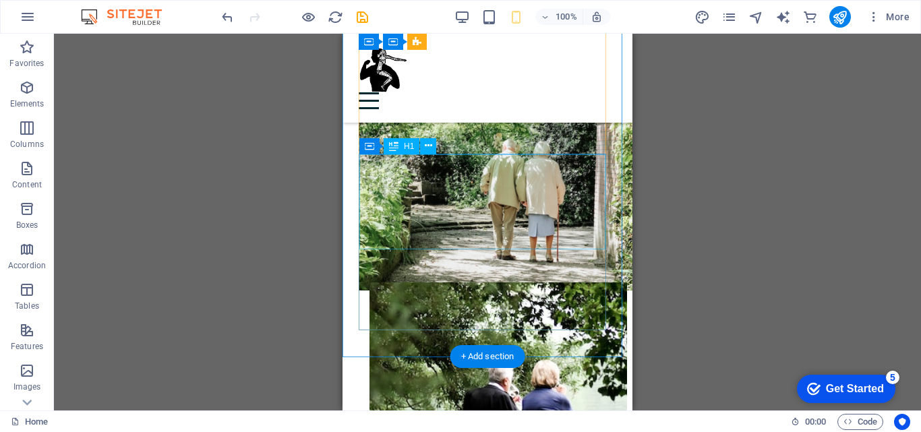
scroll to position [0, 0]
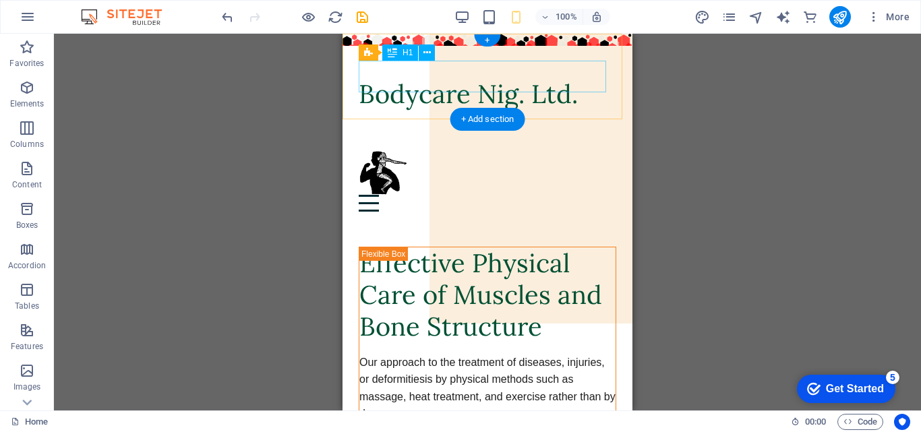
click at [427, 78] on div "Bodycare Nig. Ltd." at bounding box center [488, 94] width 258 height 32
click at [452, 78] on div "Bodycare Nig. Ltd." at bounding box center [488, 94] width 258 height 32
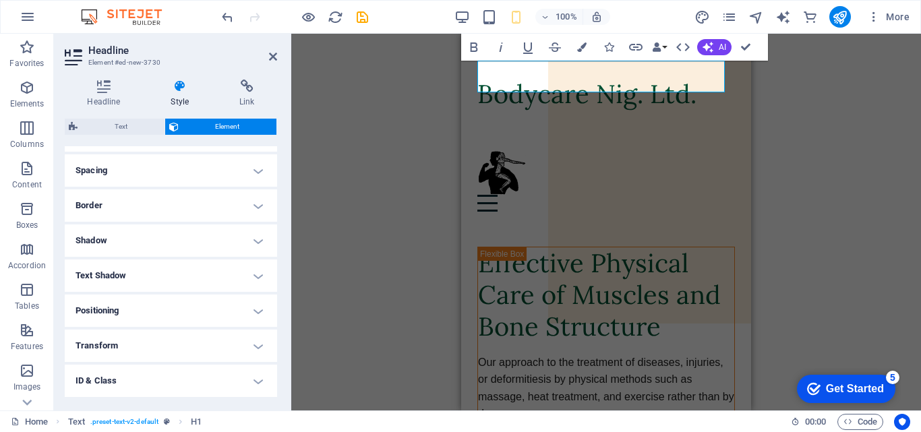
scroll to position [316, 0]
click at [162, 347] on h4 "Animation" at bounding box center [171, 348] width 212 height 32
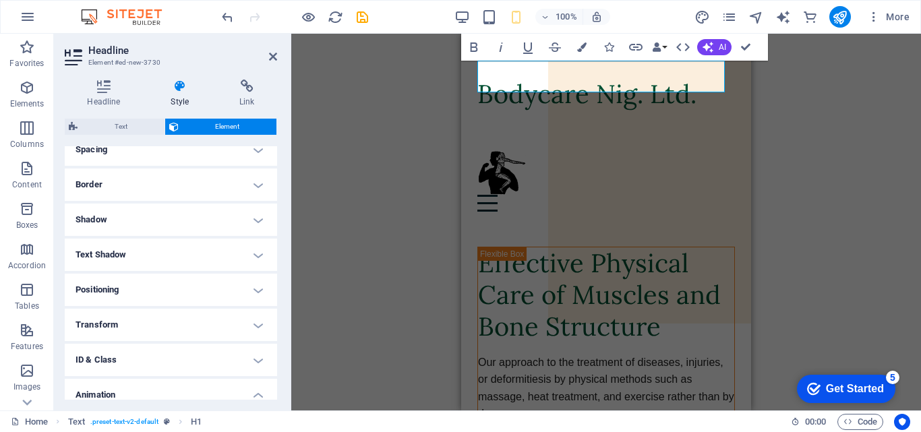
scroll to position [135, 0]
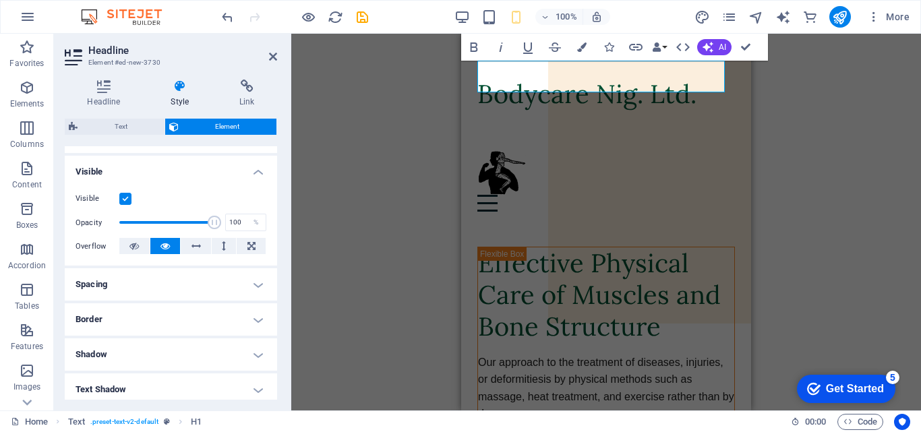
click at [165, 290] on h4 "Spacing" at bounding box center [171, 284] width 212 height 32
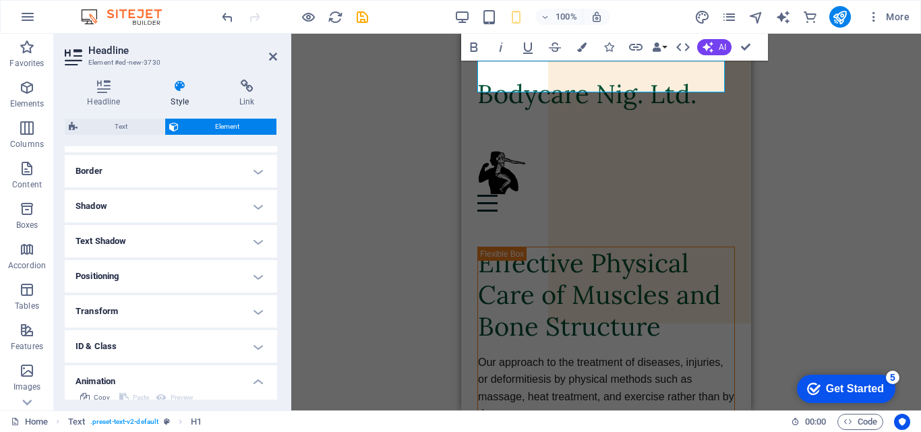
scroll to position [405, 0]
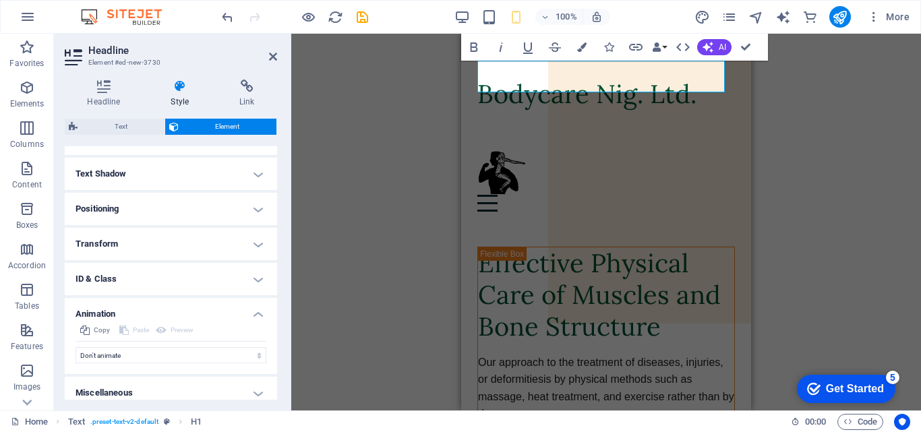
click at [168, 212] on h4 "Positioning" at bounding box center [171, 209] width 212 height 32
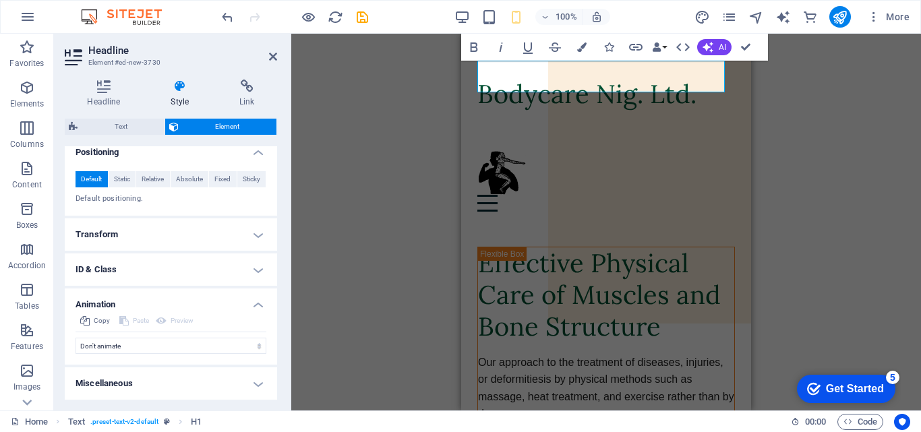
scroll to position [259, 0]
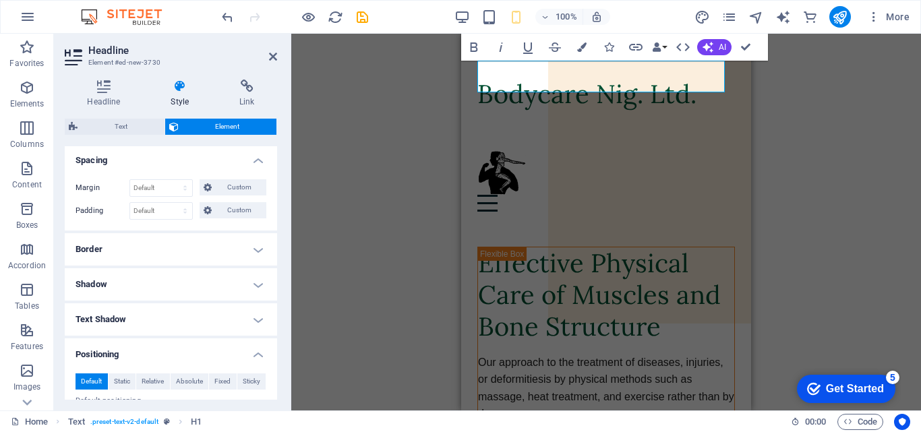
click at [167, 313] on h4 "Text Shadow" at bounding box center [171, 319] width 212 height 32
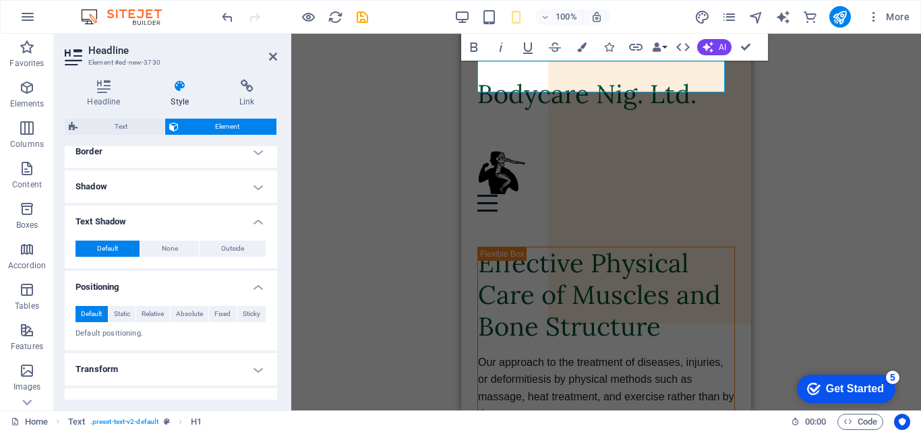
scroll to position [289, 0]
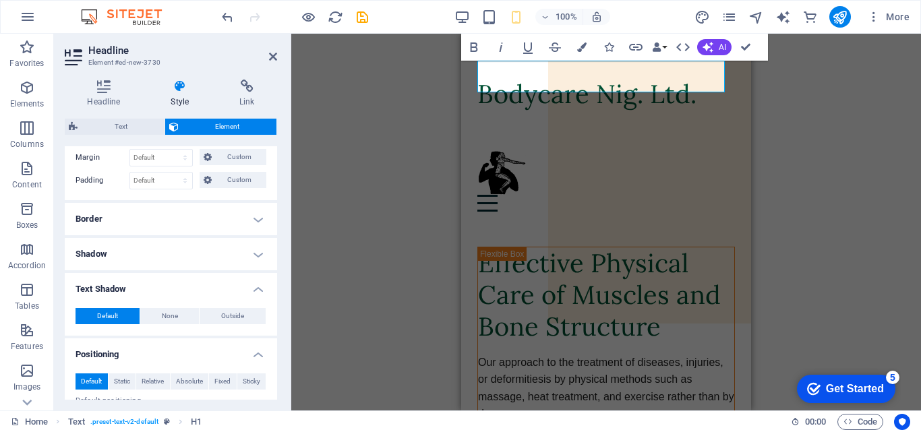
click at [191, 219] on h4 "Border" at bounding box center [171, 219] width 212 height 32
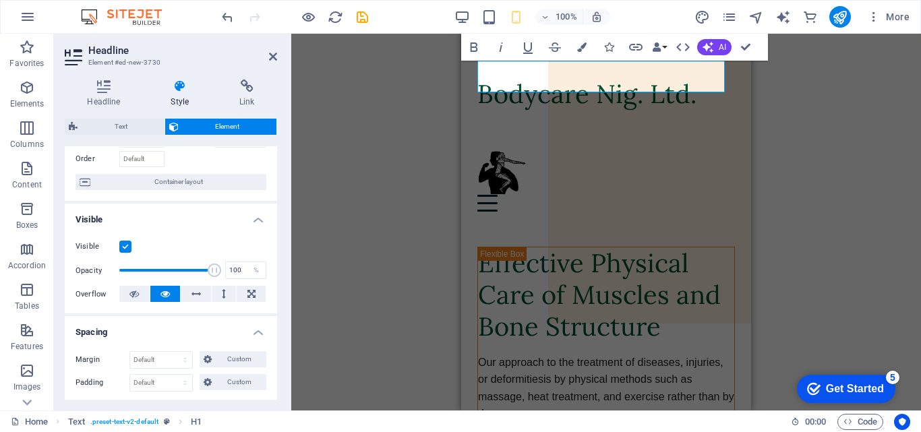
scroll to position [0, 0]
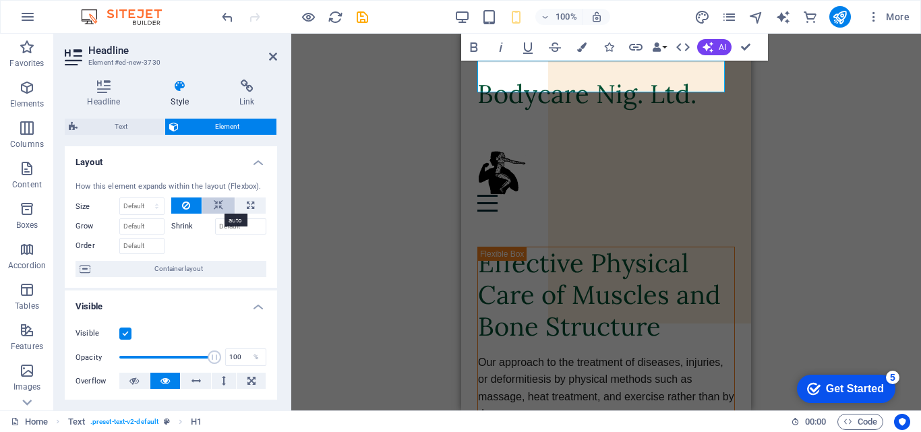
click at [218, 200] on icon at bounding box center [218, 206] width 9 height 16
click at [243, 204] on button at bounding box center [250, 206] width 30 height 16
type input "100"
select select "%"
click at [217, 206] on icon at bounding box center [218, 206] width 9 height 16
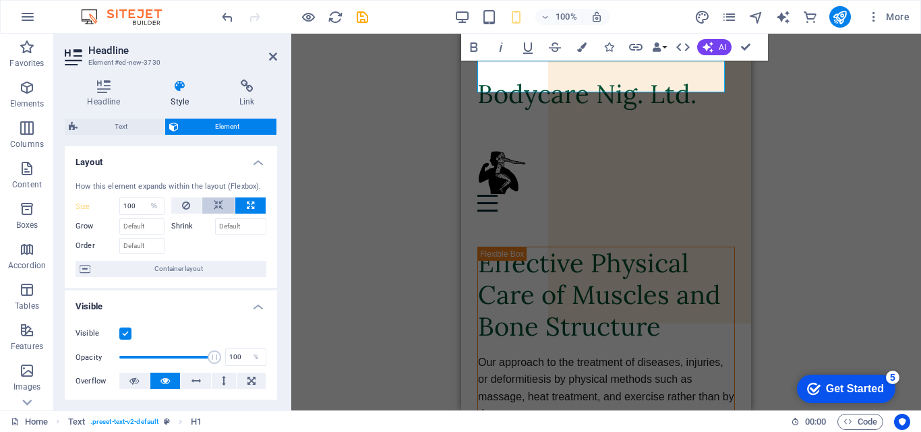
select select "DISABLED_OPTION_VALUE"
click at [810, 207] on div "Container H1 Container Container Container Unequal Columns Container Container …" at bounding box center [606, 222] width 630 height 377
click at [334, 136] on div "Container H1 Container Container Container Unequal Columns Container Container …" at bounding box center [606, 222] width 630 height 377
click at [459, 115] on div "Container H1 Container Container Container Unequal Columns Container Menu Bar C…" at bounding box center [606, 222] width 630 height 377
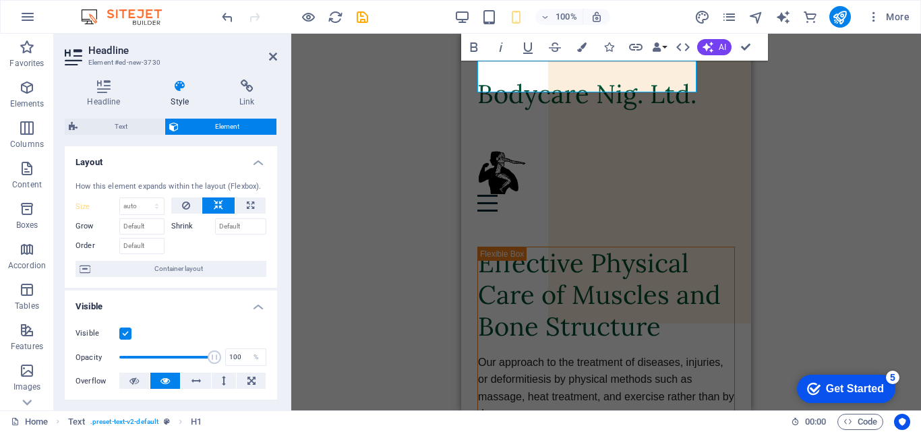
click at [459, 115] on div "Container H1 Container Container Container Unequal Columns Container Menu Bar C…" at bounding box center [606, 222] width 630 height 377
click at [428, 114] on div "Container H1 Container Container Container Unequal Columns Container Menu Bar C…" at bounding box center [606, 222] width 630 height 377
click at [509, 106] on div "Bodycare Nig. Ltd." at bounding box center [606, 85] width 290 height 103
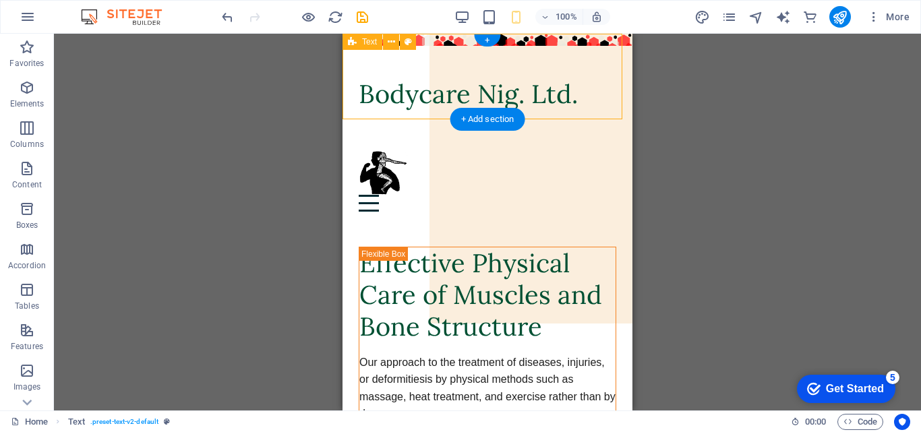
click at [568, 42] on div "Bodycare Nig. Ltd." at bounding box center [488, 85] width 290 height 103
click at [572, 38] on div "Bodycare Nig. Ltd." at bounding box center [488, 85] width 290 height 103
select select "hexagons"
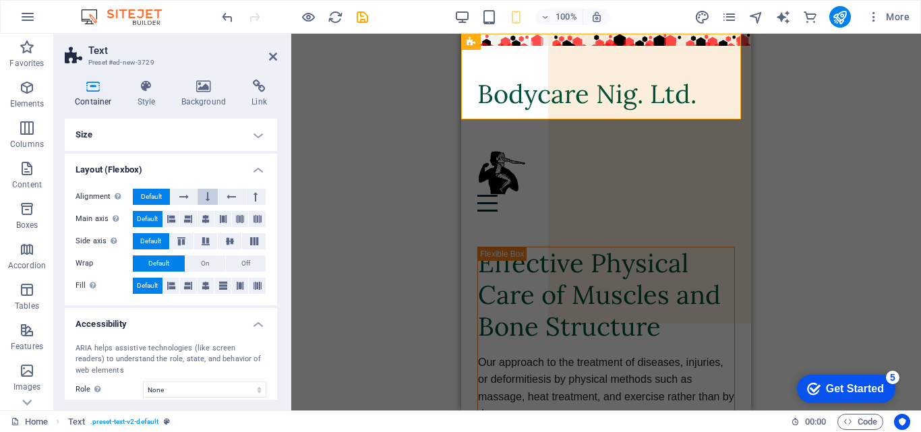
click at [208, 200] on button at bounding box center [208, 197] width 20 height 16
click at [254, 198] on icon at bounding box center [256, 197] width 4 height 16
click at [209, 201] on button at bounding box center [208, 197] width 20 height 16
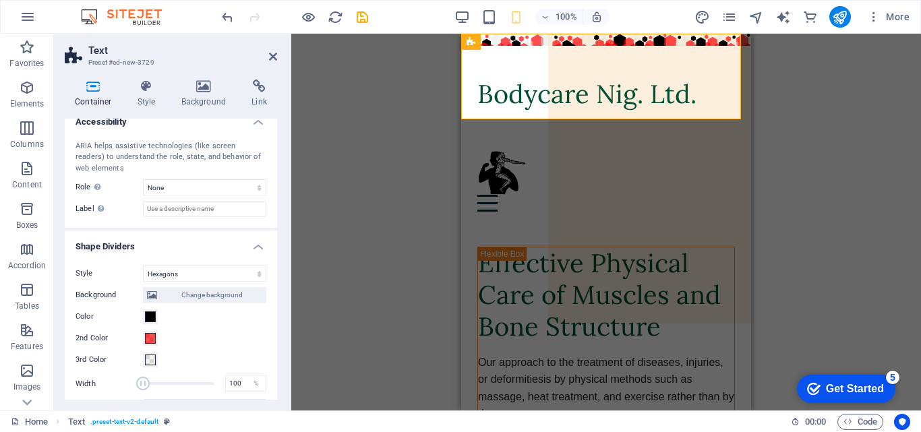
scroll to position [322, 0]
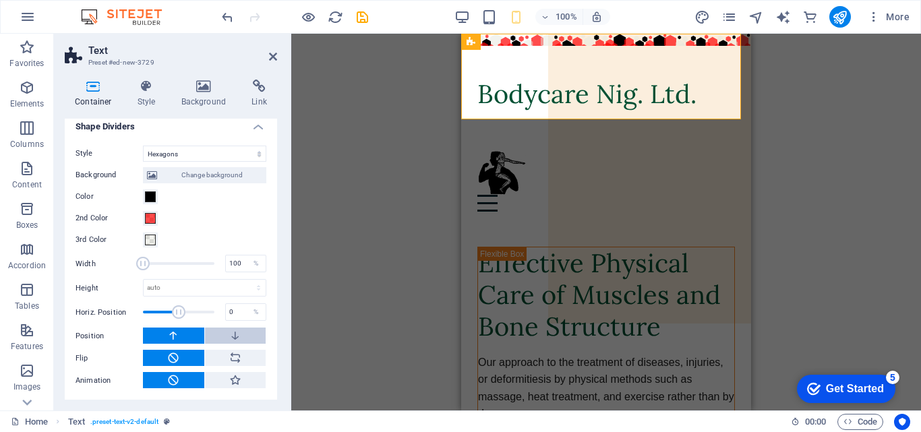
click at [237, 333] on icon at bounding box center [235, 336] width 12 height 16
click at [421, 187] on div "Container H1 Container Container Container Unequal Columns Container Container …" at bounding box center [606, 222] width 630 height 377
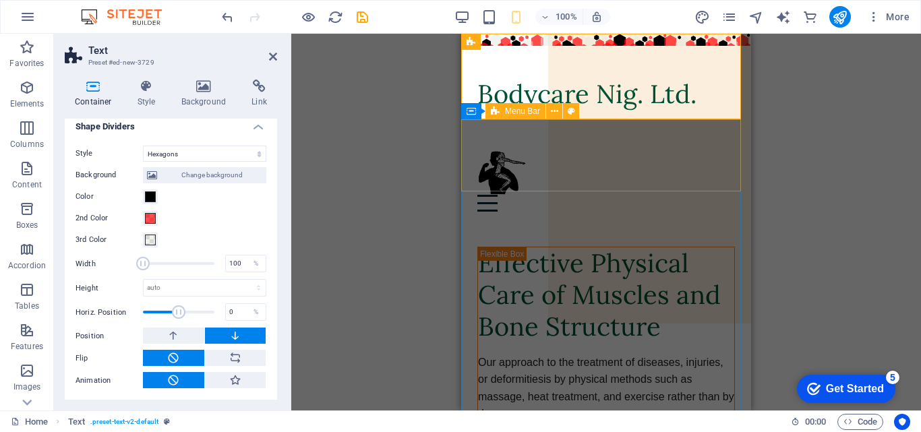
click at [469, 165] on div "About Services Contact" at bounding box center [606, 181] width 290 height 89
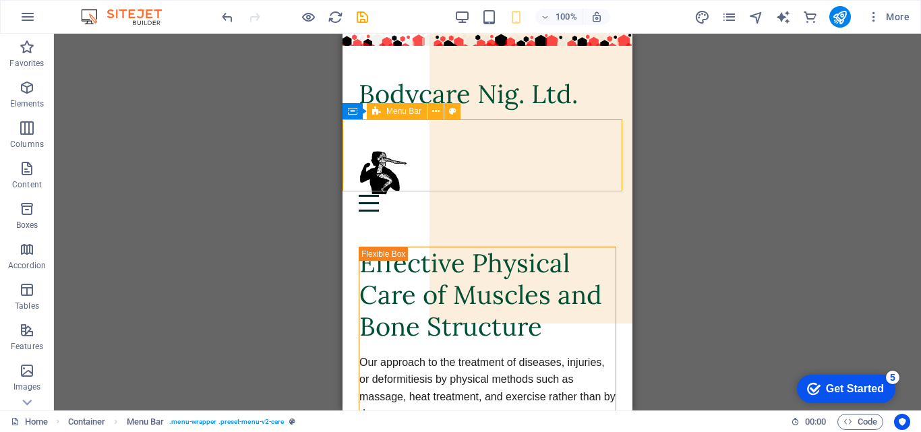
click at [469, 165] on div "About Services Contact" at bounding box center [488, 181] width 290 height 89
click at [695, 194] on div "Container H1 Container Container Container Unequal Columns Container Container …" at bounding box center [487, 222] width 867 height 377
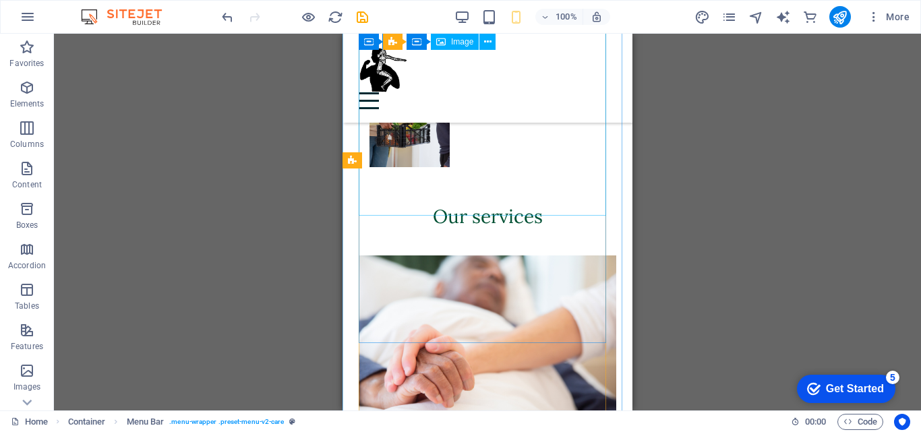
scroll to position [742, 0]
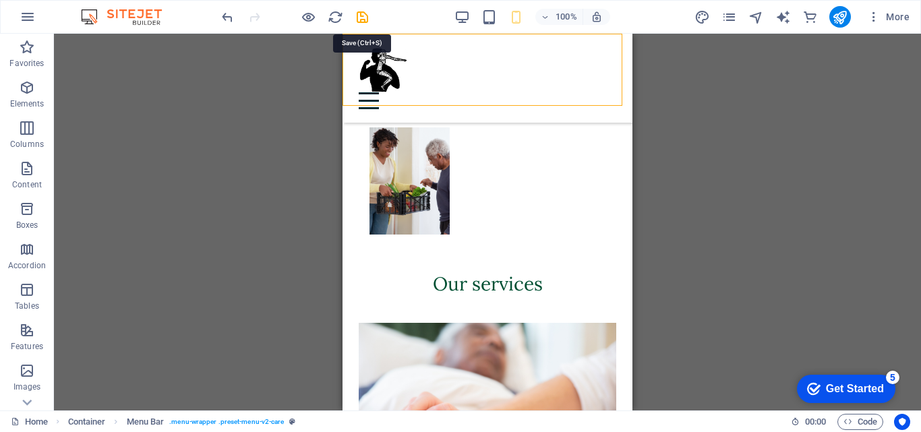
click at [361, 16] on icon "save" at bounding box center [363, 17] width 16 height 16
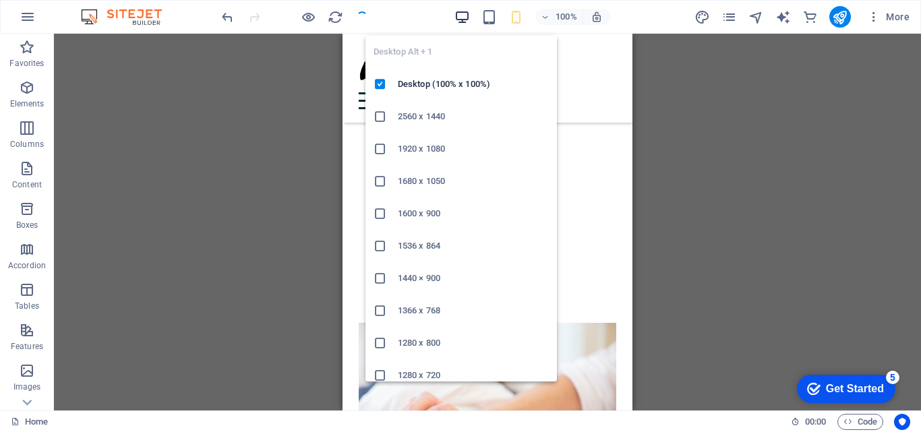
click at [465, 16] on icon "button" at bounding box center [462, 17] width 16 height 16
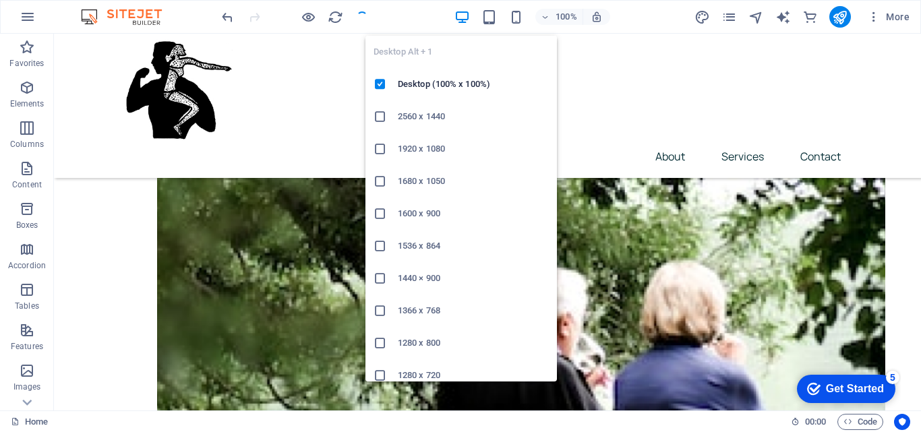
scroll to position [782, 0]
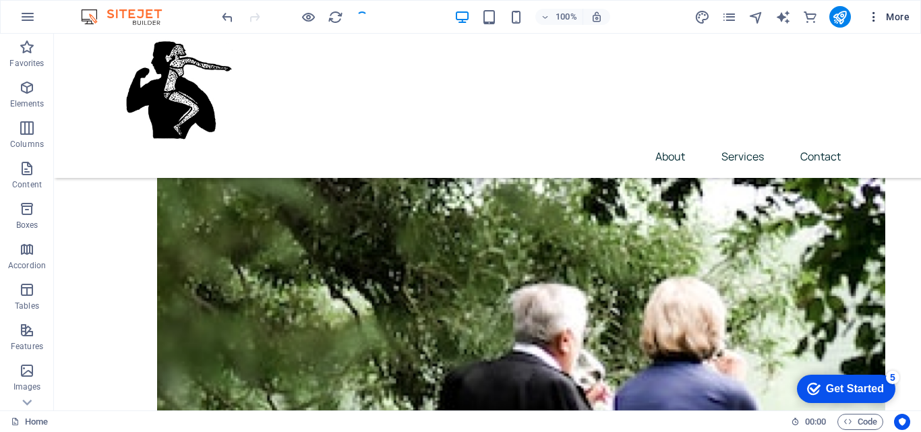
click at [877, 16] on icon "button" at bounding box center [873, 16] width 13 height 13
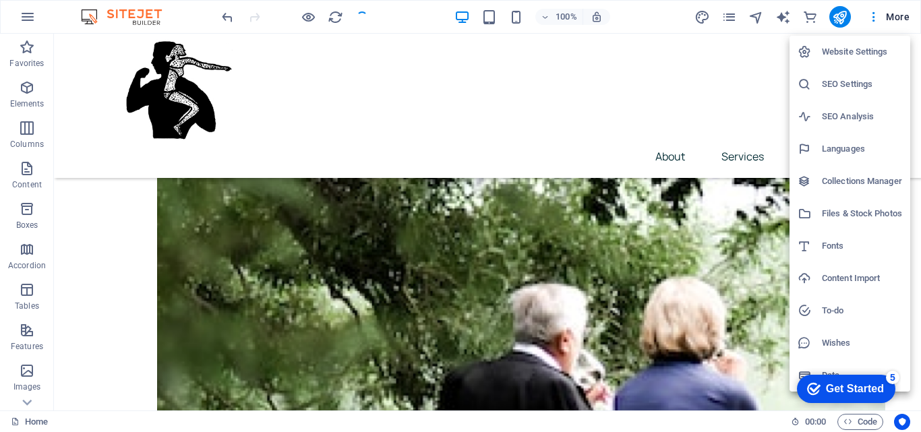
click at [26, 17] on div at bounding box center [460, 216] width 921 height 432
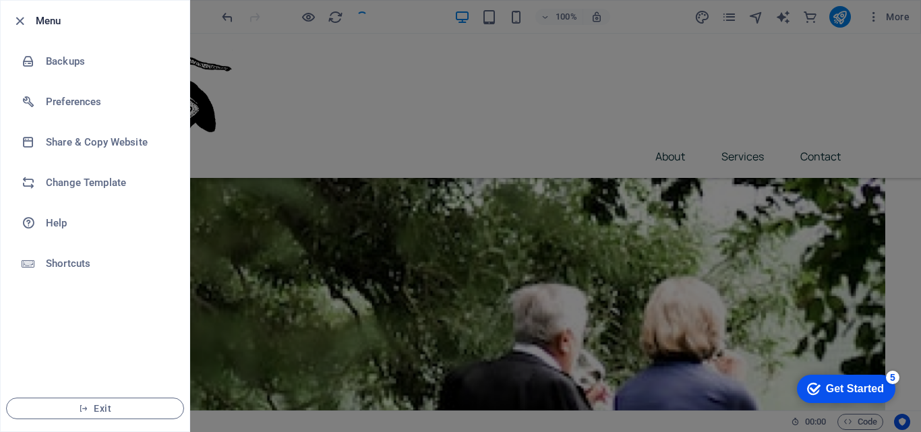
click at [413, 34] on div at bounding box center [460, 216] width 921 height 432
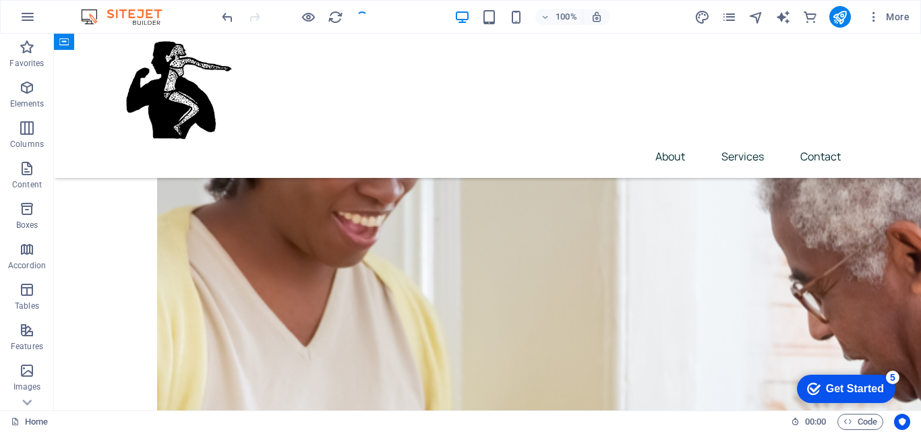
scroll to position [1194, 0]
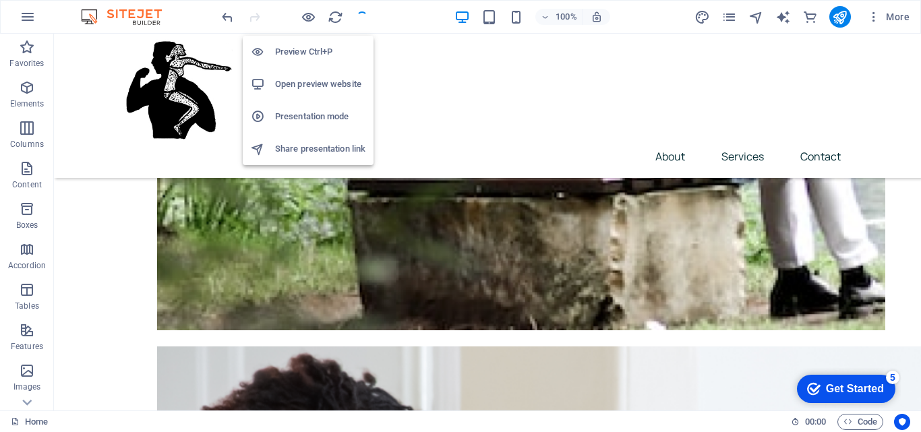
click at [310, 82] on h6 "Open preview website" at bounding box center [320, 84] width 90 height 16
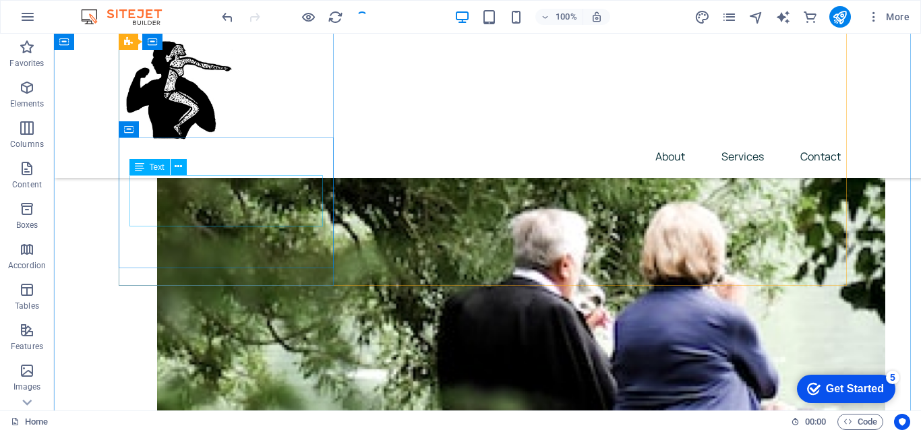
scroll to position [384, 0]
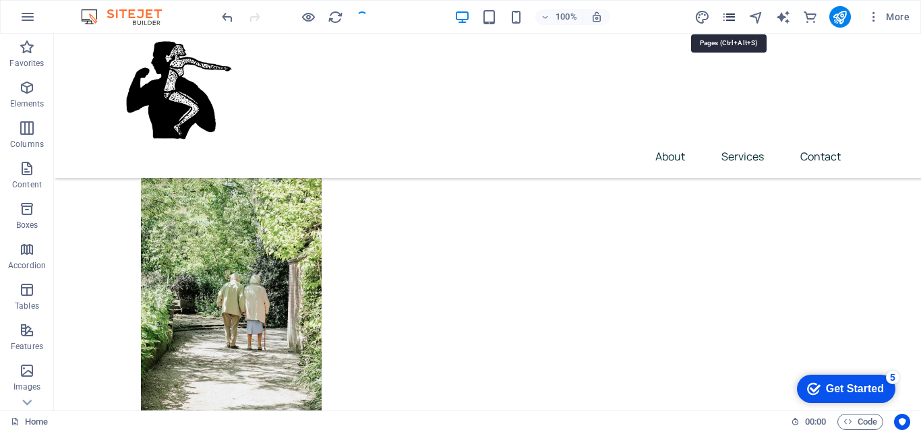
click at [731, 18] on icon "pages" at bounding box center [730, 17] width 16 height 16
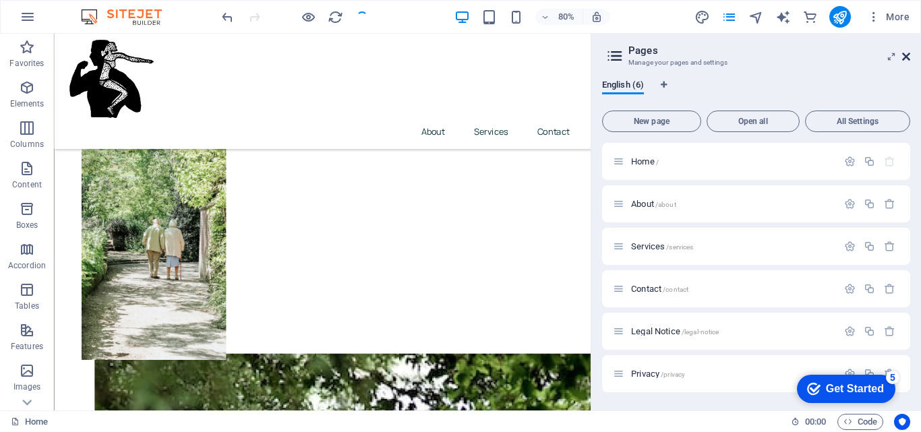
click at [909, 53] on icon at bounding box center [906, 56] width 8 height 11
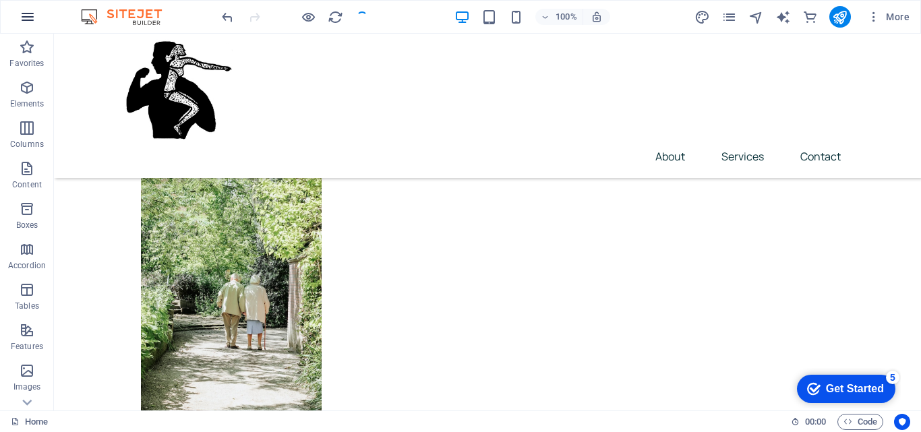
click at [21, 13] on icon "button" at bounding box center [28, 17] width 16 height 16
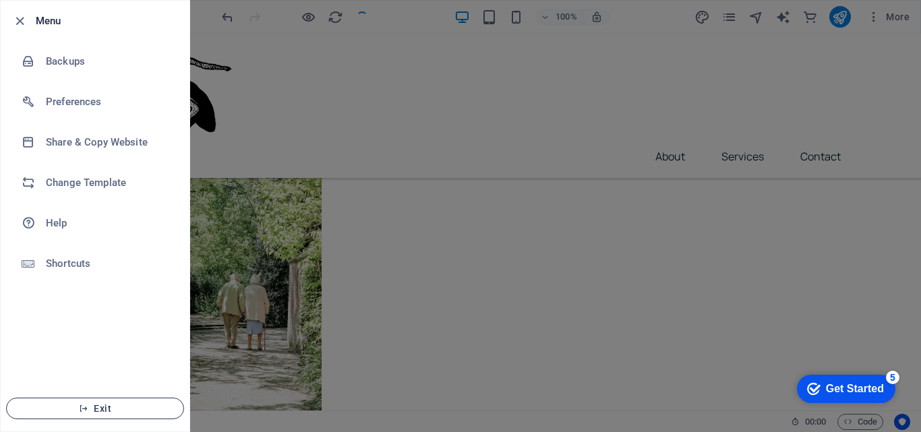
click at [98, 413] on span "Exit" at bounding box center [95, 408] width 155 height 11
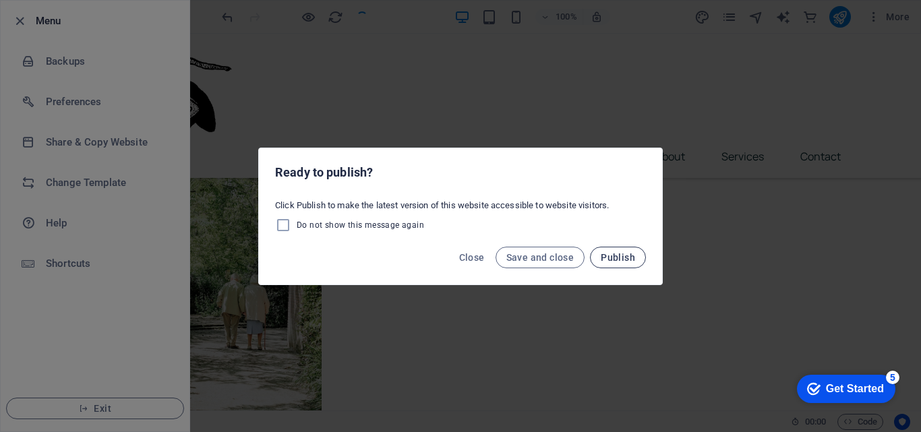
click at [618, 255] on span "Publish" at bounding box center [618, 257] width 34 height 11
